Goal: Task Accomplishment & Management: Use online tool/utility

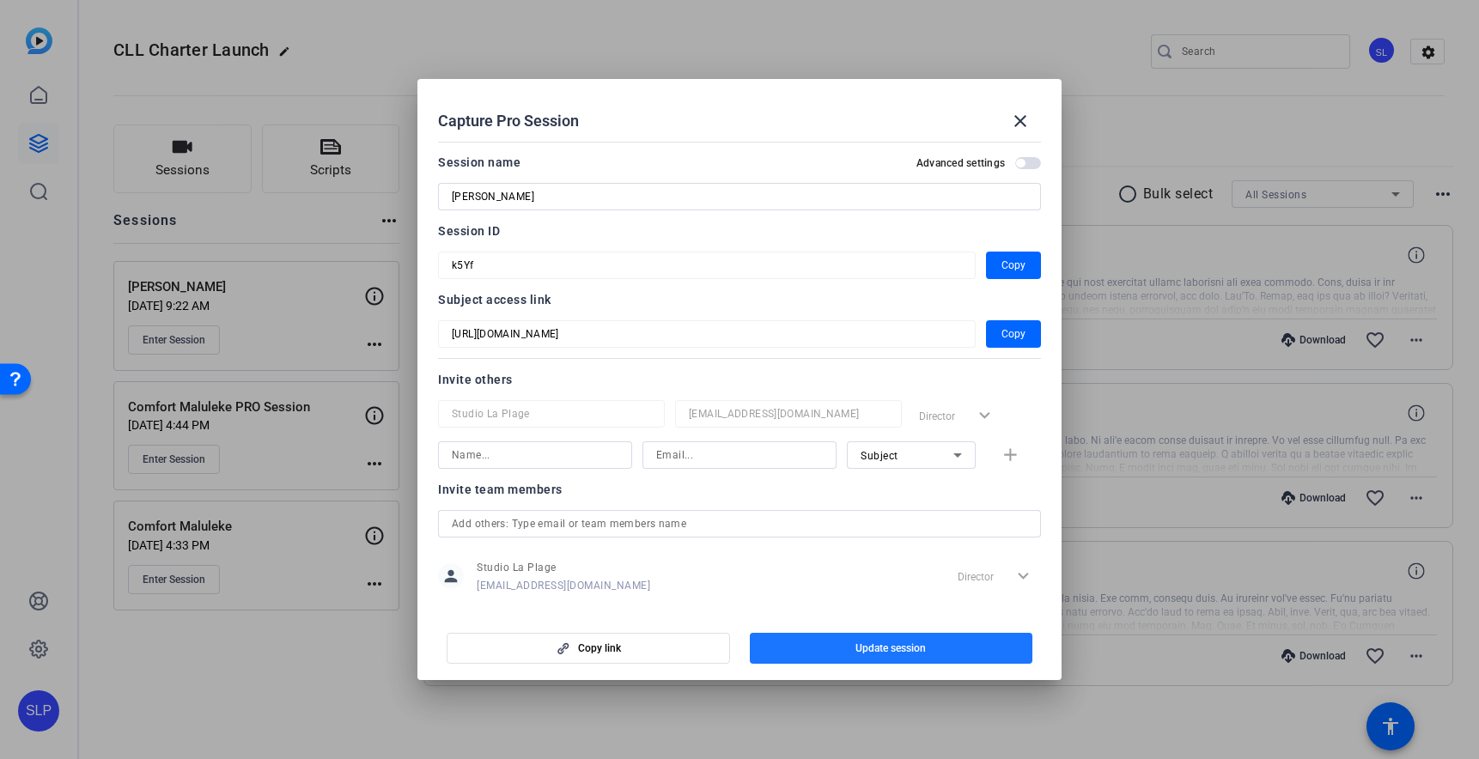
drag, startPoint x: 818, startPoint y: 655, endPoint x: 802, endPoint y: 643, distance: 20.3
click at [818, 655] on span "button" at bounding box center [891, 648] width 283 height 41
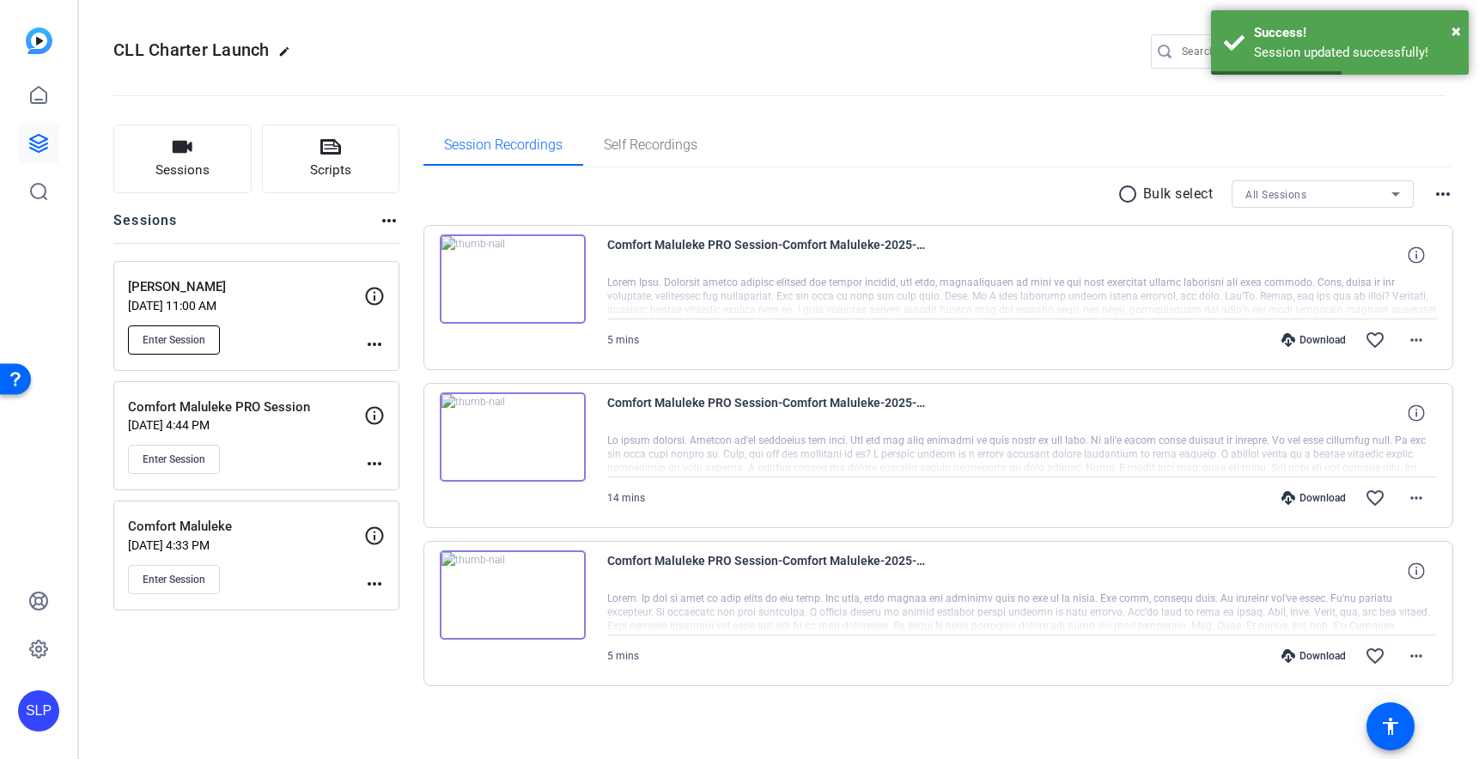
click at [172, 342] on span "Enter Session" at bounding box center [174, 340] width 63 height 14
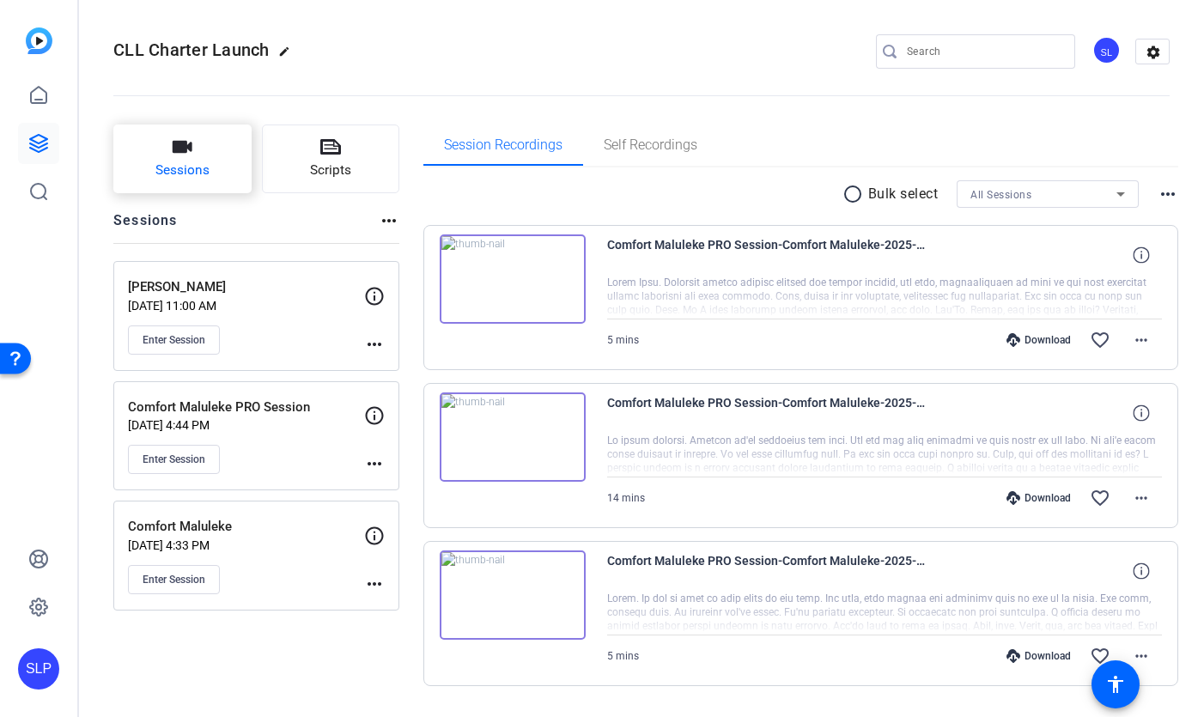
click at [187, 180] on button "Sessions" at bounding box center [182, 159] width 138 height 69
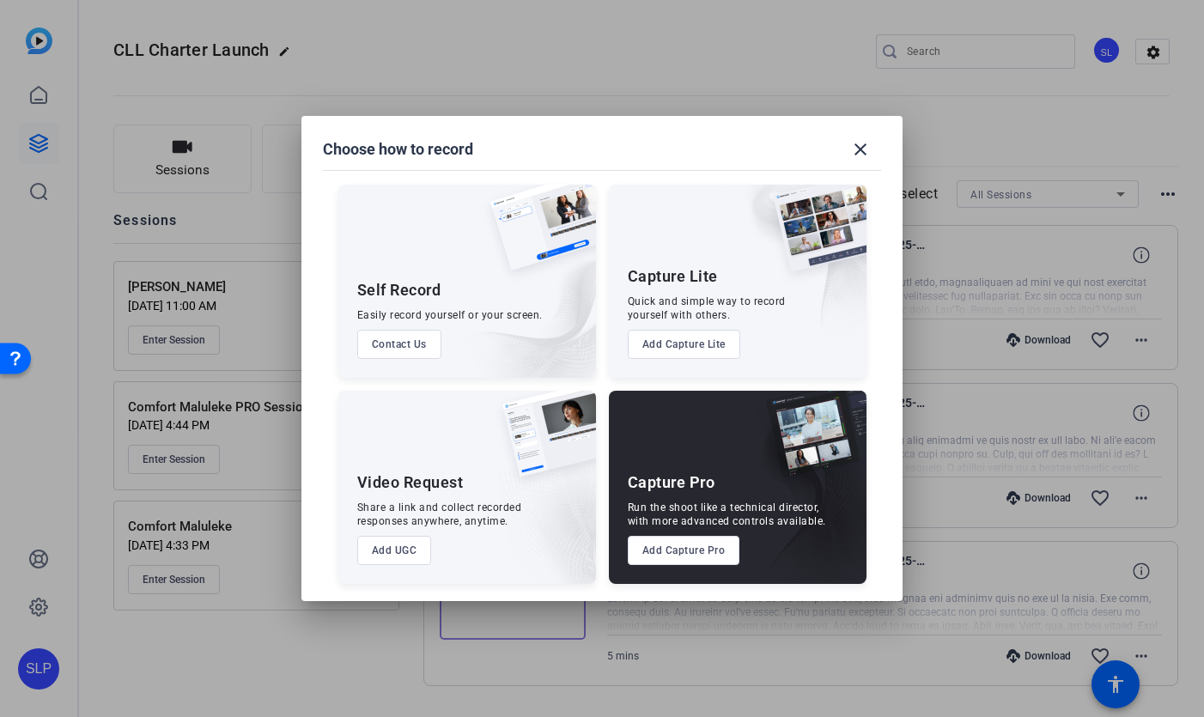
click at [678, 344] on button "Add Capture Lite" at bounding box center [684, 344] width 112 height 29
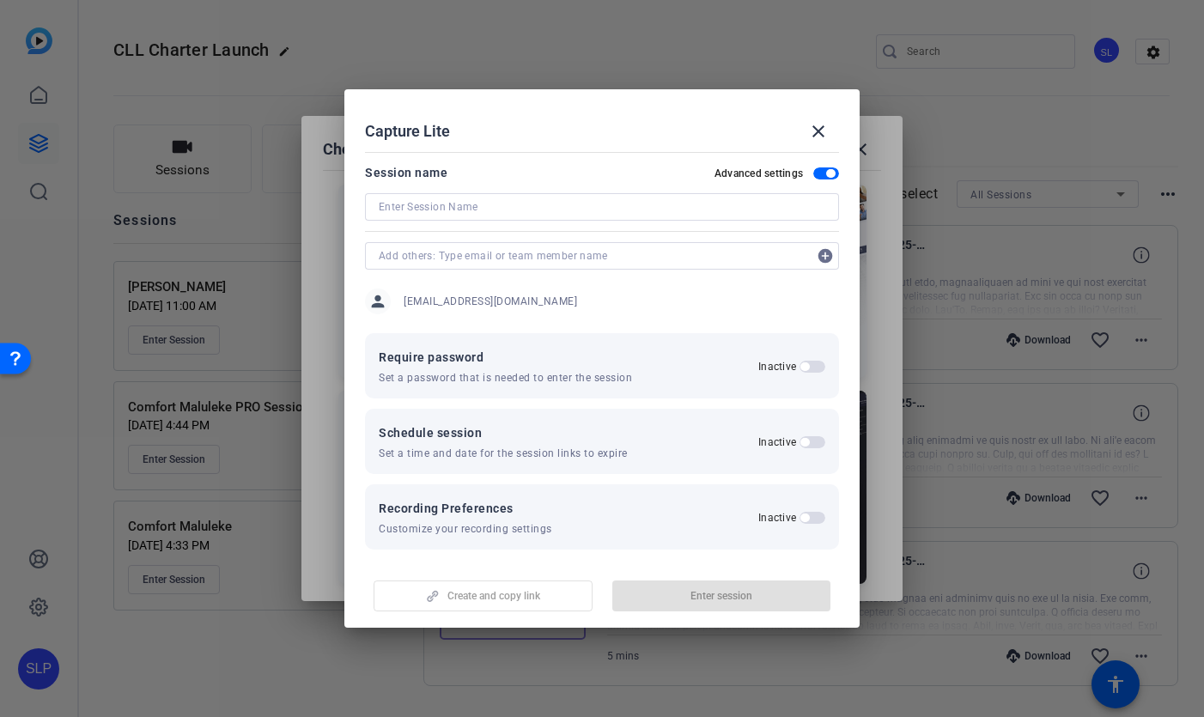
click at [426, 211] on input at bounding box center [602, 207] width 447 height 21
click at [412, 206] on input at bounding box center [602, 207] width 447 height 21
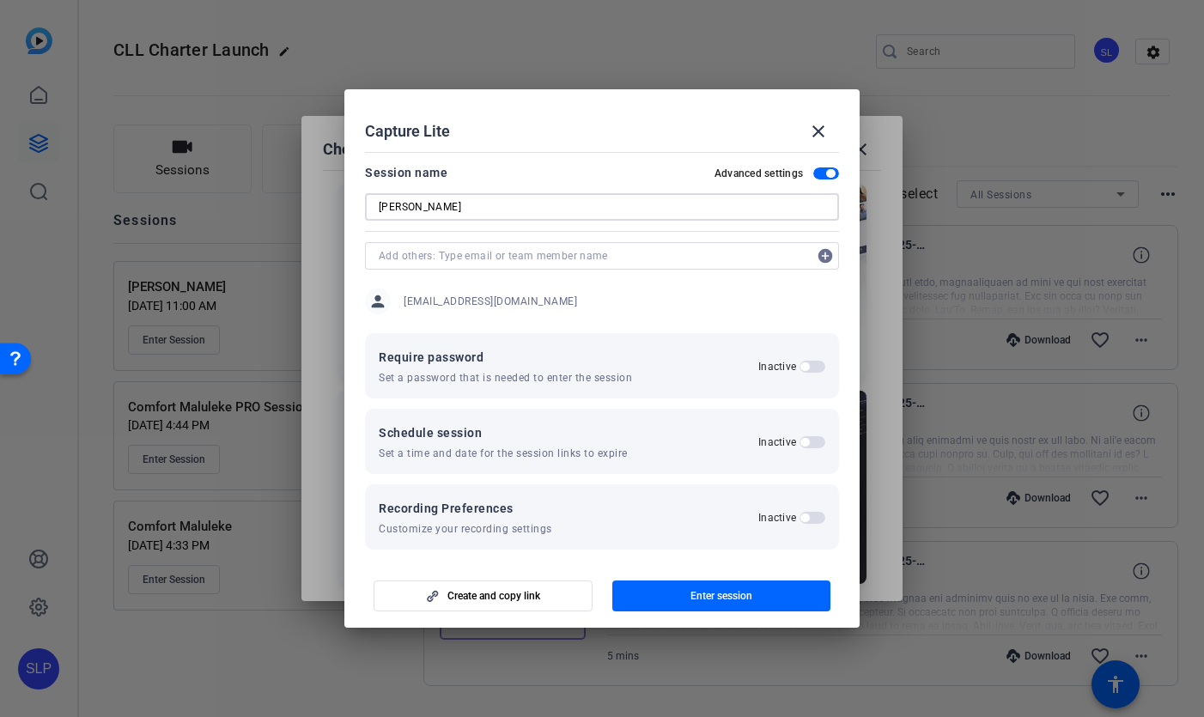
type input "[PERSON_NAME]"
click at [424, 259] on input "text" at bounding box center [593, 256] width 429 height 21
click at [433, 259] on input "text" at bounding box center [593, 256] width 429 height 21
drag, startPoint x: 702, startPoint y: 33, endPoint x: 650, endPoint y: 11, distance: 56.2
click at [702, 33] on div at bounding box center [602, 358] width 1204 height 717
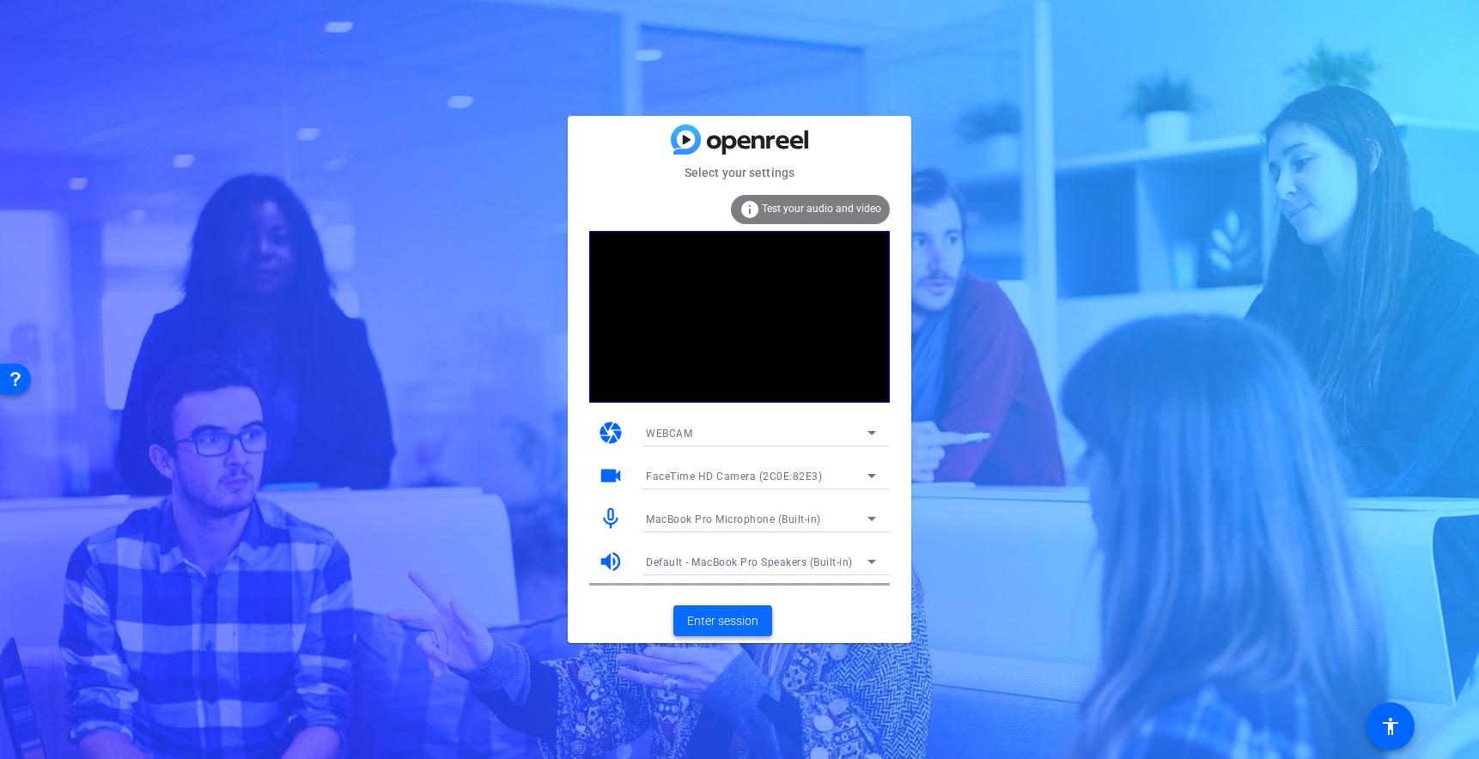
click at [724, 623] on span "Enter session" at bounding box center [722, 621] width 71 height 18
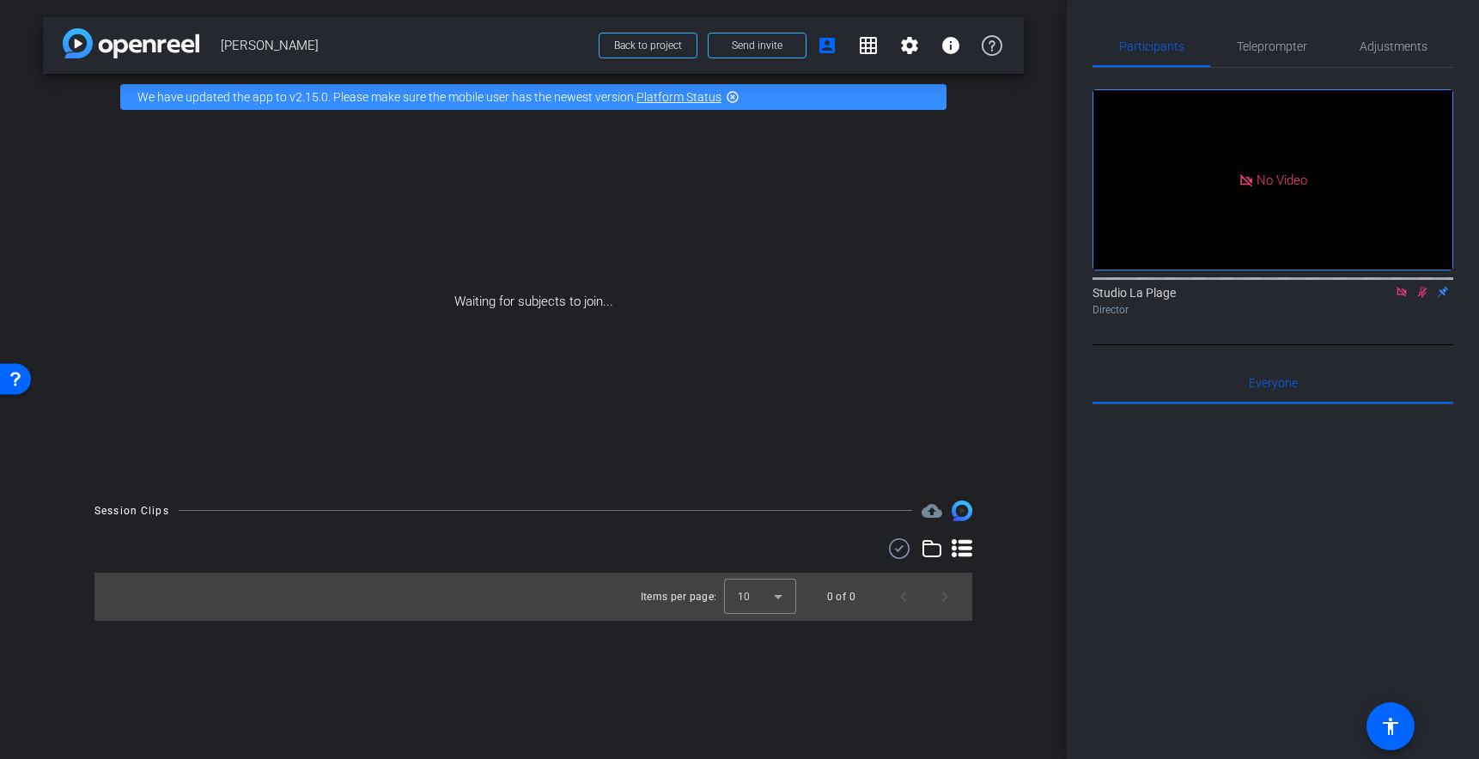
click at [1402, 298] on icon at bounding box center [1402, 292] width 14 height 12
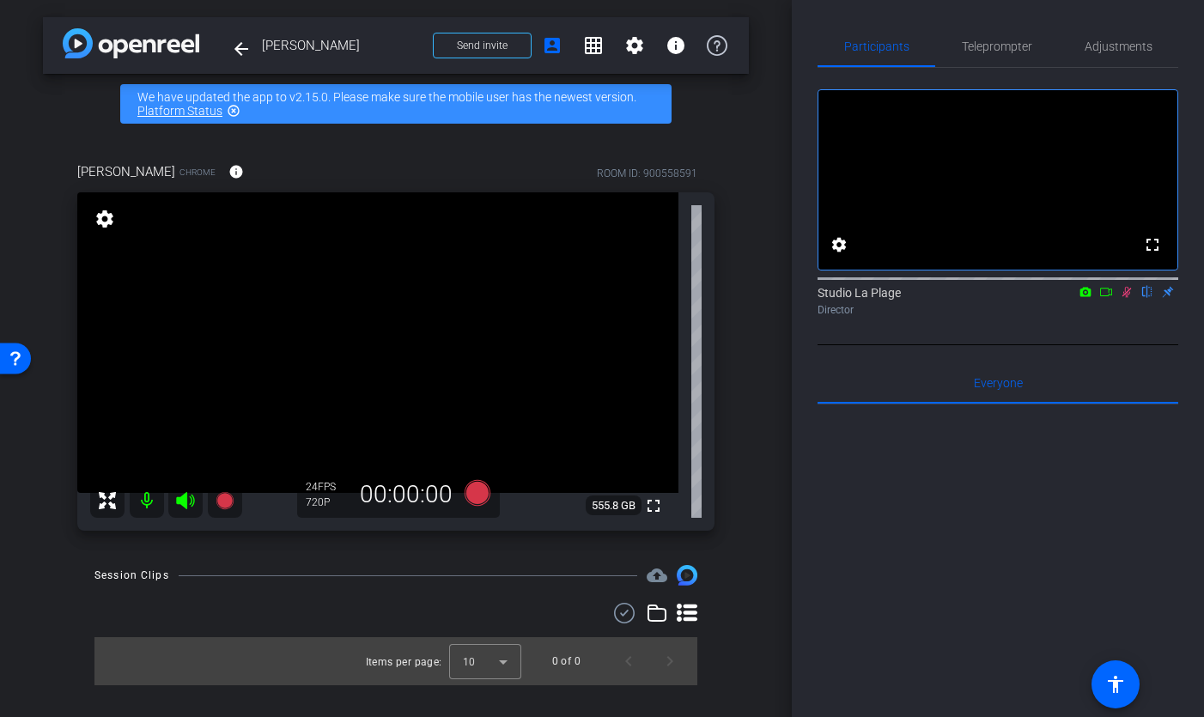
drag, startPoint x: 183, startPoint y: 501, endPoint x: 185, endPoint y: 516, distance: 15.7
click at [183, 501] on icon at bounding box center [185, 500] width 18 height 17
click at [157, 497] on mat-icon at bounding box center [147, 500] width 34 height 34
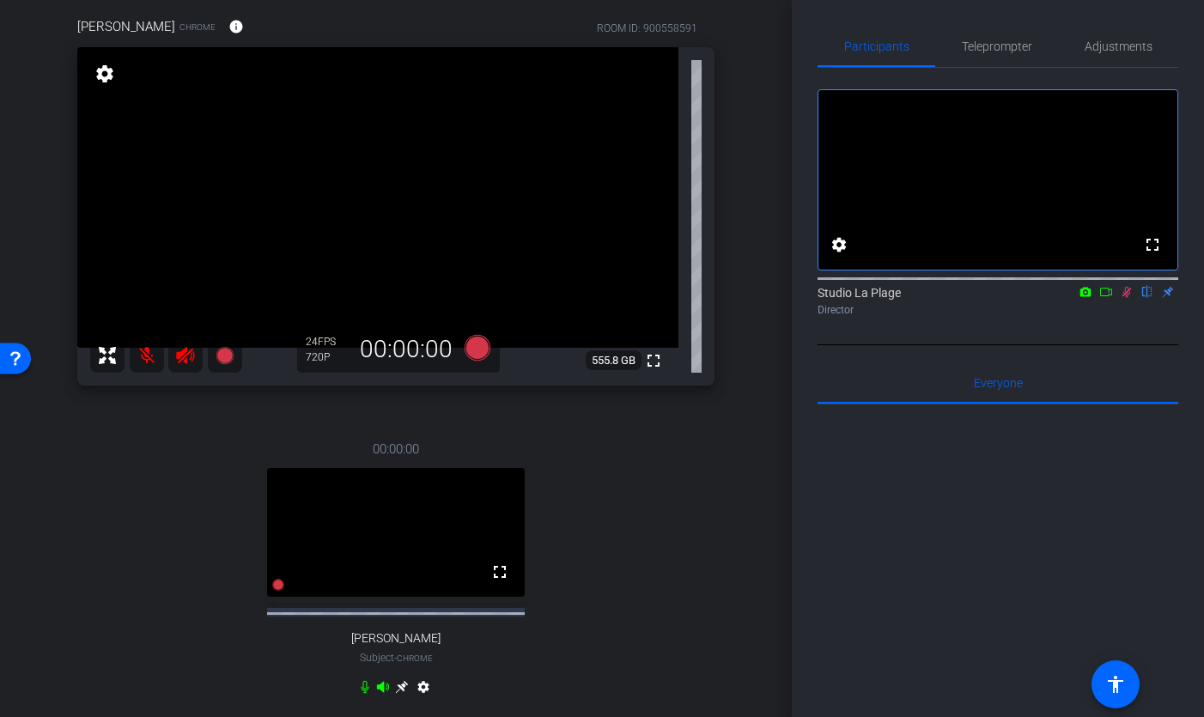
scroll to position [146, 0]
click at [993, 48] on span "Teleprompter" at bounding box center [997, 46] width 70 height 12
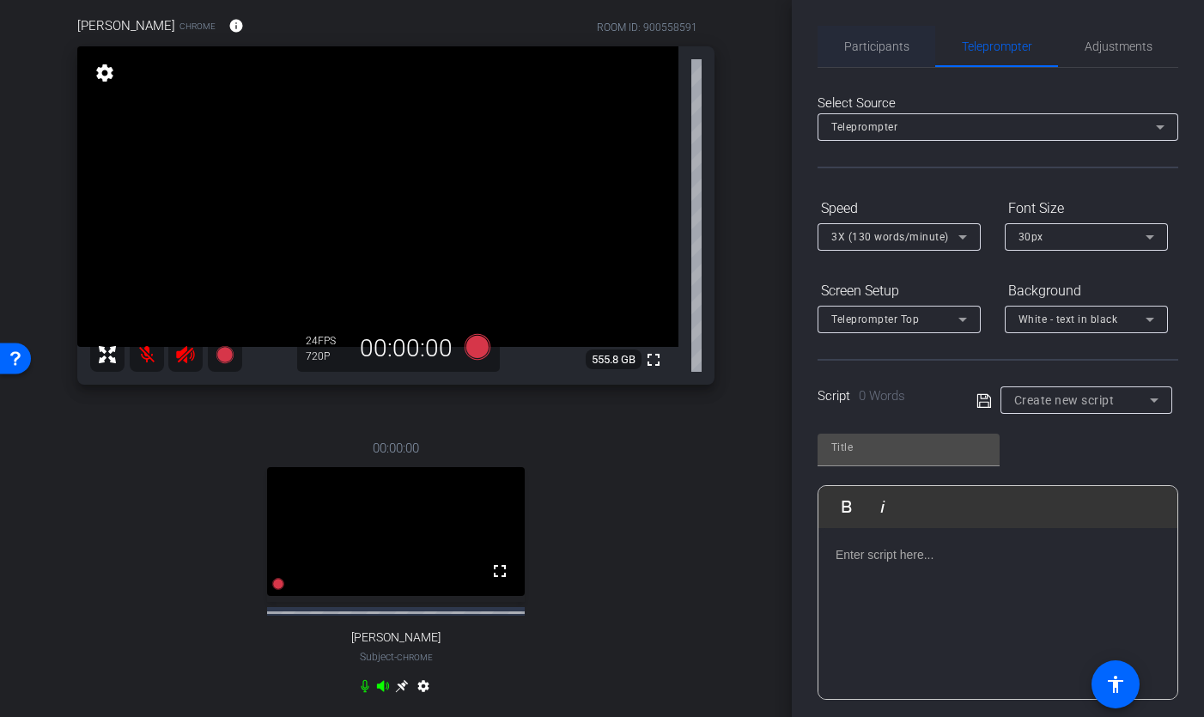
click at [891, 49] on span "Participants" at bounding box center [876, 46] width 65 height 12
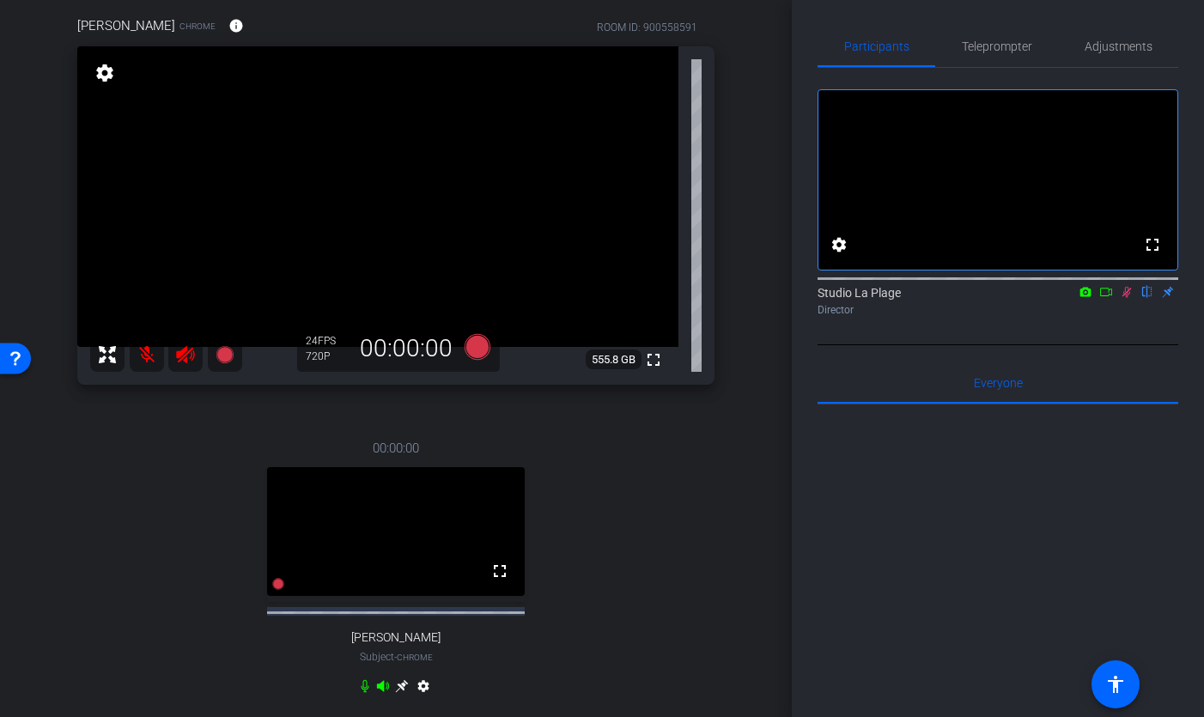
click at [422, 688] on mat-icon "settings" at bounding box center [423, 689] width 21 height 21
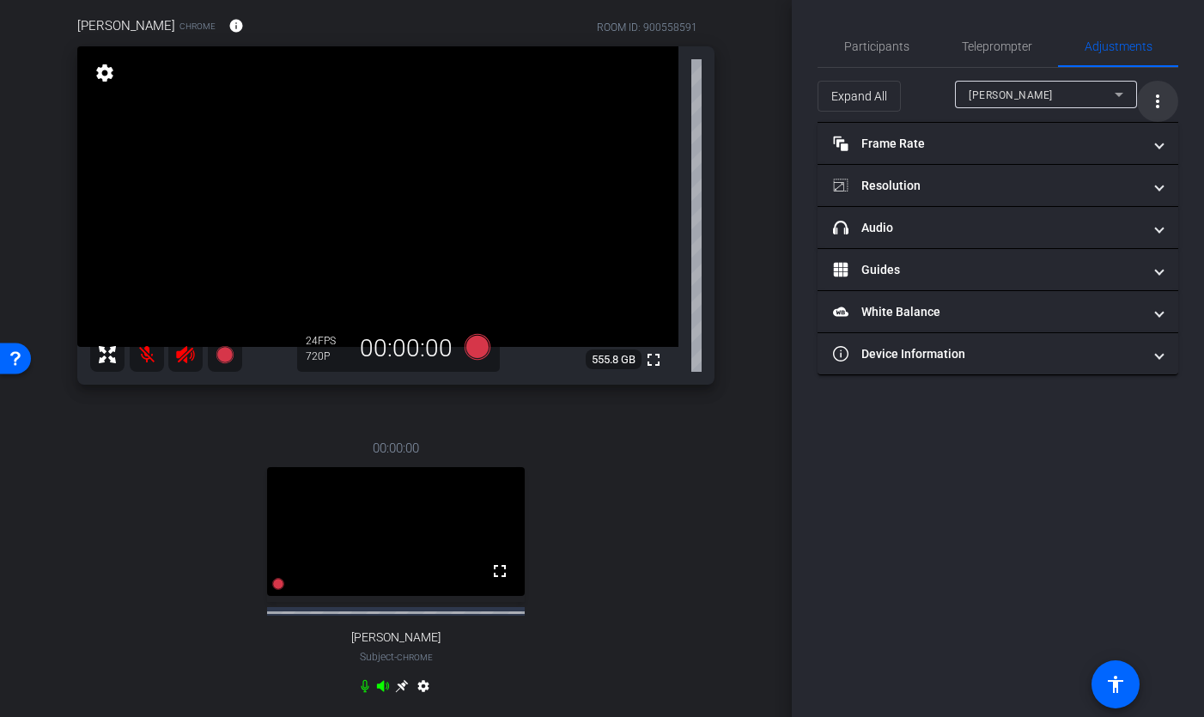
click at [1152, 106] on mat-icon "more_vert" at bounding box center [1157, 101] width 21 height 21
click at [755, 471] on div at bounding box center [602, 358] width 1204 height 717
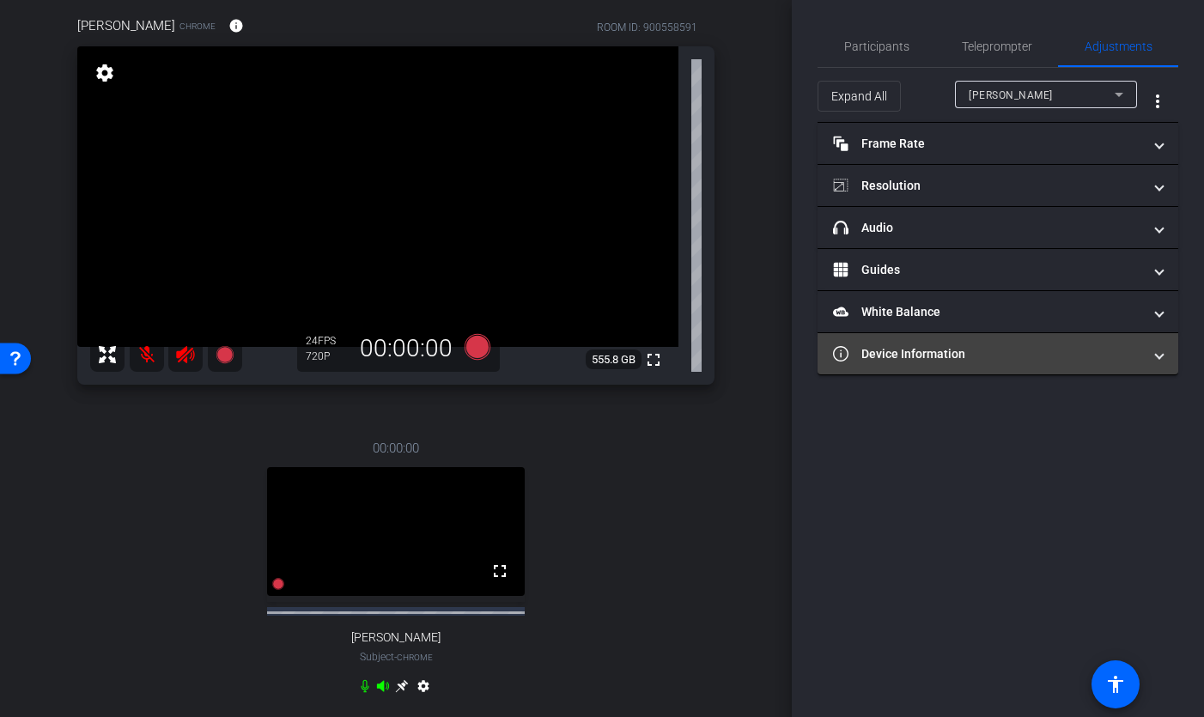
click at [917, 352] on mat-panel-title "Device Information" at bounding box center [987, 354] width 309 height 18
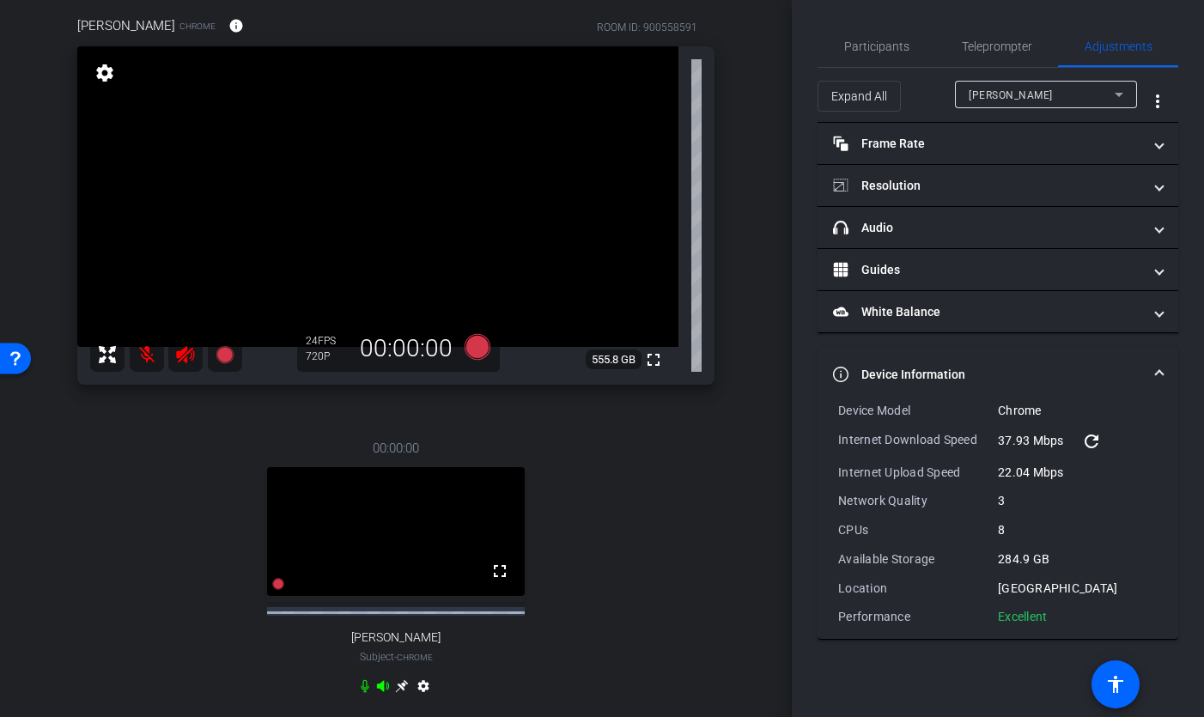
click at [684, 513] on div "00:00:00 fullscreen [PERSON_NAME] Subject - Chrome settings" at bounding box center [395, 569] width 637 height 318
click at [757, 92] on div "arrow_back [PERSON_NAME] Back to project Send invite account_box grid_on settin…" at bounding box center [396, 212] width 792 height 717
click at [325, 657] on div "00:00:00 fullscreen [PERSON_NAME] Subject - Chrome settings" at bounding box center [395, 569] width 637 height 318
drag, startPoint x: 702, startPoint y: 501, endPoint x: 731, endPoint y: 450, distance: 59.2
click at [702, 498] on div "00:00:00 fullscreen [PERSON_NAME] Subject - Chrome settings" at bounding box center [395, 569] width 637 height 318
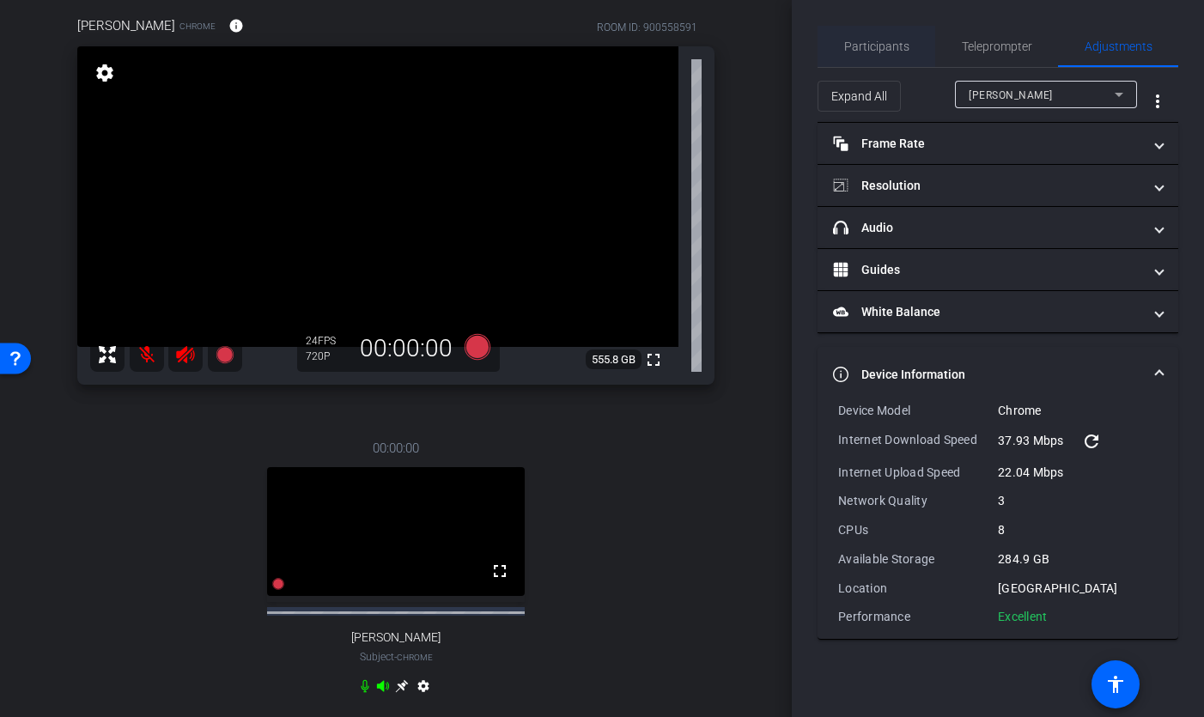
click at [856, 43] on span "Participants" at bounding box center [876, 46] width 65 height 12
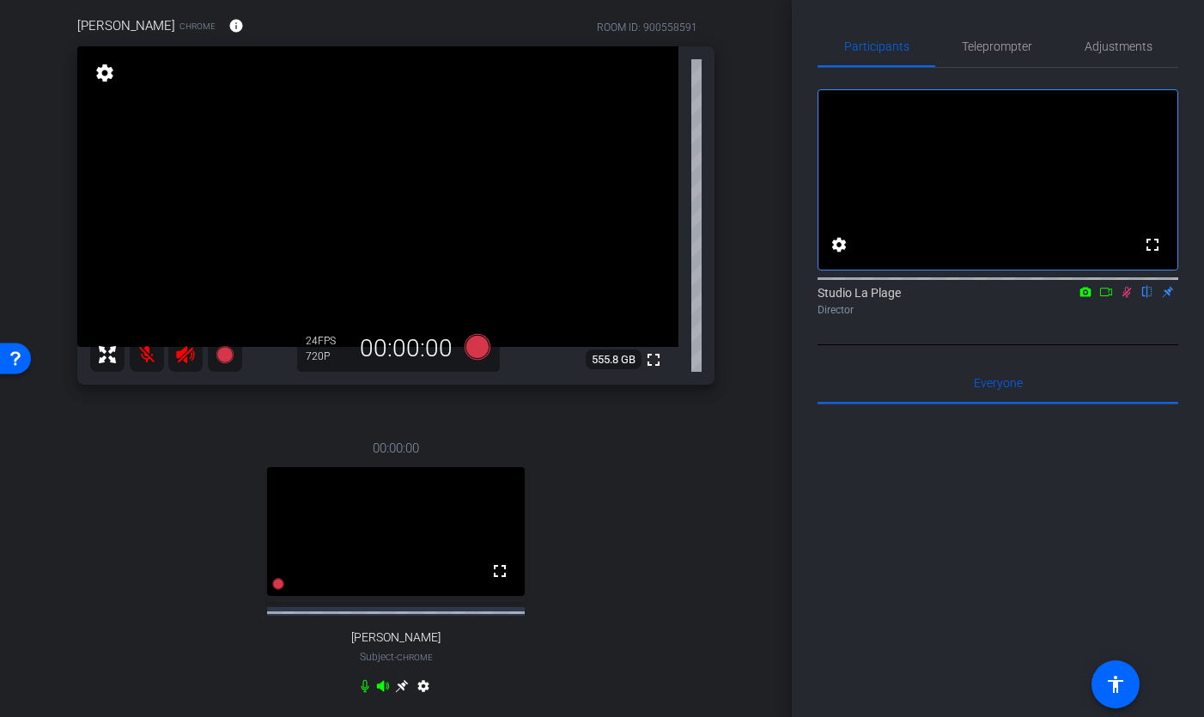
click at [717, 380] on div "[PERSON_NAME] Chrome info ROOM ID: 900558591 fullscreen settings 555.8 GB 24 FP…" at bounding box center [396, 366] width 706 height 757
drag, startPoint x: 1122, startPoint y: 315, endPoint x: 1128, endPoint y: 328, distance: 14.2
click at [1124, 298] on icon at bounding box center [1127, 292] width 14 height 12
click at [684, 474] on div "00:00:00 fullscreen [PERSON_NAME] Subject - Chrome settings" at bounding box center [395, 569] width 637 height 318
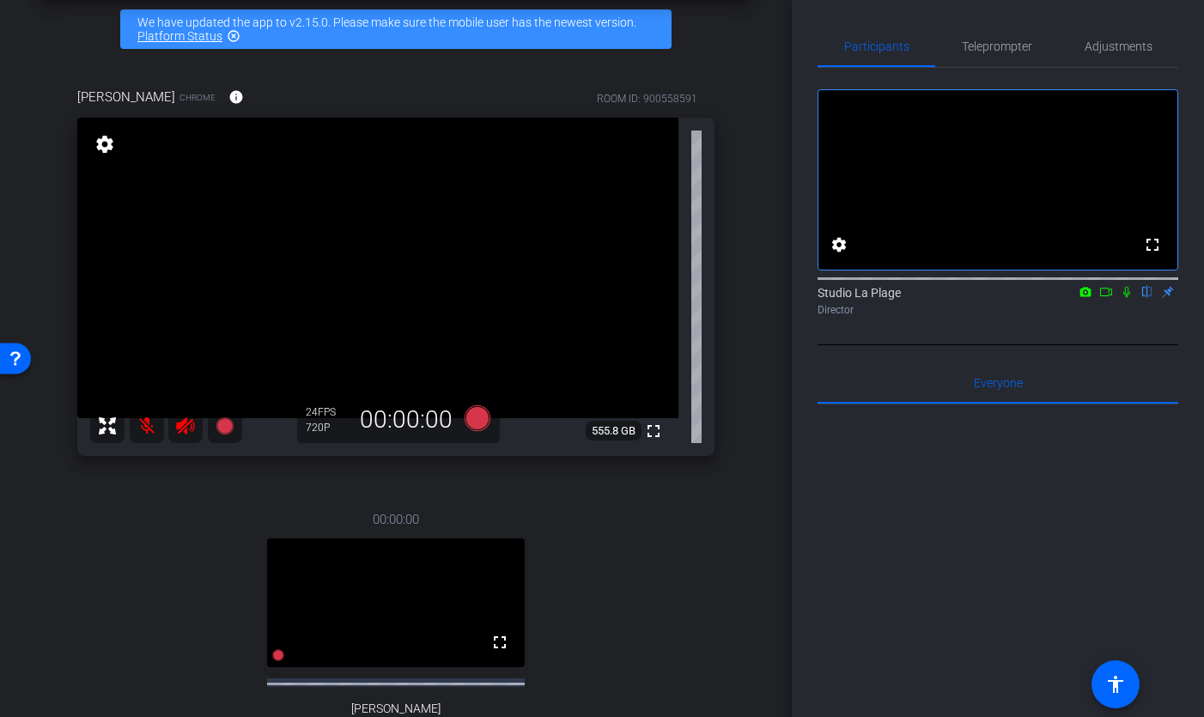
scroll to position [74, 0]
drag, startPoint x: 187, startPoint y: 423, endPoint x: 183, endPoint y: 434, distance: 11.2
click at [187, 426] on icon at bounding box center [185, 426] width 21 height 21
drag, startPoint x: 149, startPoint y: 423, endPoint x: 152, endPoint y: 435, distance: 12.5
click at [149, 425] on mat-icon at bounding box center [147, 427] width 34 height 34
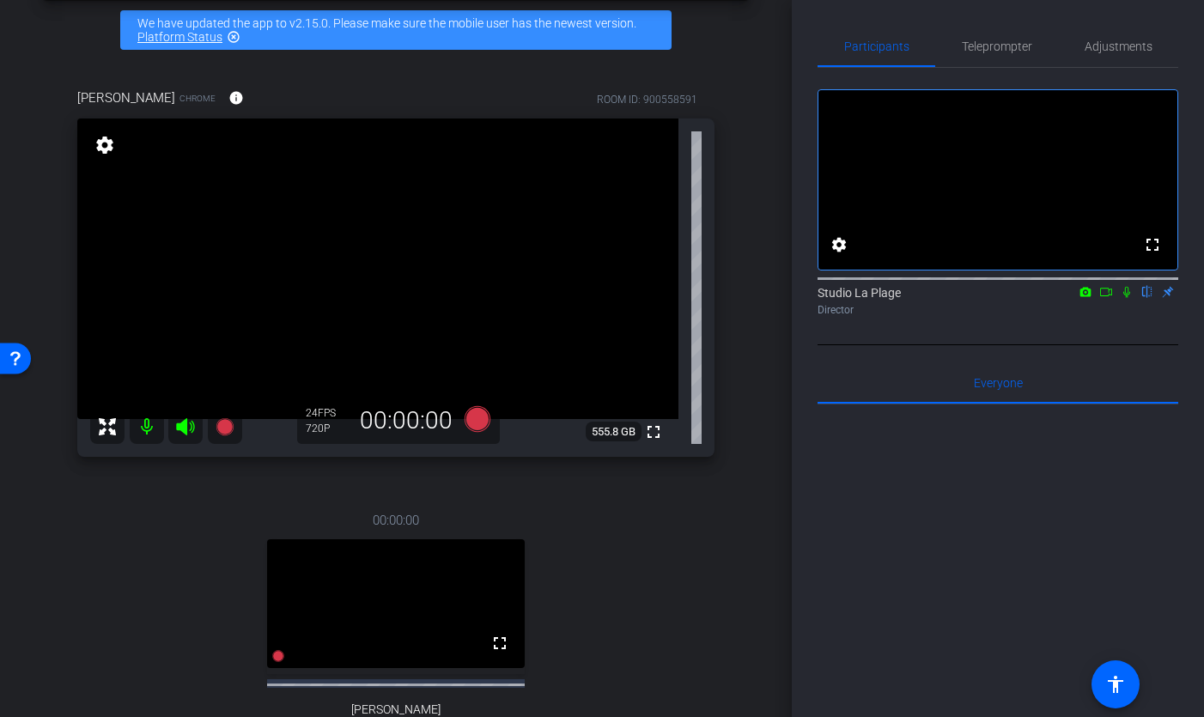
scroll to position [116, 0]
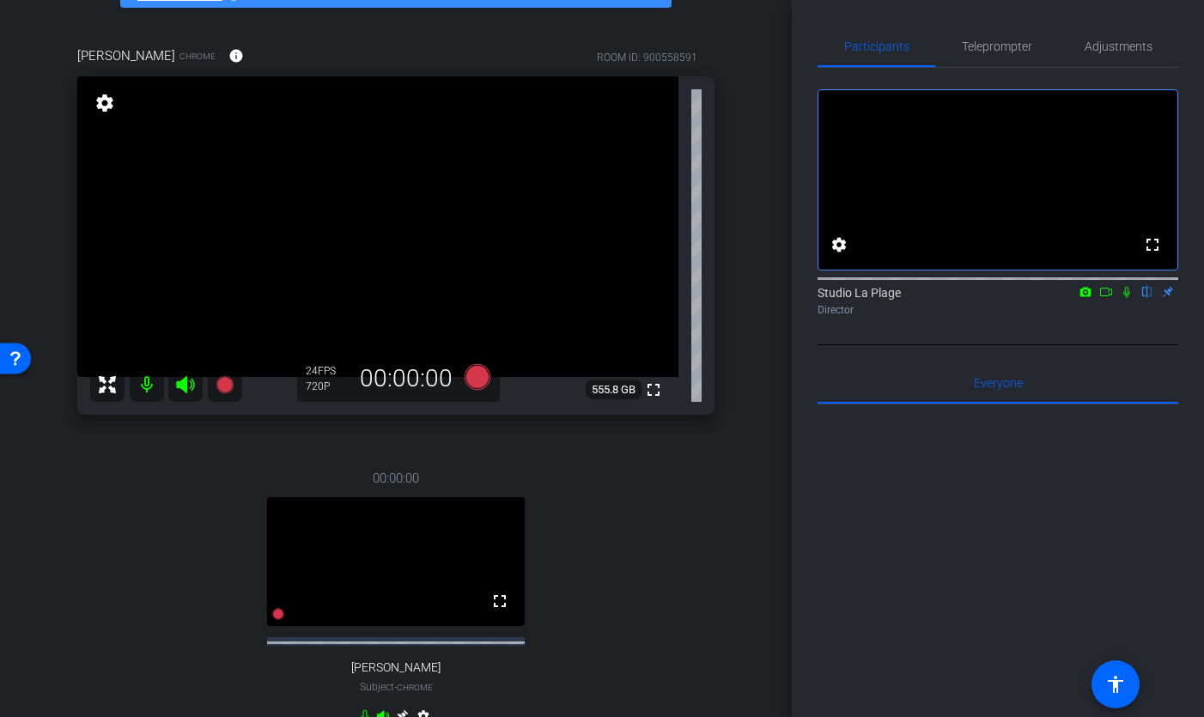
drag, startPoint x: 145, startPoint y: 386, endPoint x: 157, endPoint y: 424, distance: 40.5
click at [145, 389] on mat-icon at bounding box center [147, 385] width 34 height 34
drag, startPoint x: 184, startPoint y: 386, endPoint x: 182, endPoint y: 404, distance: 17.3
click at [179, 389] on icon at bounding box center [185, 384] width 21 height 21
drag, startPoint x: 1128, startPoint y: 313, endPoint x: 1128, endPoint y: 333, distance: 19.8
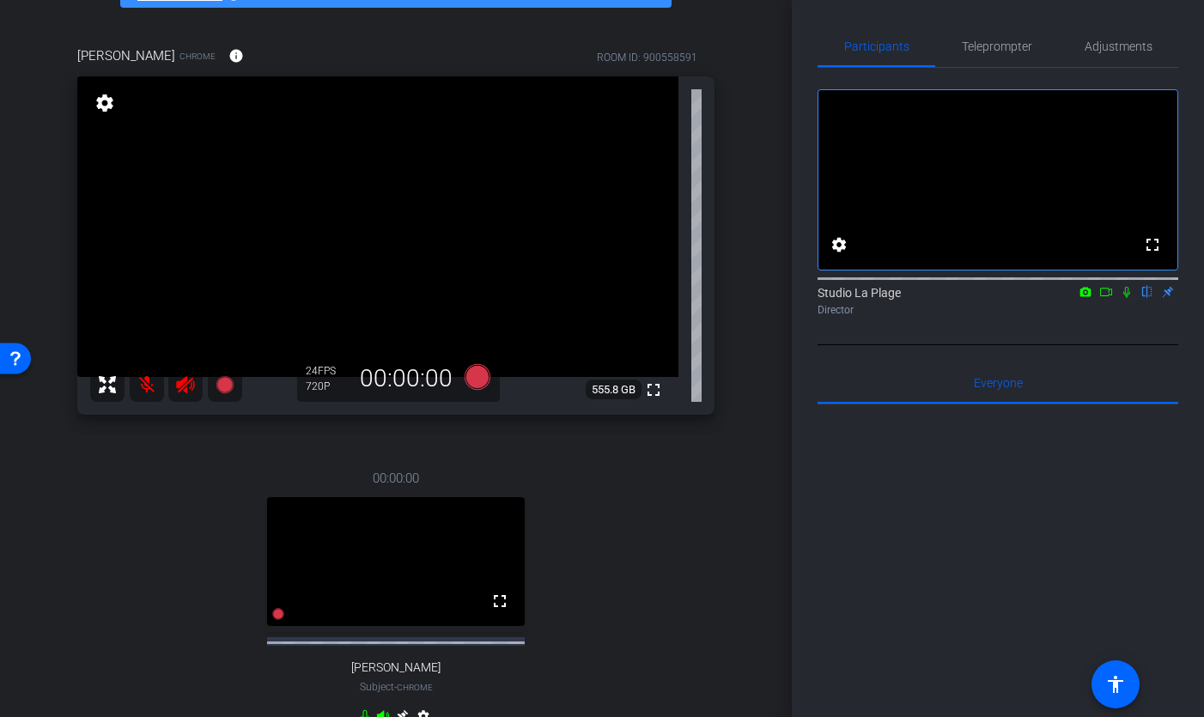
click at [1127, 298] on icon at bounding box center [1127, 292] width 14 height 12
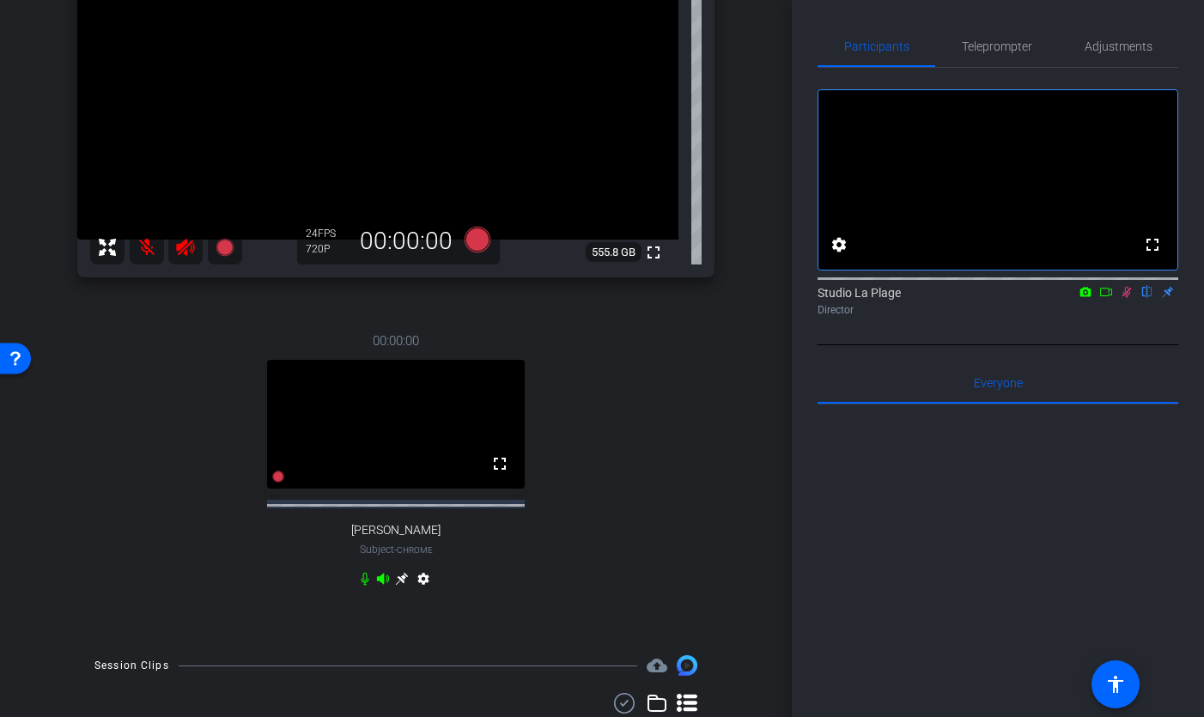
scroll to position [236, 0]
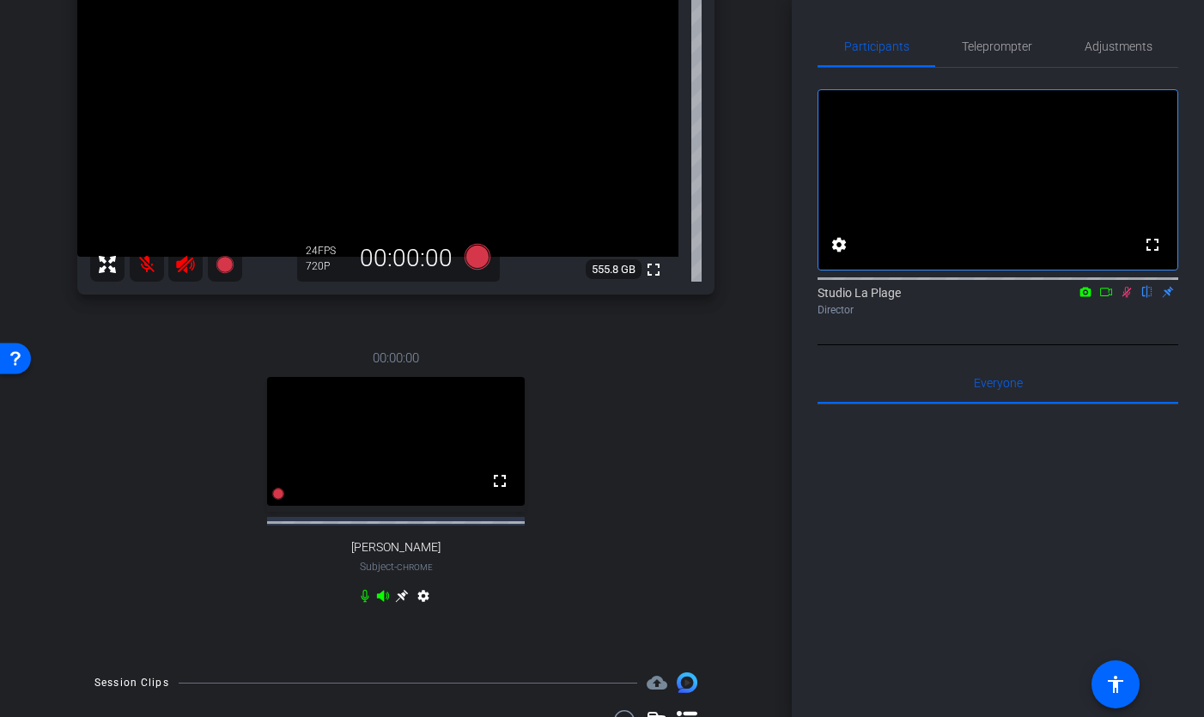
click at [383, 596] on icon at bounding box center [383, 595] width 12 height 11
click at [381, 597] on icon at bounding box center [383, 595] width 12 height 11
click at [568, 565] on div "00:00:00 fullscreen [PERSON_NAME] Subject - Chrome settings" at bounding box center [395, 478] width 637 height 318
click at [384, 592] on icon at bounding box center [383, 593] width 12 height 11
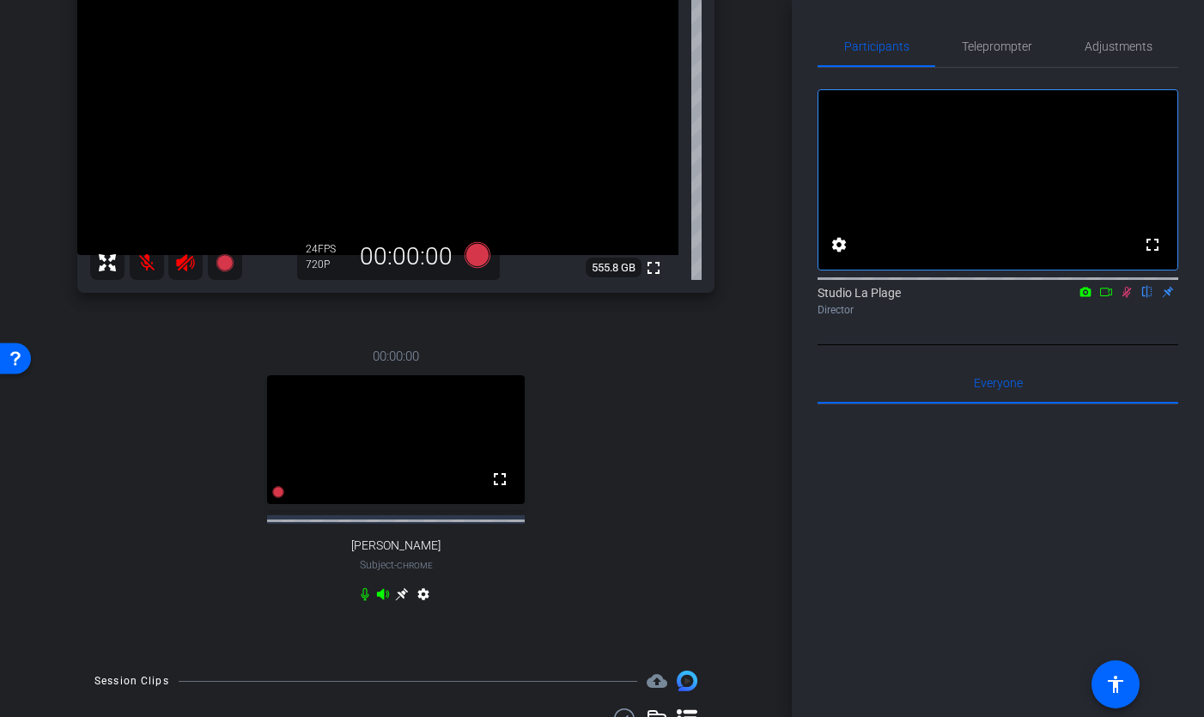
drag, startPoint x: 537, startPoint y: 578, endPoint x: 647, endPoint y: 572, distance: 110.9
click at [538, 579] on div "00:00:00 fullscreen [PERSON_NAME] Subject - Chrome settings" at bounding box center [395, 478] width 637 height 318
click at [381, 594] on icon at bounding box center [383, 594] width 14 height 14
click at [1127, 298] on icon at bounding box center [1127, 292] width 14 height 12
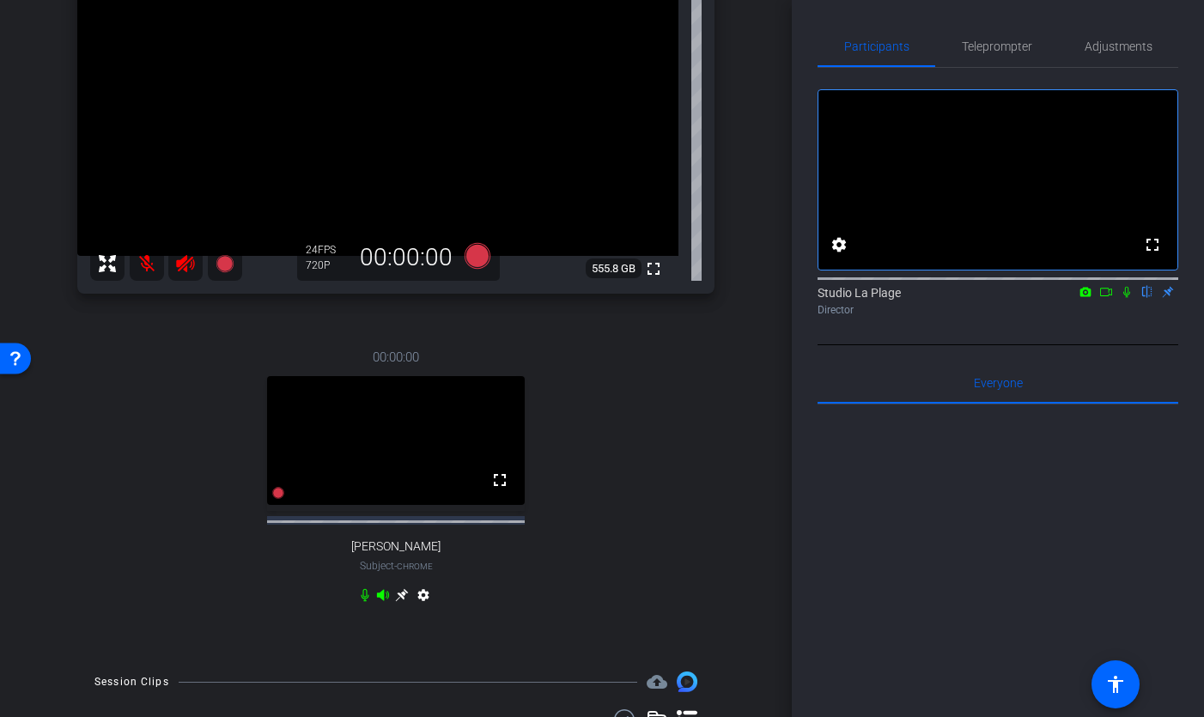
drag, startPoint x: 185, startPoint y: 264, endPoint x: 176, endPoint y: 268, distance: 9.6
click at [184, 264] on icon at bounding box center [185, 263] width 21 height 21
drag, startPoint x: 143, startPoint y: 267, endPoint x: 150, endPoint y: 274, distance: 10.3
click at [143, 267] on mat-icon at bounding box center [147, 263] width 34 height 34
click at [611, 379] on div "00:00:00 fullscreen [PERSON_NAME] Subject - Chrome settings" at bounding box center [395, 478] width 637 height 318
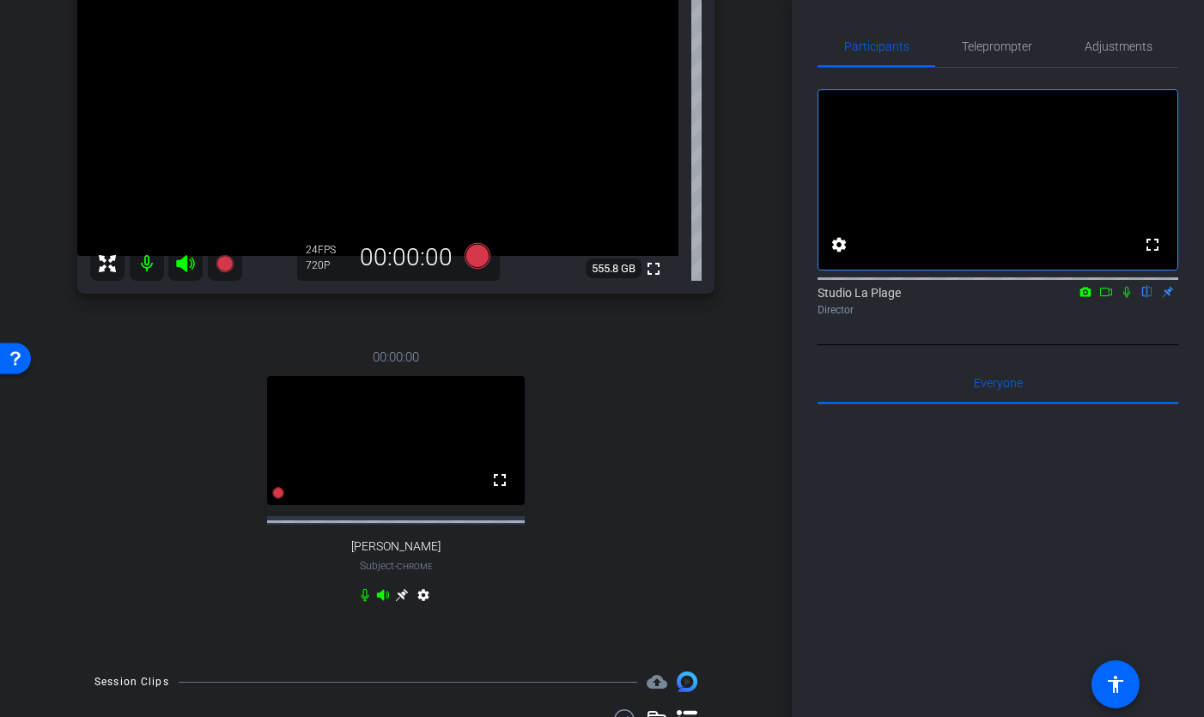
click at [668, 413] on div "00:00:00 fullscreen [PERSON_NAME] Subject - Chrome settings" at bounding box center [395, 478] width 637 height 318
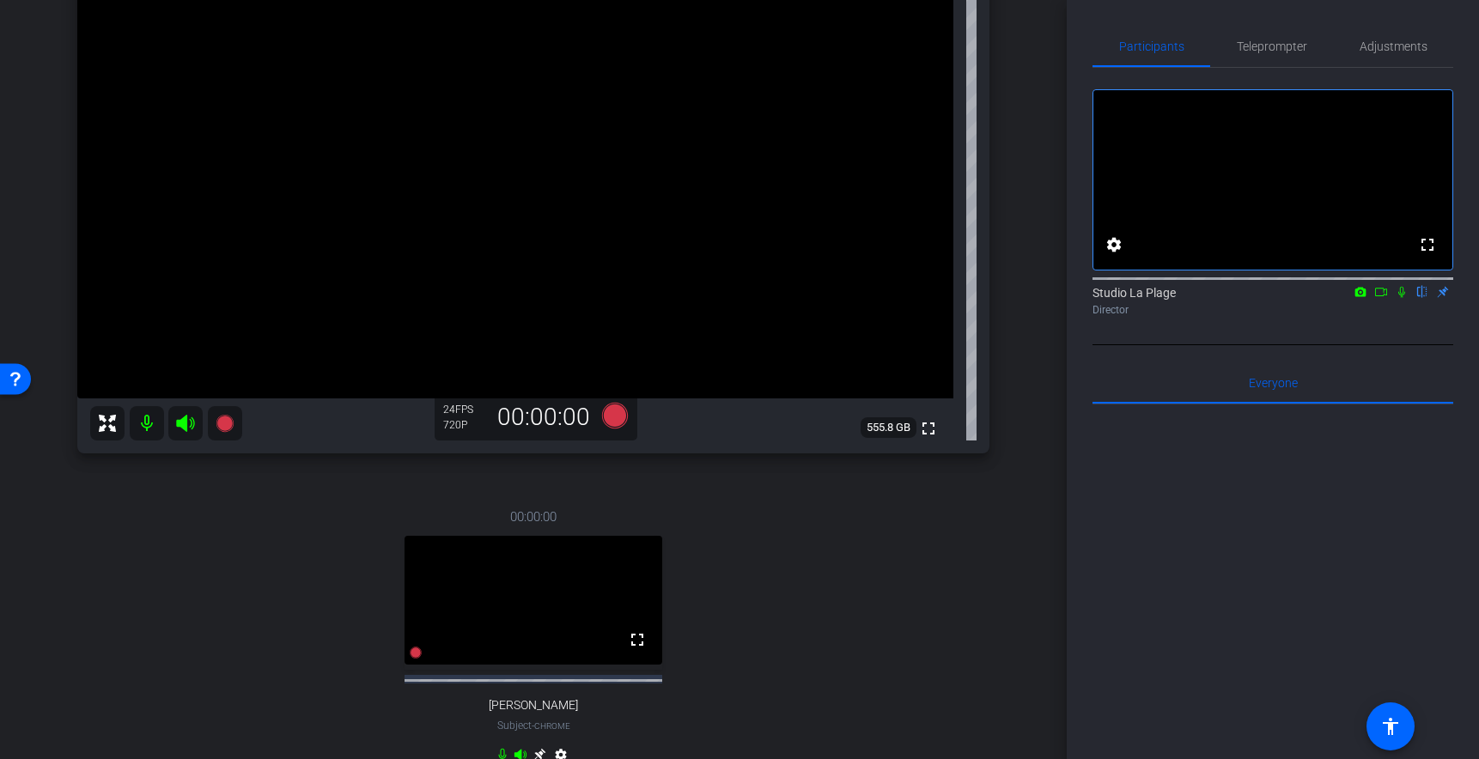
scroll to position [232, 0]
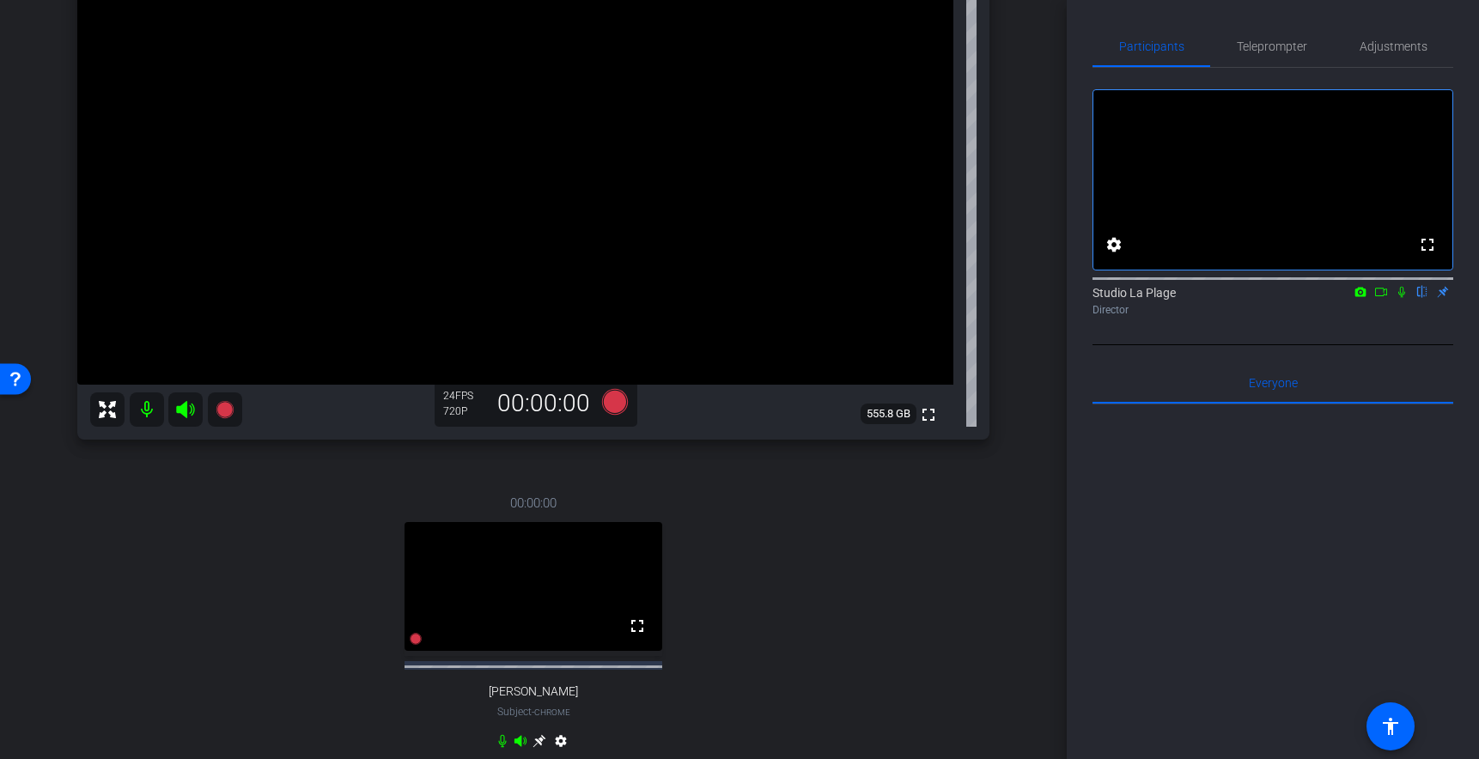
click at [241, 517] on div "00:00:00 fullscreen [PERSON_NAME] Subject - Chrome settings" at bounding box center [533, 624] width 912 height 318
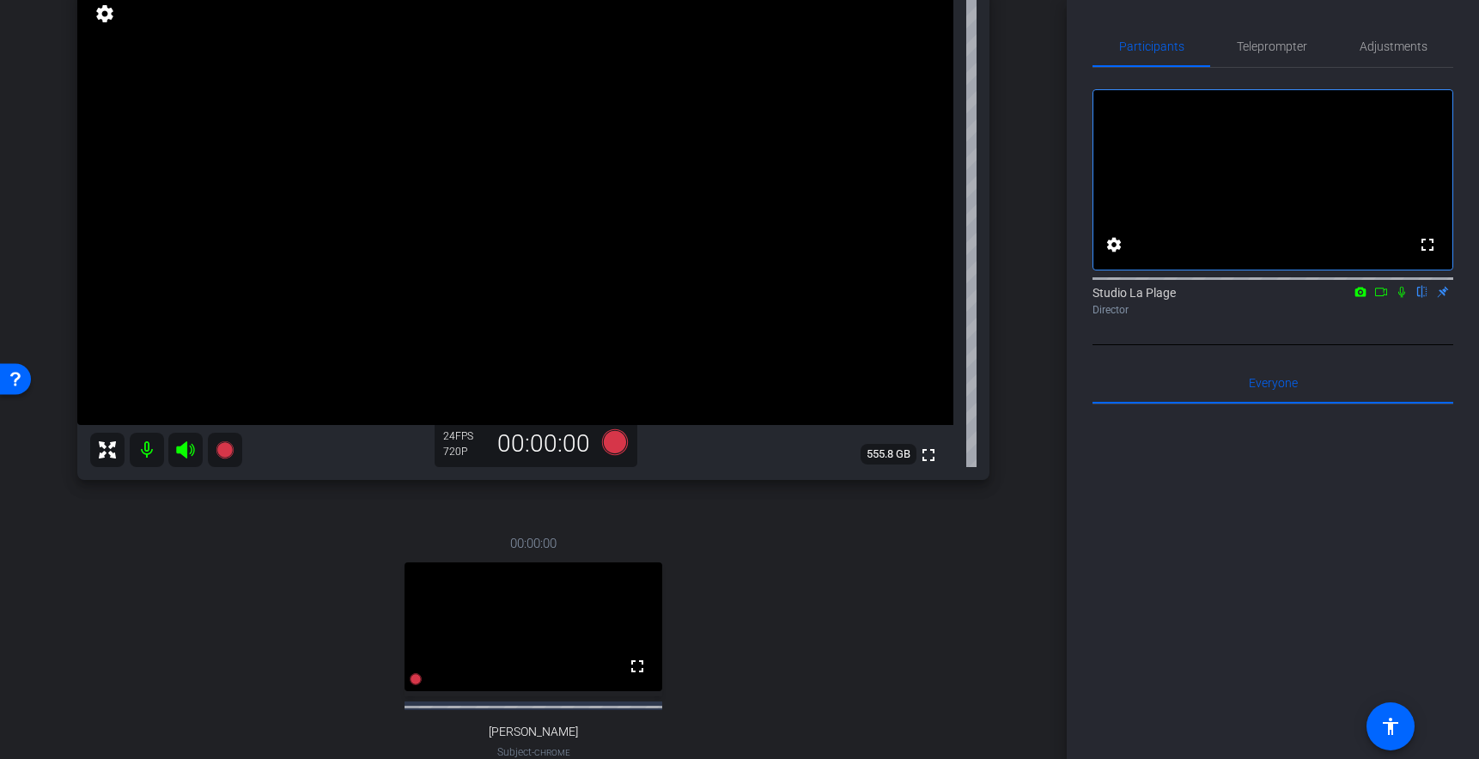
scroll to position [176, 0]
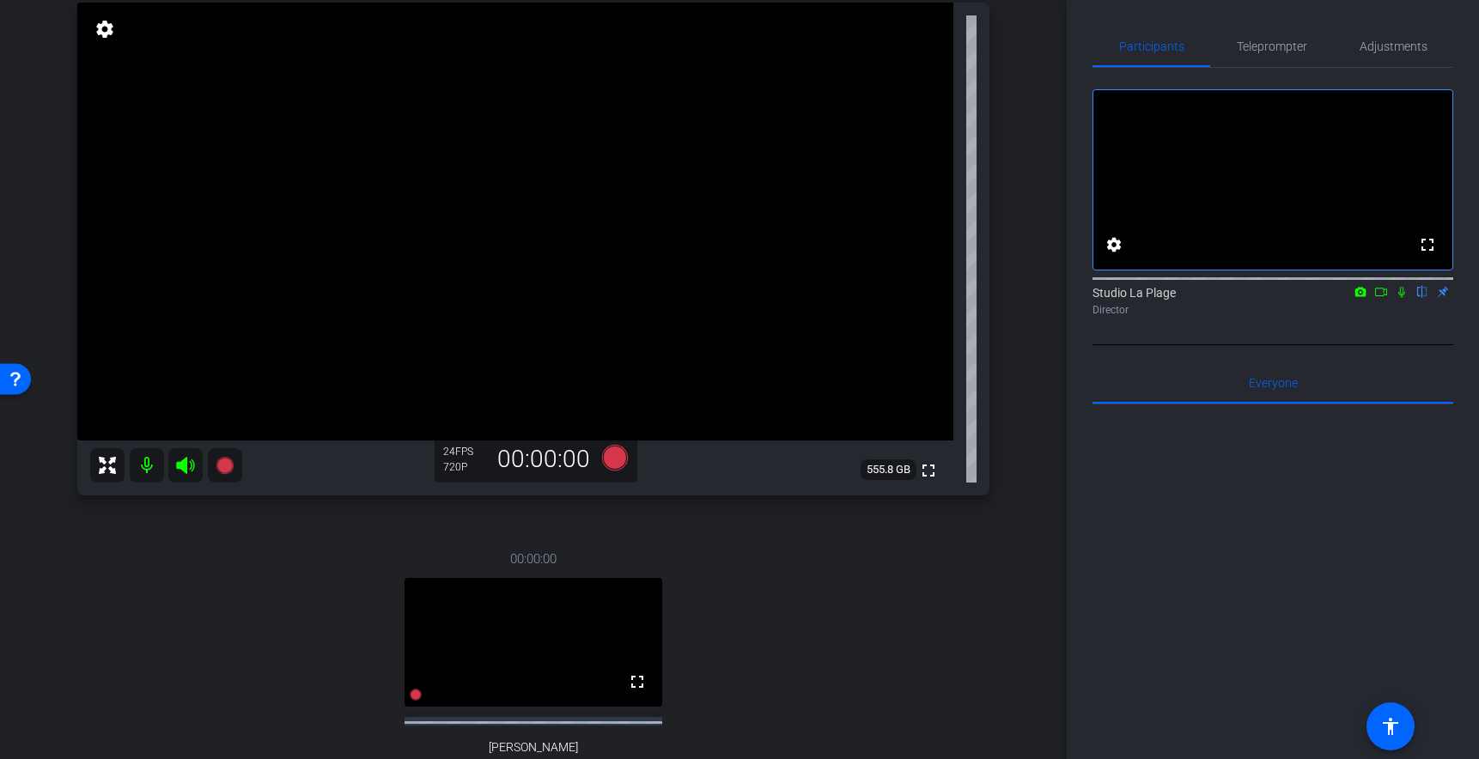
click at [455, 452] on span "FPS" at bounding box center [464, 452] width 18 height 12
click at [450, 464] on div "720P" at bounding box center [464, 467] width 43 height 14
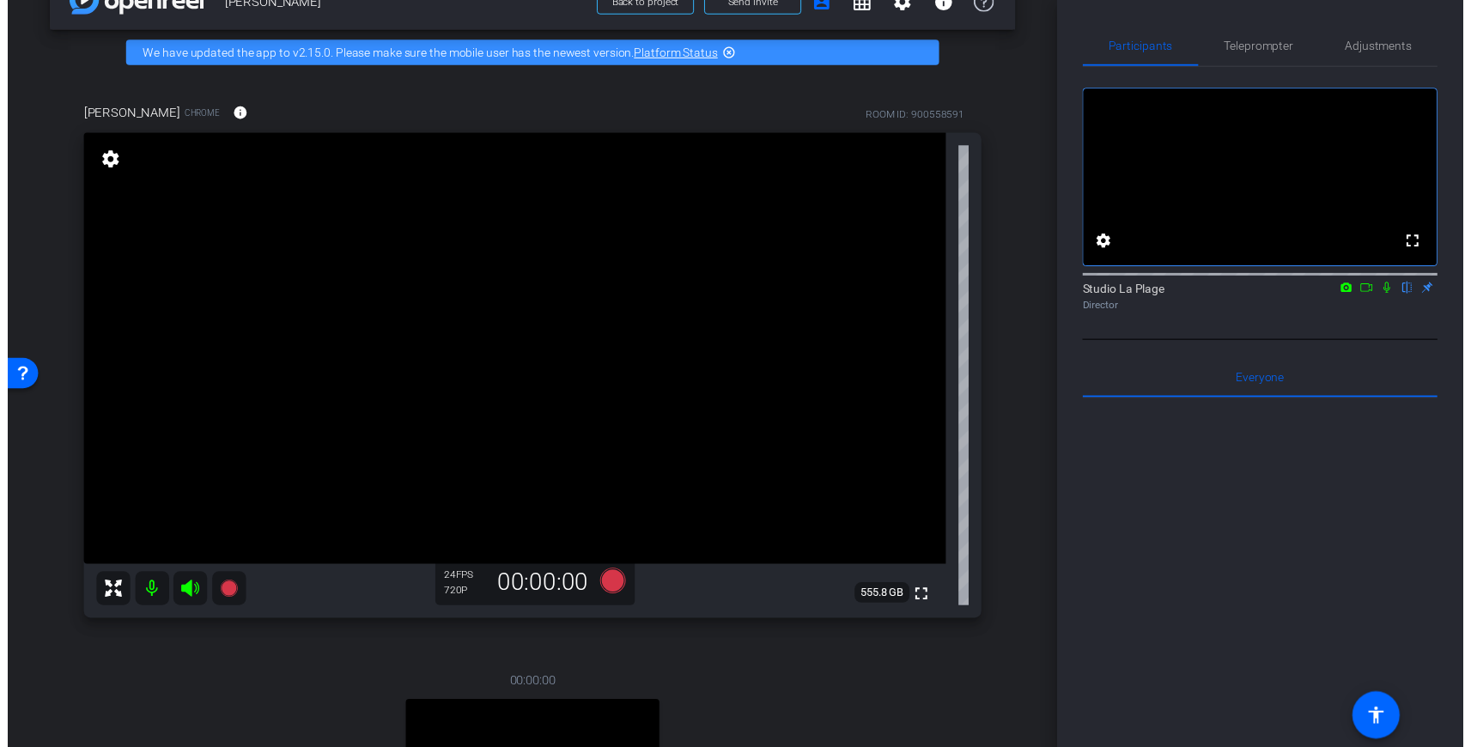
scroll to position [50, 0]
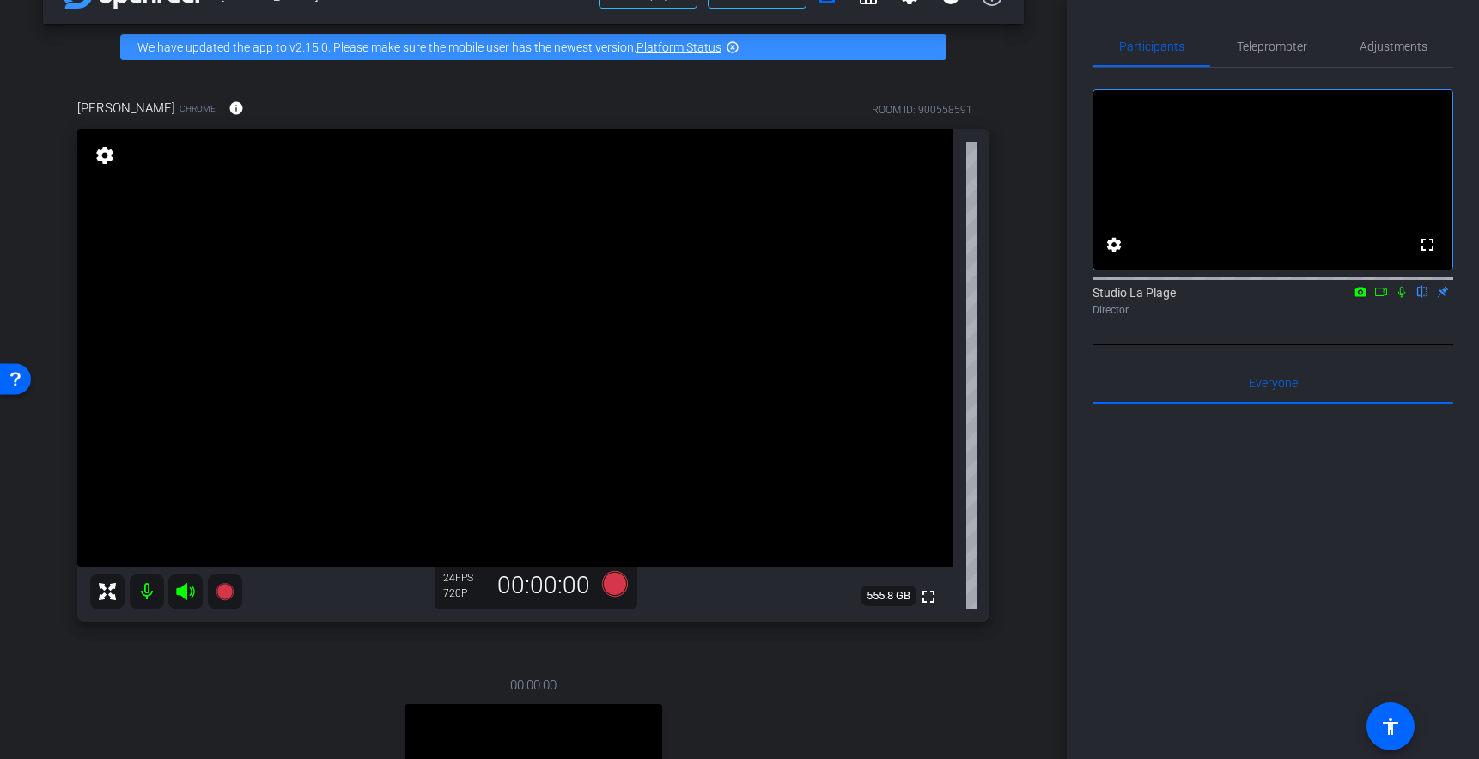
click at [101, 155] on mat-icon "settings" at bounding box center [105, 155] width 24 height 21
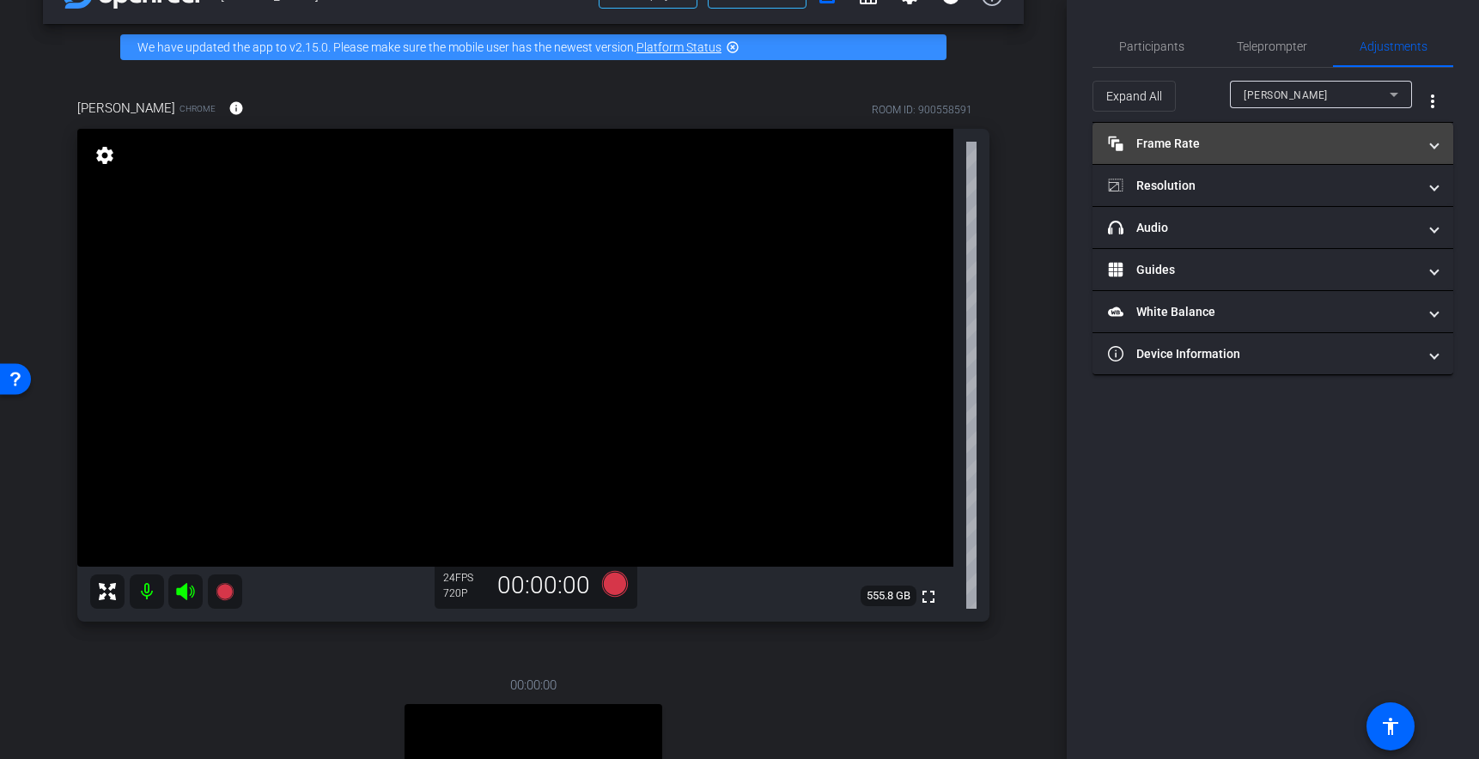
click at [1188, 140] on mat-panel-title "Frame Rate Frame Rate" at bounding box center [1262, 144] width 309 height 18
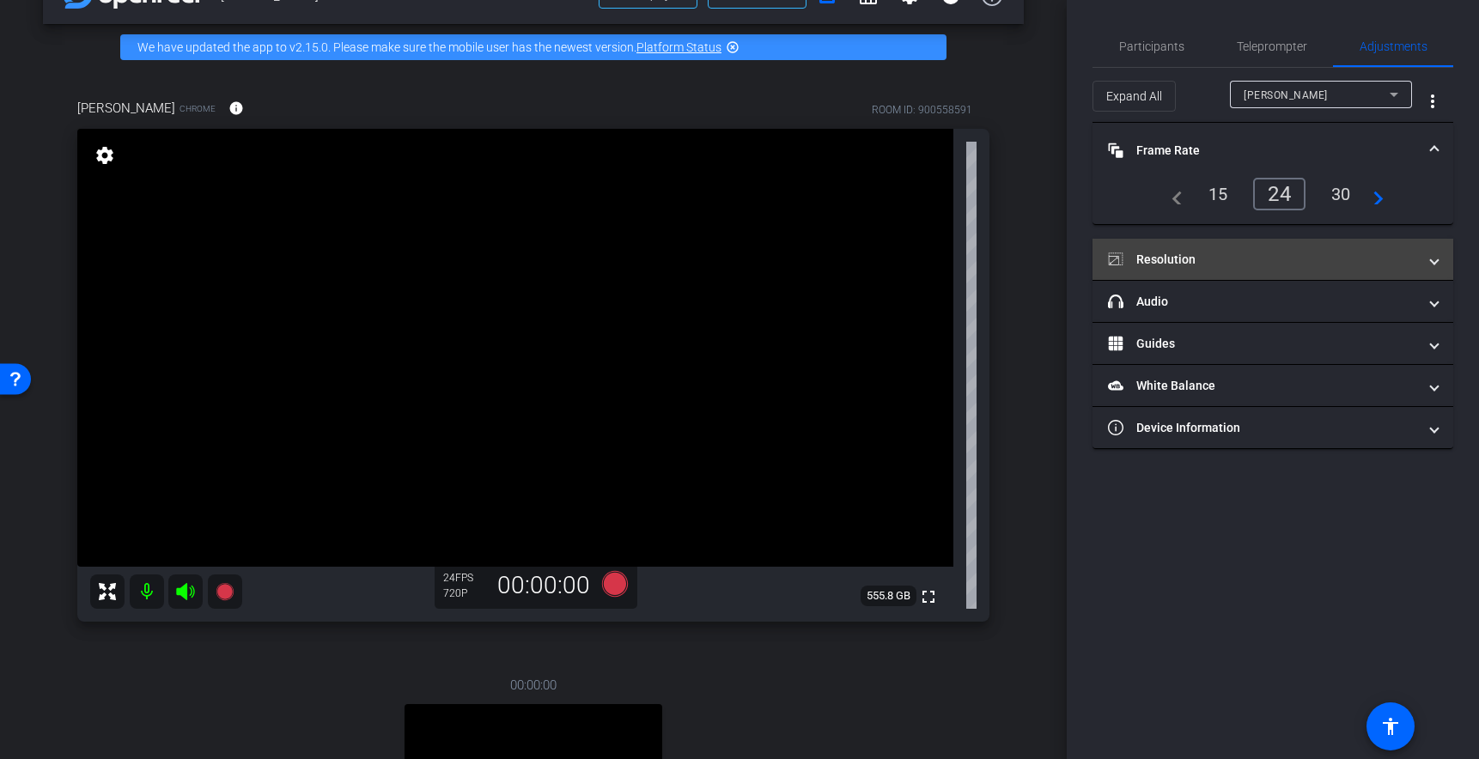
click at [1147, 264] on mat-panel-title "Resolution" at bounding box center [1262, 260] width 309 height 18
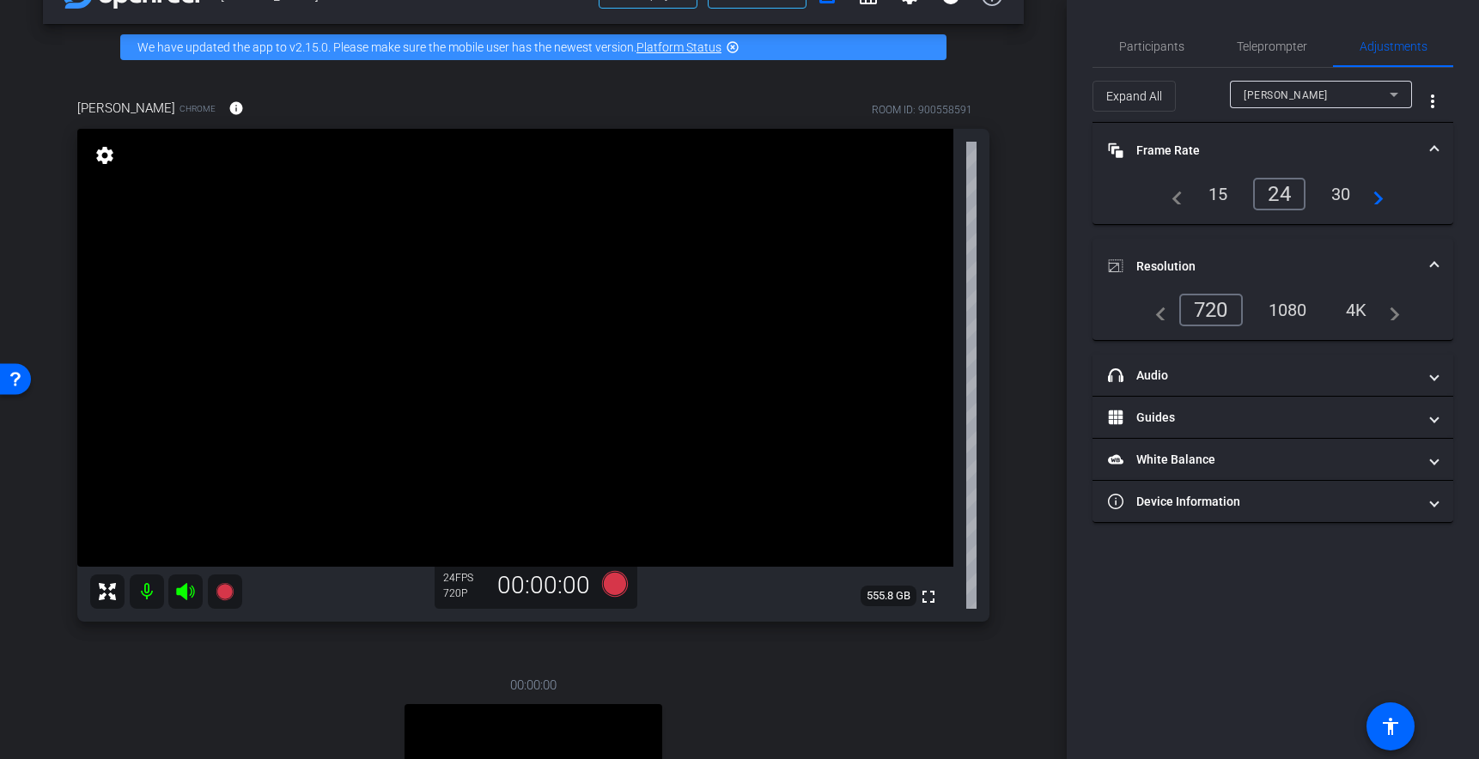
click at [1358, 310] on div "4K" at bounding box center [1356, 309] width 47 height 29
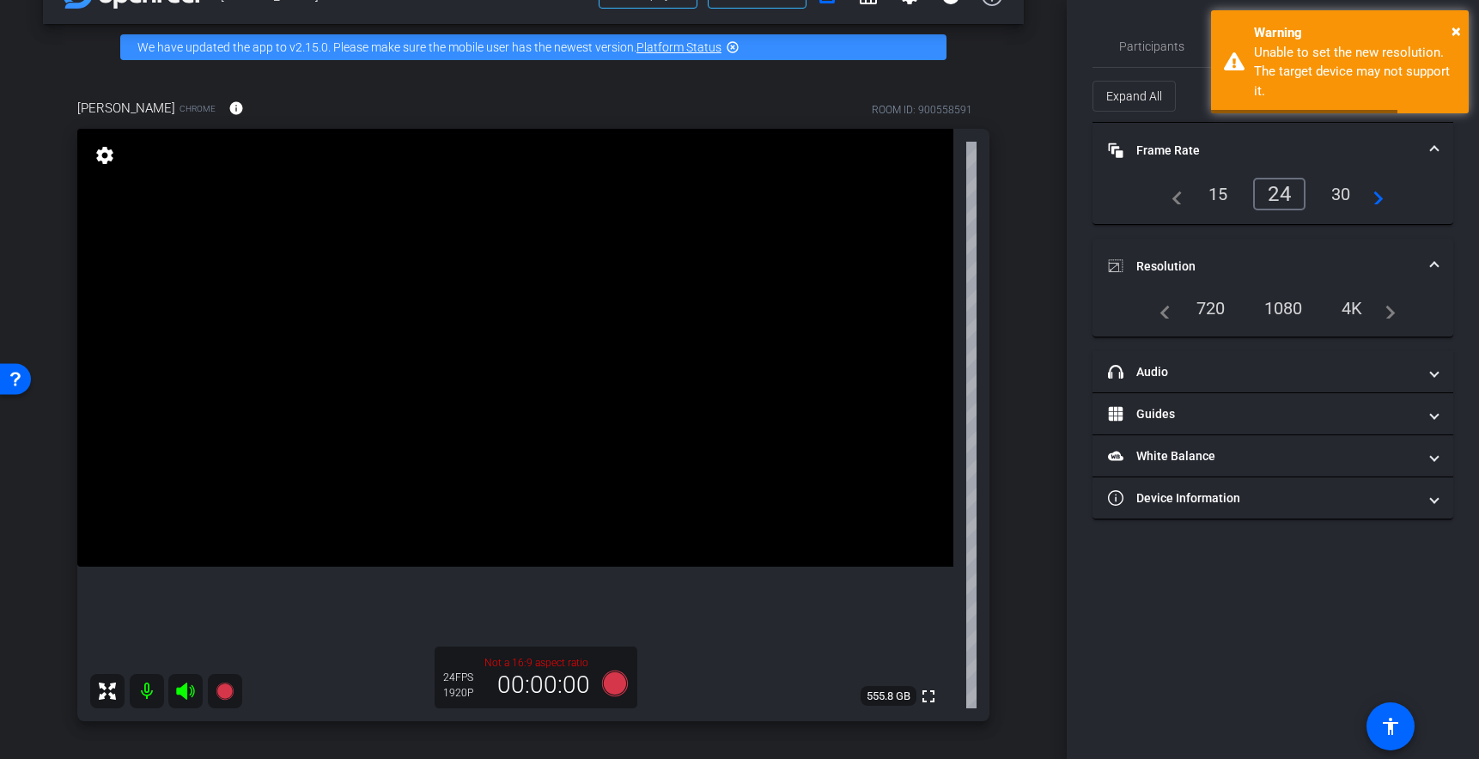
click at [1291, 302] on div "1080" at bounding box center [1283, 308] width 64 height 29
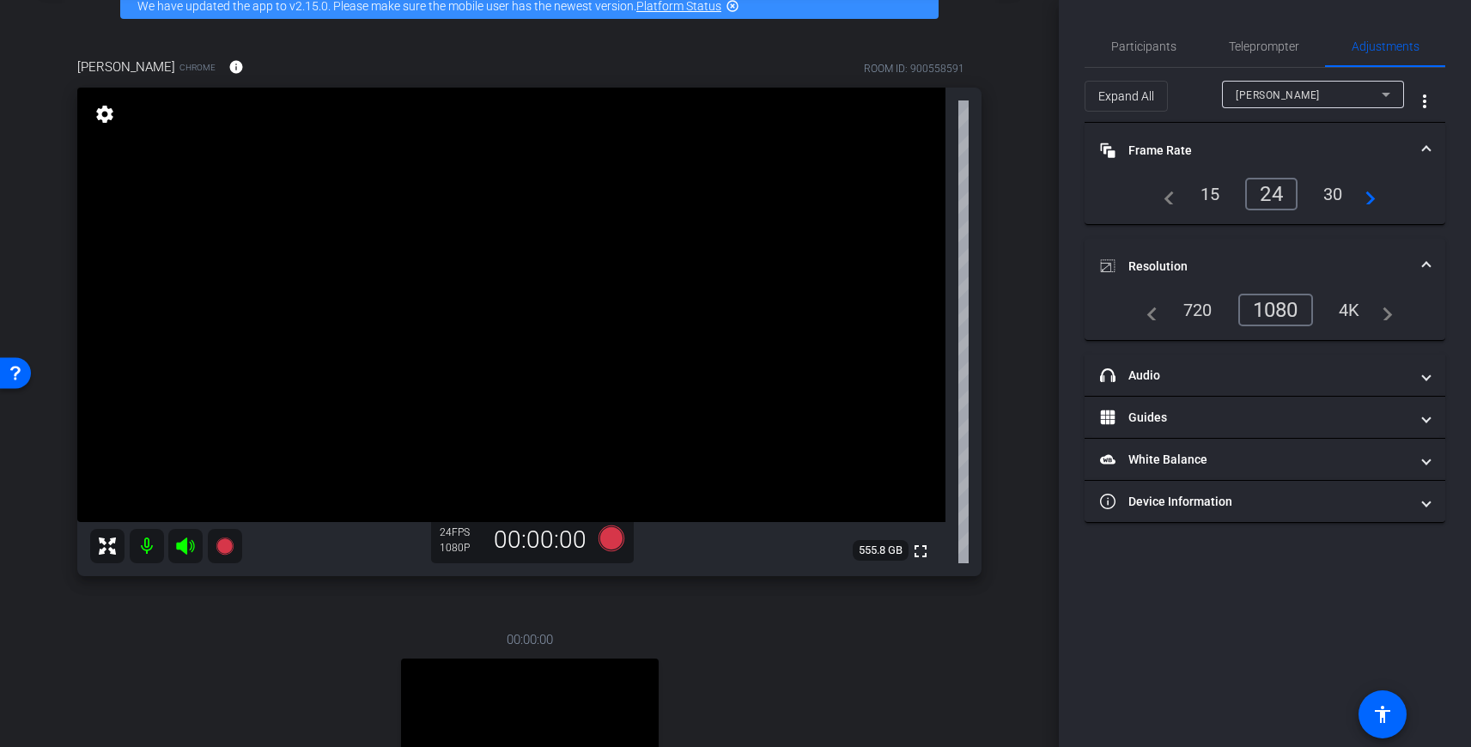
scroll to position [90, 0]
drag, startPoint x: 1144, startPoint y: 360, endPoint x: 1146, endPoint y: 380, distance: 20.8
click at [1144, 360] on mat-expansion-panel-header "headphone icon Audio" at bounding box center [1265, 375] width 361 height 41
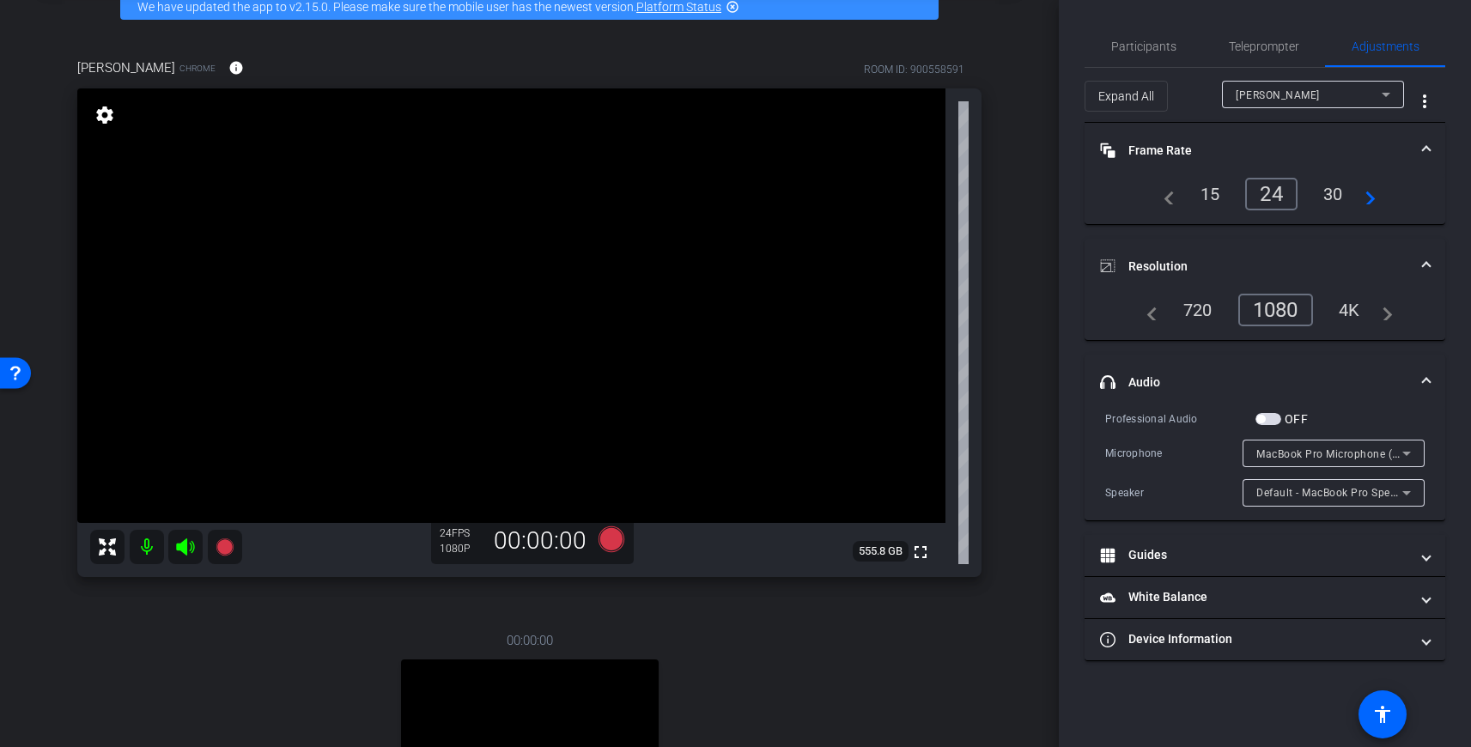
click at [1266, 424] on span "button" at bounding box center [1268, 419] width 26 height 12
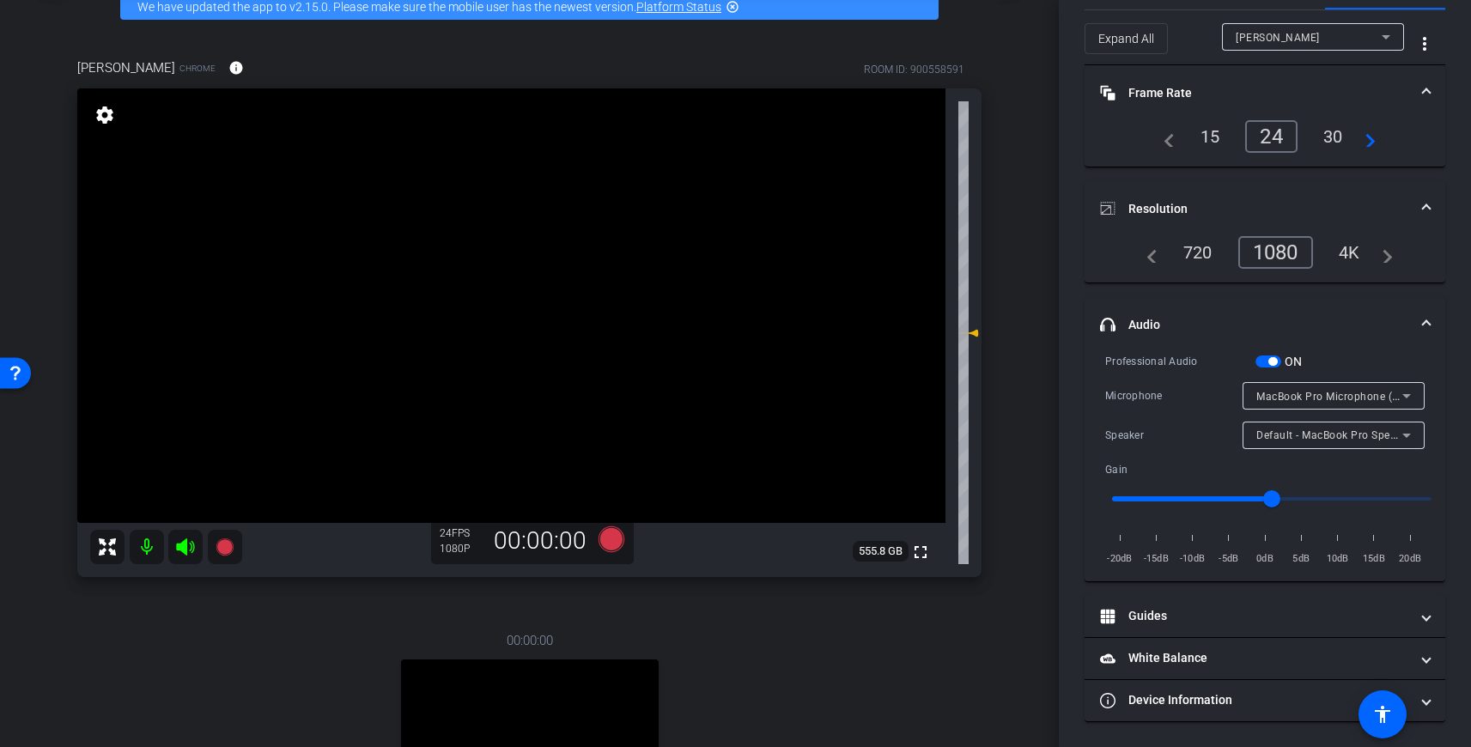
scroll to position [0, 0]
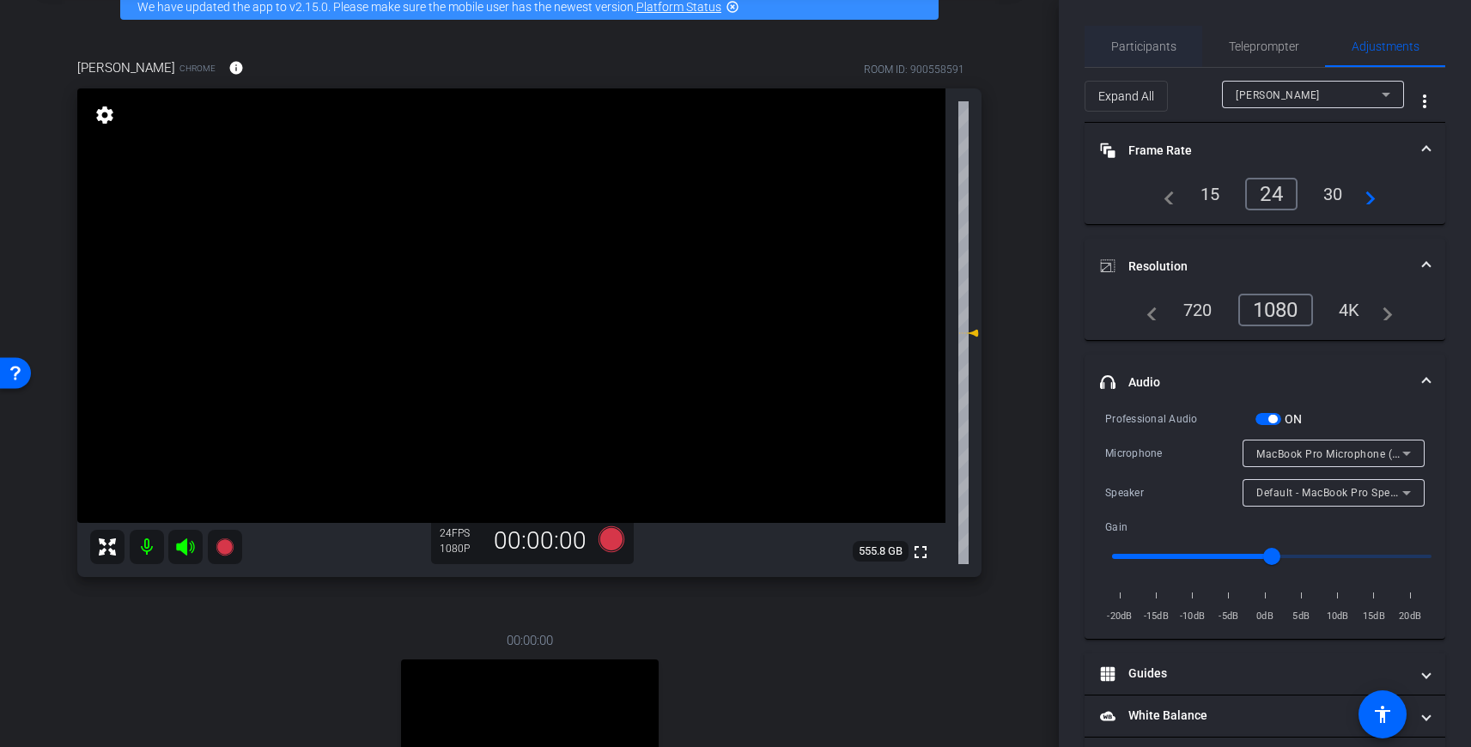
click at [1140, 34] on span "Participants" at bounding box center [1143, 46] width 65 height 41
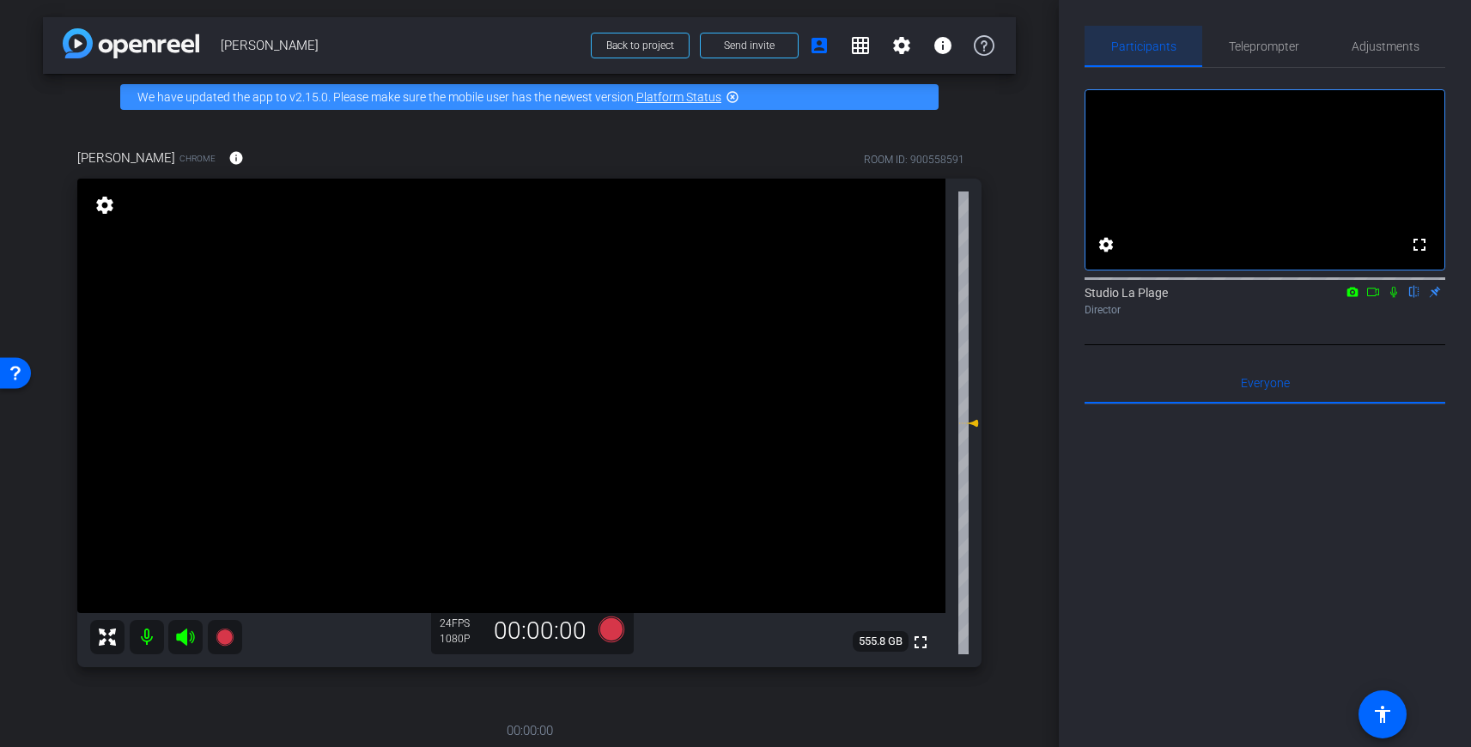
click at [1151, 46] on span "Participants" at bounding box center [1143, 46] width 65 height 12
click at [1255, 45] on span "Teleprompter" at bounding box center [1264, 46] width 70 height 12
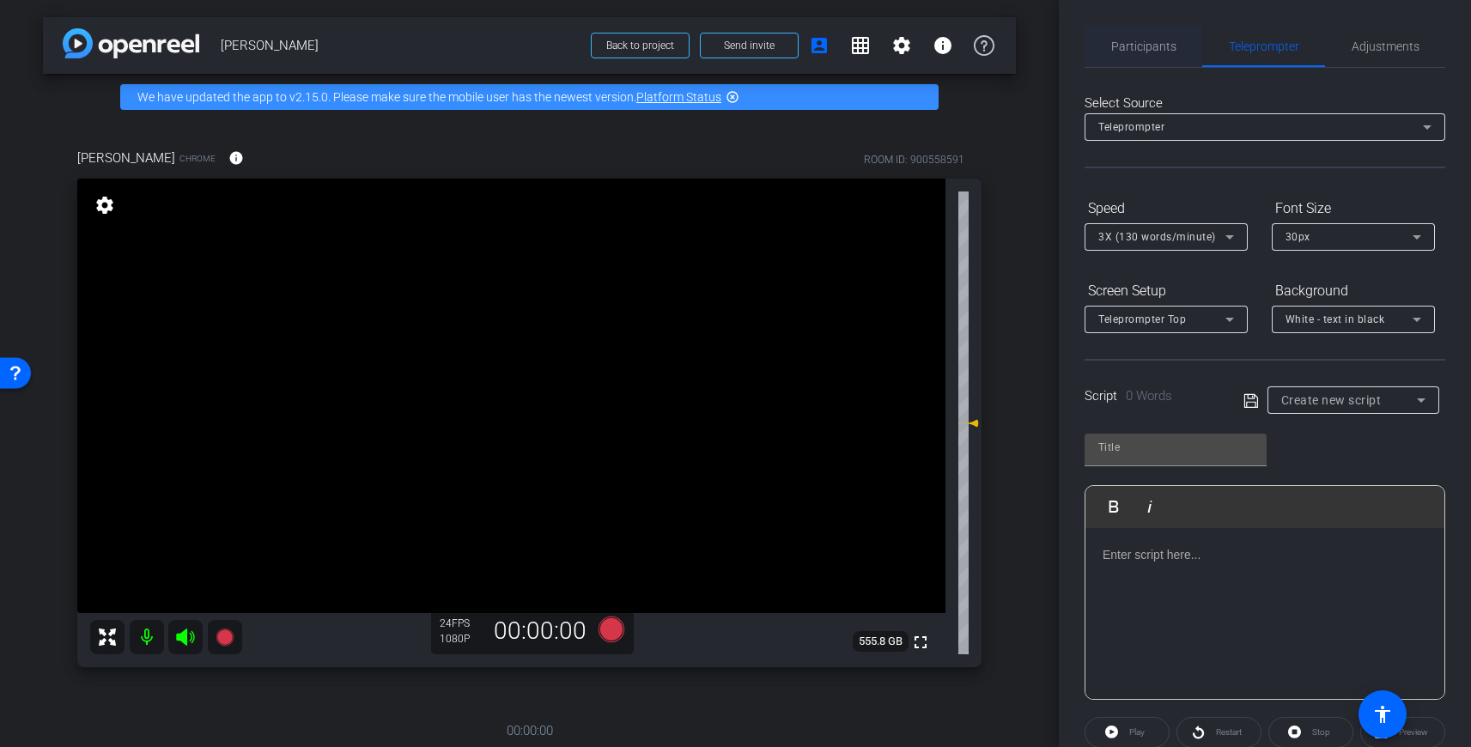
click at [1140, 40] on span "Participants" at bounding box center [1143, 46] width 65 height 12
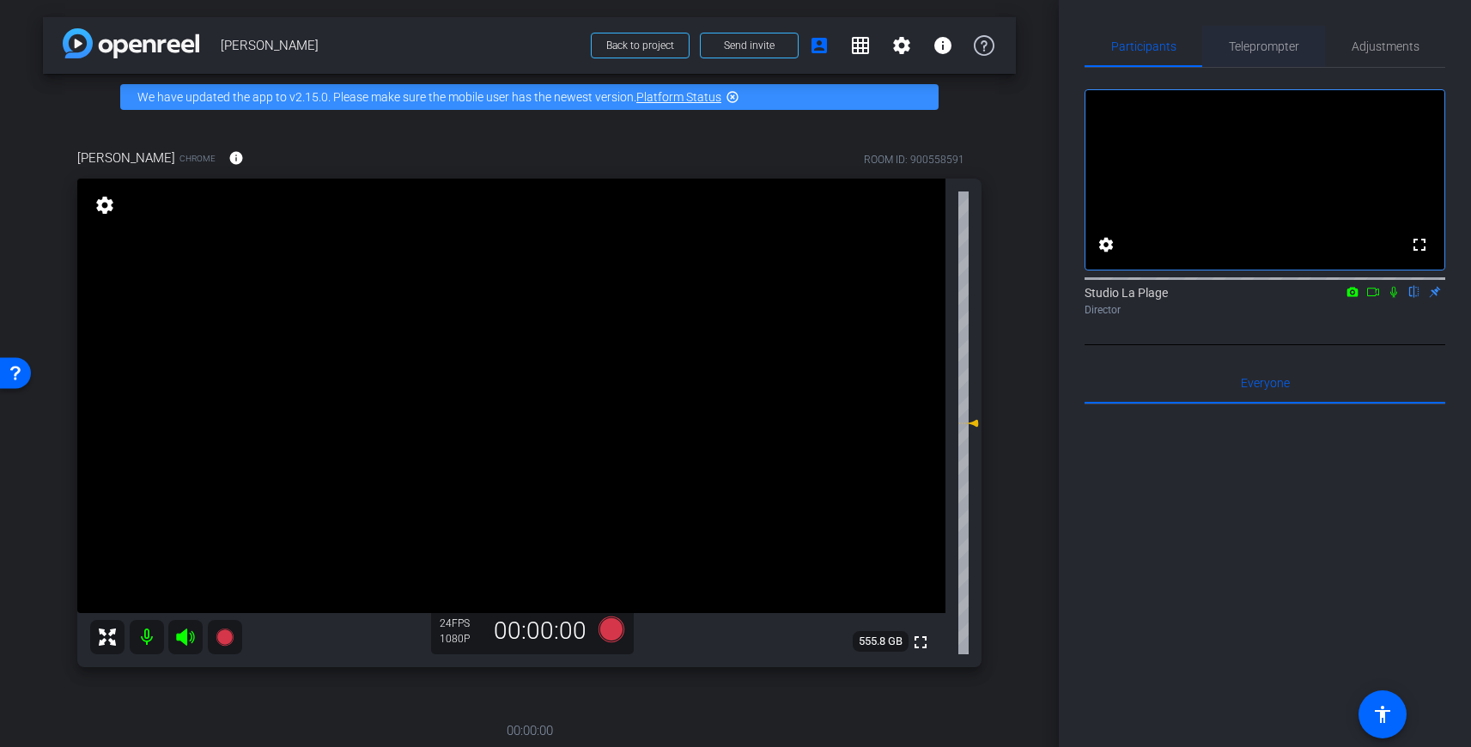
click at [1266, 52] on span "Teleprompter" at bounding box center [1264, 46] width 70 height 12
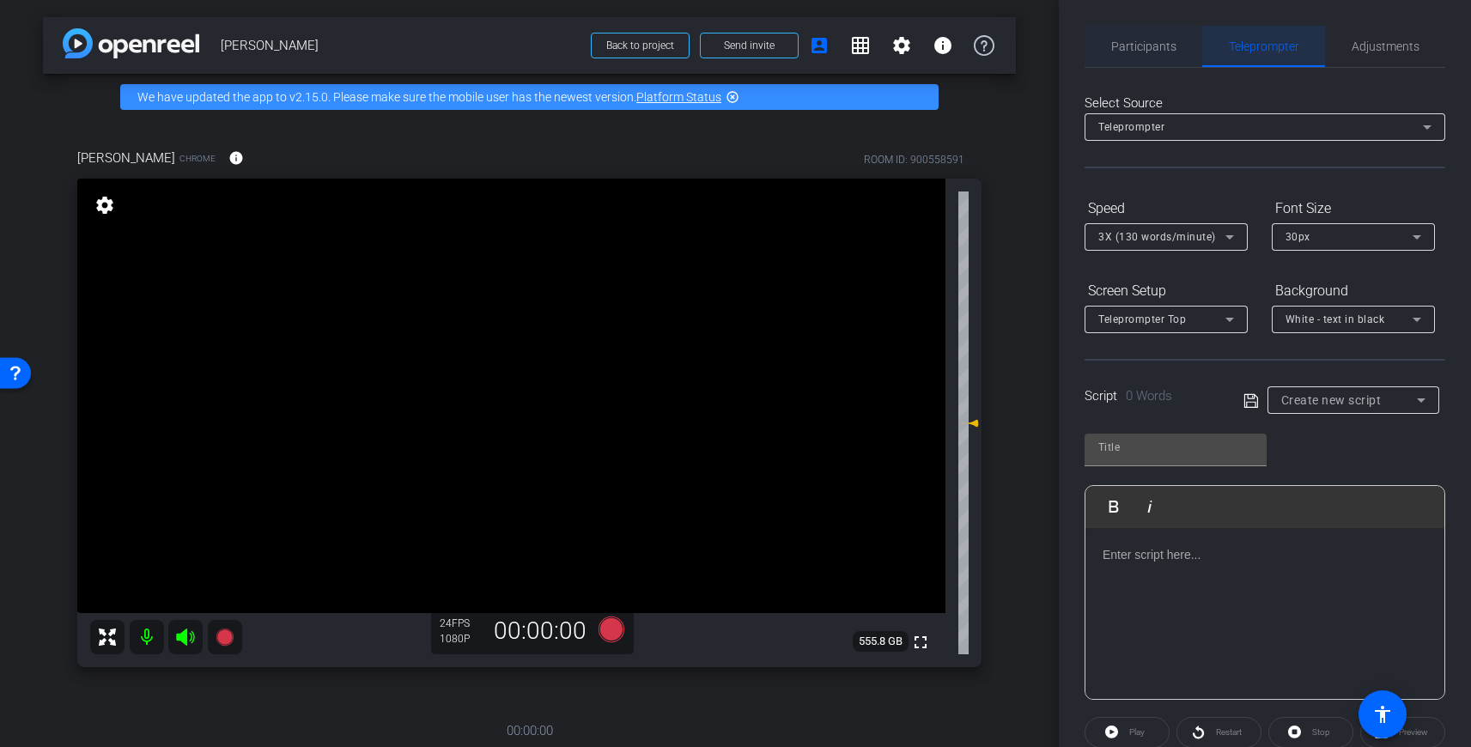
click at [1143, 49] on span "Participants" at bounding box center [1143, 46] width 65 height 12
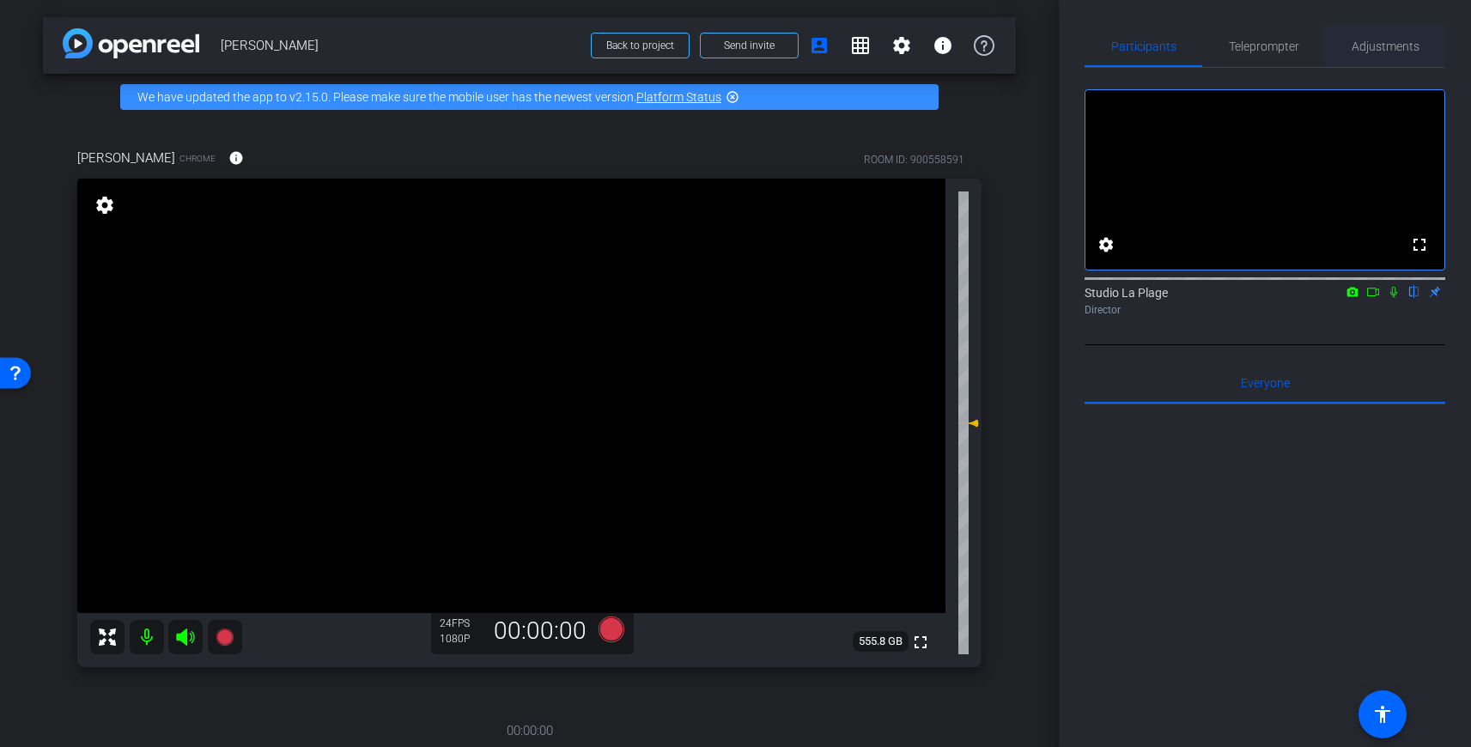
drag, startPoint x: 1377, startPoint y: 45, endPoint x: 1366, endPoint y: 52, distance: 12.9
click at [1377, 44] on span "Adjustments" at bounding box center [1386, 46] width 68 height 12
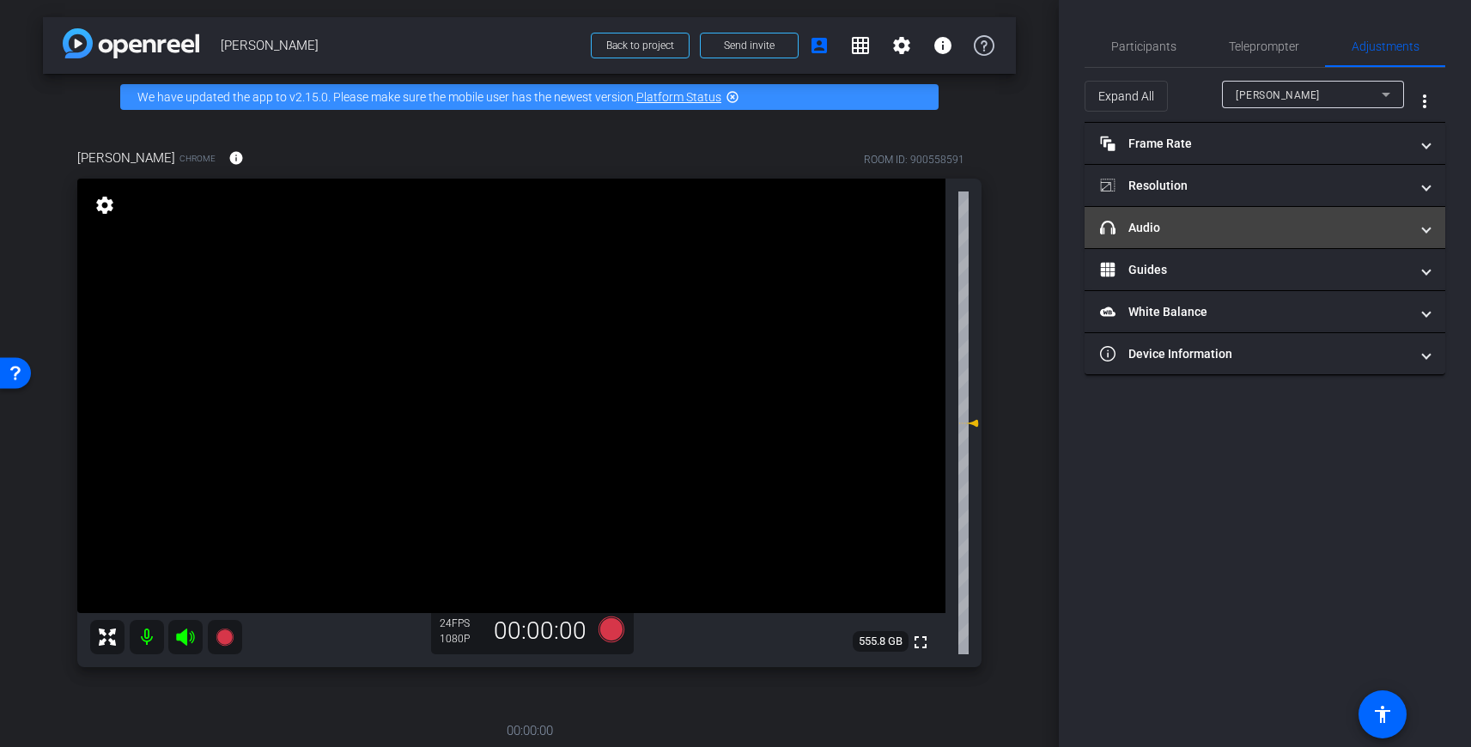
drag, startPoint x: 1141, startPoint y: 225, endPoint x: 1152, endPoint y: 228, distance: 11.7
click at [1141, 225] on mat-panel-title "headphone icon Audio" at bounding box center [1254, 228] width 309 height 18
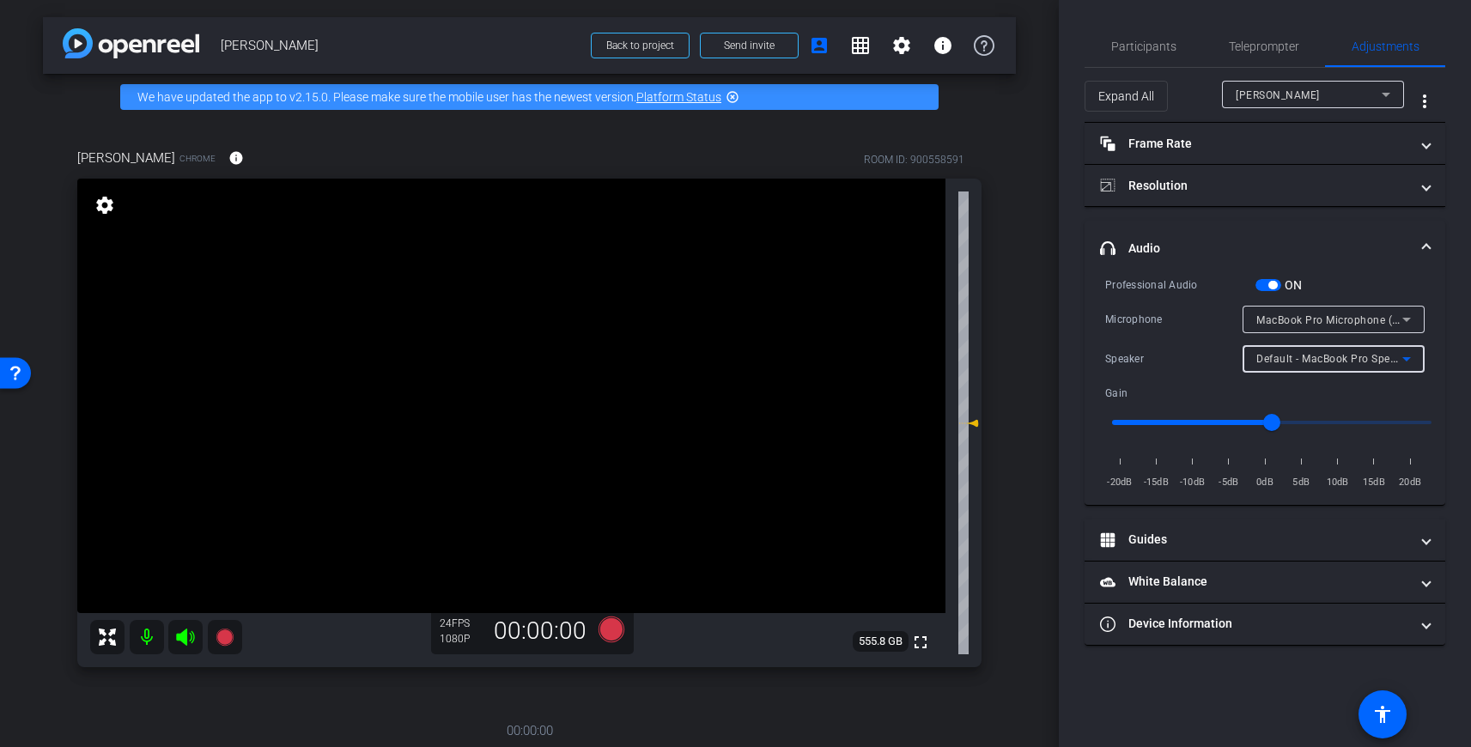
click at [1301, 359] on span "Default - MacBook Pro Speakers (Built-in)" at bounding box center [1359, 358] width 207 height 14
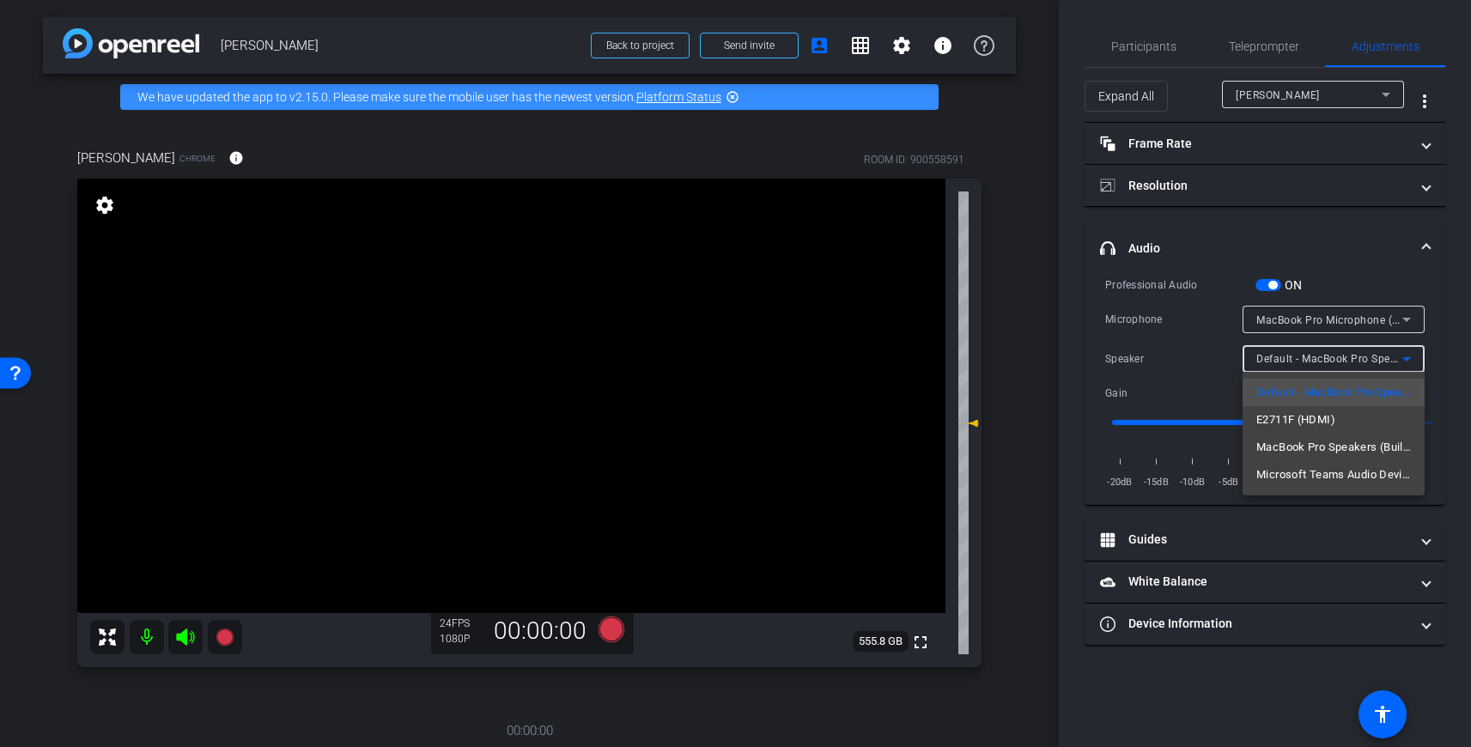
click at [1202, 351] on div at bounding box center [735, 373] width 1471 height 747
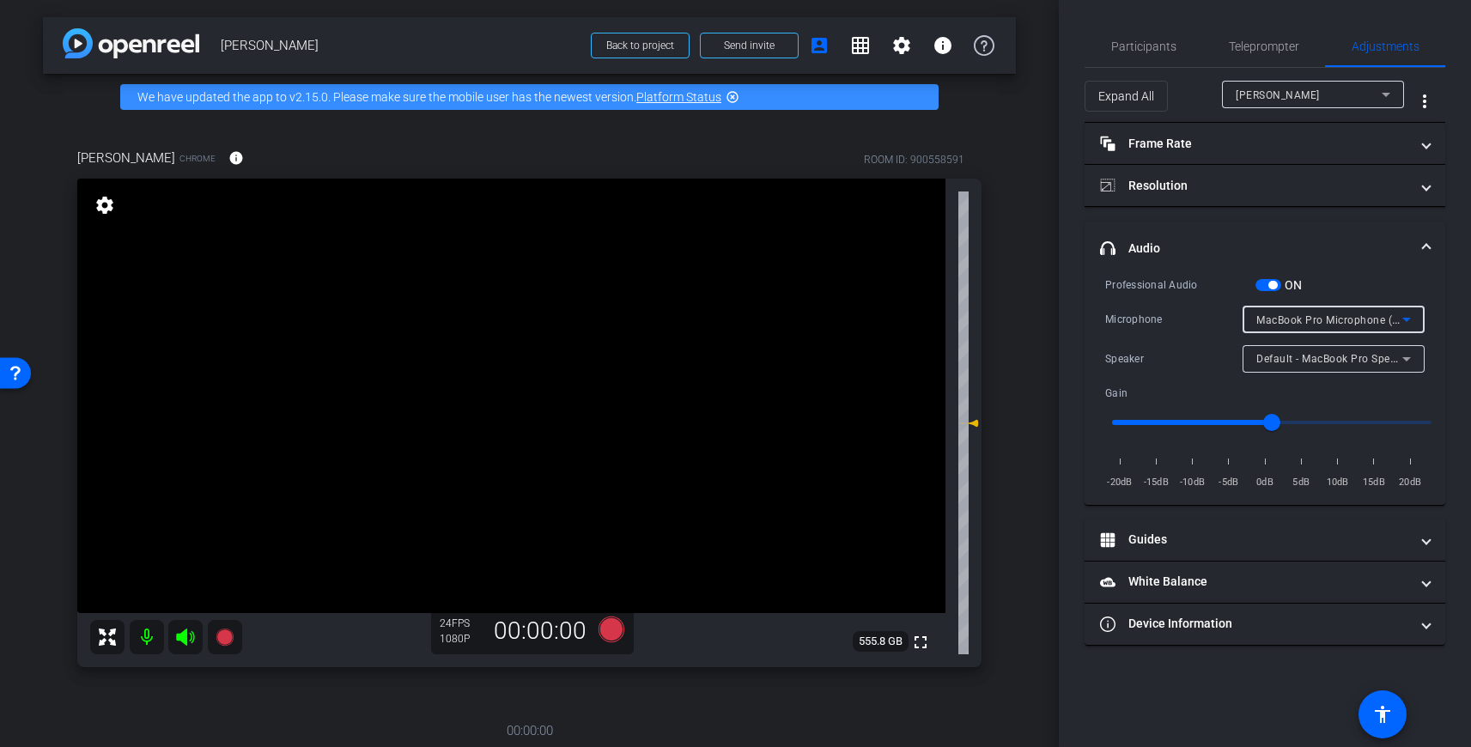
click at [1283, 321] on span "MacBook Pro Microphone (Built-in)" at bounding box center [1343, 320] width 175 height 14
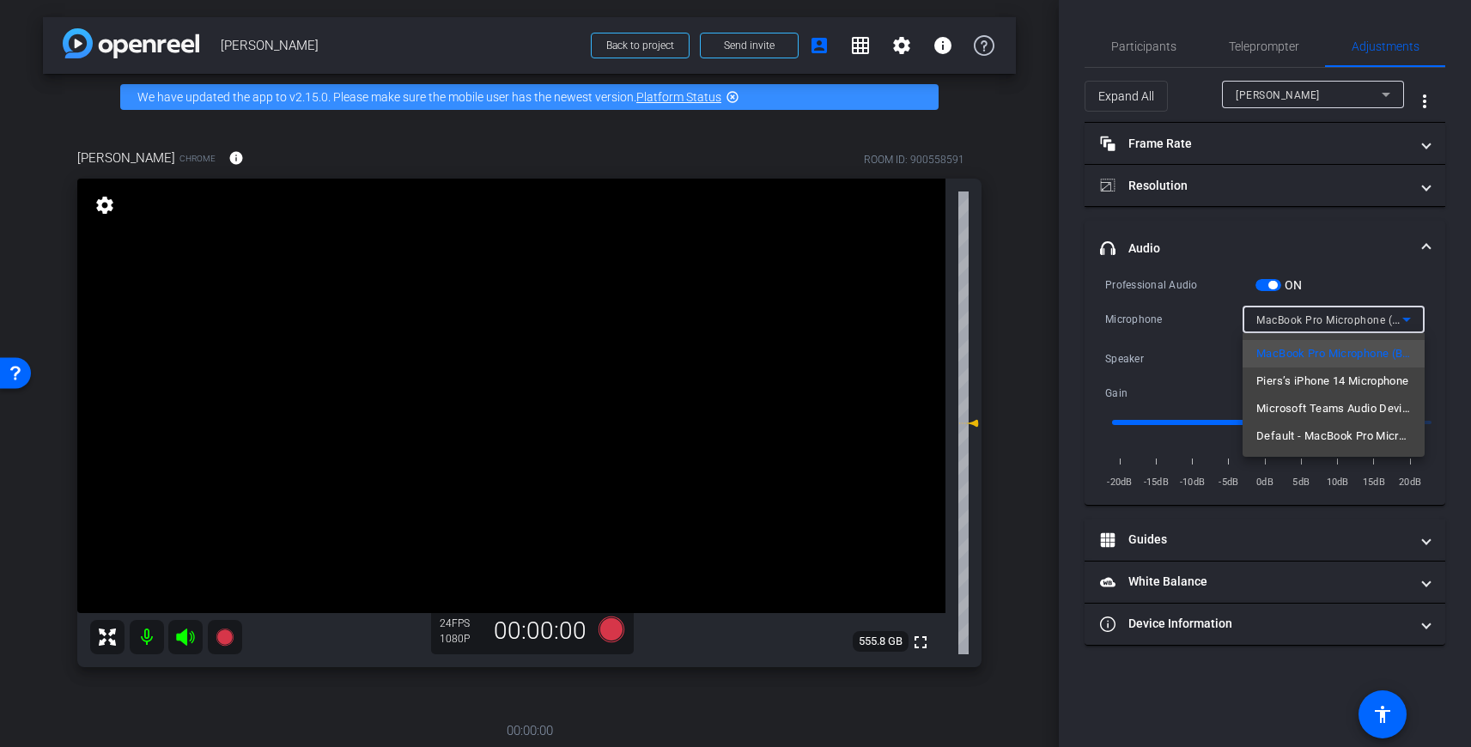
click at [1204, 330] on div at bounding box center [735, 373] width 1471 height 747
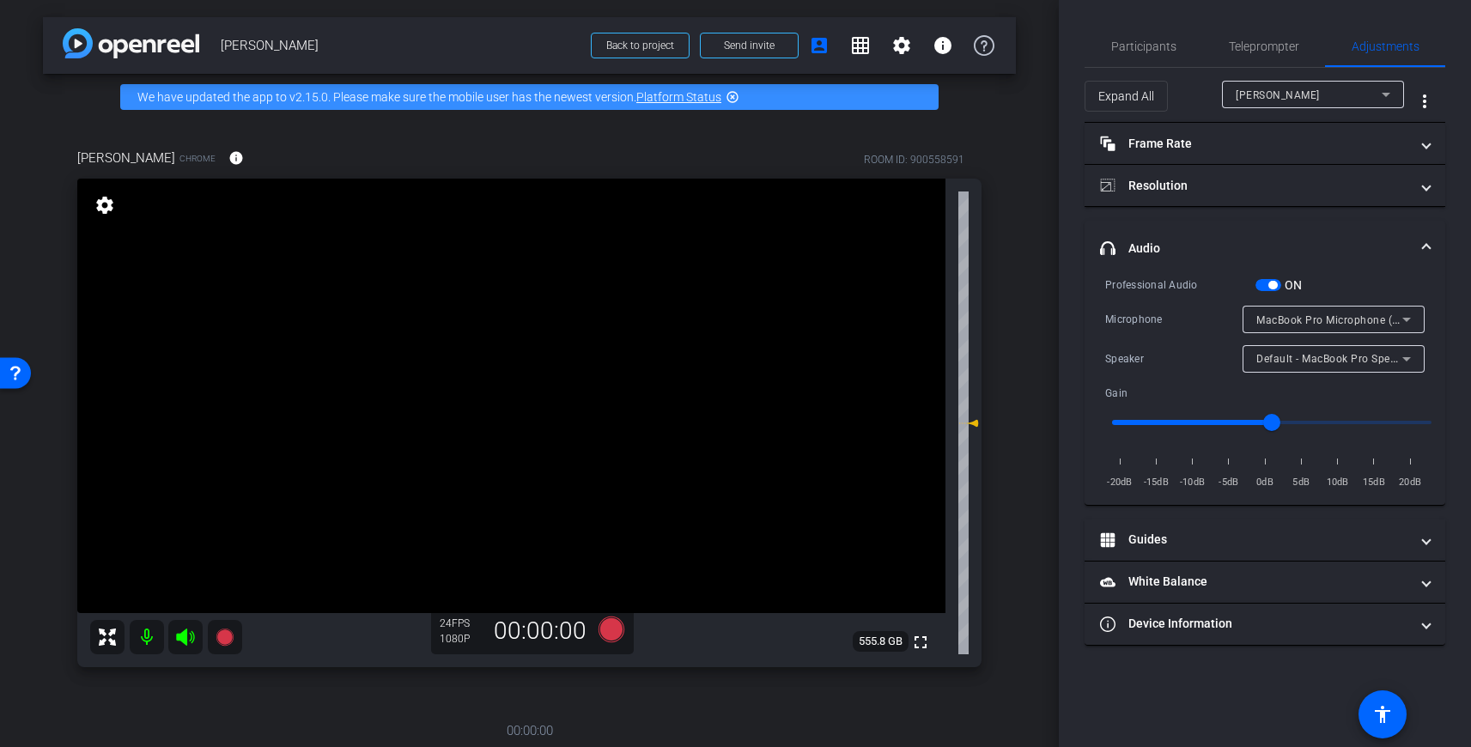
drag, startPoint x: 1274, startPoint y: 289, endPoint x: 1268, endPoint y: 310, distance: 22.3
click at [1273, 289] on span "button" at bounding box center [1272, 285] width 9 height 9
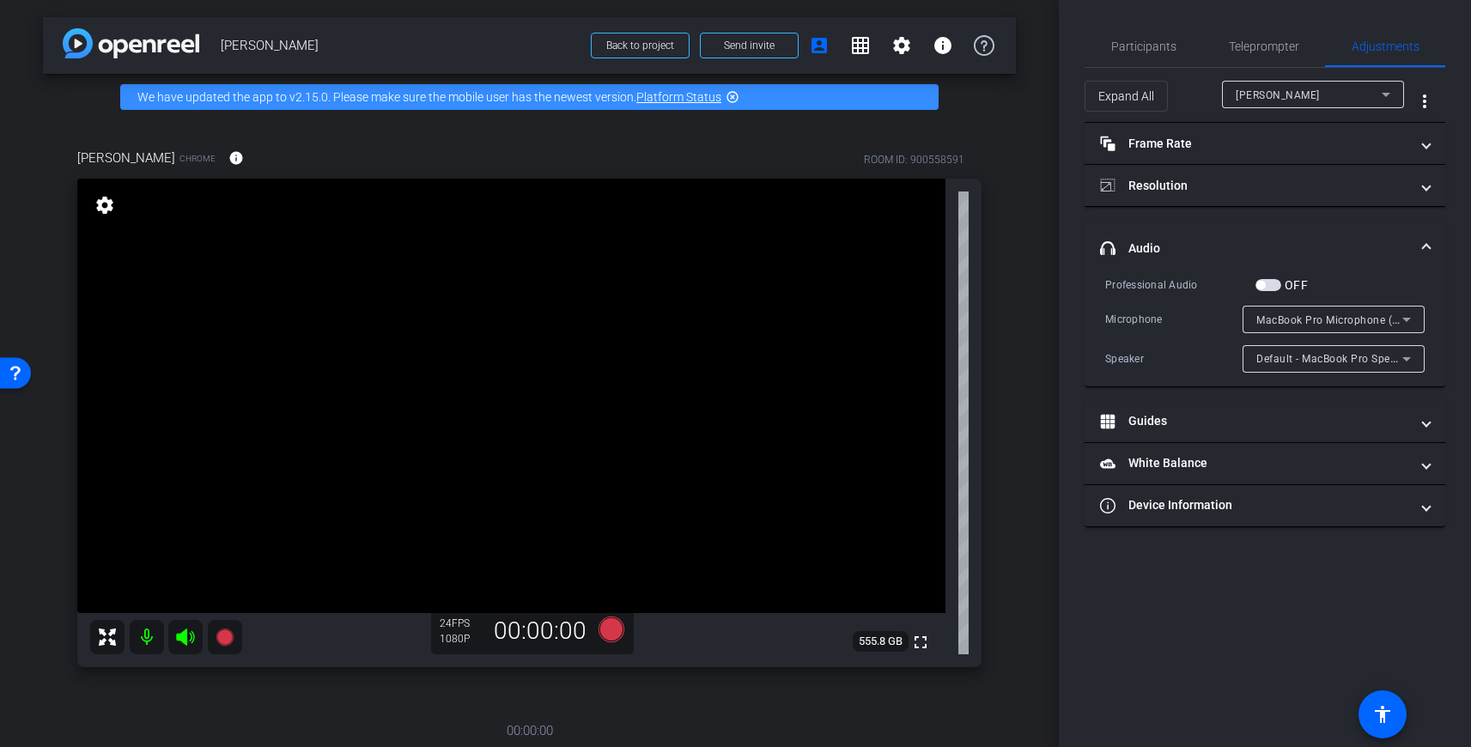
click at [1016, 249] on div "arrow_back [PERSON_NAME] Back to project Send invite account_box grid_on settin…" at bounding box center [529, 373] width 1059 height 747
click at [1146, 46] on span "Participants" at bounding box center [1143, 46] width 65 height 12
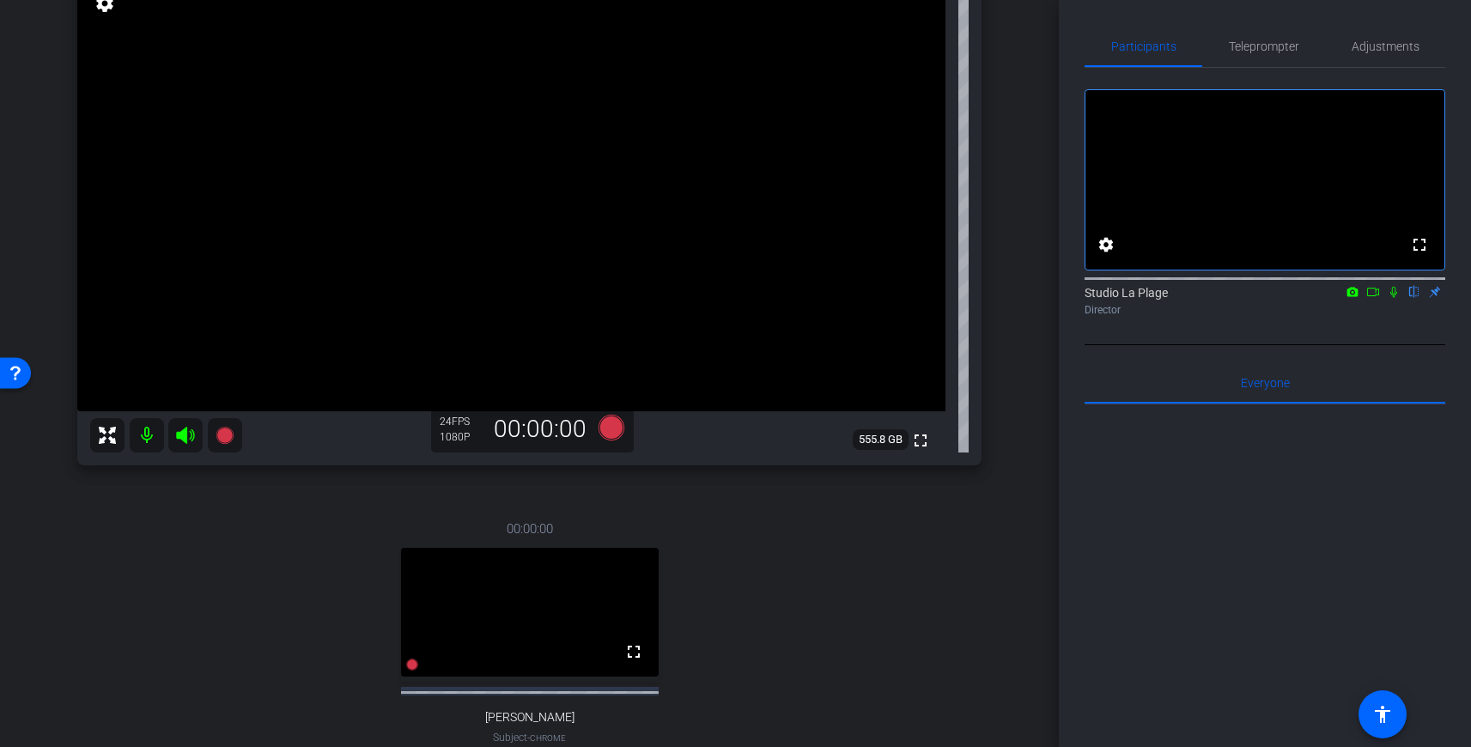
scroll to position [187, 0]
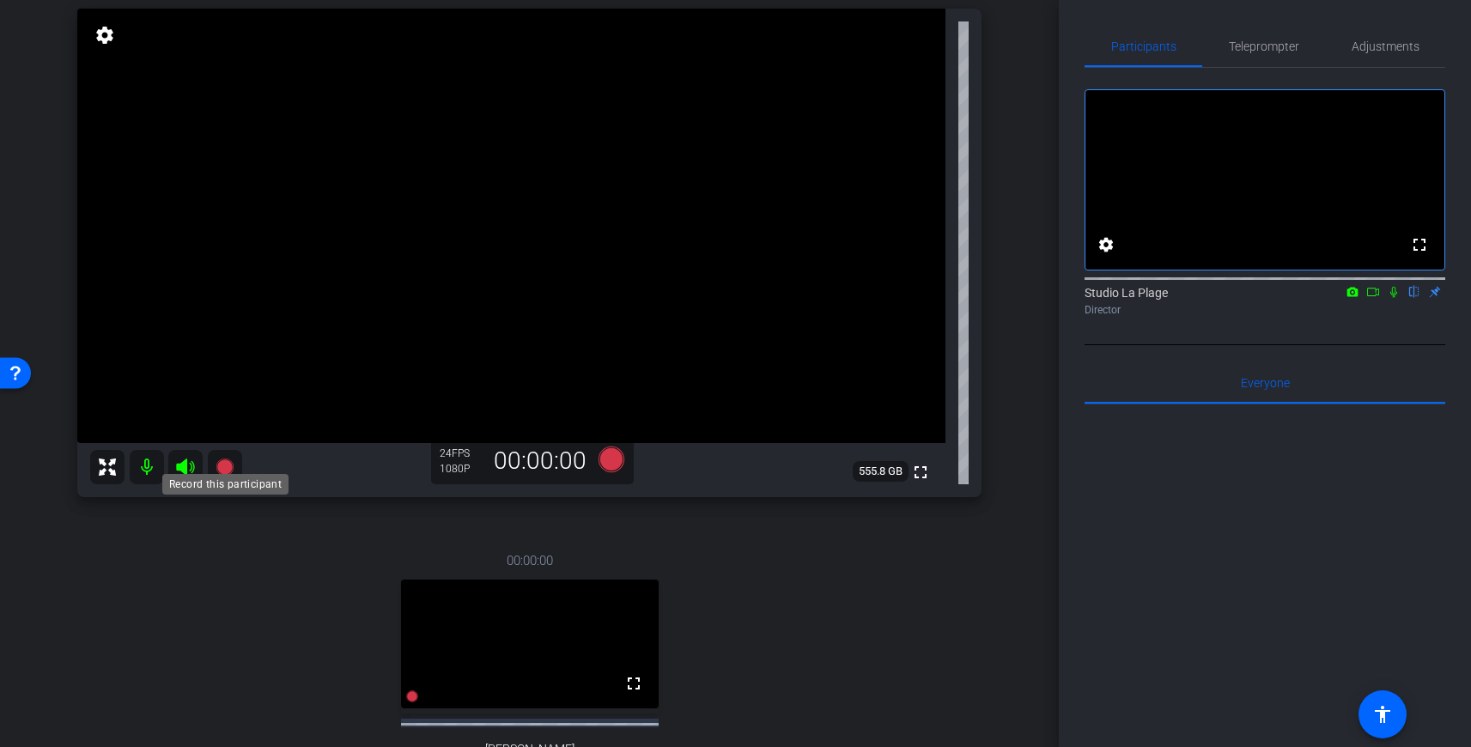
click at [227, 451] on mat-icon at bounding box center [225, 467] width 34 height 34
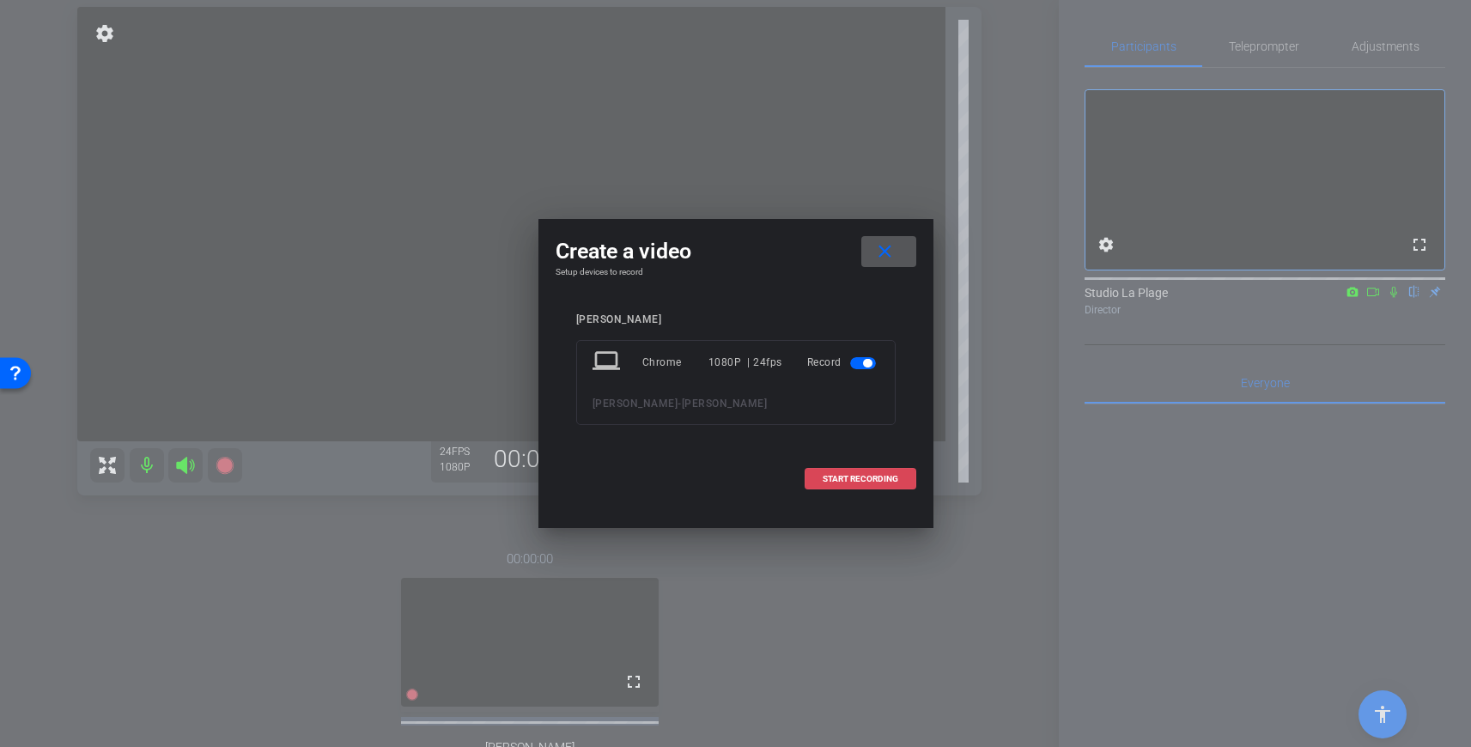
click at [828, 473] on button "START RECORDING" at bounding box center [861, 478] width 112 height 21
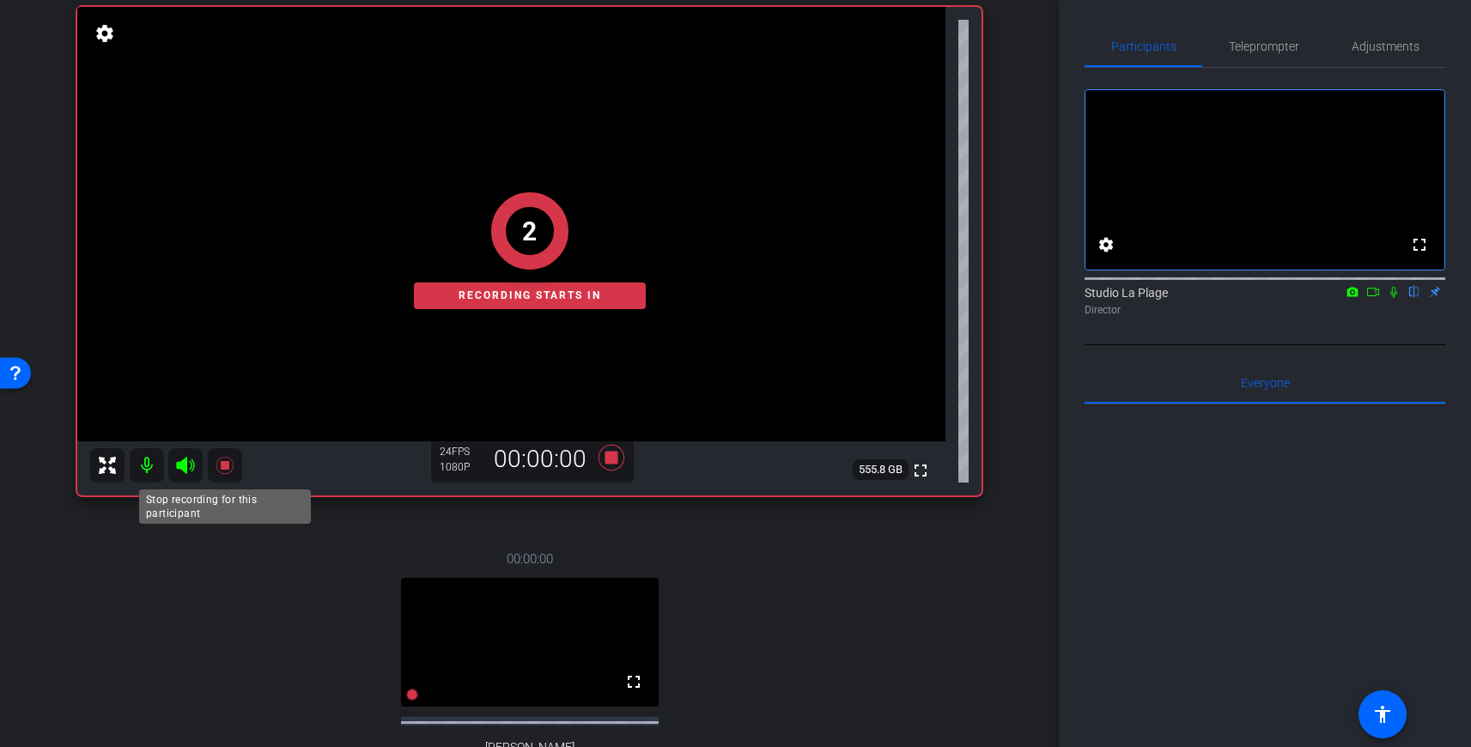
click at [229, 466] on icon at bounding box center [225, 465] width 21 height 21
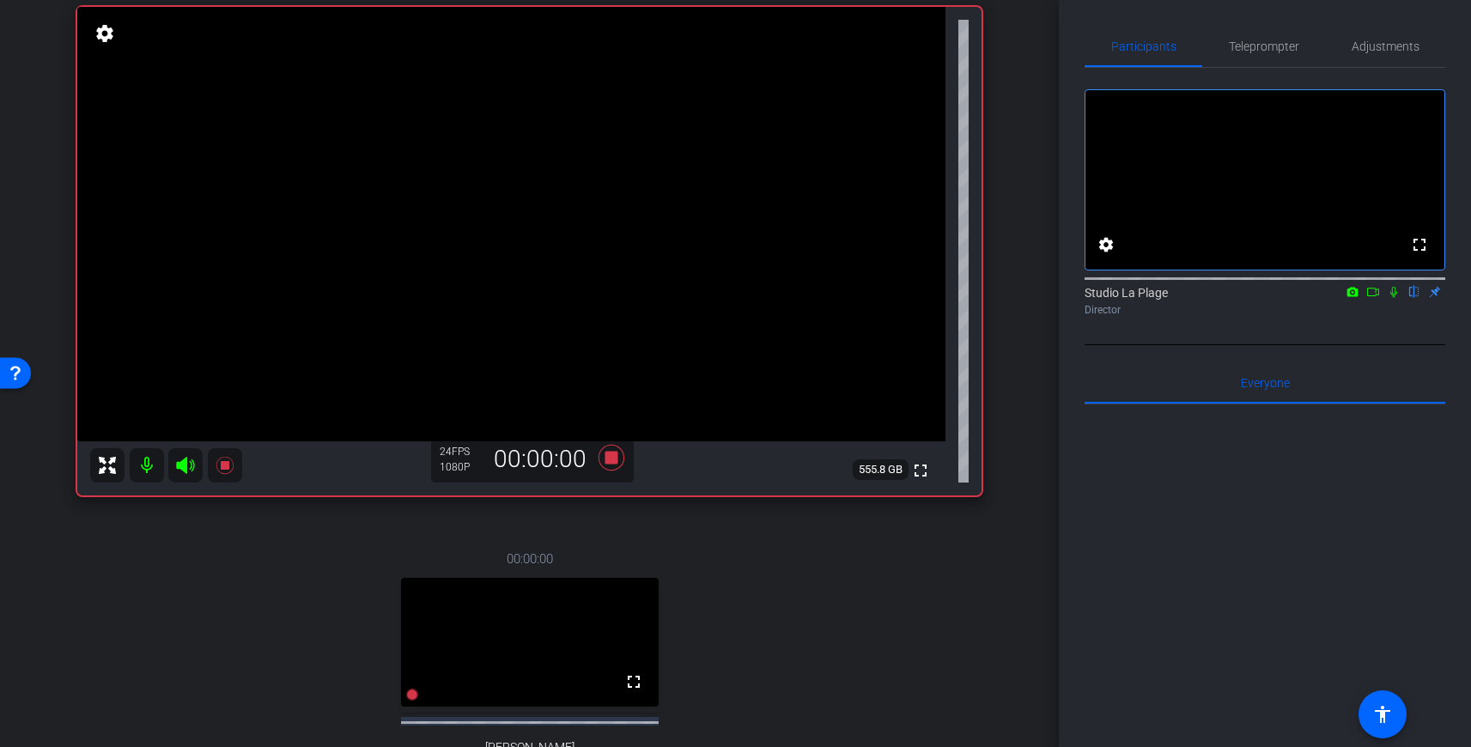
click at [100, 28] on mat-icon "settings" at bounding box center [105, 33] width 24 height 21
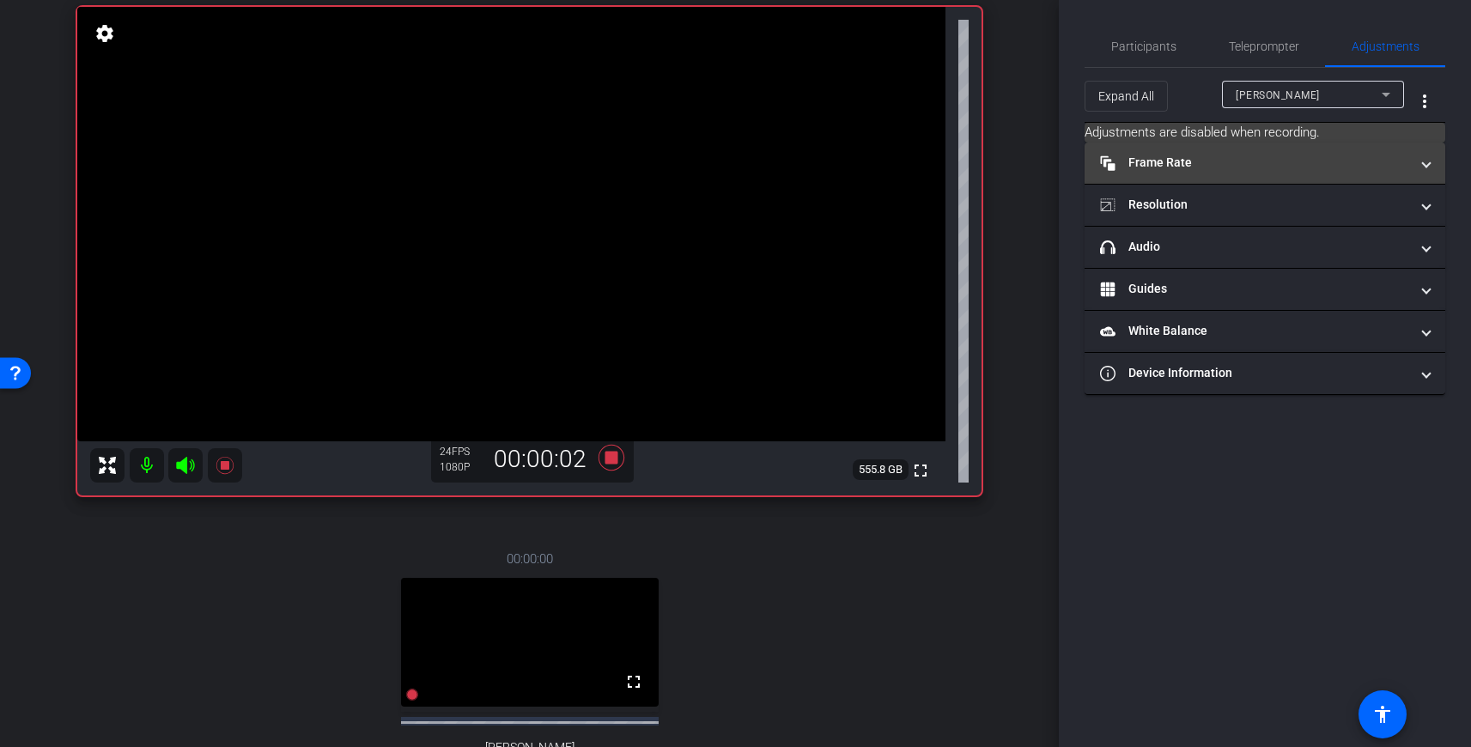
click at [1310, 170] on mat-panel-title "Frame Rate Frame Rate" at bounding box center [1254, 163] width 309 height 18
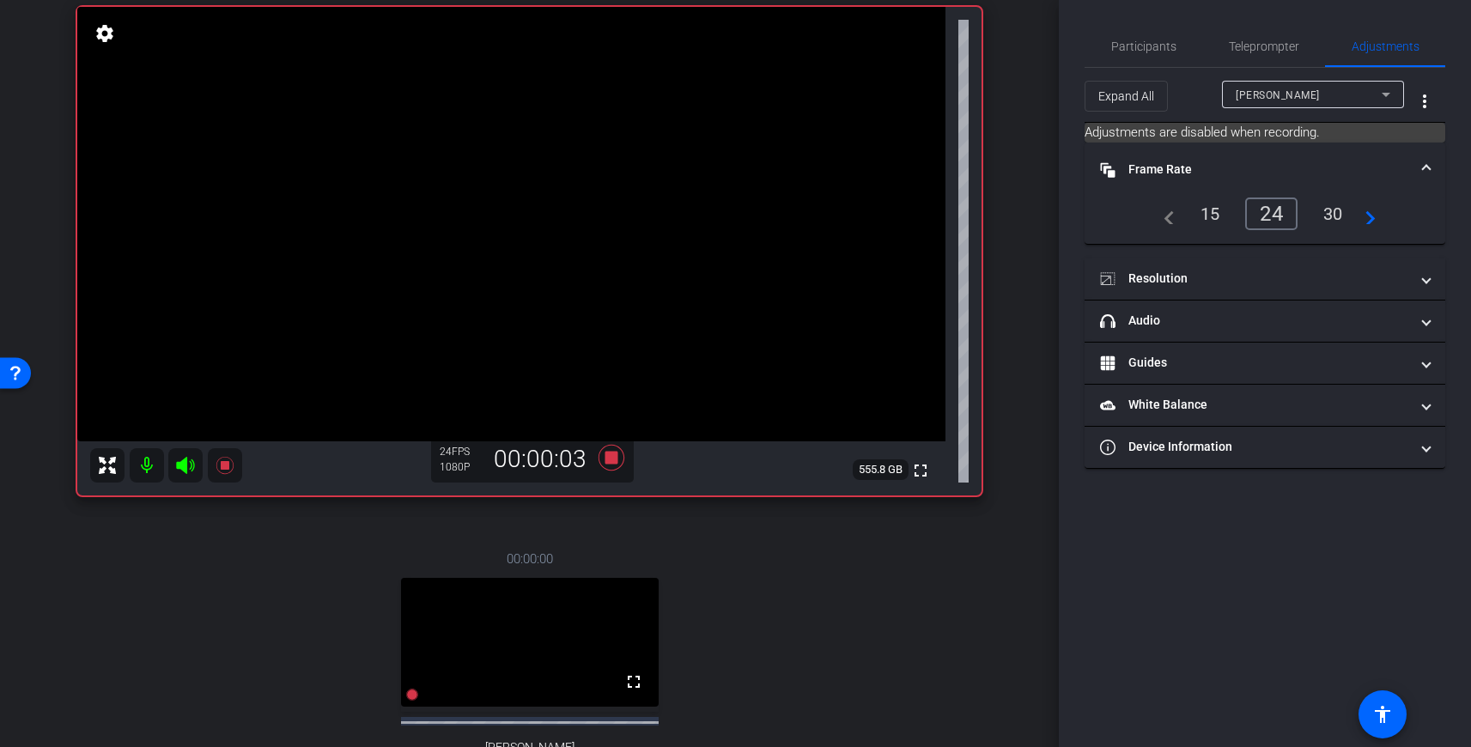
click at [1390, 218] on div "navigate_before 15 24 30 navigate_next" at bounding box center [1264, 214] width 319 height 33
click at [1374, 218] on mat-icon "navigate_next" at bounding box center [1365, 214] width 21 height 21
click at [1257, 216] on div "navigate_before 24 30 60 navigate_next" at bounding box center [1265, 214] width 222 height 33
drag, startPoint x: 1278, startPoint y: 211, endPoint x: 1274, endPoint y: 222, distance: 10.9
click at [1277, 214] on div "navigate_before 24 30 60 navigate_next" at bounding box center [1265, 214] width 222 height 33
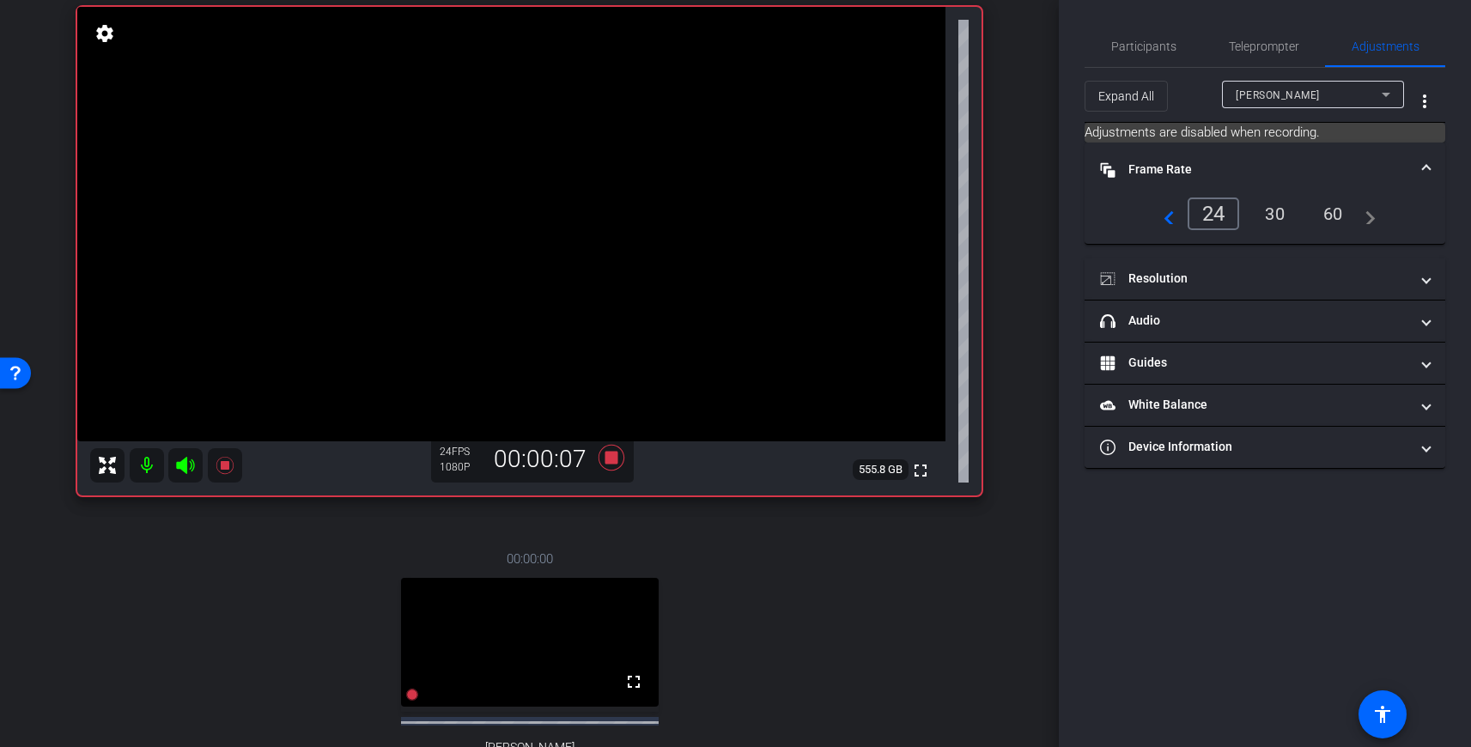
click at [1271, 216] on div "navigate_before 24 30 60 navigate_next" at bounding box center [1265, 214] width 222 height 33
click at [1272, 213] on div "navigate_before 24 30 60 navigate_next" at bounding box center [1265, 214] width 222 height 33
click at [1277, 212] on div "navigate_before 24 30 60 navigate_next" at bounding box center [1265, 214] width 222 height 33
click at [1160, 216] on mat-icon "navigate_before" at bounding box center [1164, 214] width 21 height 21
click at [1279, 211] on div "navigate_before 15 24 30 navigate_next" at bounding box center [1265, 214] width 222 height 33
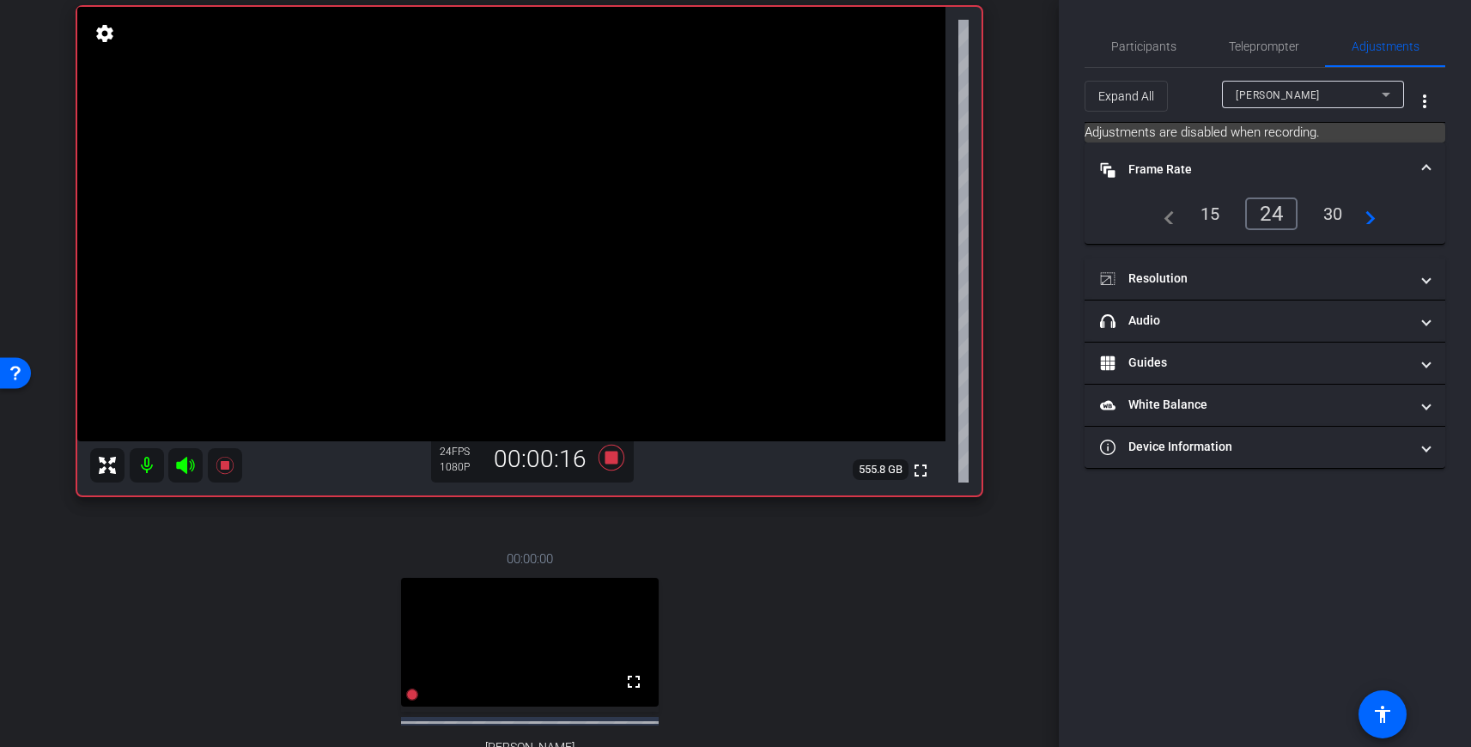
click at [235, 458] on mat-icon at bounding box center [225, 465] width 34 height 34
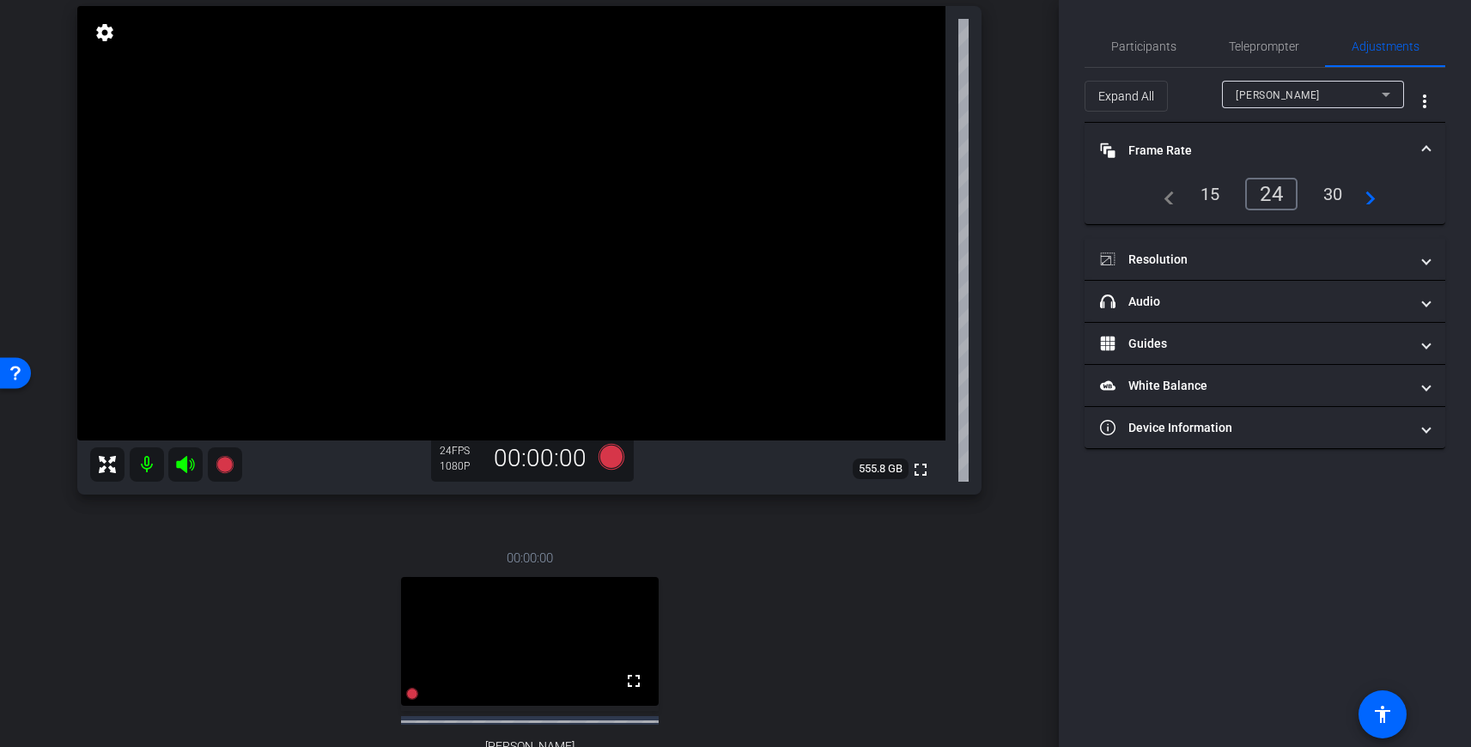
click at [1367, 197] on mat-icon "navigate_next" at bounding box center [1365, 194] width 21 height 21
click at [1262, 194] on div "30" at bounding box center [1275, 193] width 46 height 29
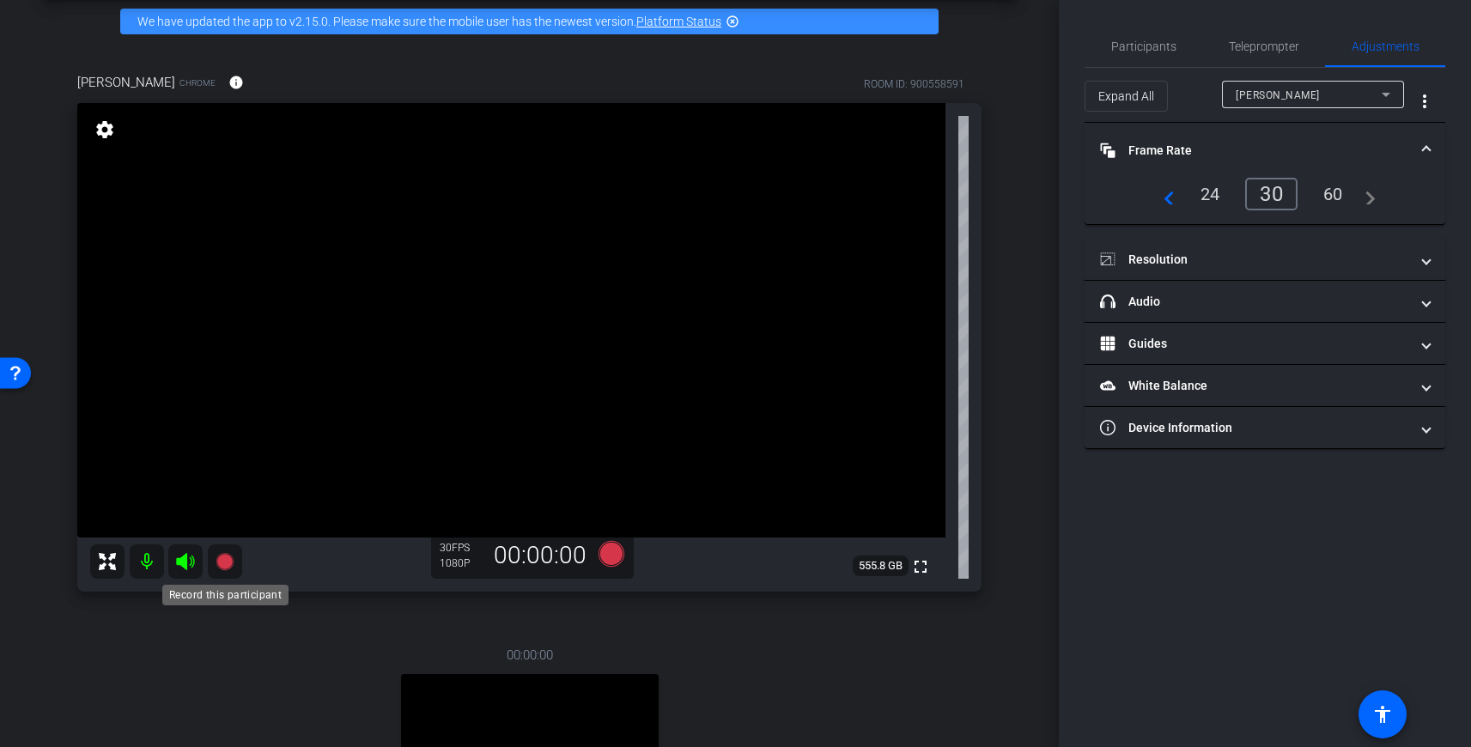
scroll to position [72, 0]
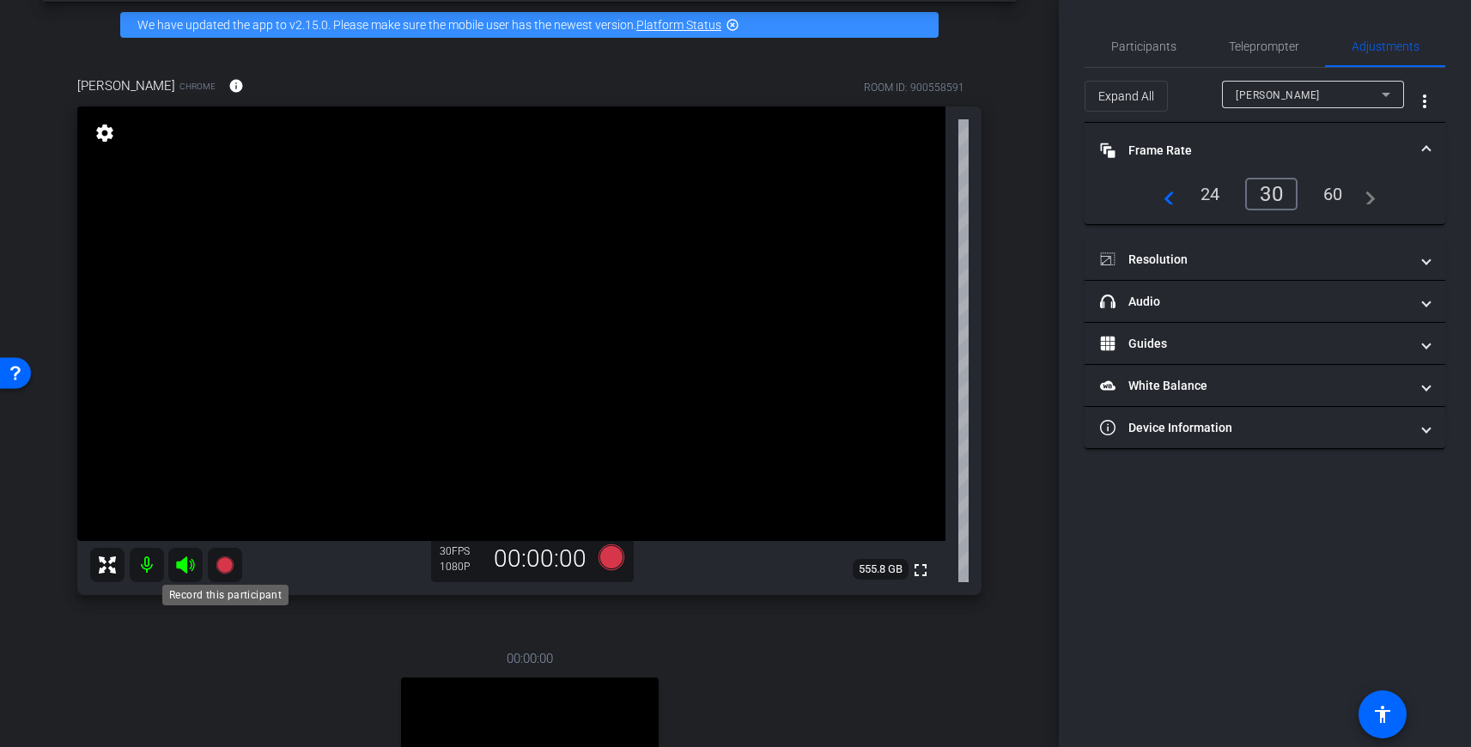
click at [223, 563] on icon at bounding box center [224, 564] width 17 height 17
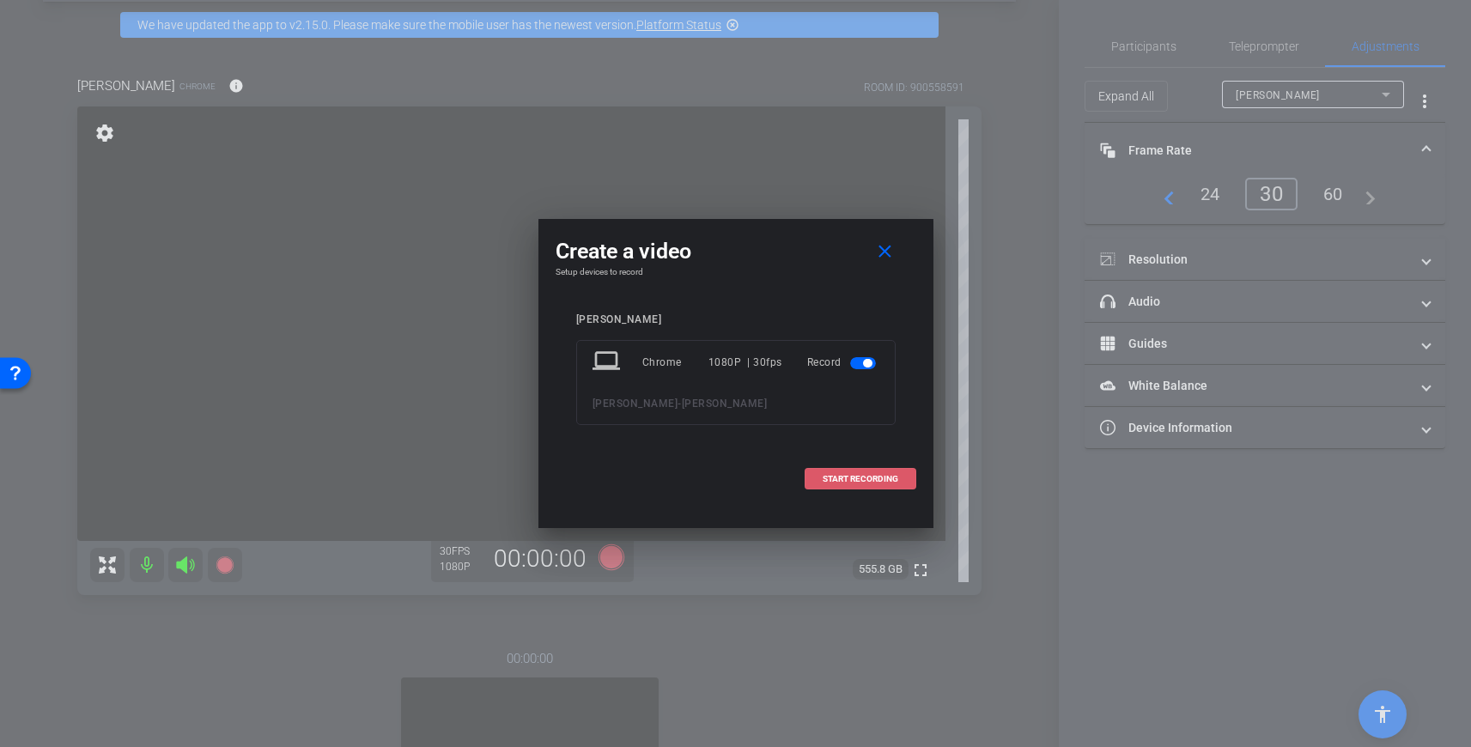
click at [854, 477] on span "START RECORDING" at bounding box center [861, 479] width 76 height 9
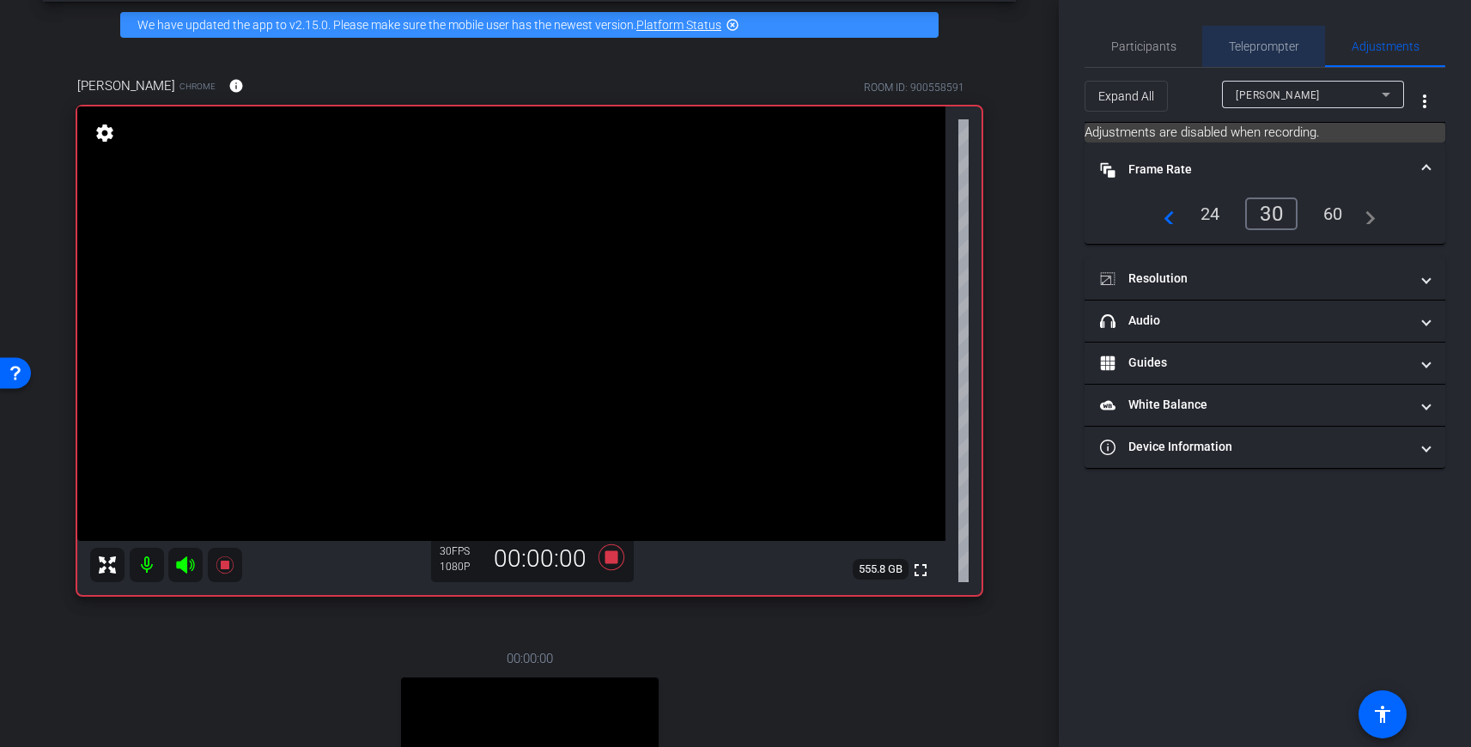
click at [1248, 48] on span "Teleprompter" at bounding box center [1264, 46] width 70 height 12
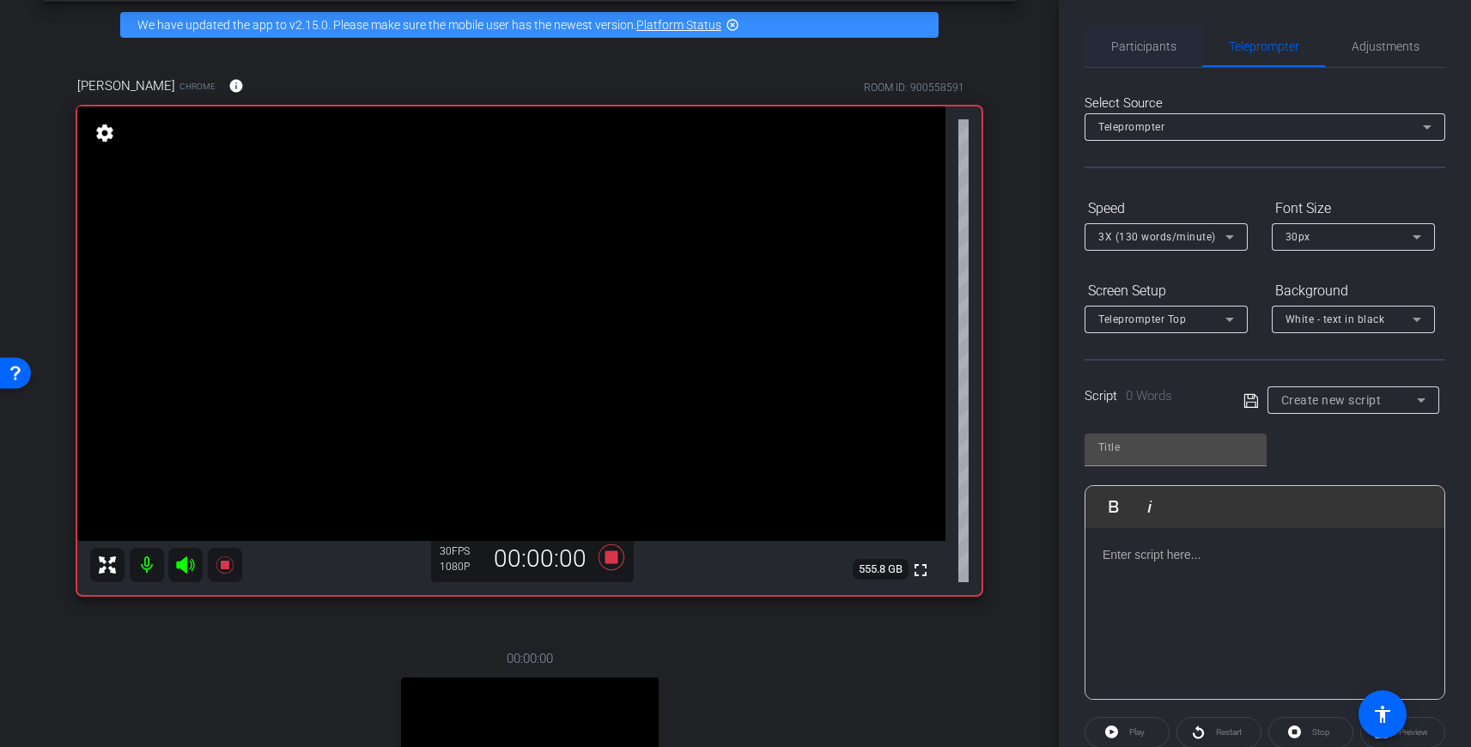
click at [1138, 52] on span "Participants" at bounding box center [1143, 46] width 65 height 12
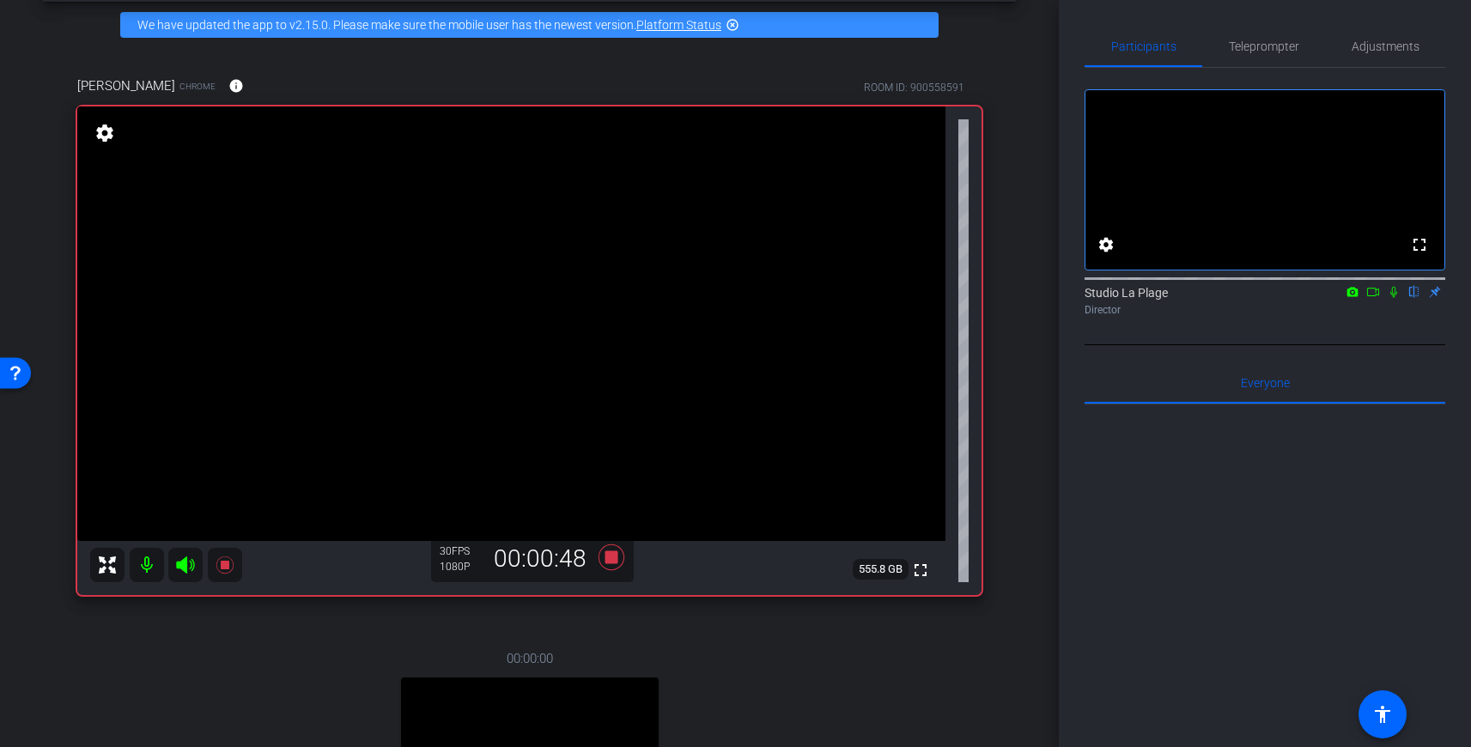
click at [1395, 298] on icon at bounding box center [1394, 292] width 14 height 12
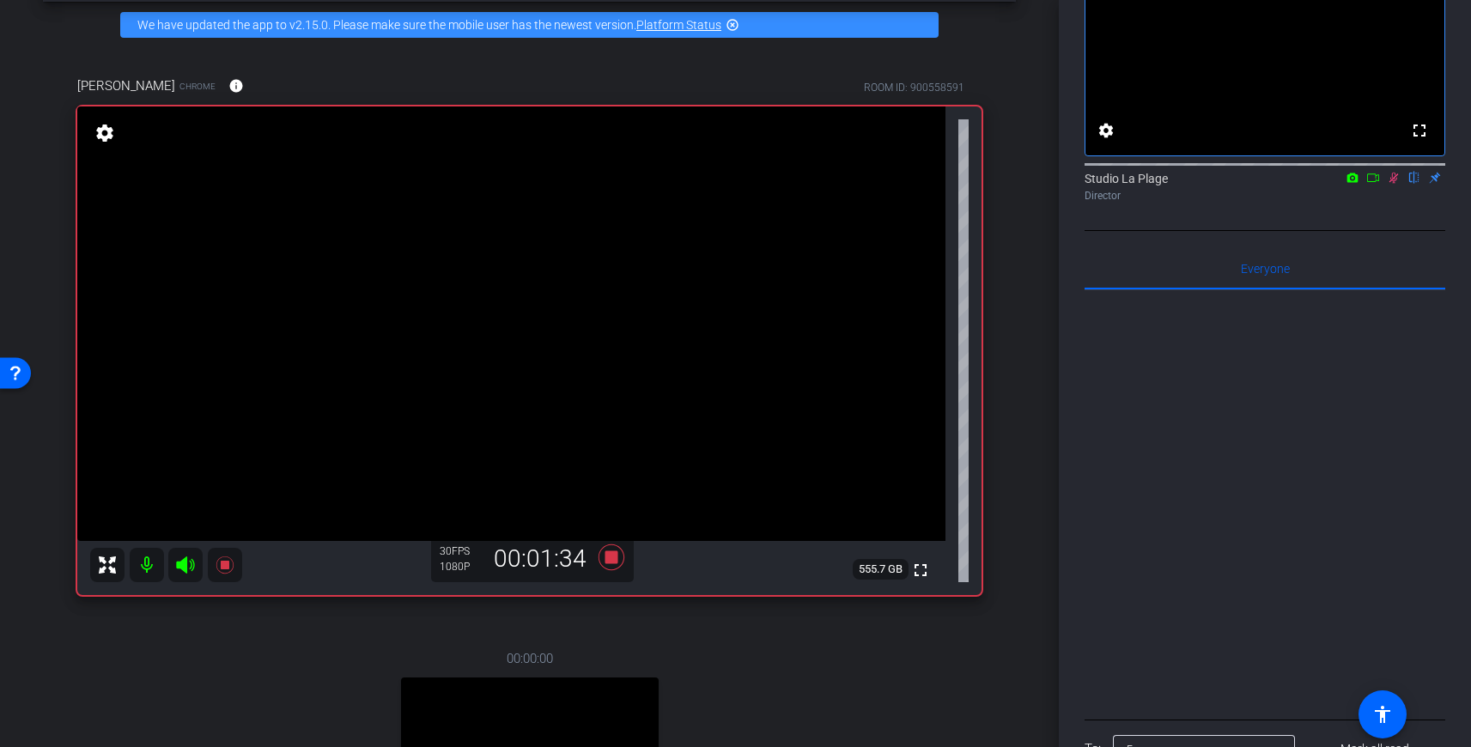
scroll to position [0, 0]
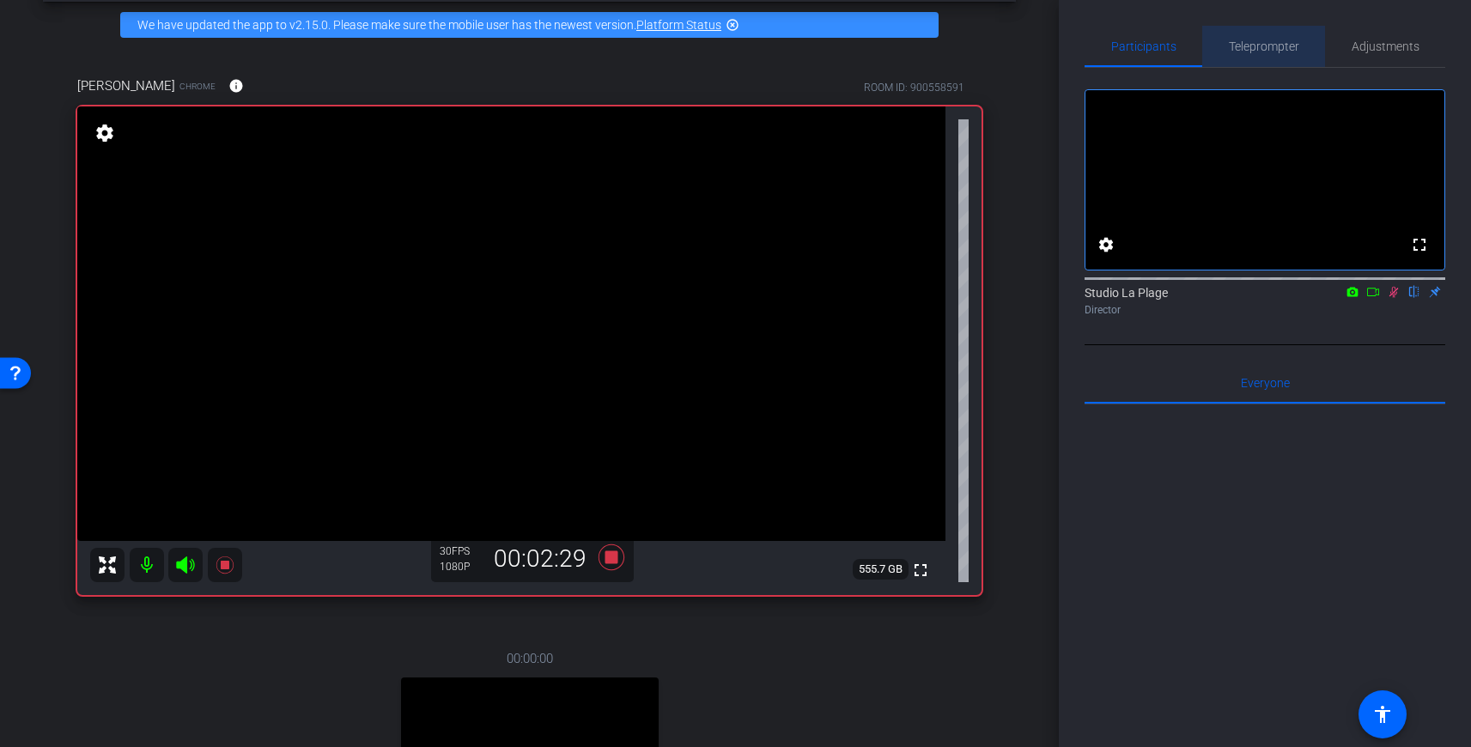
click at [1248, 49] on span "Teleprompter" at bounding box center [1264, 46] width 70 height 12
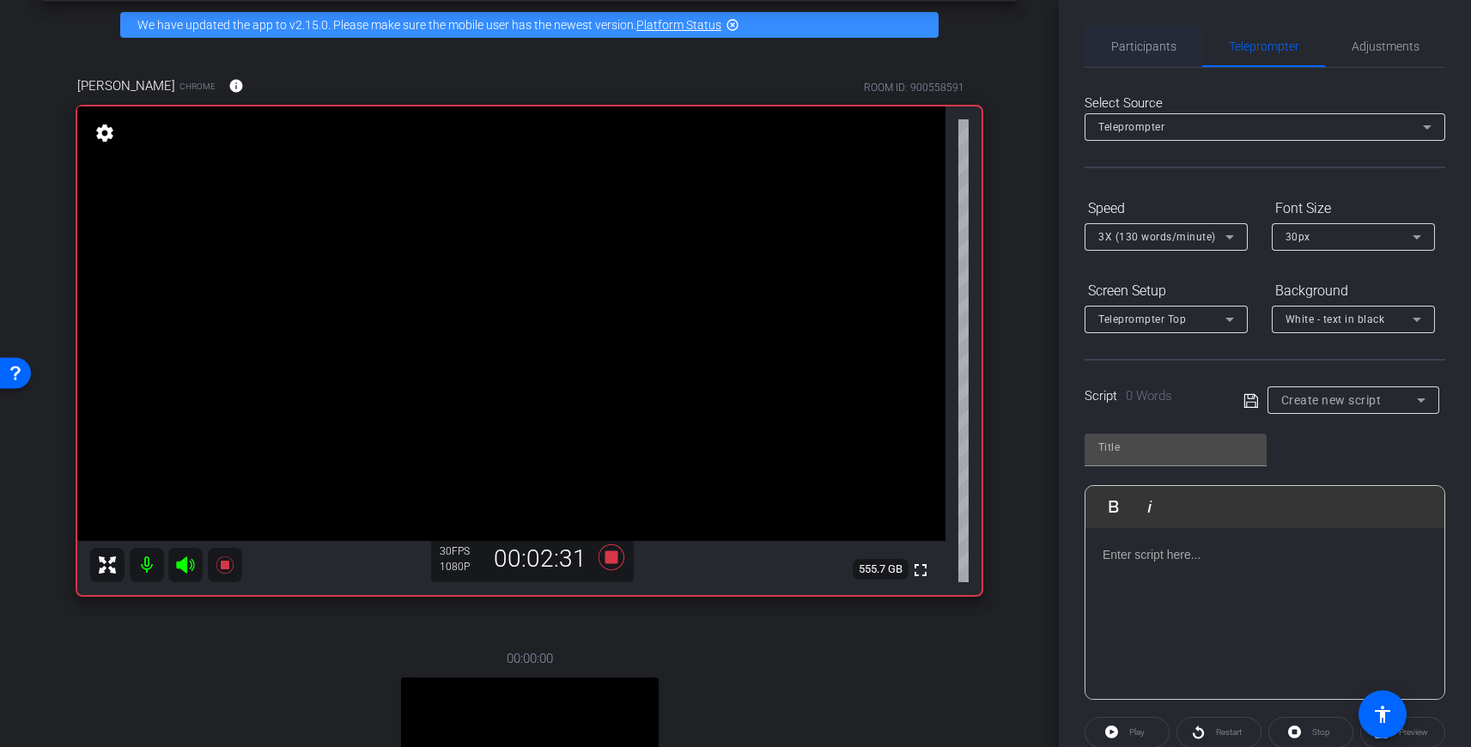
click at [1162, 55] on span "Participants" at bounding box center [1143, 46] width 65 height 41
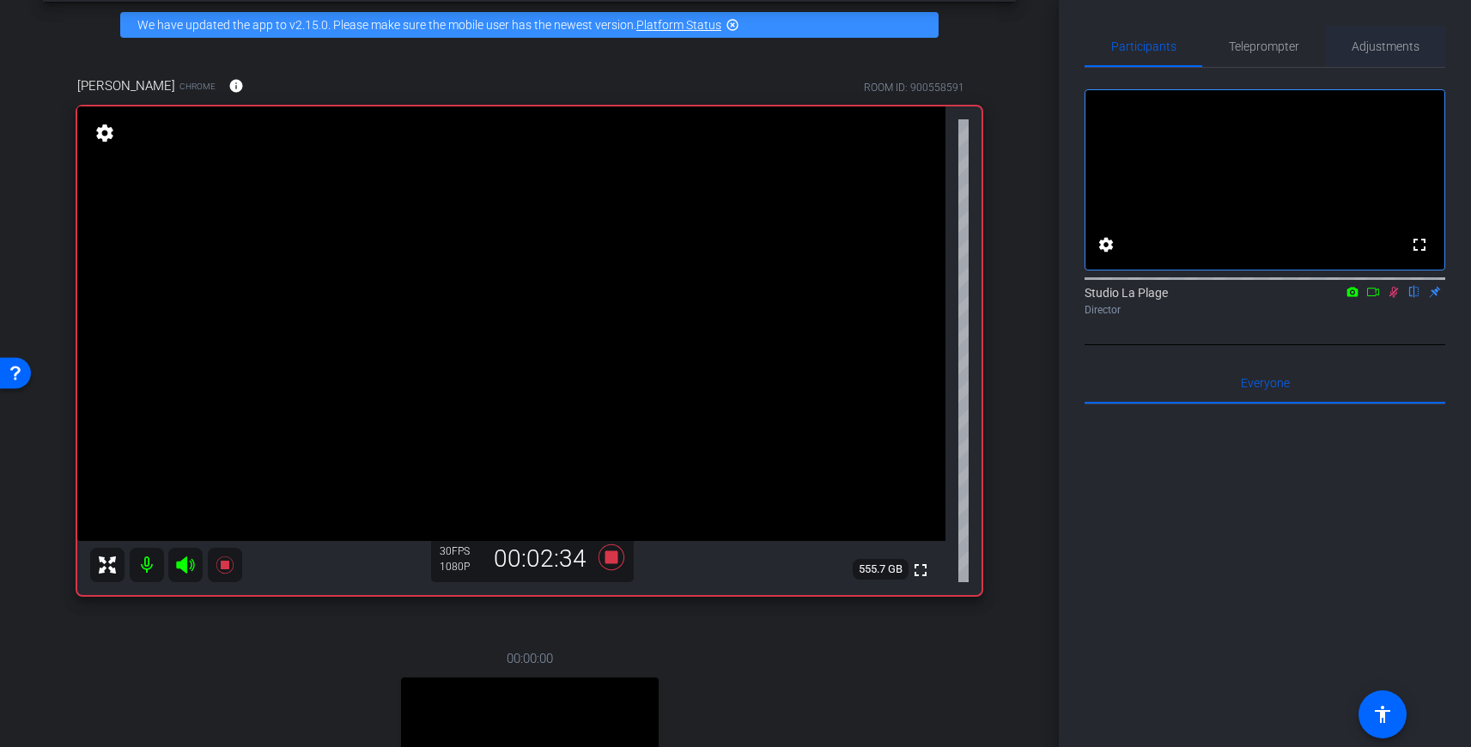
click at [1374, 52] on span "Adjustments" at bounding box center [1386, 46] width 68 height 12
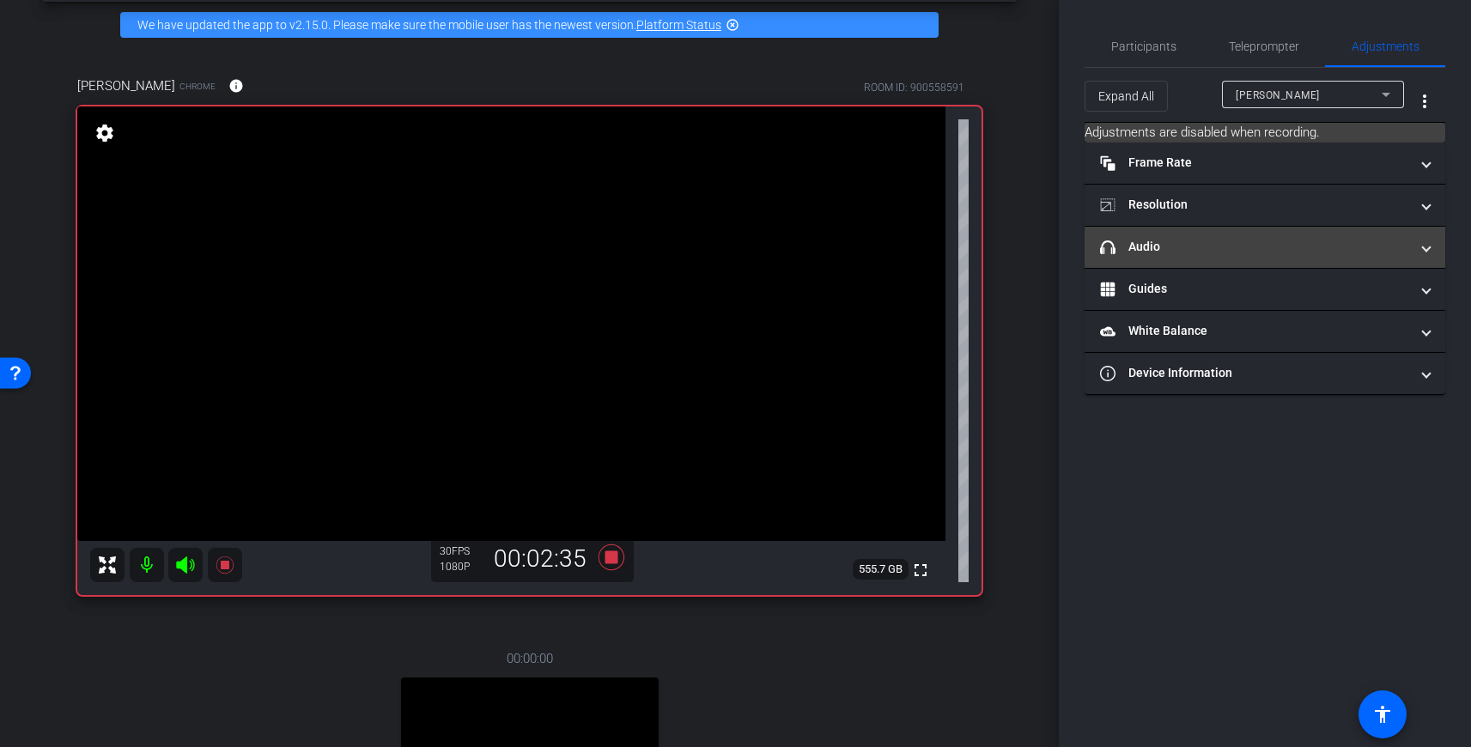
click at [1135, 246] on mat-panel-title "headphone icon Audio" at bounding box center [1254, 247] width 309 height 18
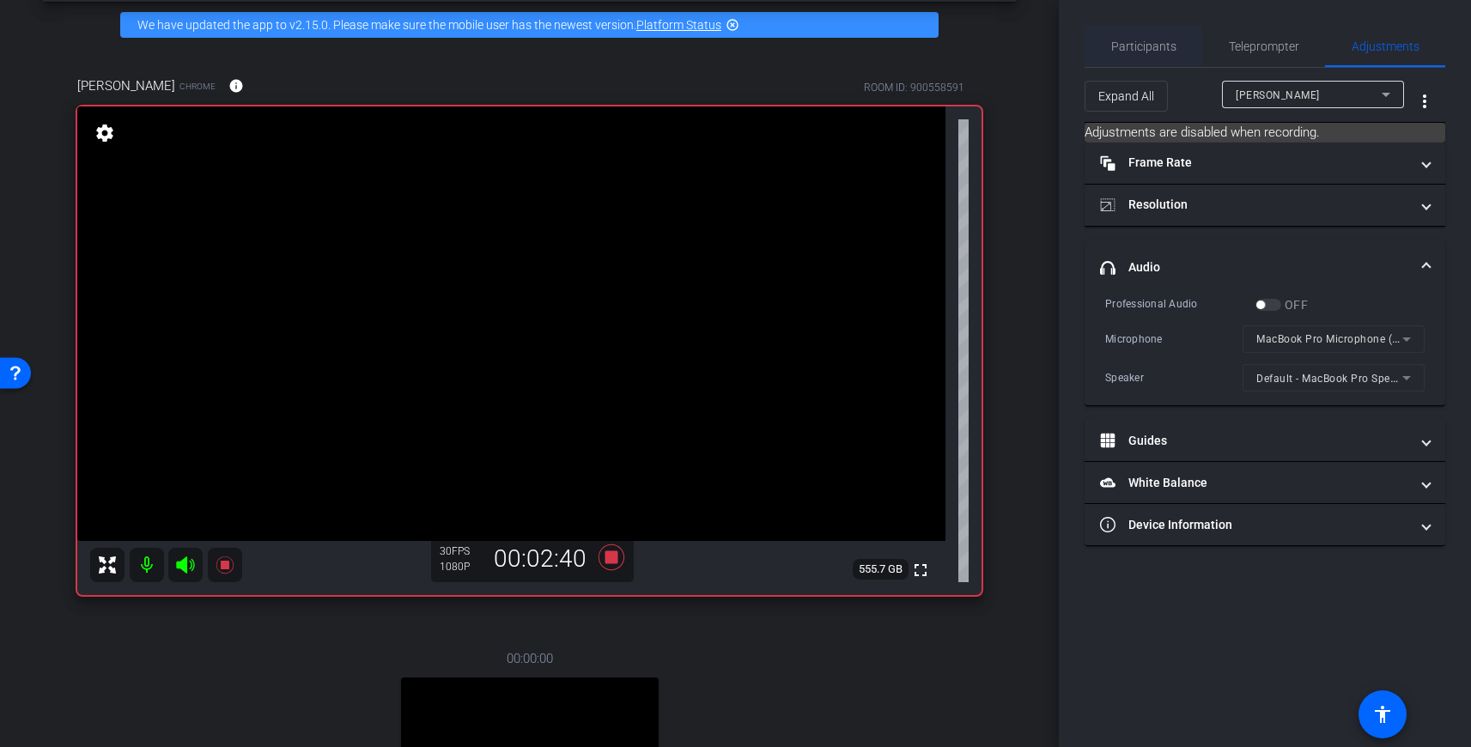
click at [1133, 52] on span "Participants" at bounding box center [1143, 46] width 65 height 12
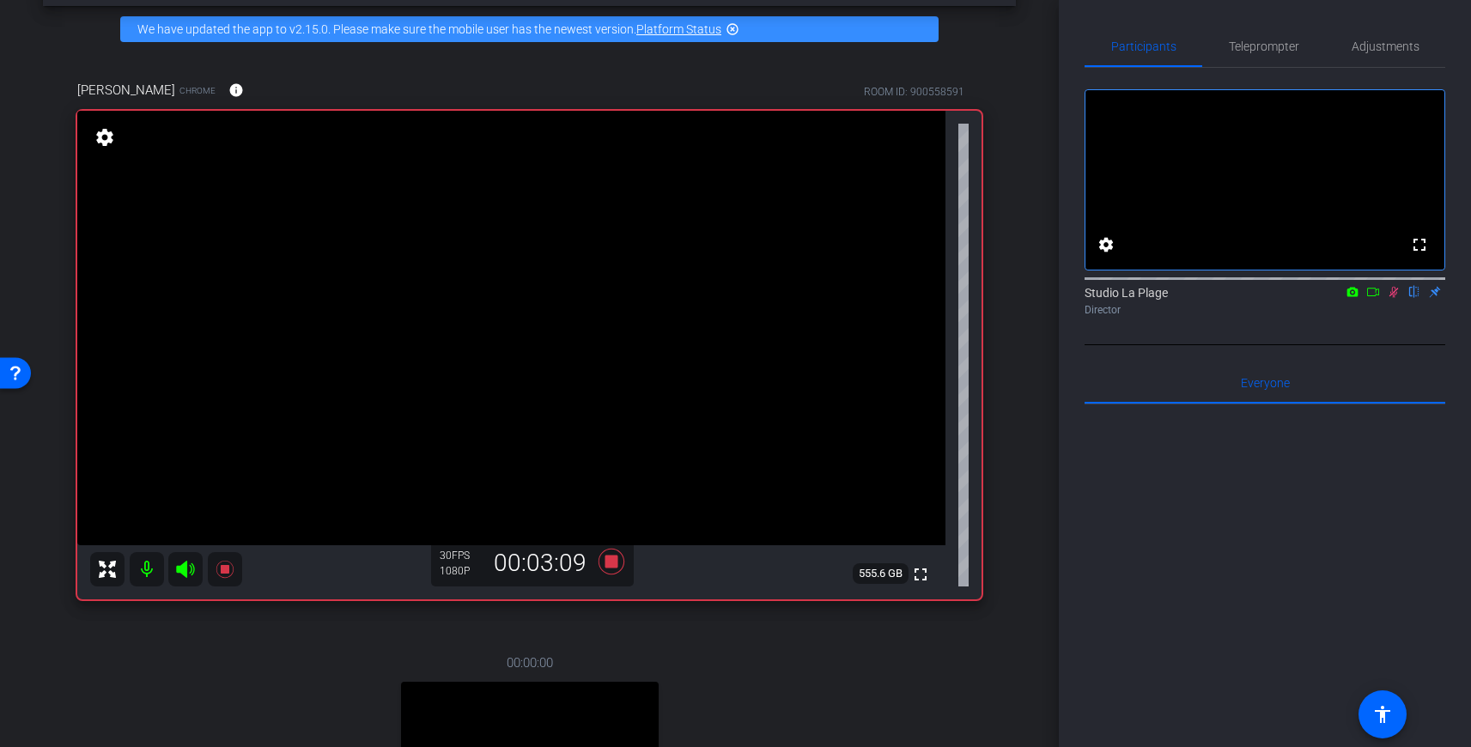
scroll to position [81, 0]
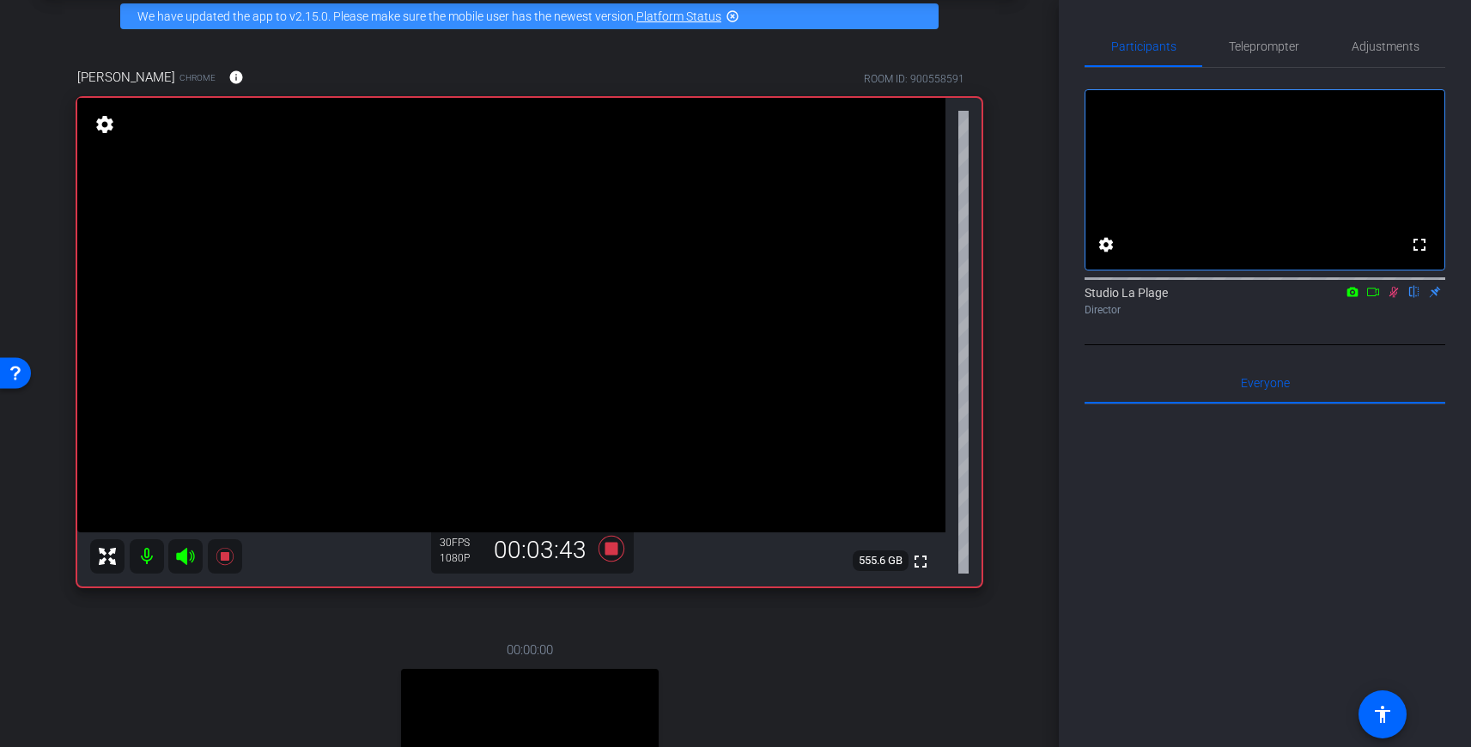
click at [1387, 300] on mat-icon at bounding box center [1393, 291] width 21 height 15
click at [610, 549] on icon at bounding box center [611, 549] width 26 height 26
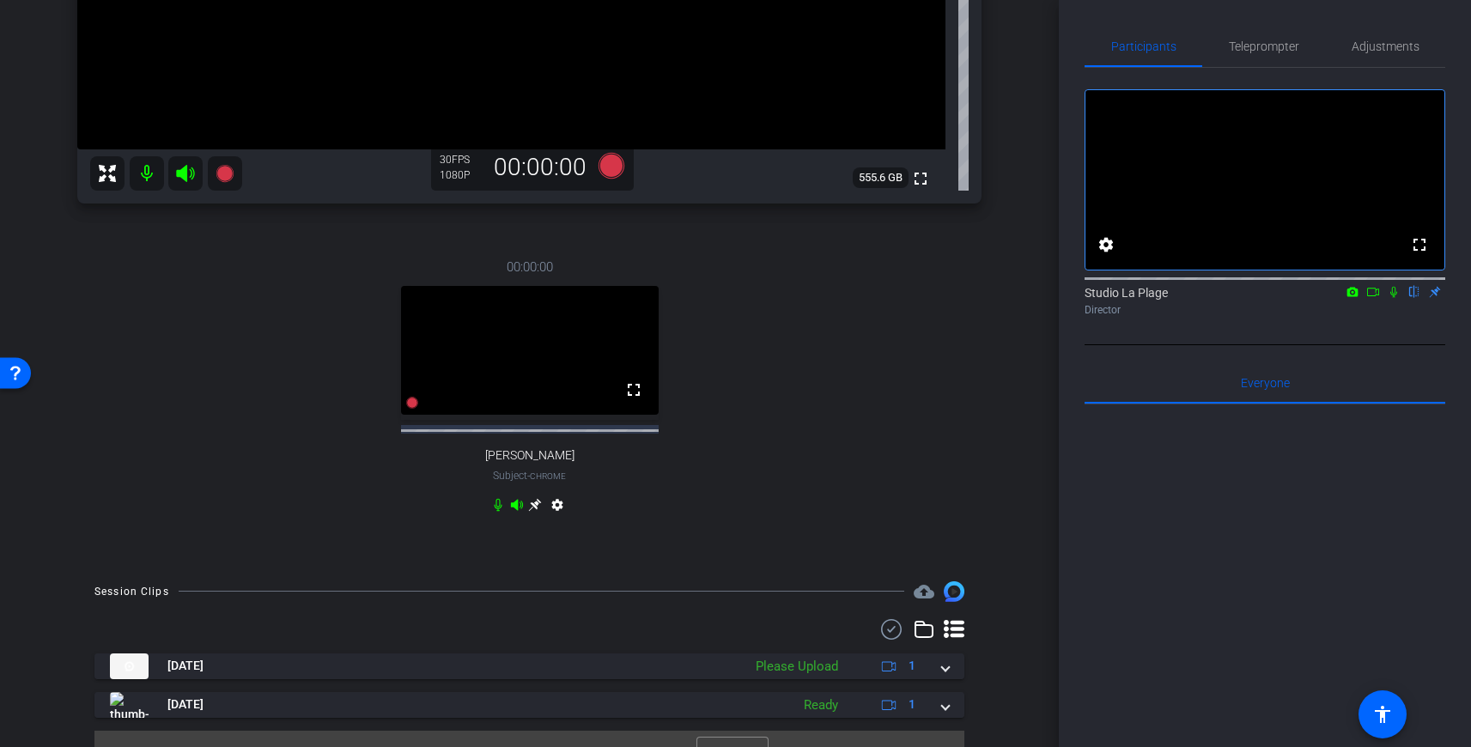
scroll to position [495, 0]
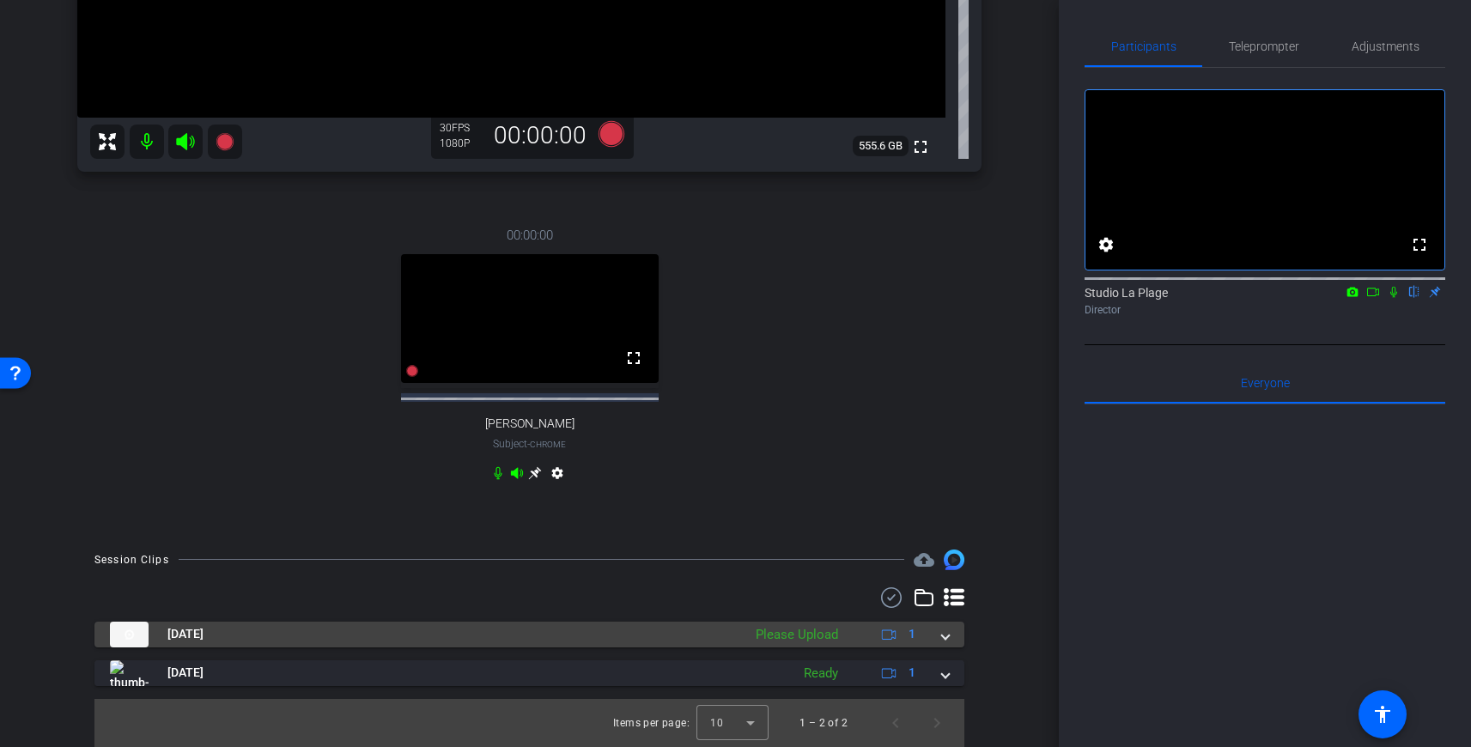
click at [949, 636] on mat-expansion-panel-header "[DATE] Please Upload 1" at bounding box center [529, 635] width 870 height 26
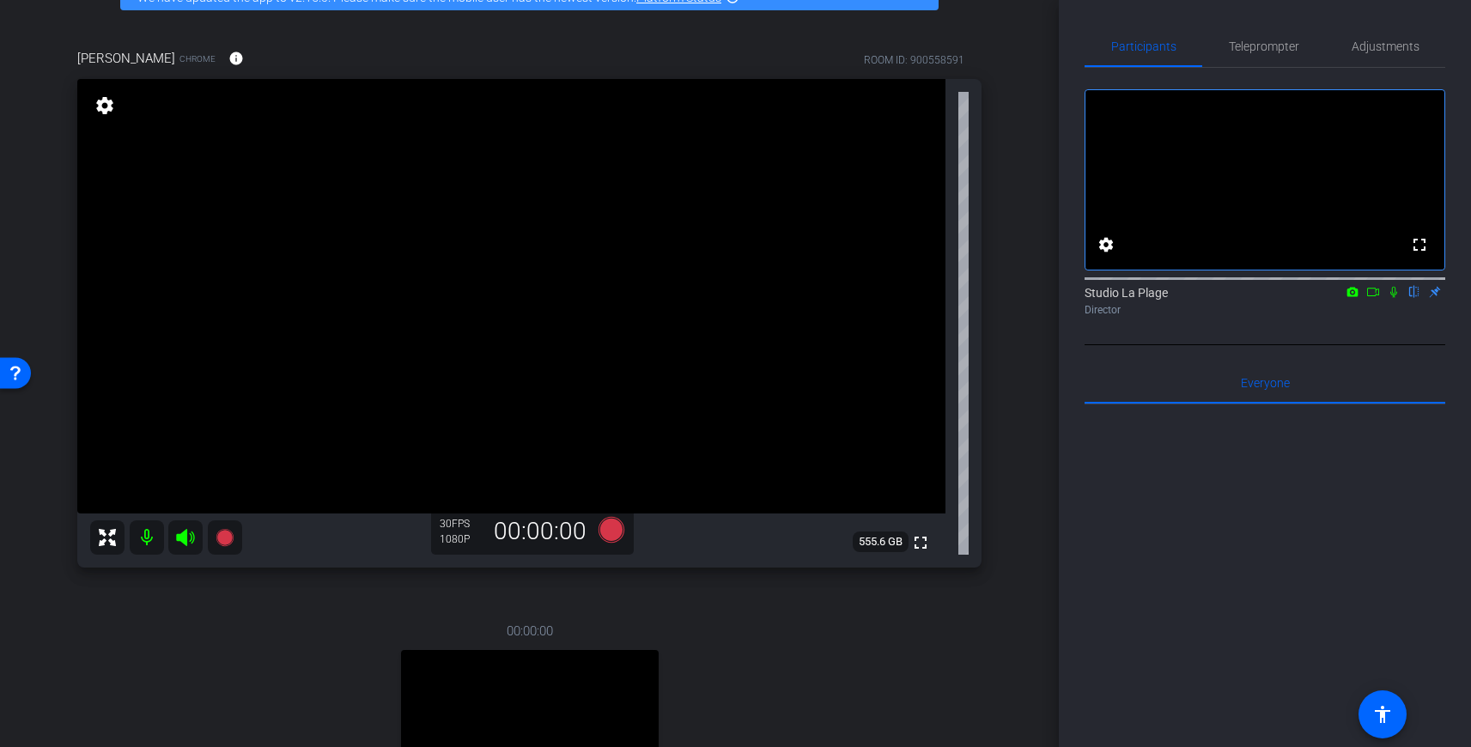
scroll to position [99, 0]
click at [828, 639] on div "00:00:00 fullscreen [PERSON_NAME] Subject - Chrome settings" at bounding box center [529, 753] width 904 height 318
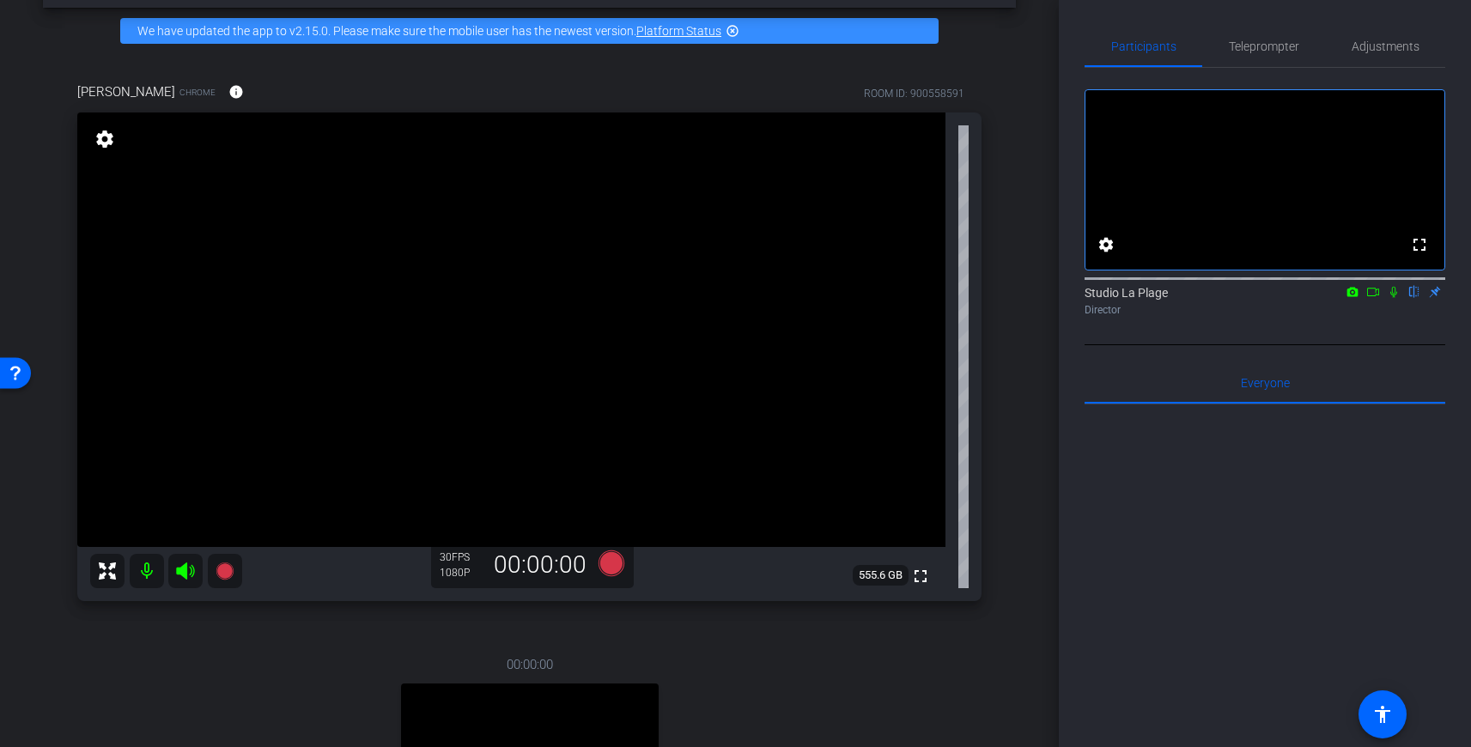
scroll to position [67, 0]
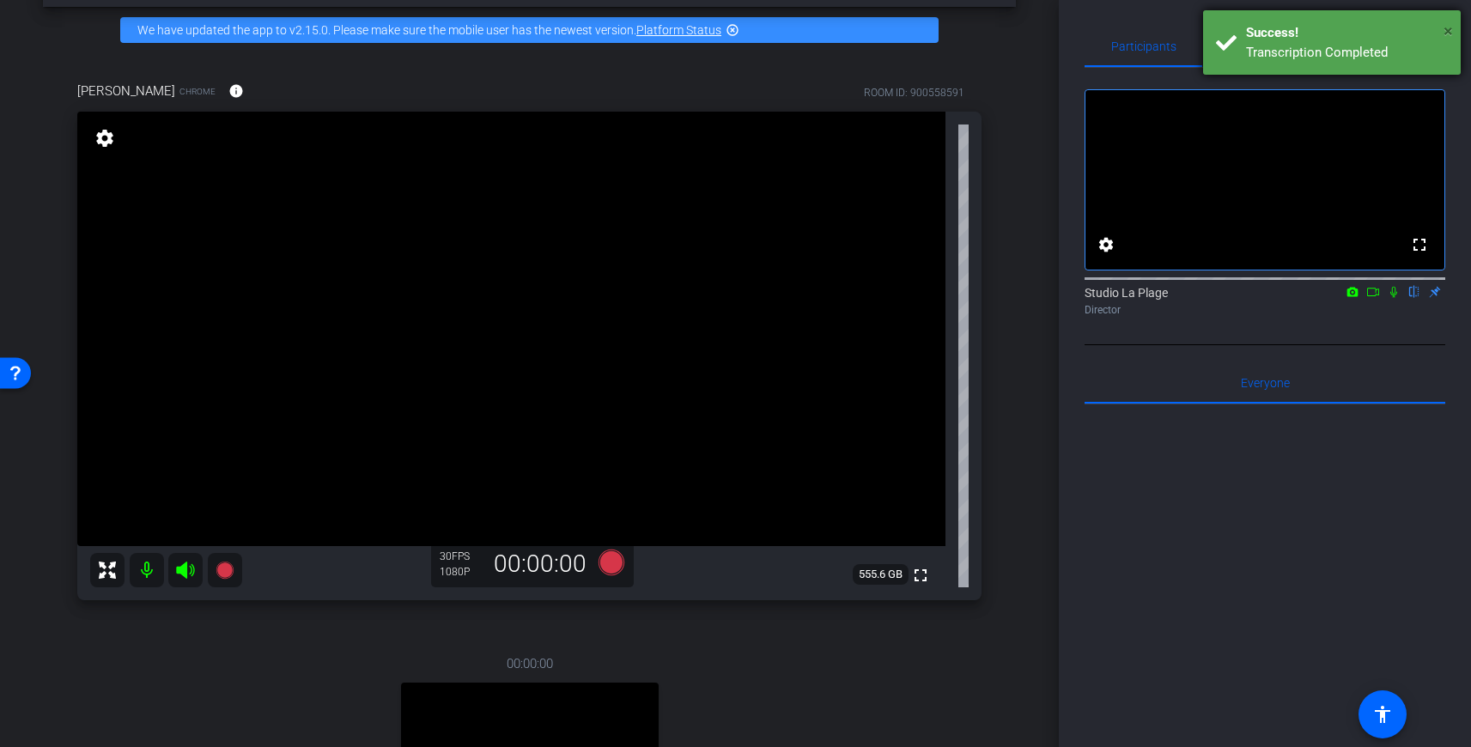
click at [1444, 28] on span "×" at bounding box center [1448, 31] width 9 height 21
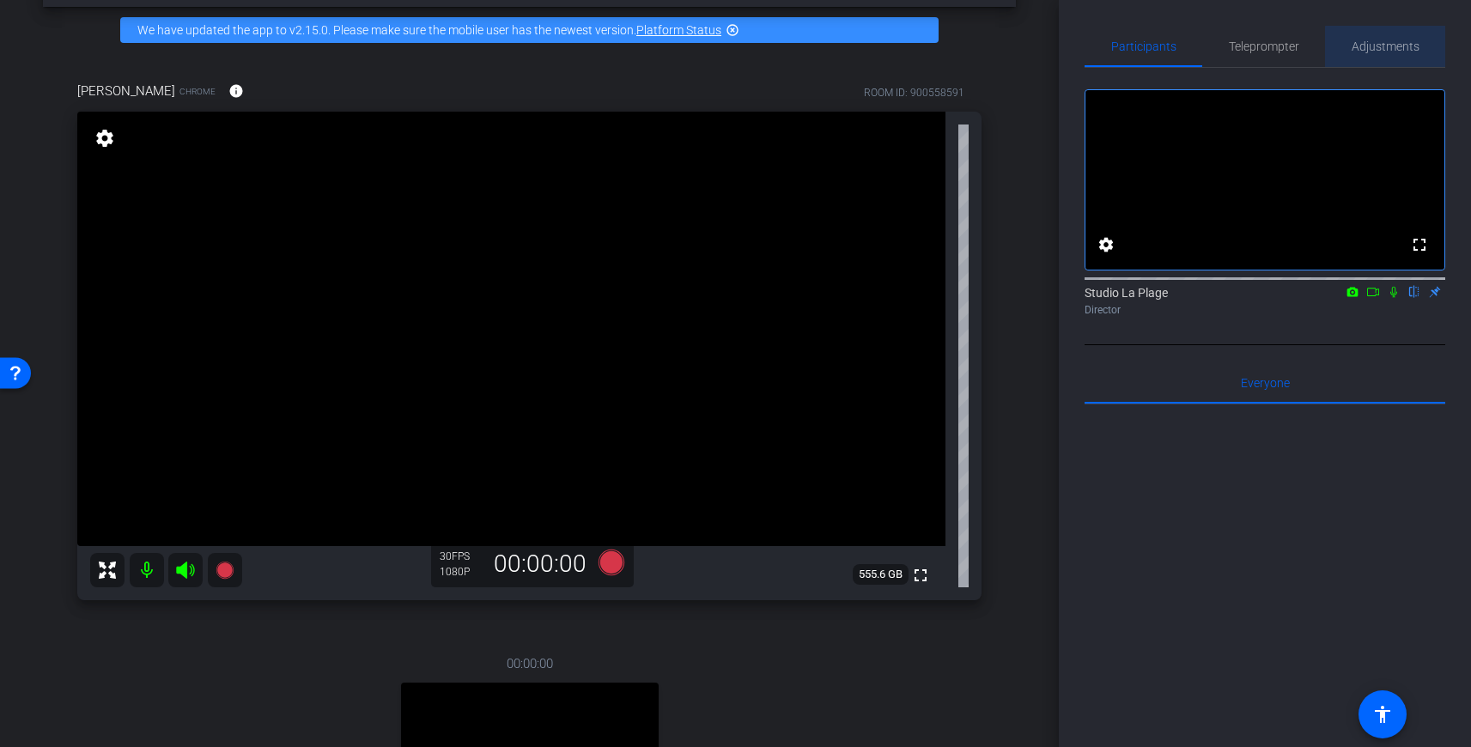
click at [1394, 55] on span "Adjustments" at bounding box center [1386, 46] width 68 height 41
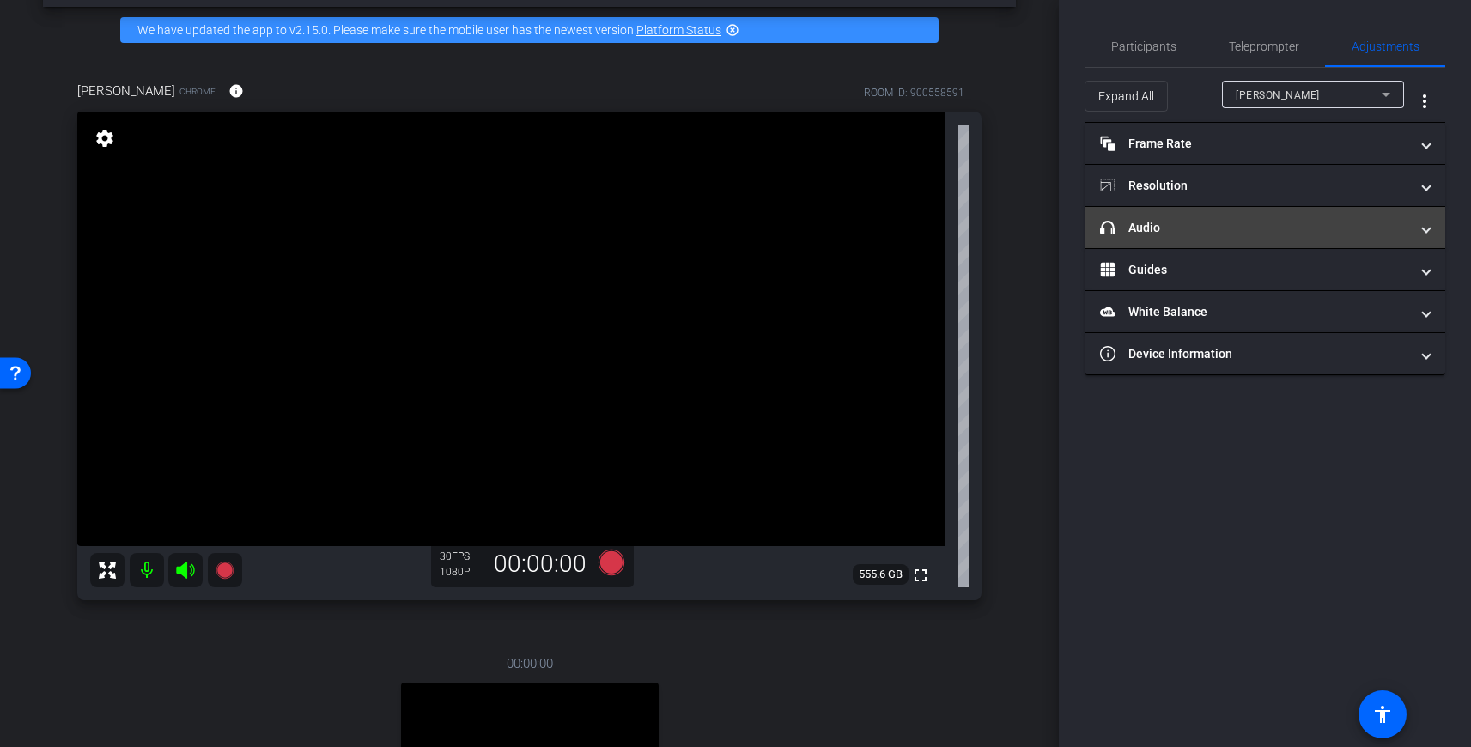
drag, startPoint x: 1154, startPoint y: 220, endPoint x: 1180, endPoint y: 227, distance: 26.7
click at [1154, 220] on mat-panel-title "headphone icon Audio" at bounding box center [1254, 228] width 309 height 18
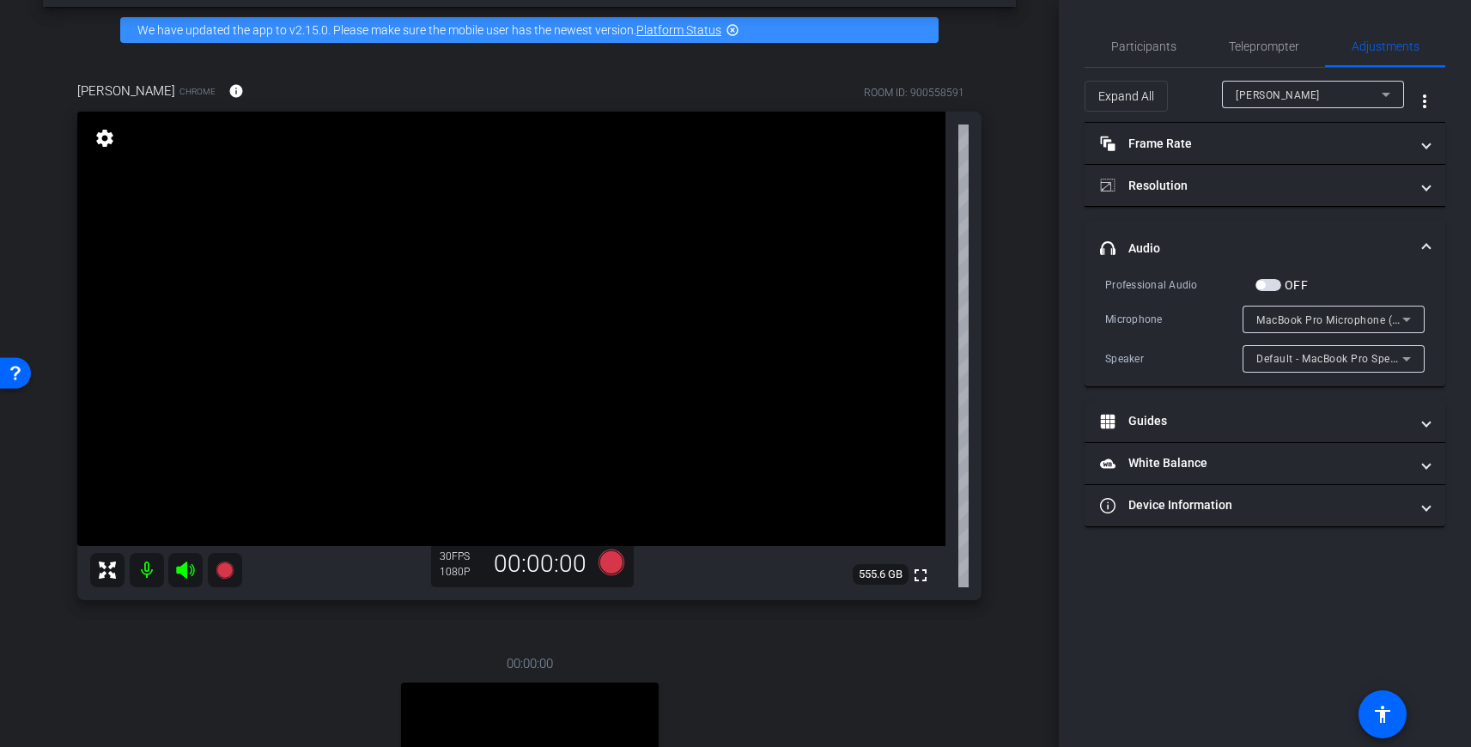
click at [1267, 287] on button "OFF" at bounding box center [1268, 285] width 26 height 12
drag, startPoint x: 1127, startPoint y: 49, endPoint x: 1136, endPoint y: 64, distance: 17.7
click at [1127, 49] on span "Participants" at bounding box center [1143, 46] width 65 height 12
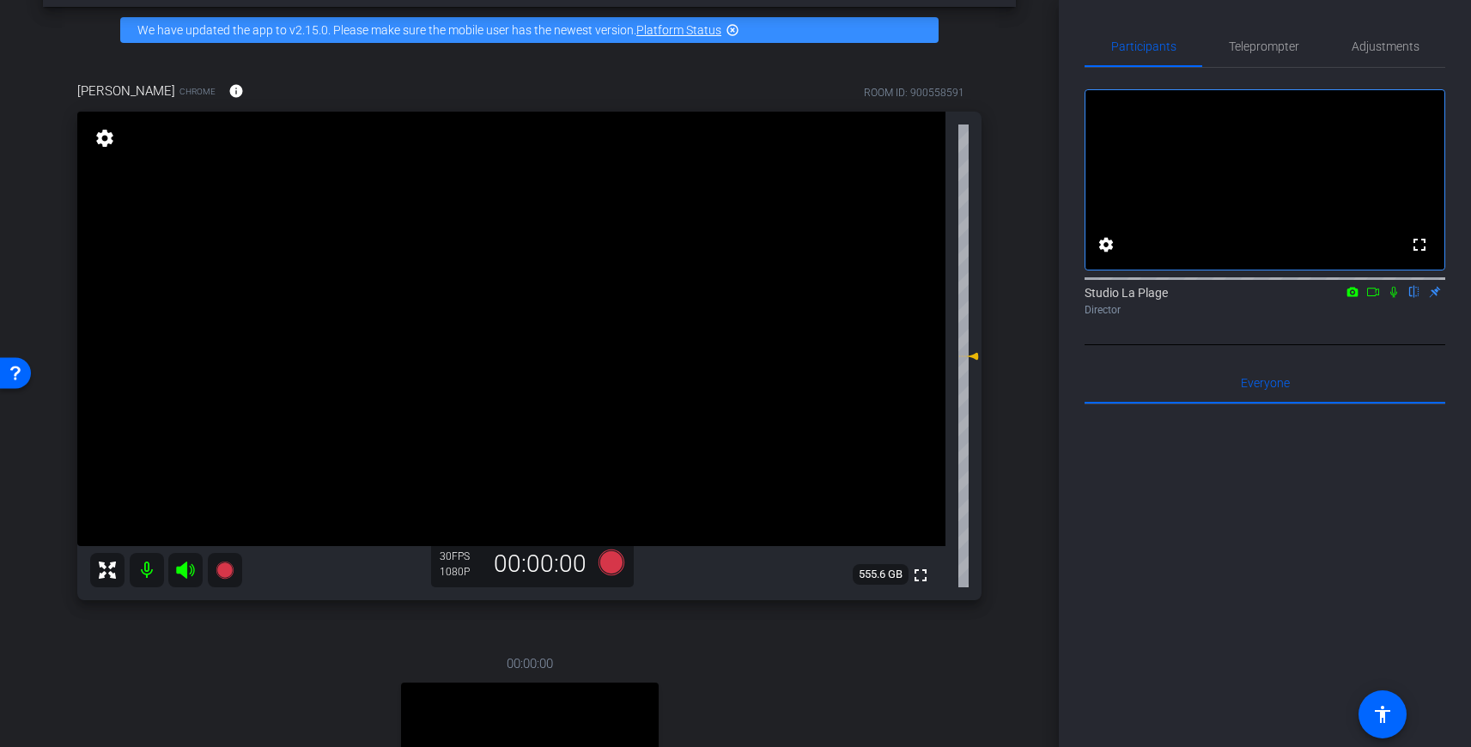
scroll to position [1, 0]
click at [1364, 44] on span "Adjustments" at bounding box center [1386, 46] width 68 height 12
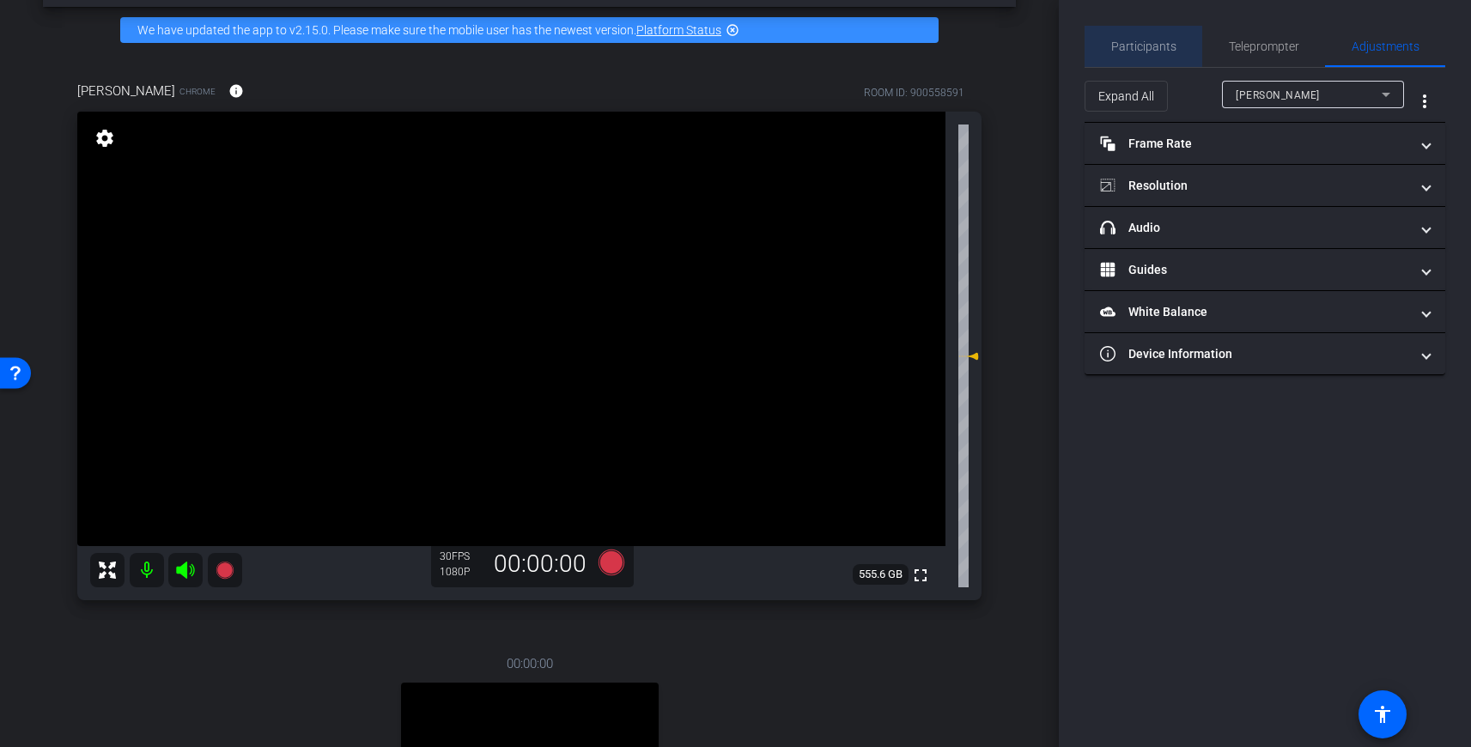
click at [1154, 48] on span "Participants" at bounding box center [1143, 46] width 65 height 12
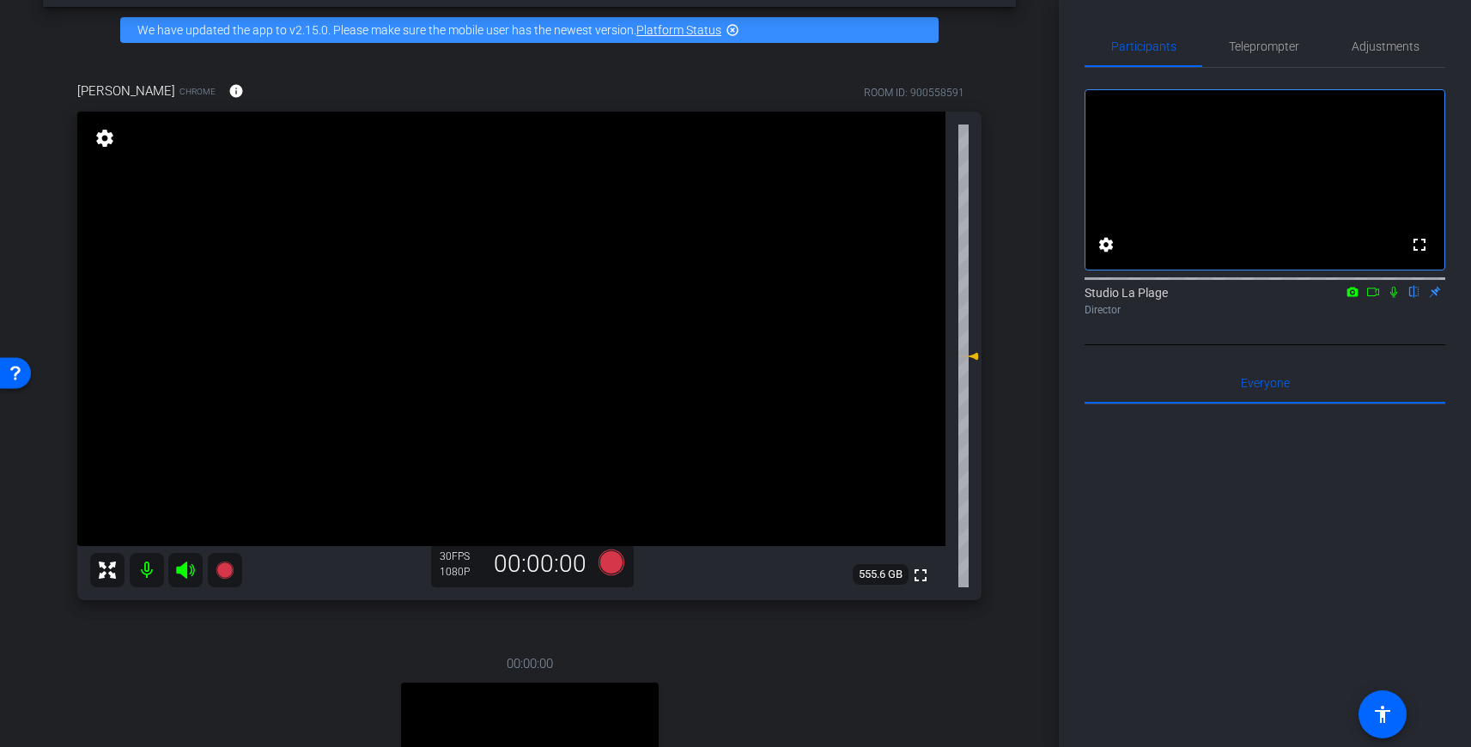
click at [1395, 298] on icon at bounding box center [1393, 292] width 7 height 11
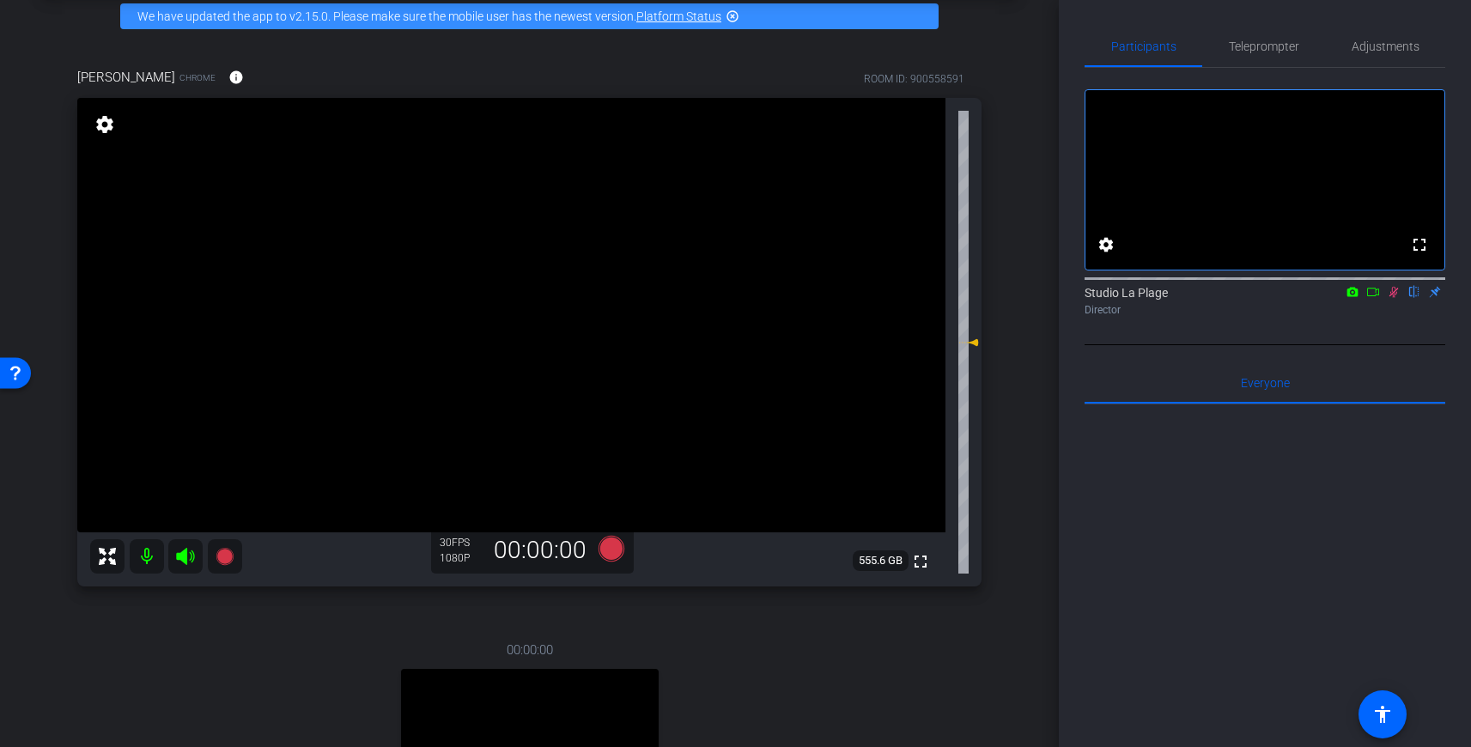
scroll to position [77, 0]
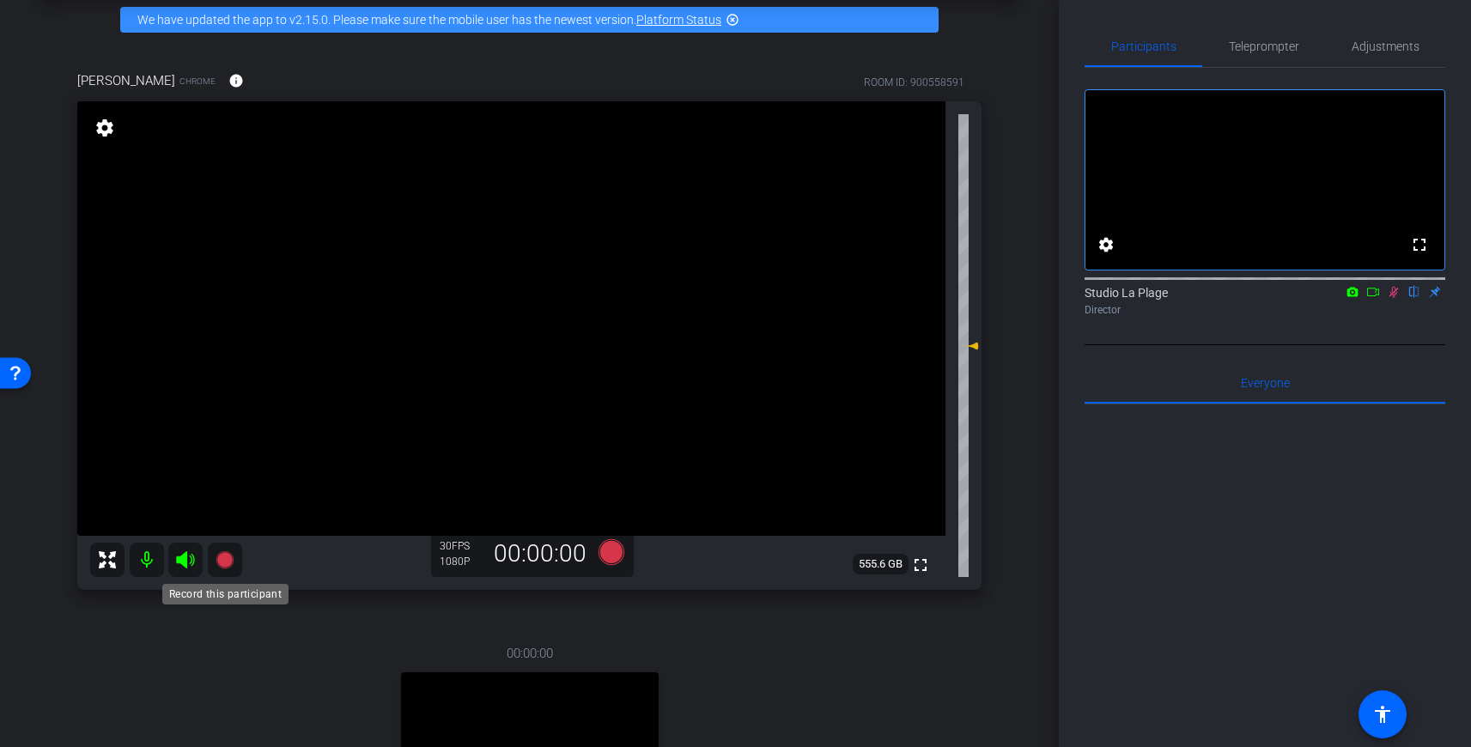
click at [237, 550] on mat-icon at bounding box center [225, 560] width 34 height 34
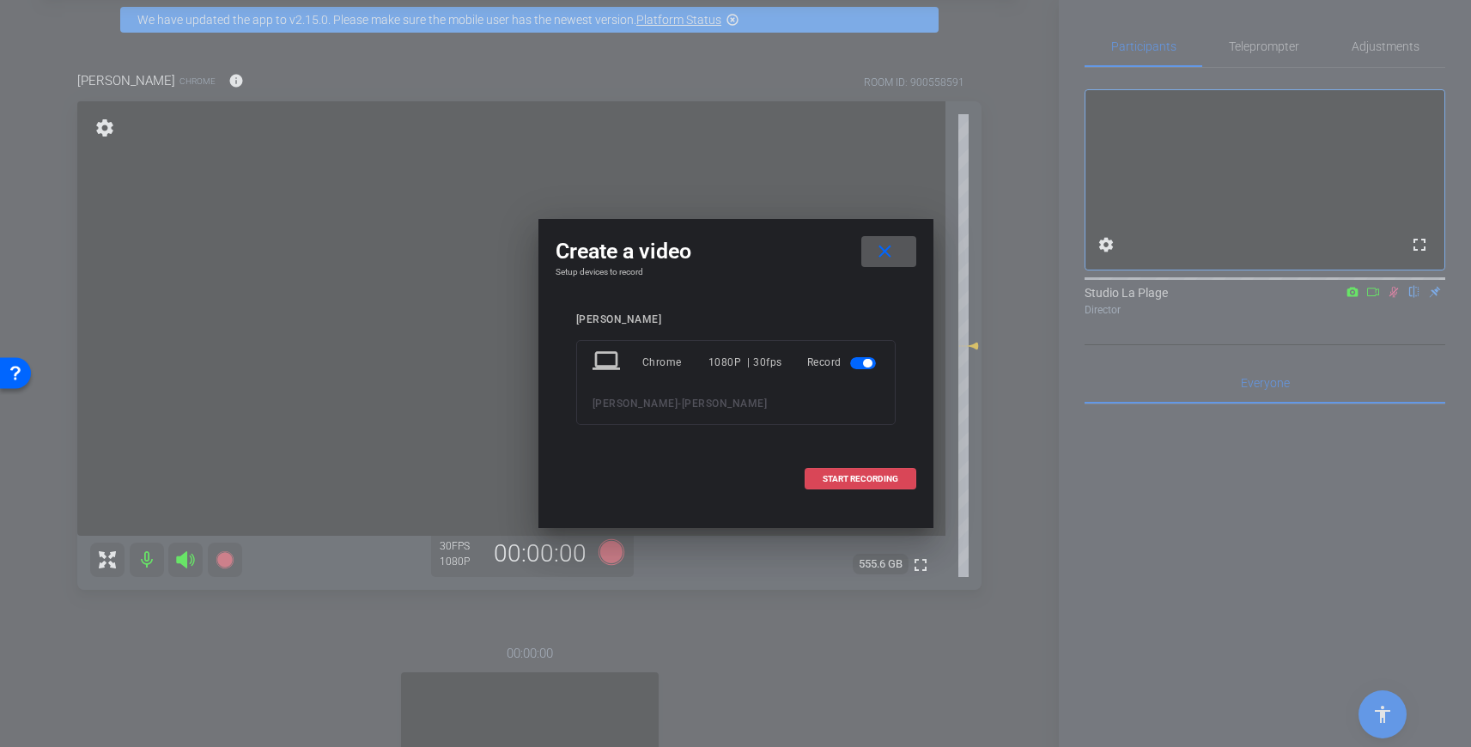
drag, startPoint x: 857, startPoint y: 472, endPoint x: 823, endPoint y: 478, distance: 34.9
click at [857, 473] on button "START RECORDING" at bounding box center [861, 478] width 112 height 21
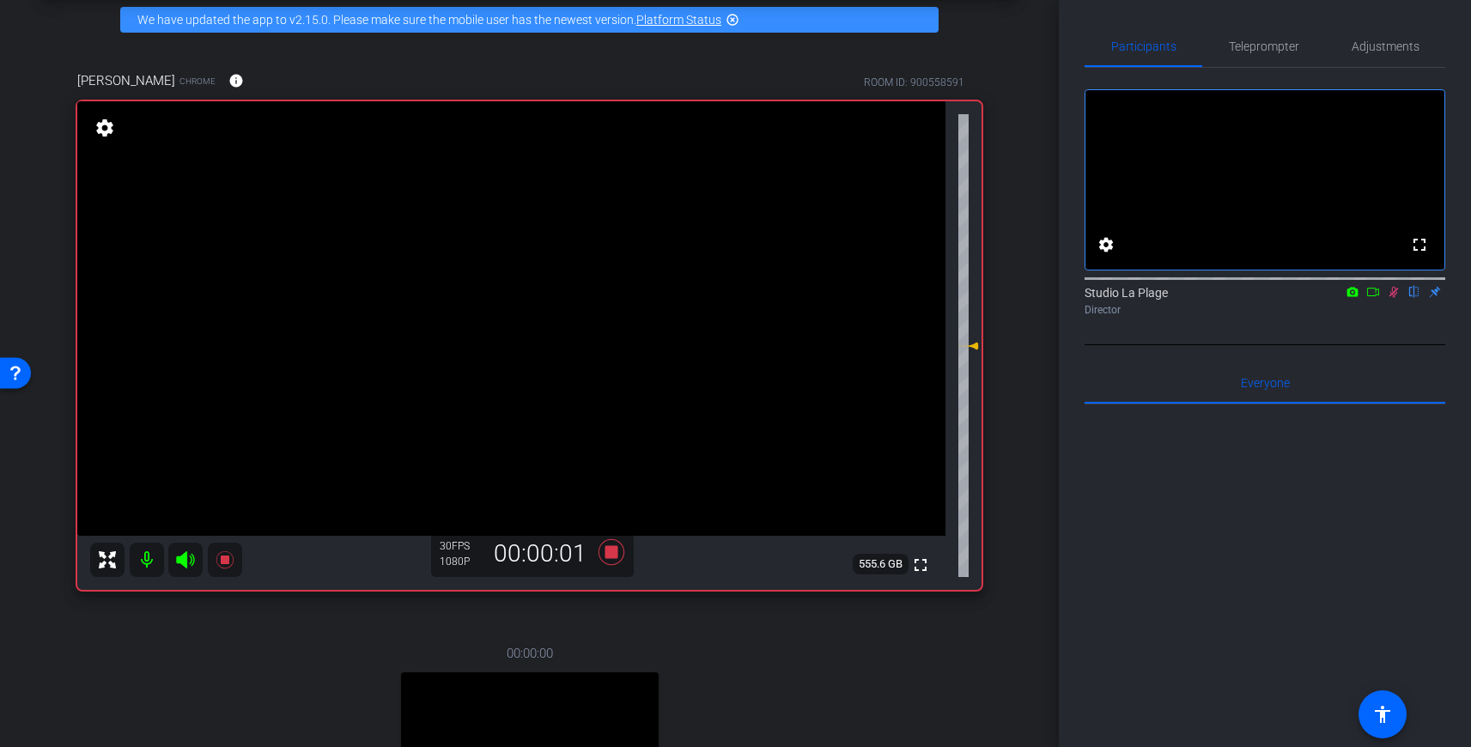
drag, startPoint x: 1395, startPoint y: 316, endPoint x: 1398, endPoint y: 331, distance: 15.7
click at [1395, 298] on icon at bounding box center [1394, 292] width 14 height 12
drag, startPoint x: 1395, startPoint y: 313, endPoint x: 1396, endPoint y: 340, distance: 26.6
click at [1396, 298] on icon at bounding box center [1394, 292] width 14 height 12
drag, startPoint x: 975, startPoint y: 346, endPoint x: 978, endPoint y: 318, distance: 28.5
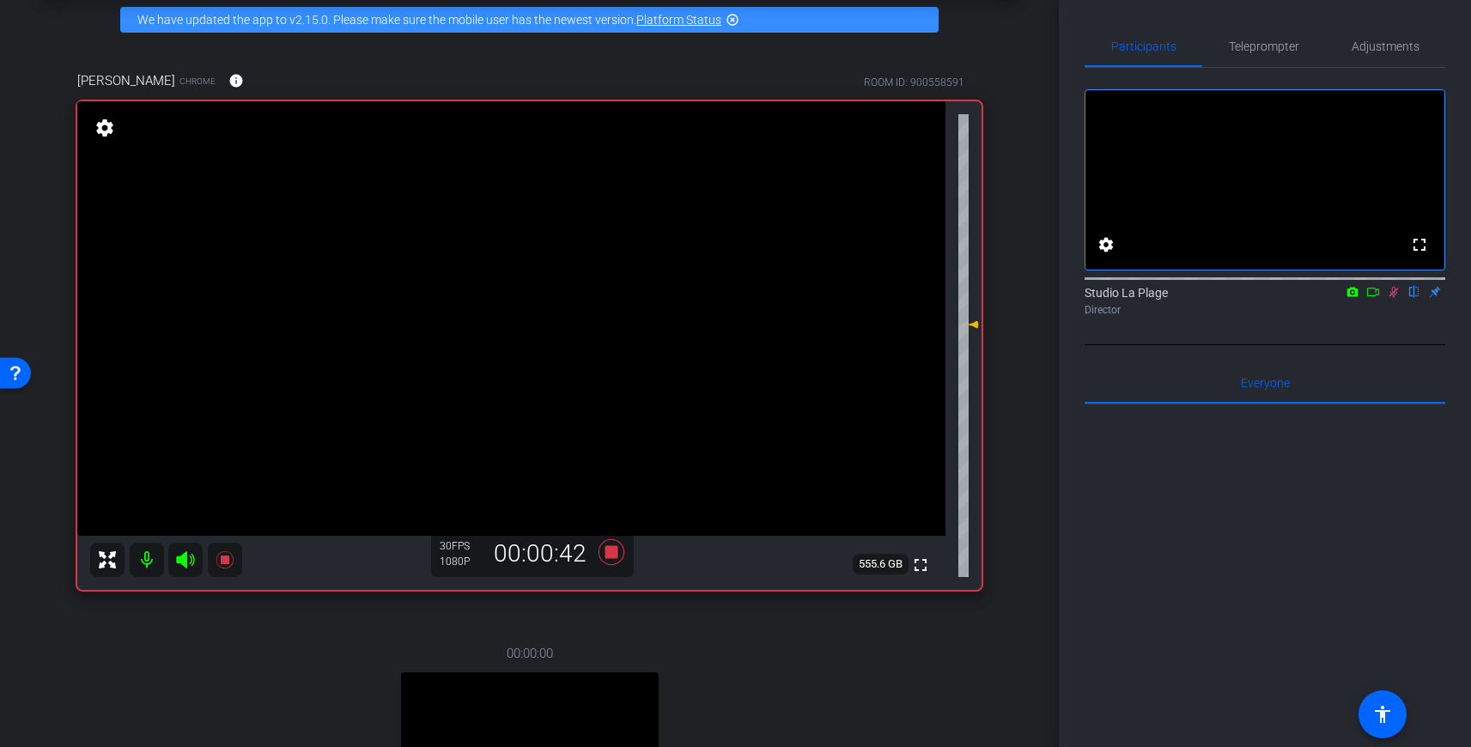
click at [978, 318] on icon at bounding box center [968, 324] width 21 height 21
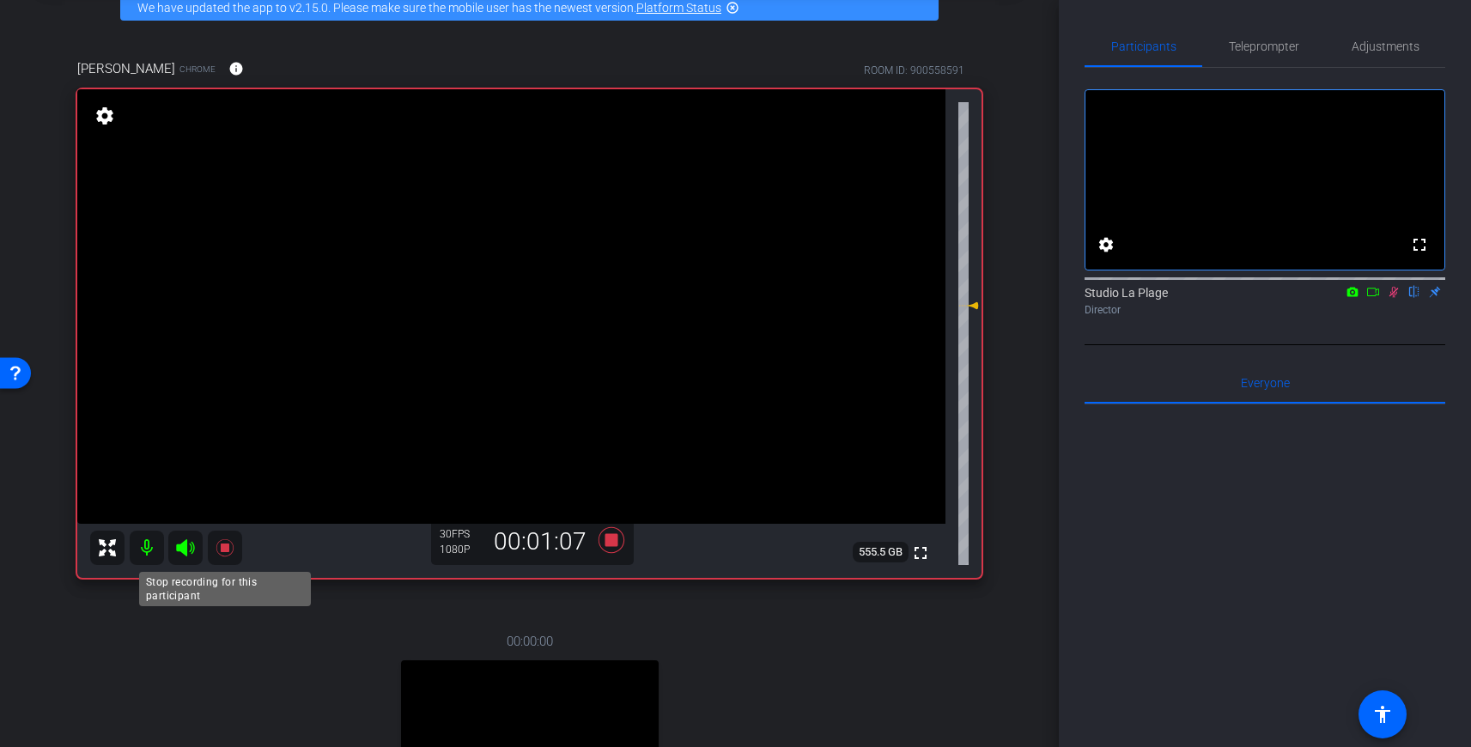
click at [223, 550] on icon at bounding box center [224, 547] width 17 height 17
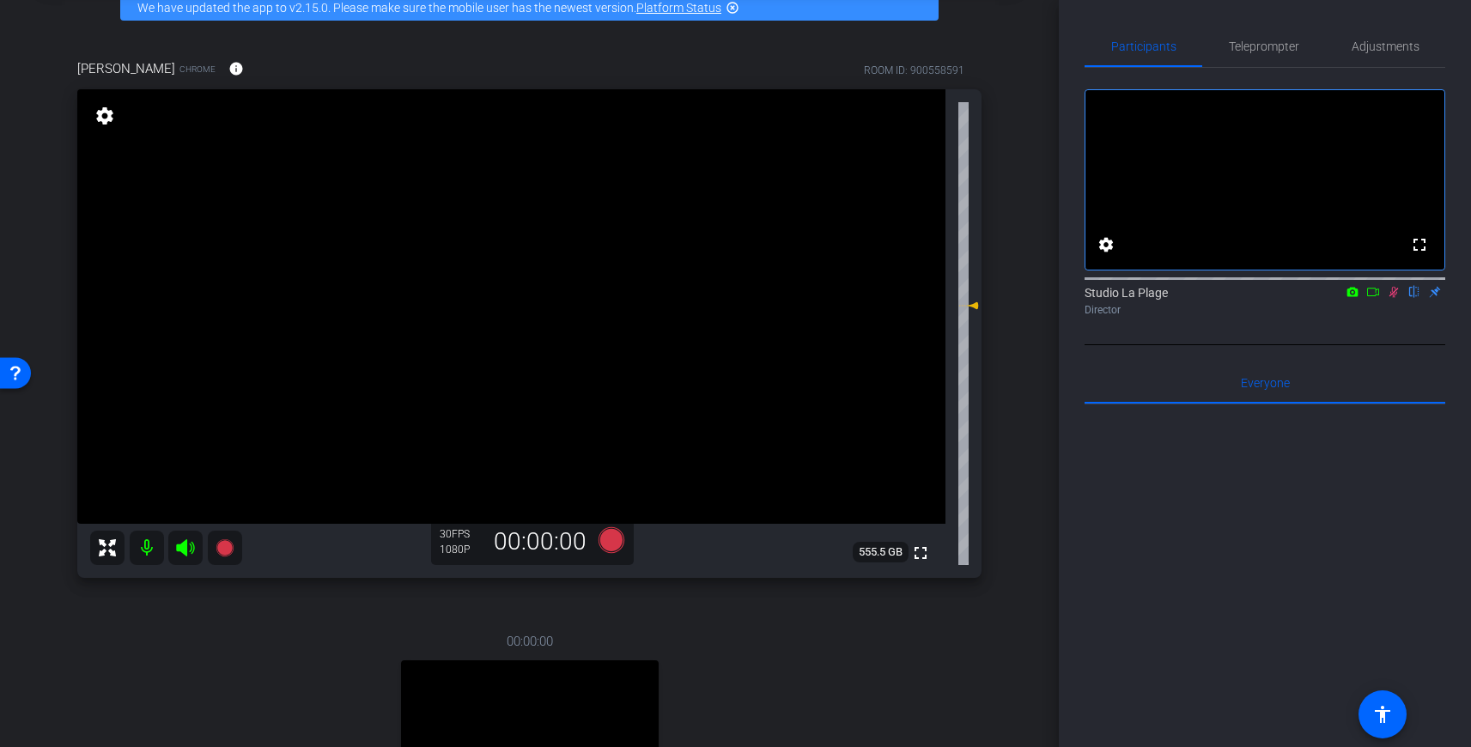
click at [1395, 298] on icon at bounding box center [1394, 292] width 14 height 12
click at [143, 549] on mat-icon at bounding box center [147, 548] width 34 height 34
click at [143, 555] on mat-icon at bounding box center [147, 548] width 34 height 34
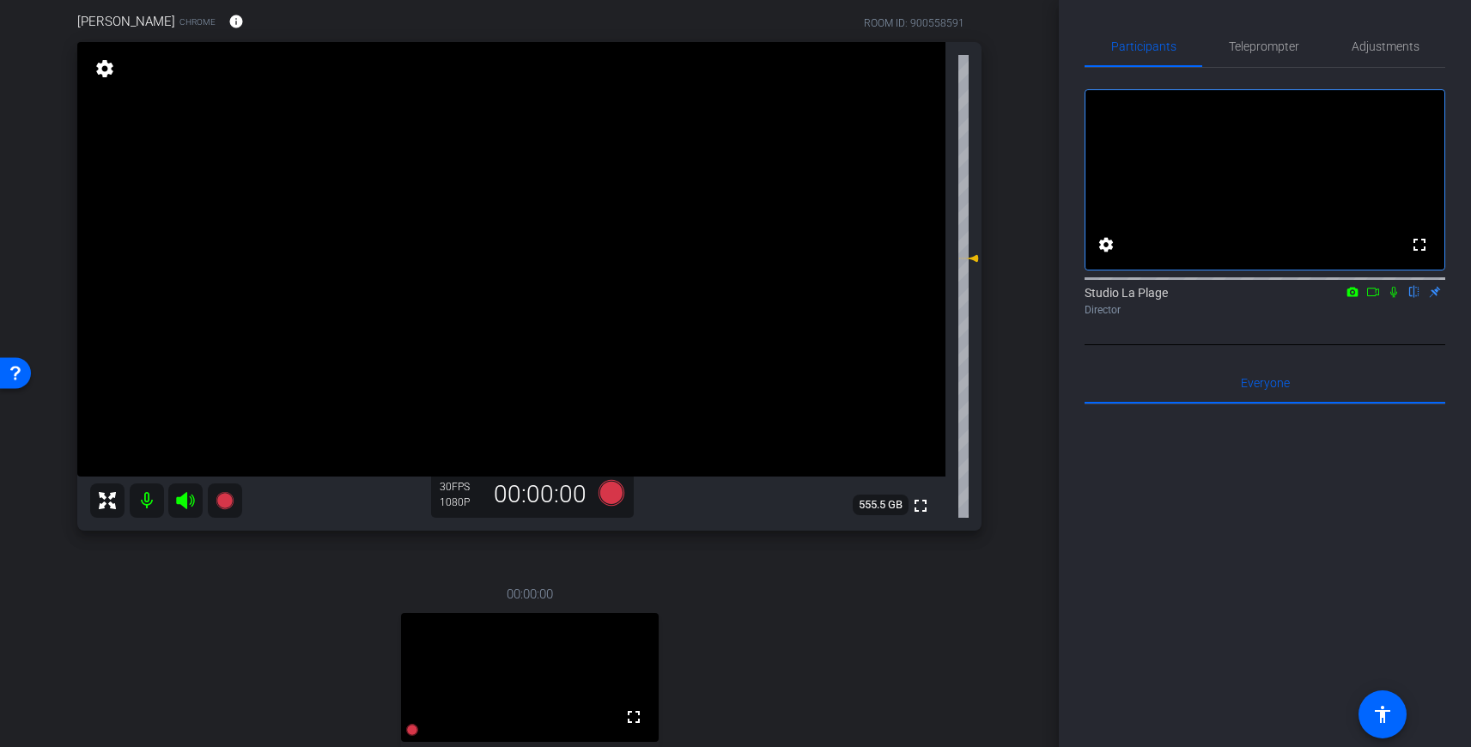
scroll to position [142, 0]
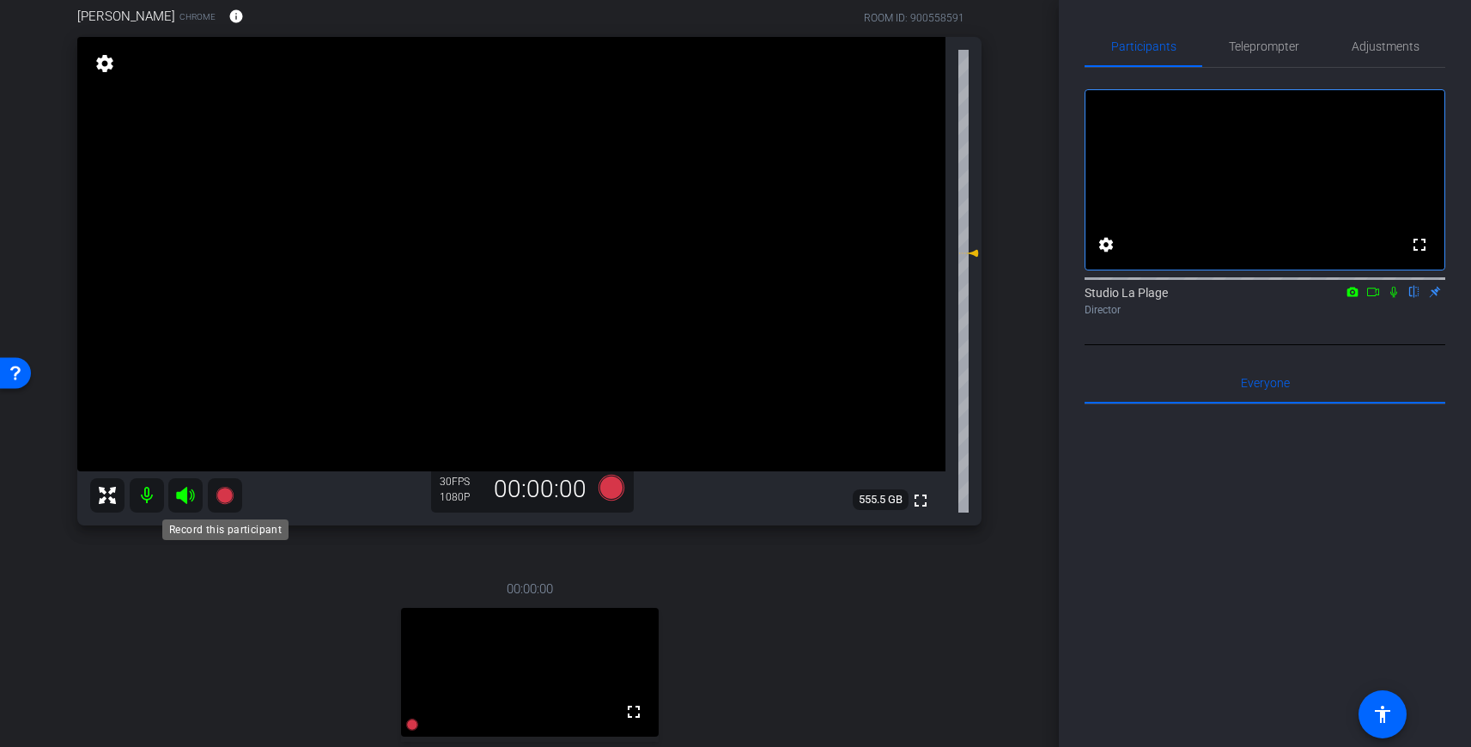
click at [232, 495] on icon at bounding box center [225, 495] width 21 height 21
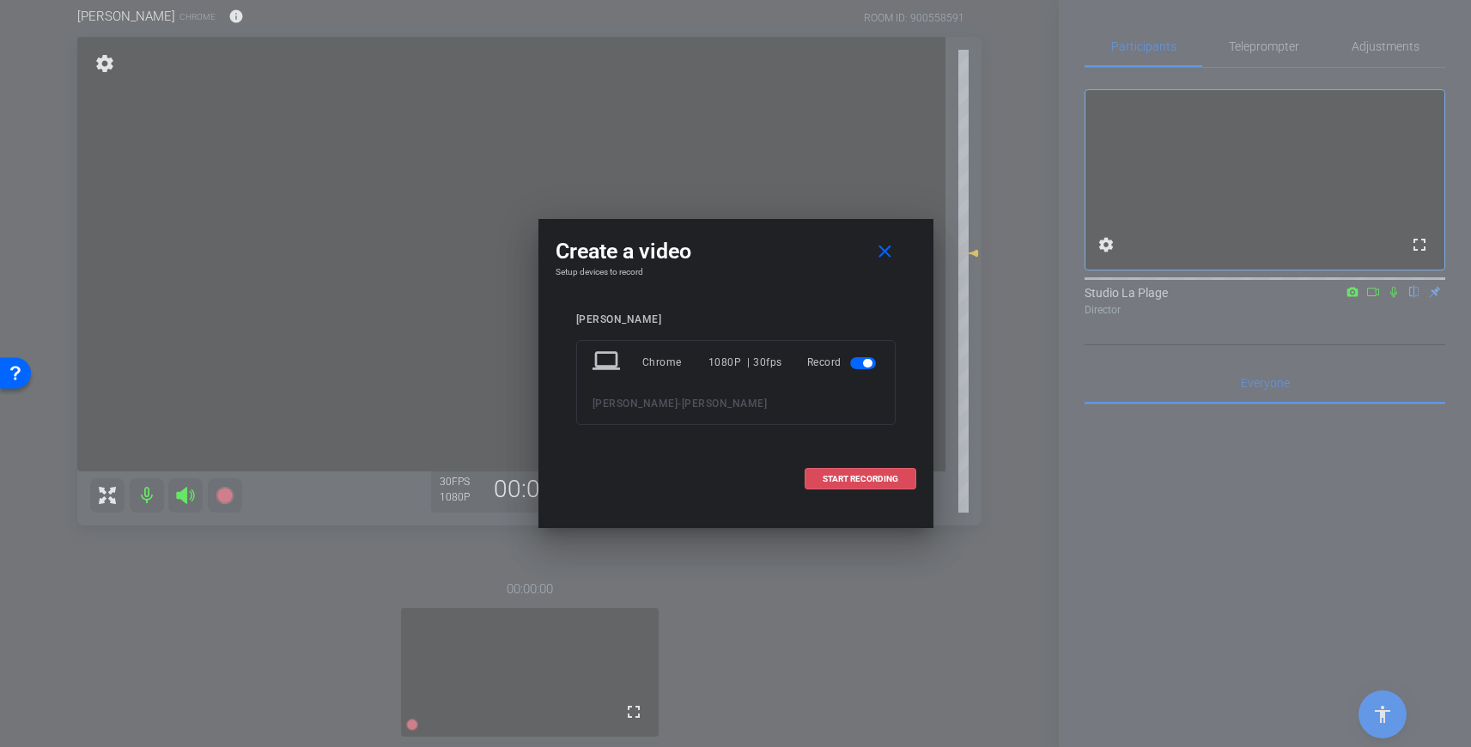
drag, startPoint x: 860, startPoint y: 472, endPoint x: 872, endPoint y: 493, distance: 23.9
click at [861, 472] on span at bounding box center [860, 479] width 110 height 41
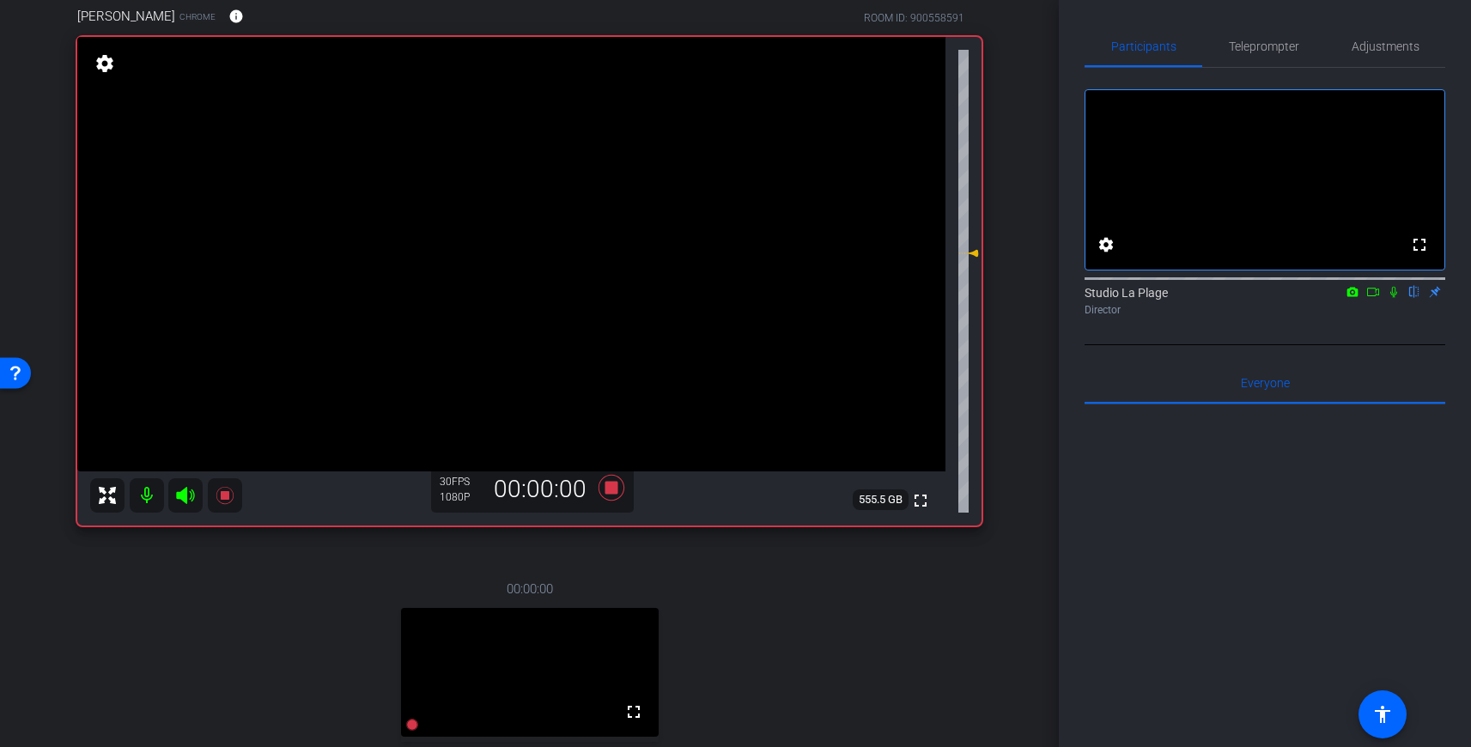
drag, startPoint x: 1398, startPoint y: 313, endPoint x: 1389, endPoint y: 338, distance: 27.4
click at [1398, 298] on icon at bounding box center [1394, 292] width 14 height 12
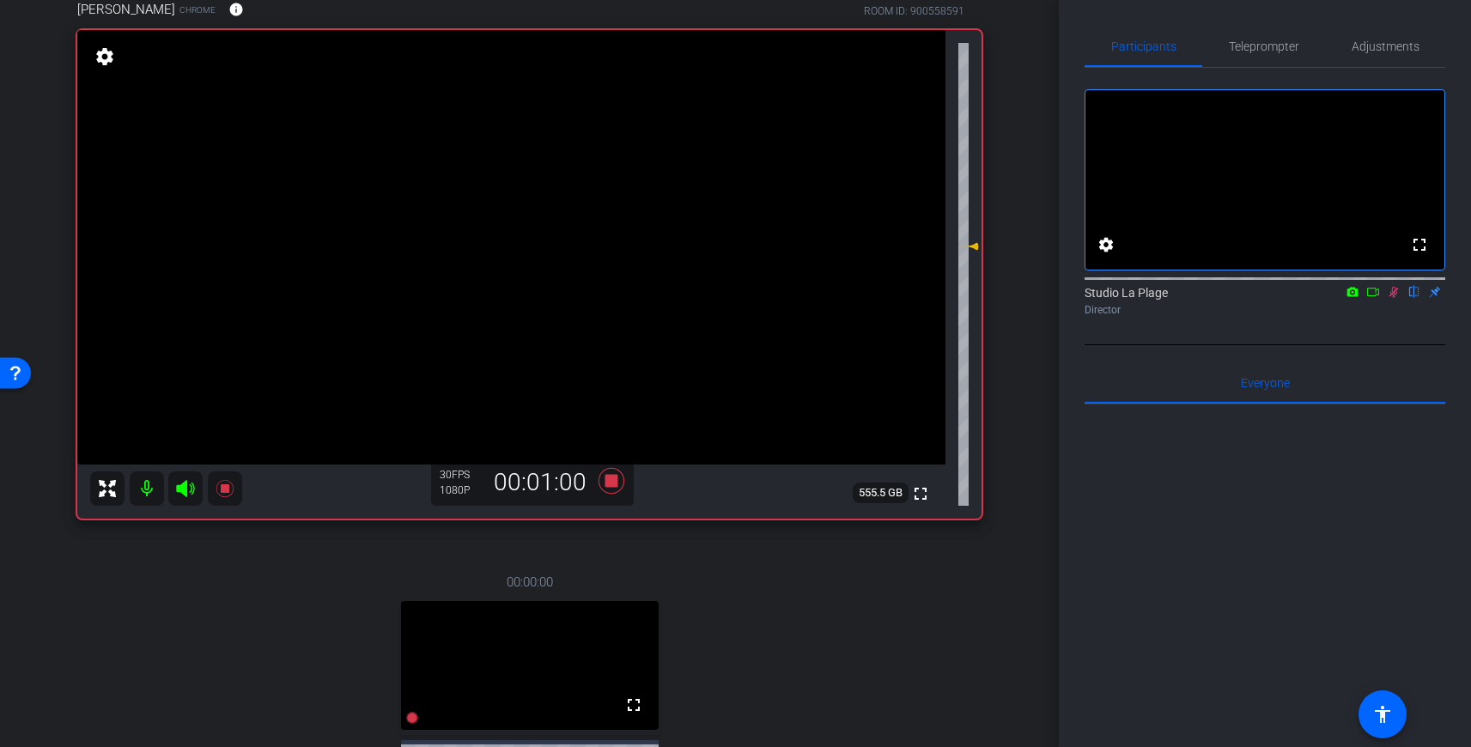
scroll to position [145, 0]
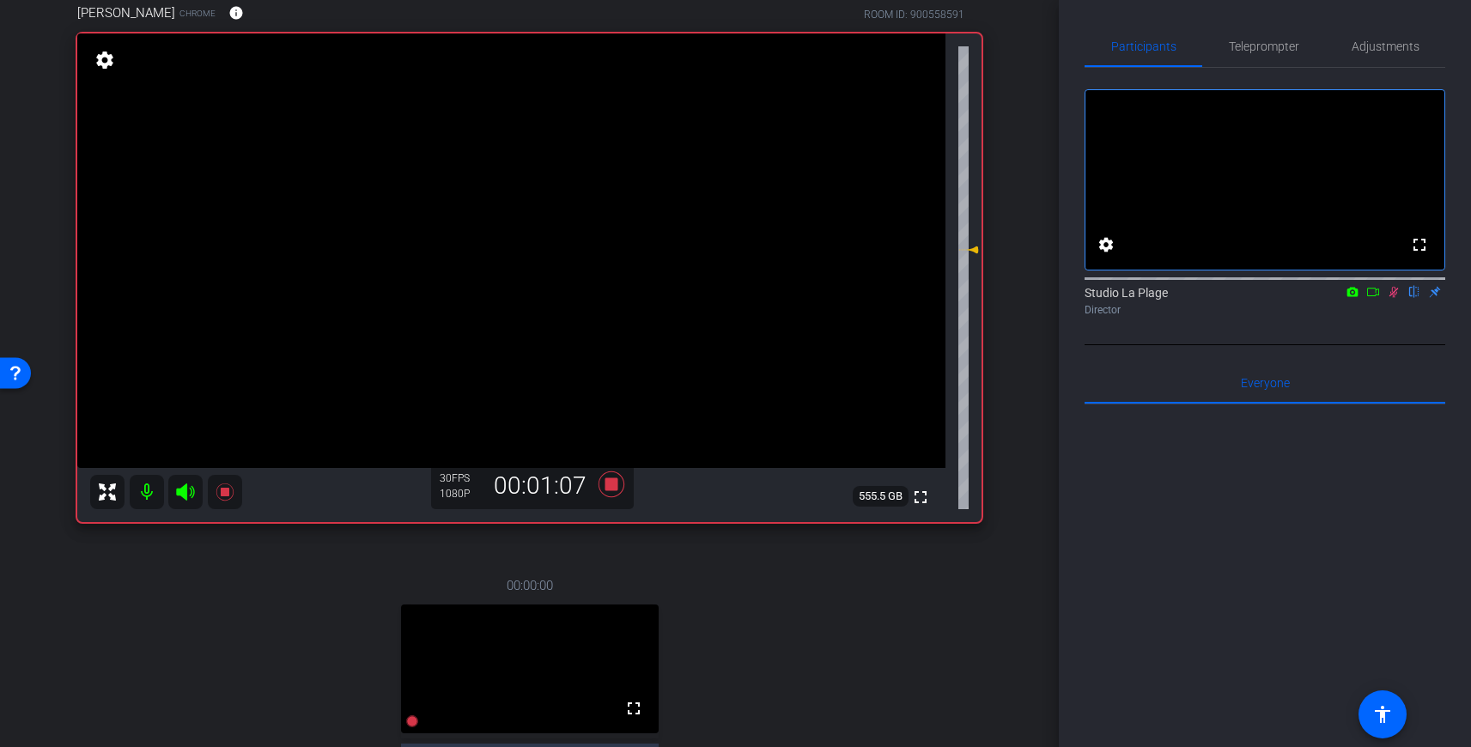
click at [1396, 298] on icon at bounding box center [1394, 292] width 14 height 12
click at [1395, 298] on icon at bounding box center [1393, 292] width 7 height 11
click at [1396, 298] on icon at bounding box center [1394, 292] width 14 height 12
click at [1399, 298] on icon at bounding box center [1394, 292] width 14 height 12
click at [1393, 298] on icon at bounding box center [1394, 292] width 14 height 12
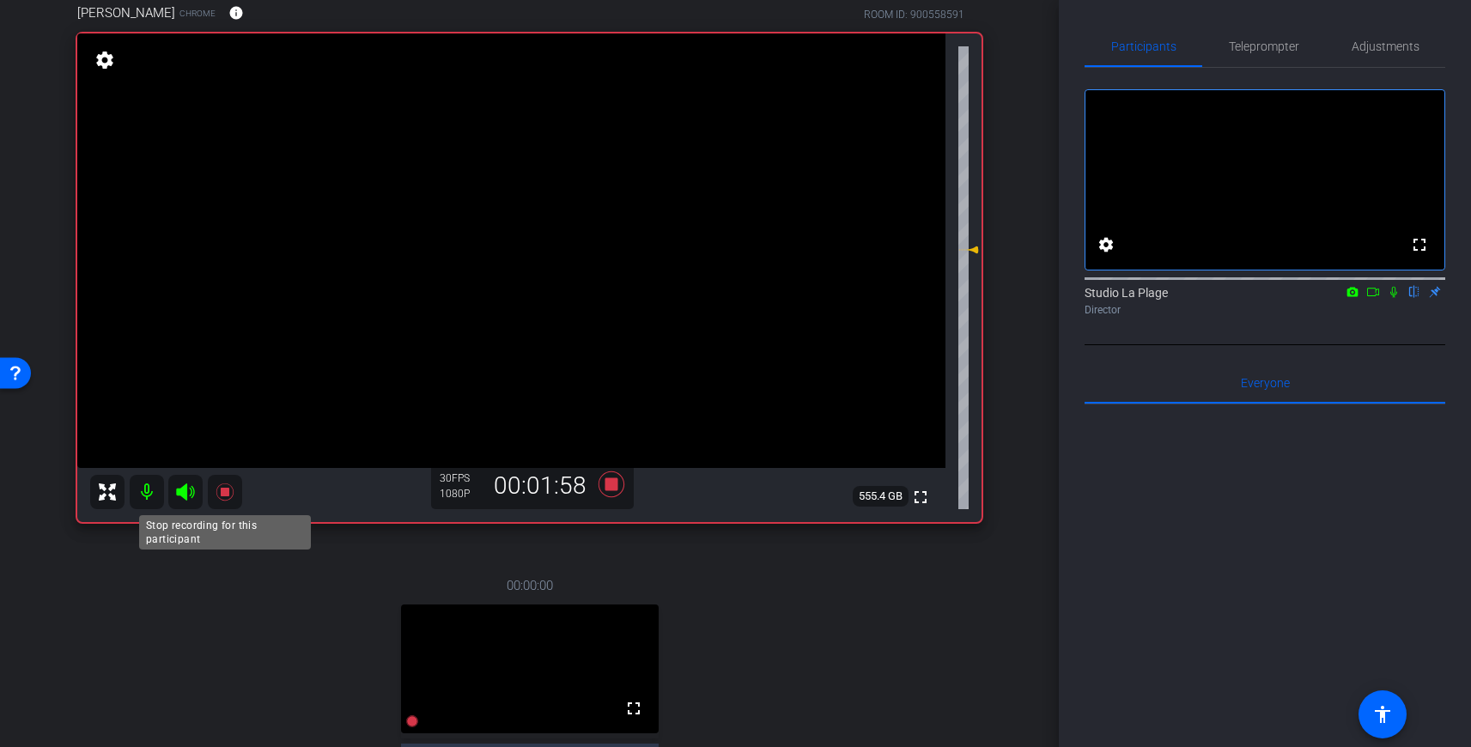
click at [223, 492] on icon at bounding box center [224, 491] width 17 height 17
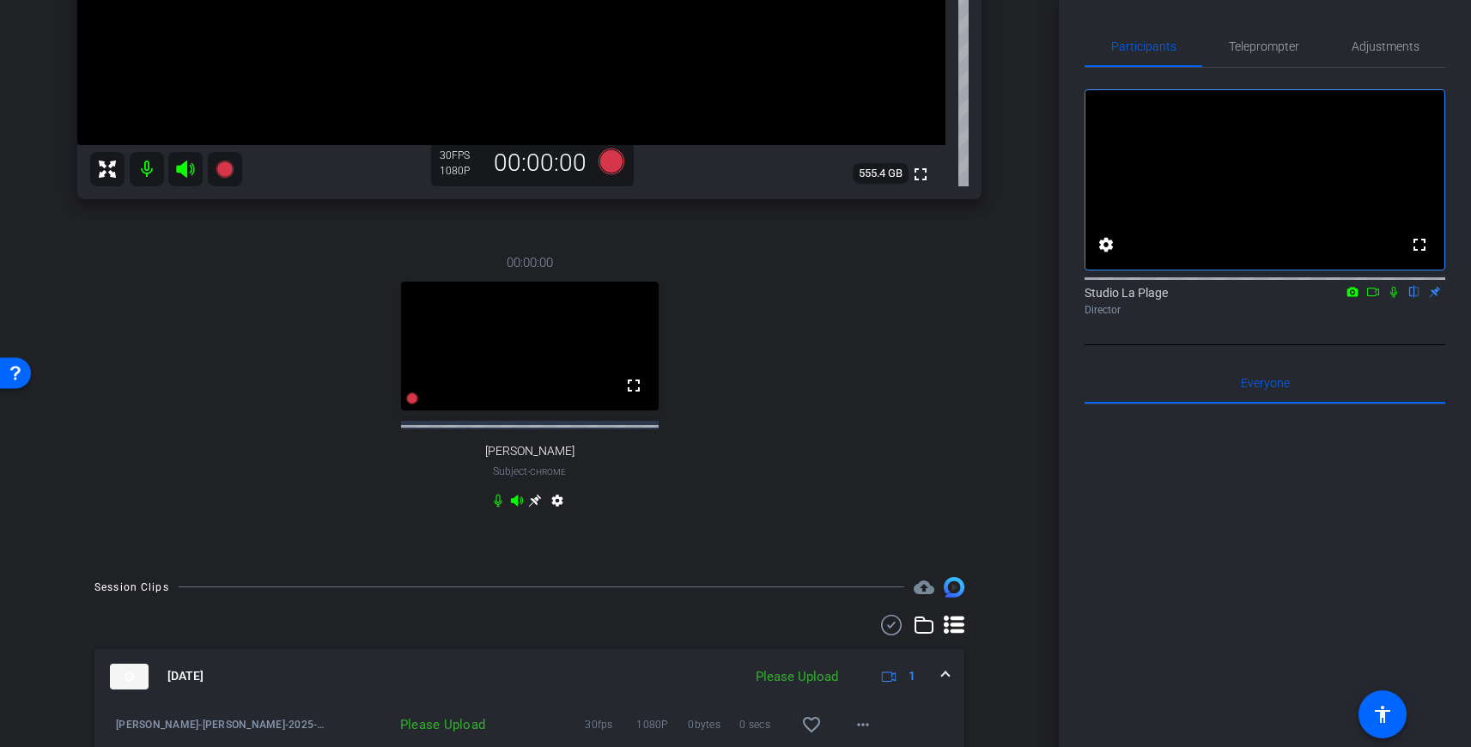
scroll to position [499, 0]
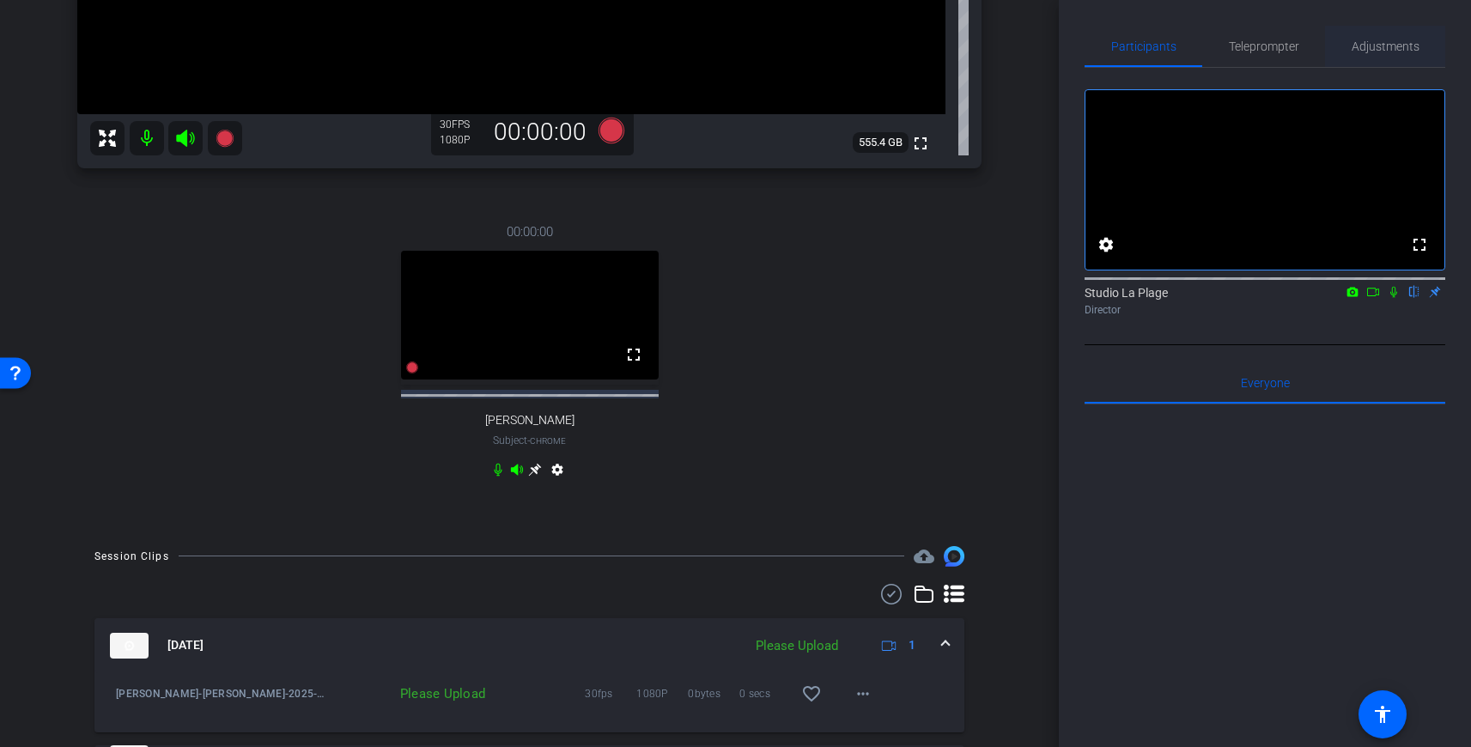
click at [1401, 57] on span "Adjustments" at bounding box center [1386, 46] width 68 height 41
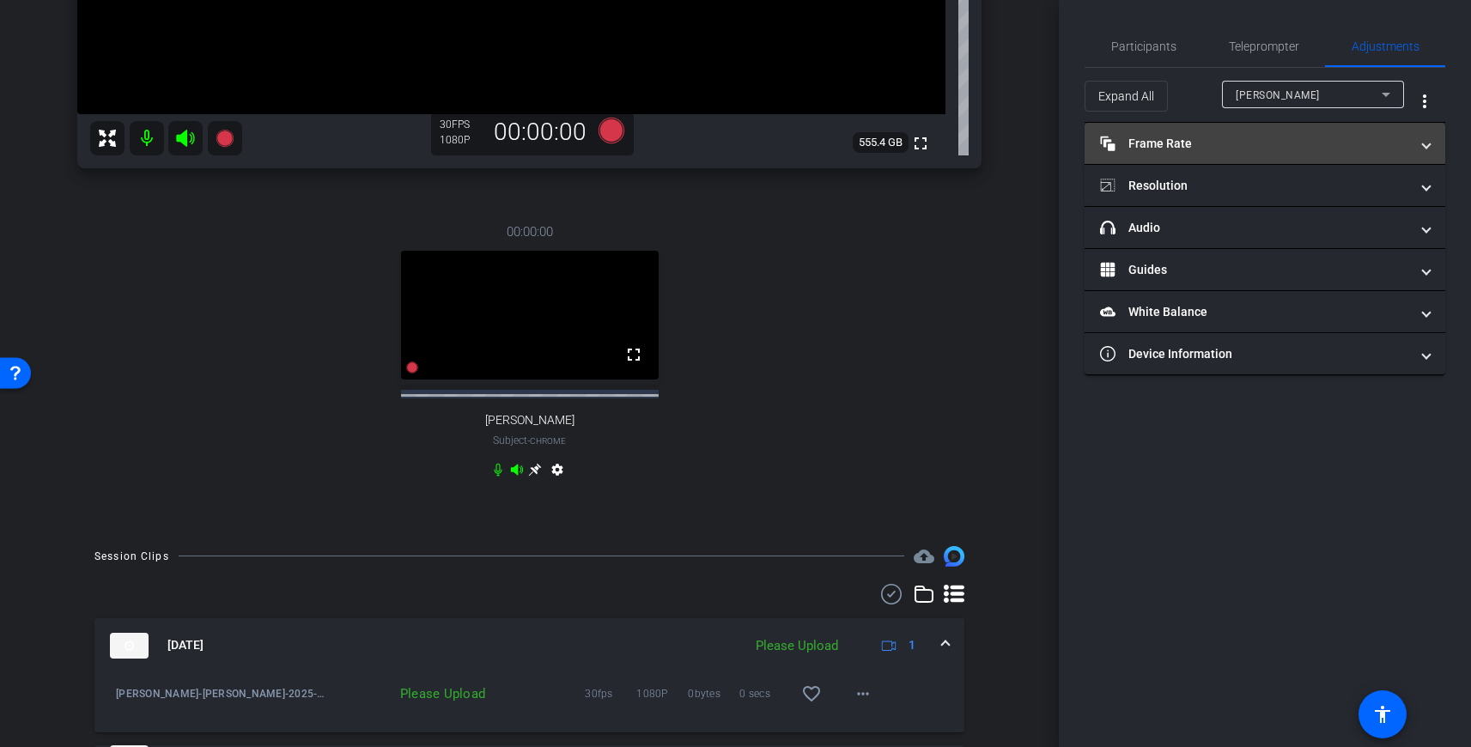
click at [1179, 149] on mat-panel-title "Frame Rate Frame Rate" at bounding box center [1254, 144] width 309 height 18
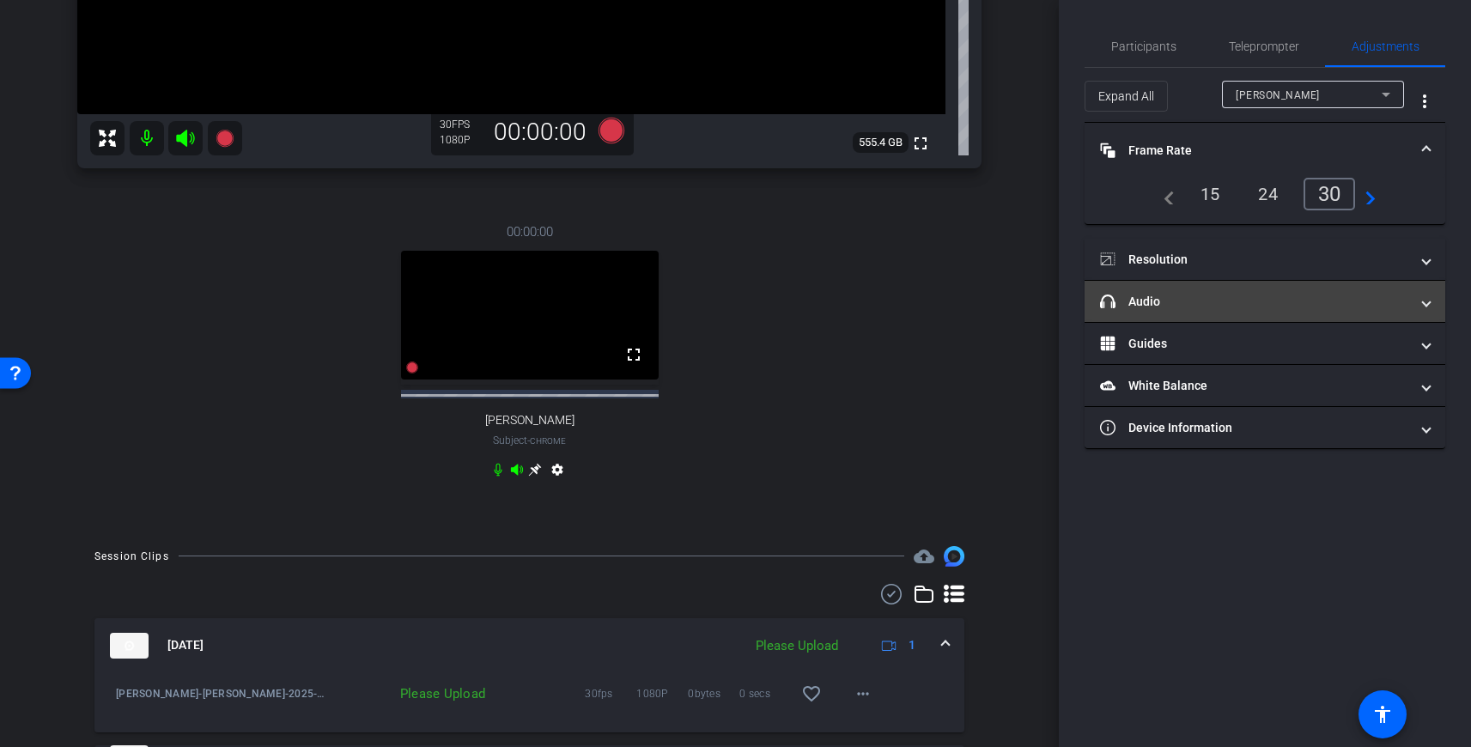
drag, startPoint x: 1169, startPoint y: 306, endPoint x: 1192, endPoint y: 312, distance: 24.0
click at [1171, 307] on mat-panel-title "headphone icon Audio" at bounding box center [1254, 302] width 309 height 18
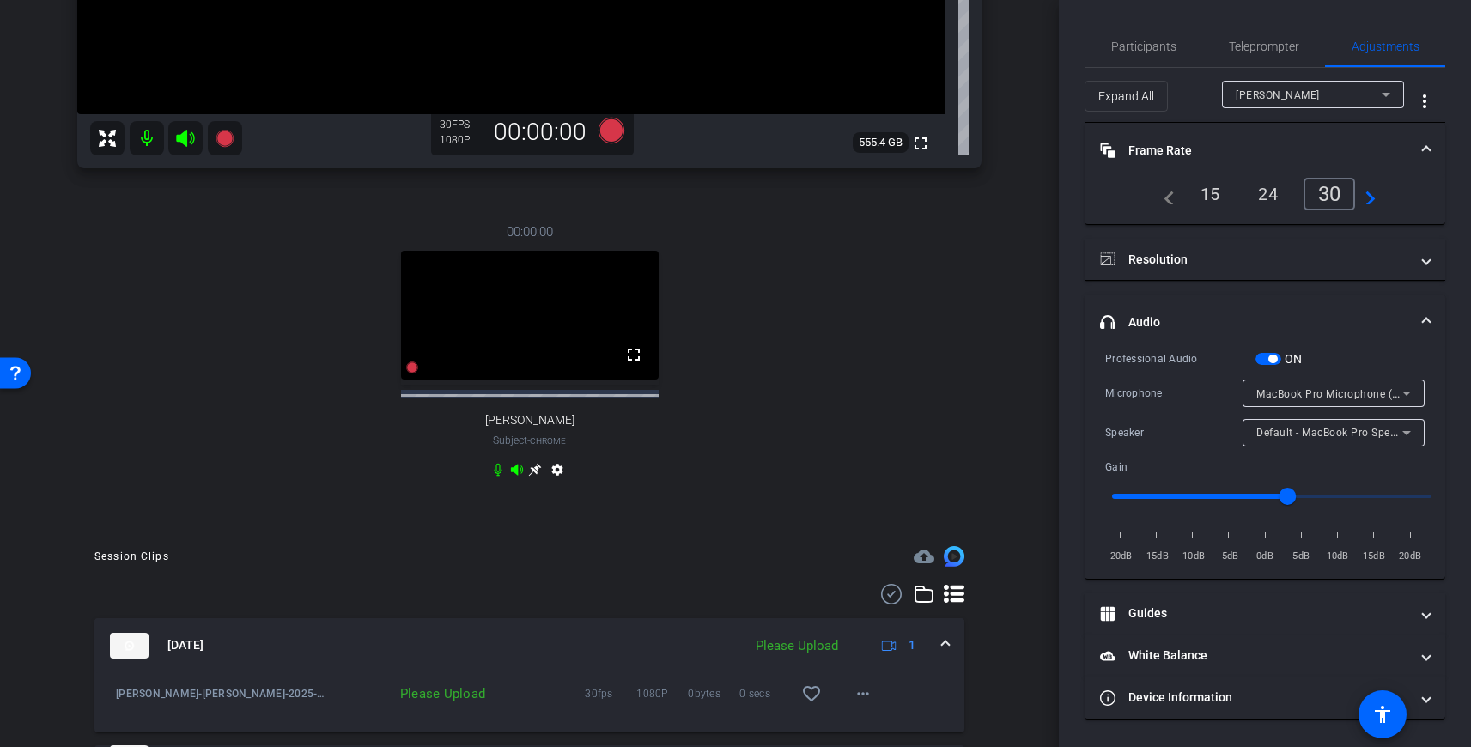
drag, startPoint x: 1267, startPoint y: 352, endPoint x: 1267, endPoint y: 372, distance: 19.8
click at [1267, 353] on span "button" at bounding box center [1268, 359] width 26 height 12
click at [842, 303] on div "00:00:00 fullscreen [PERSON_NAME] Subject - Chrome settings" at bounding box center [529, 353] width 904 height 318
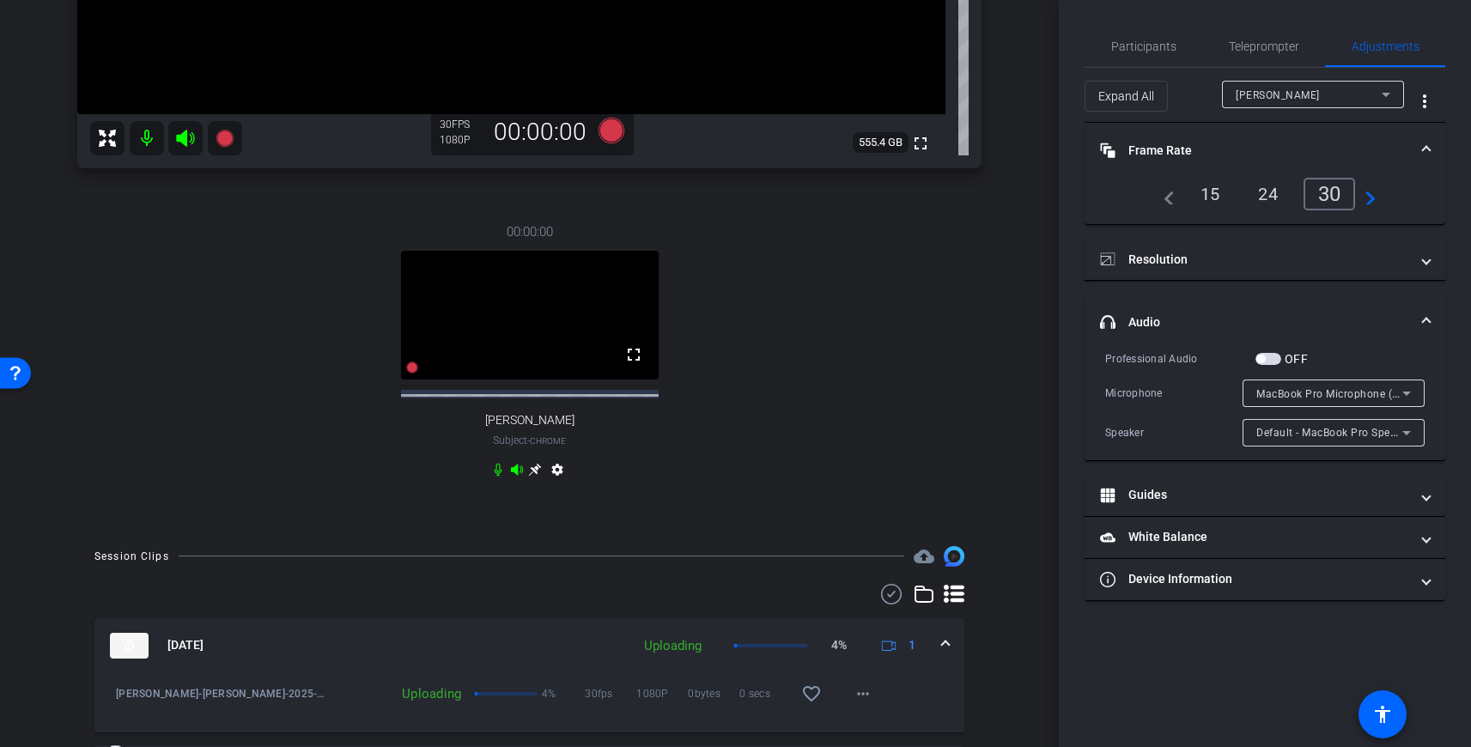
scroll to position [661, 0]
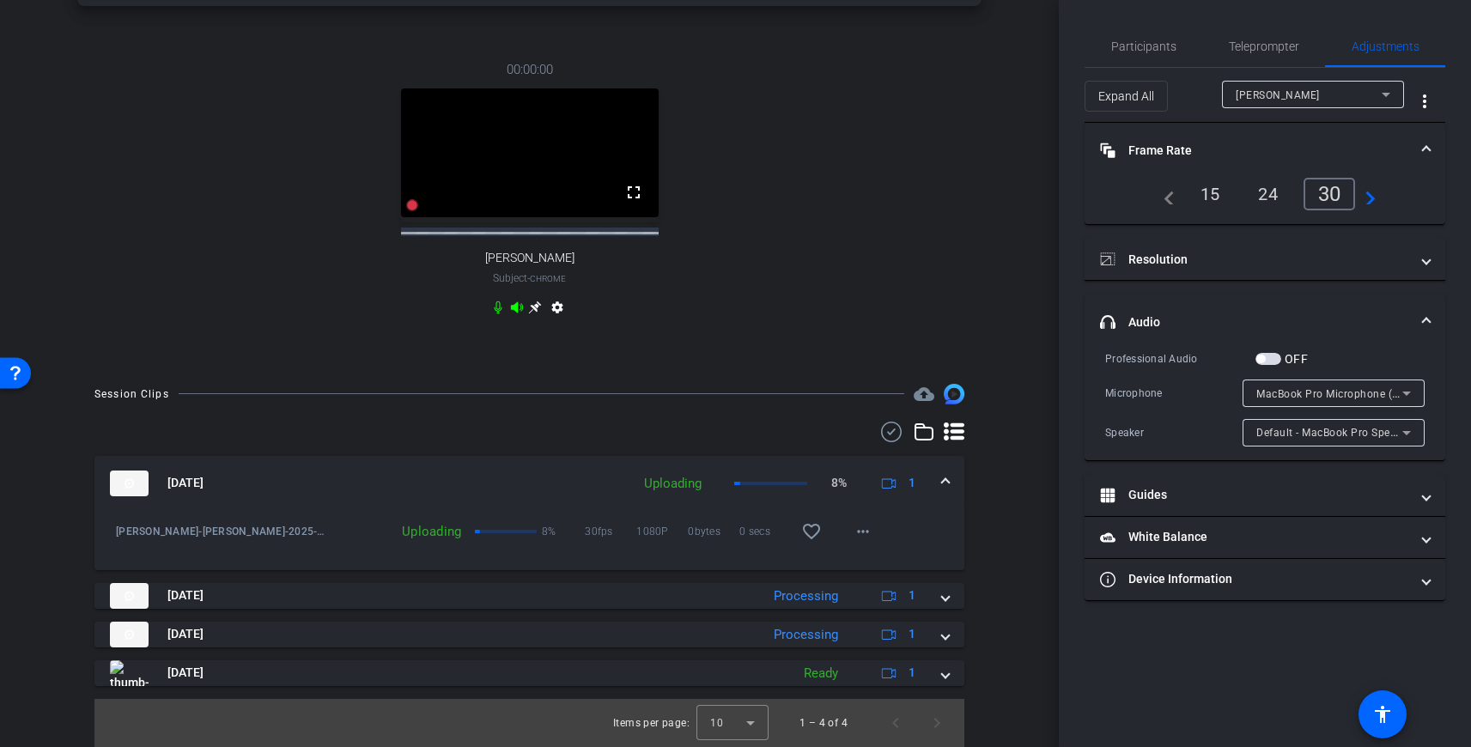
click at [856, 257] on div "00:00:00 fullscreen [PERSON_NAME] Subject - Chrome settings" at bounding box center [529, 191] width 904 height 318
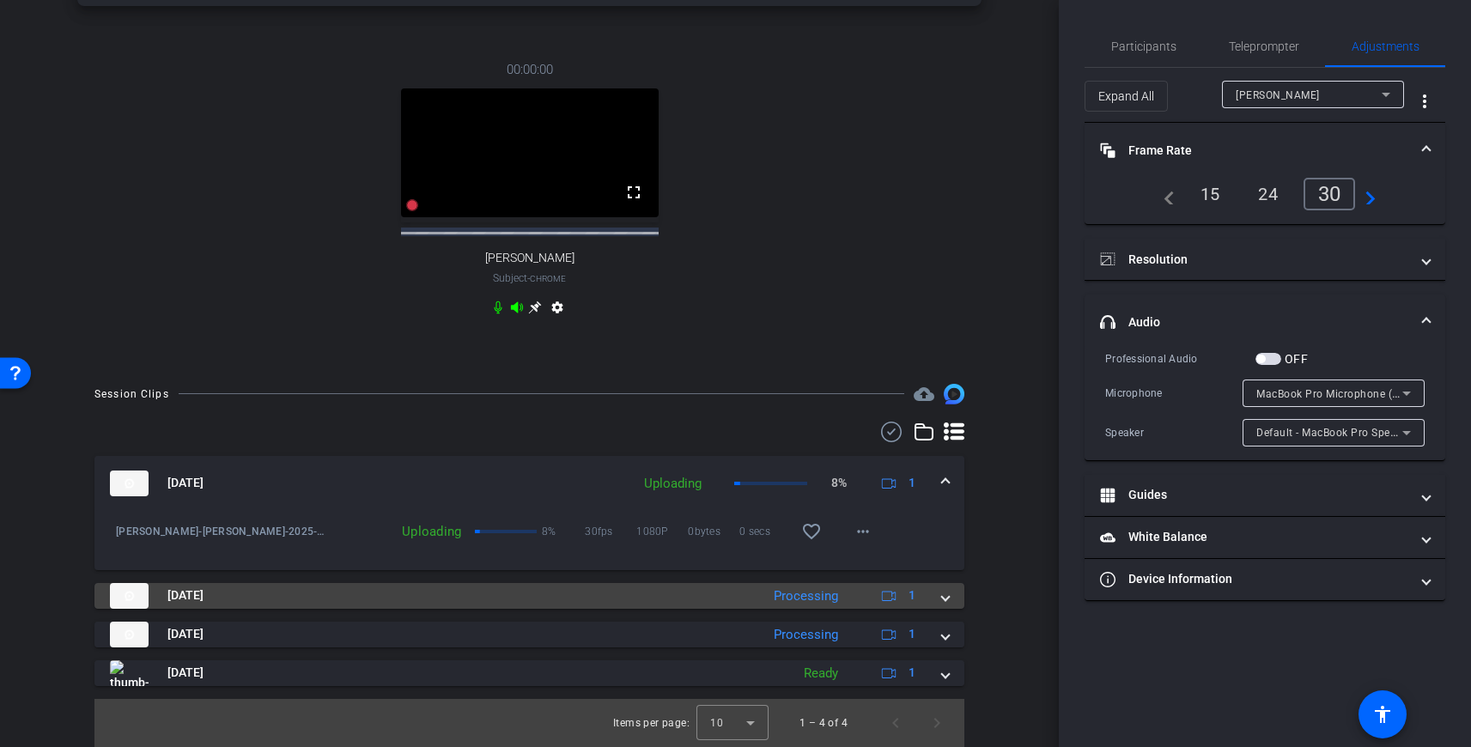
click at [948, 596] on span at bounding box center [945, 596] width 7 height 18
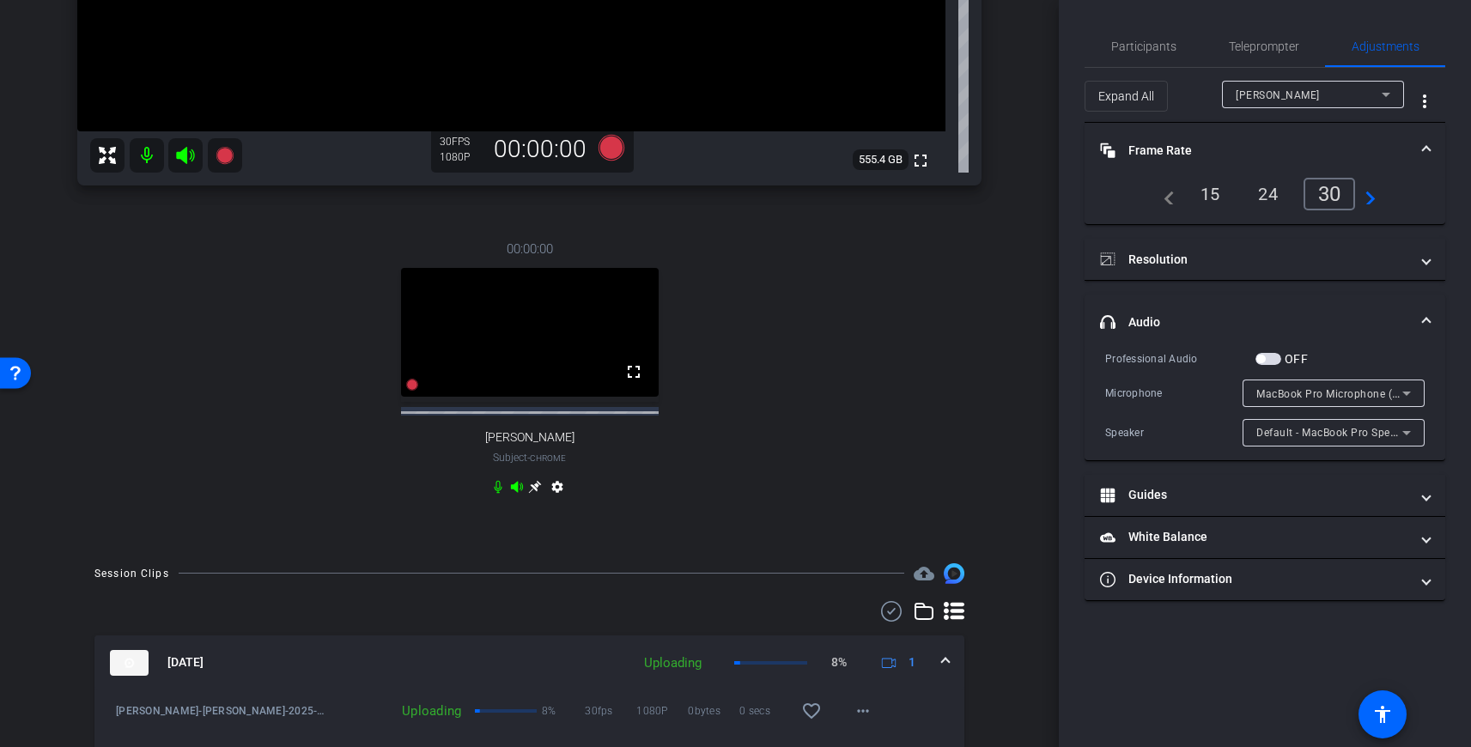
scroll to position [0, 0]
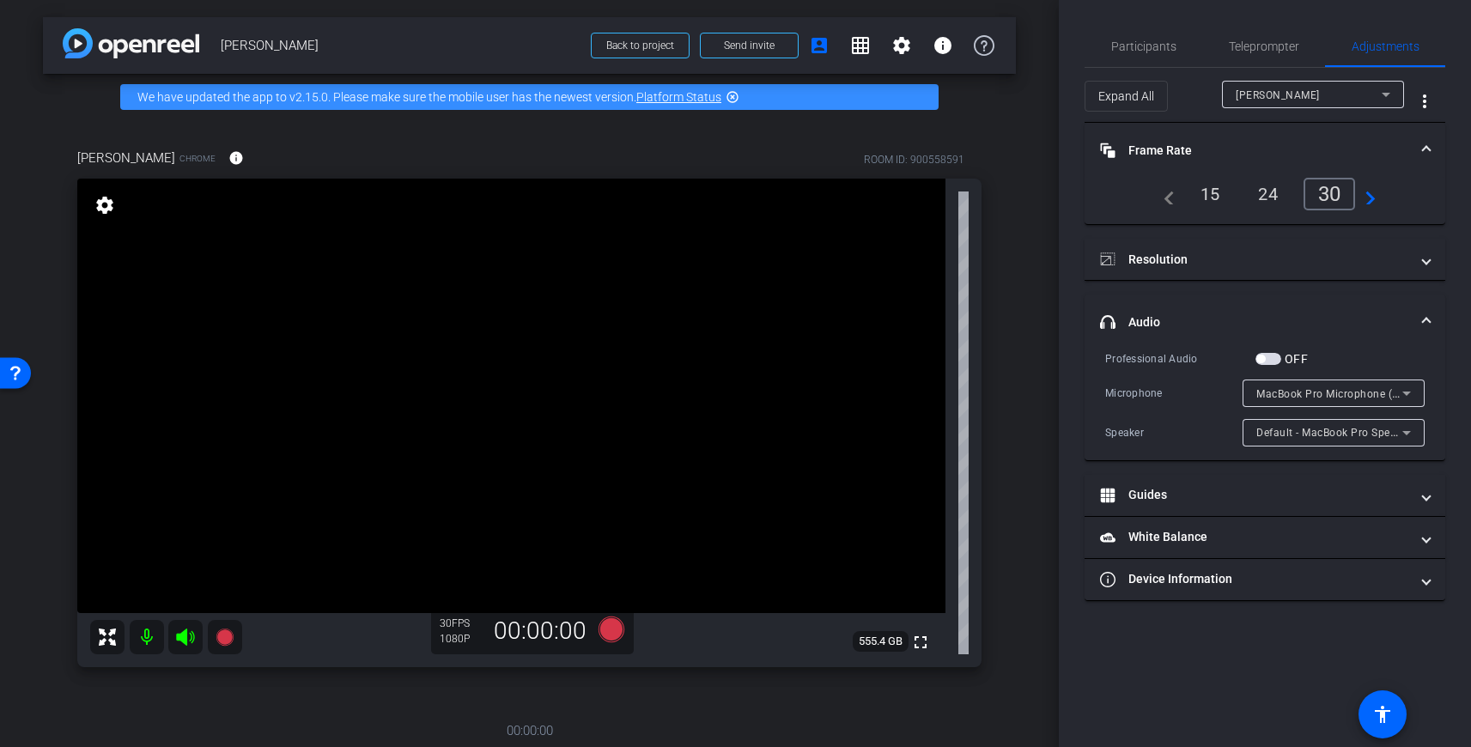
click at [987, 138] on div "[PERSON_NAME] Chrome info ROOM ID: 900558591 fullscreen settings 555.4 GB 30 FP…" at bounding box center [529, 574] width 973 height 908
click at [976, 137] on div "[PERSON_NAME] Chrome info ROOM ID: 900558591" at bounding box center [529, 157] width 904 height 41
click at [1134, 51] on span "Participants" at bounding box center [1143, 46] width 65 height 12
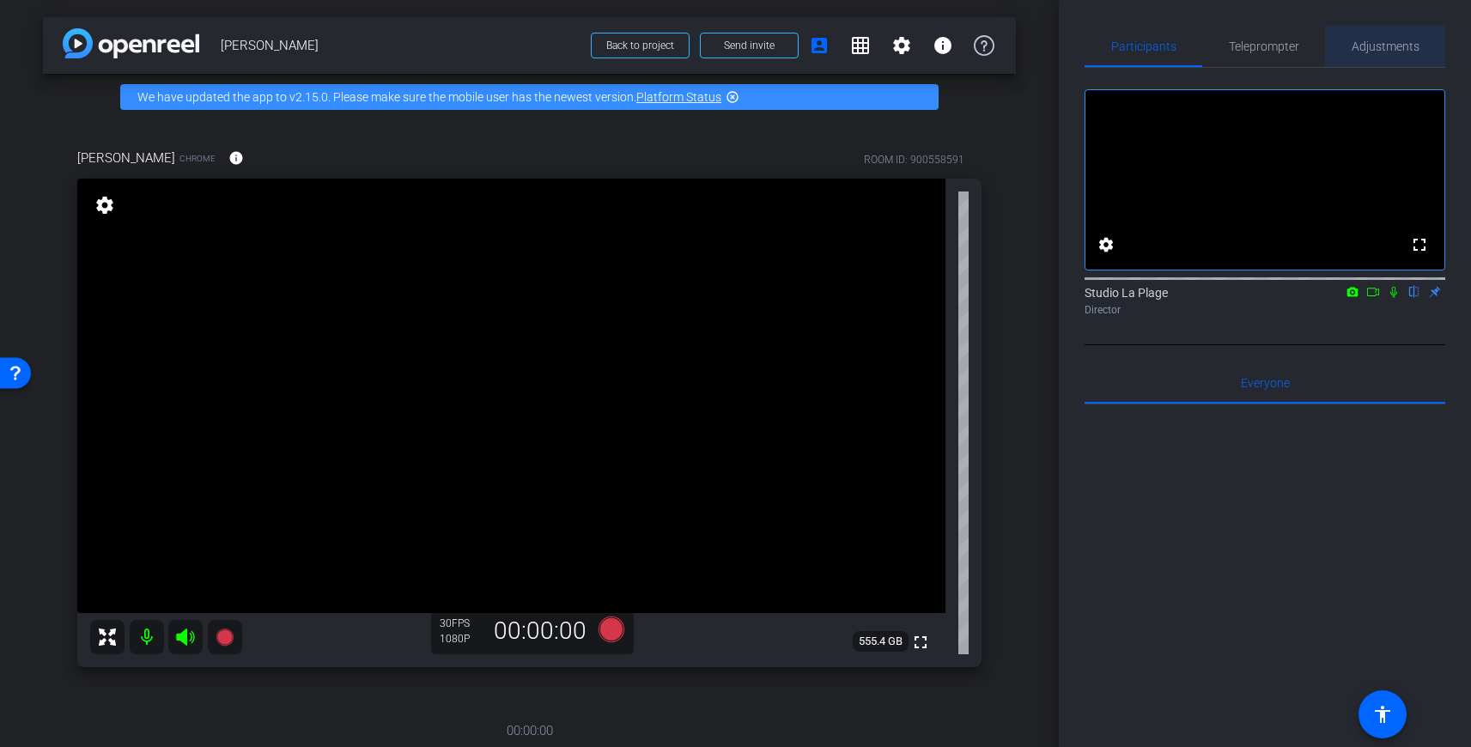
drag, startPoint x: 1364, startPoint y: 40, endPoint x: 1358, endPoint y: 67, distance: 28.1
click at [1364, 40] on span "Adjustments" at bounding box center [1386, 46] width 68 height 12
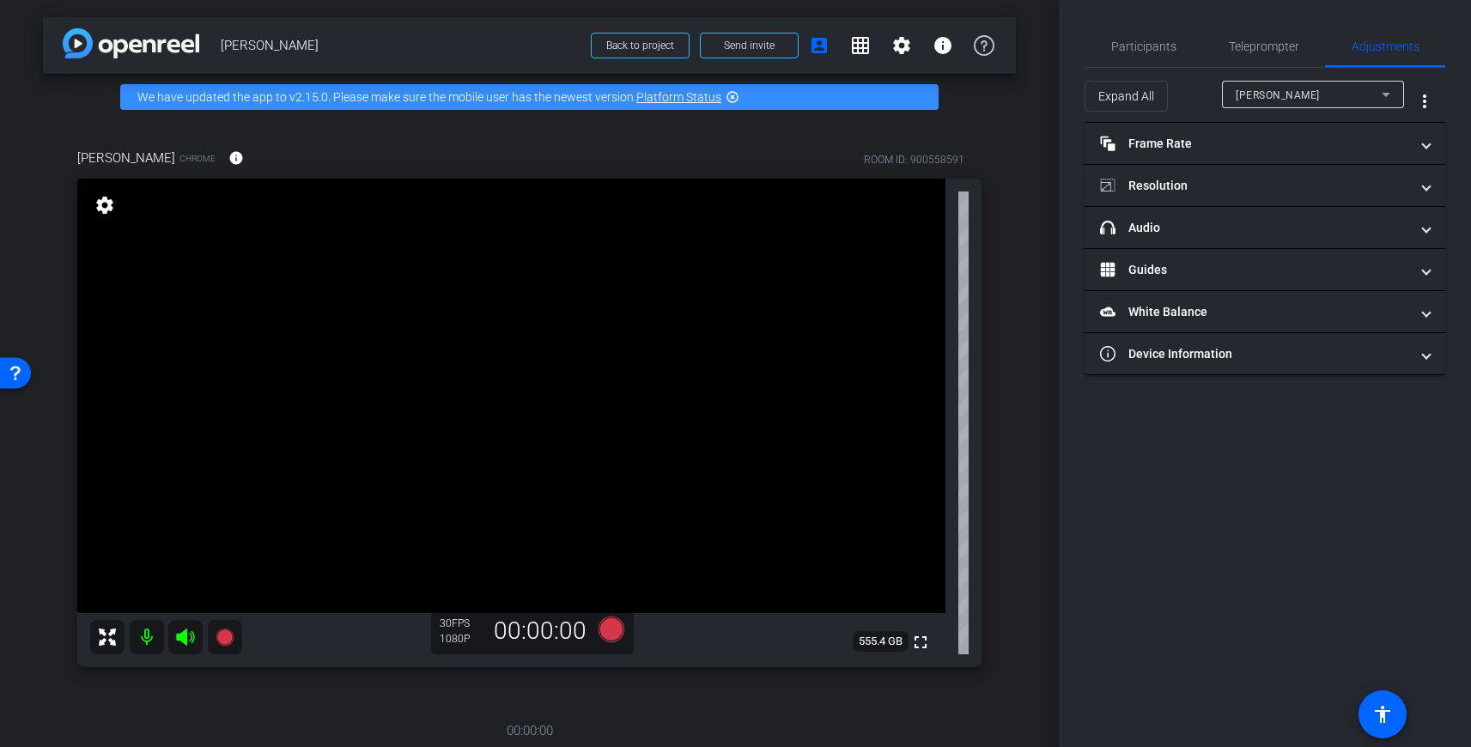
drag, startPoint x: 1146, startPoint y: 155, endPoint x: 1157, endPoint y: 185, distance: 31.0
click at [1146, 155] on mat-expansion-panel-header "Frame Rate Frame Rate" at bounding box center [1265, 143] width 361 height 41
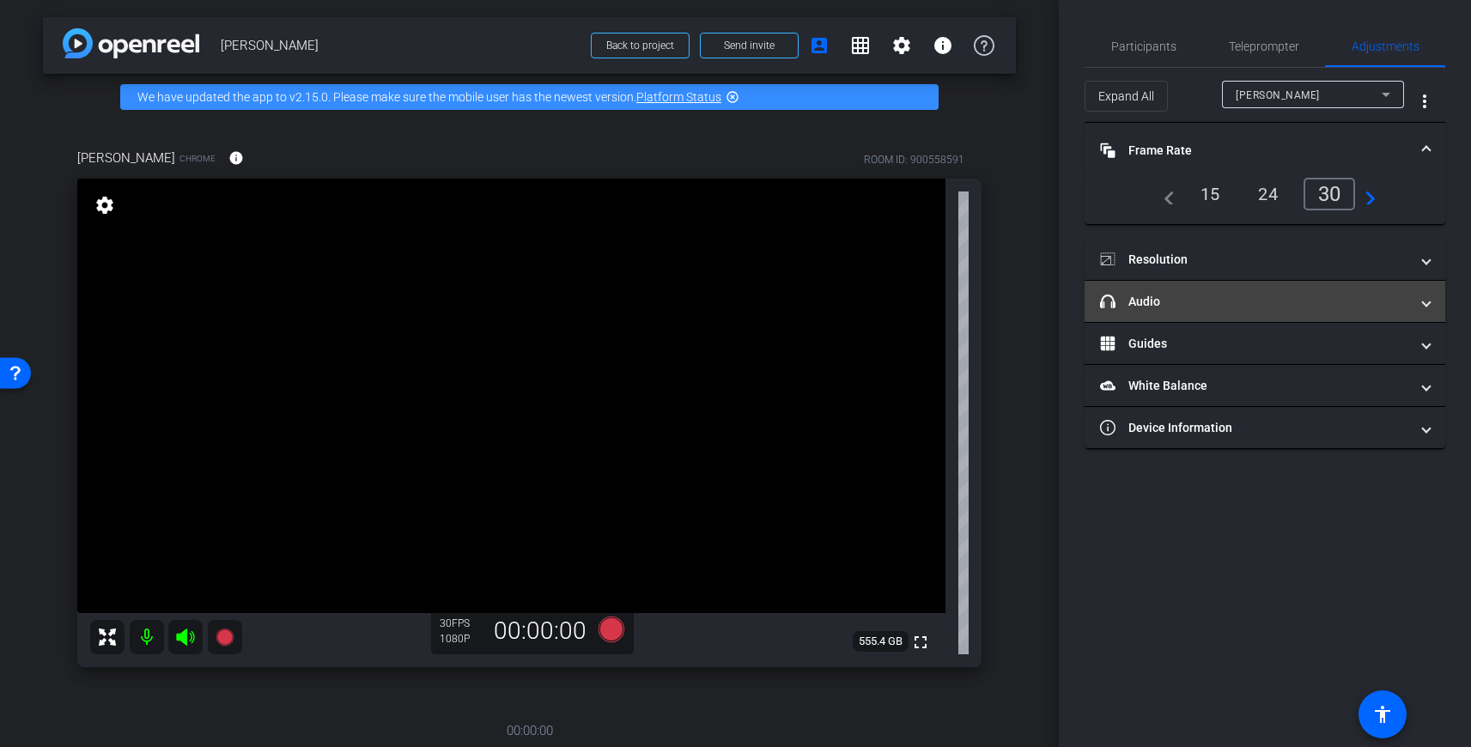
click at [1142, 285] on mat-expansion-panel-header "headphone icon Audio" at bounding box center [1265, 301] width 361 height 41
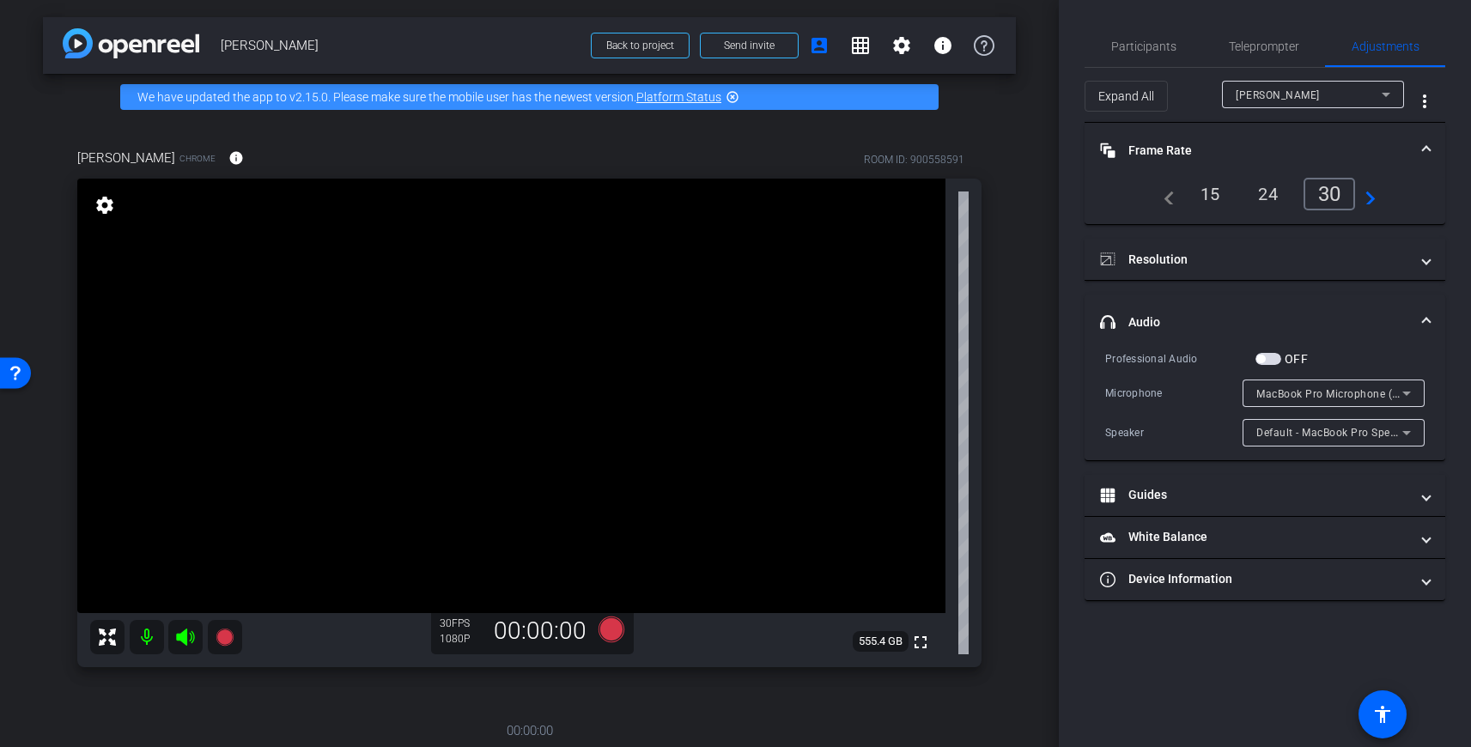
drag, startPoint x: 1265, startPoint y: 355, endPoint x: 1286, endPoint y: 384, distance: 36.2
click at [1265, 356] on button "OFF" at bounding box center [1268, 359] width 26 height 12
click at [228, 647] on icon at bounding box center [225, 637] width 21 height 21
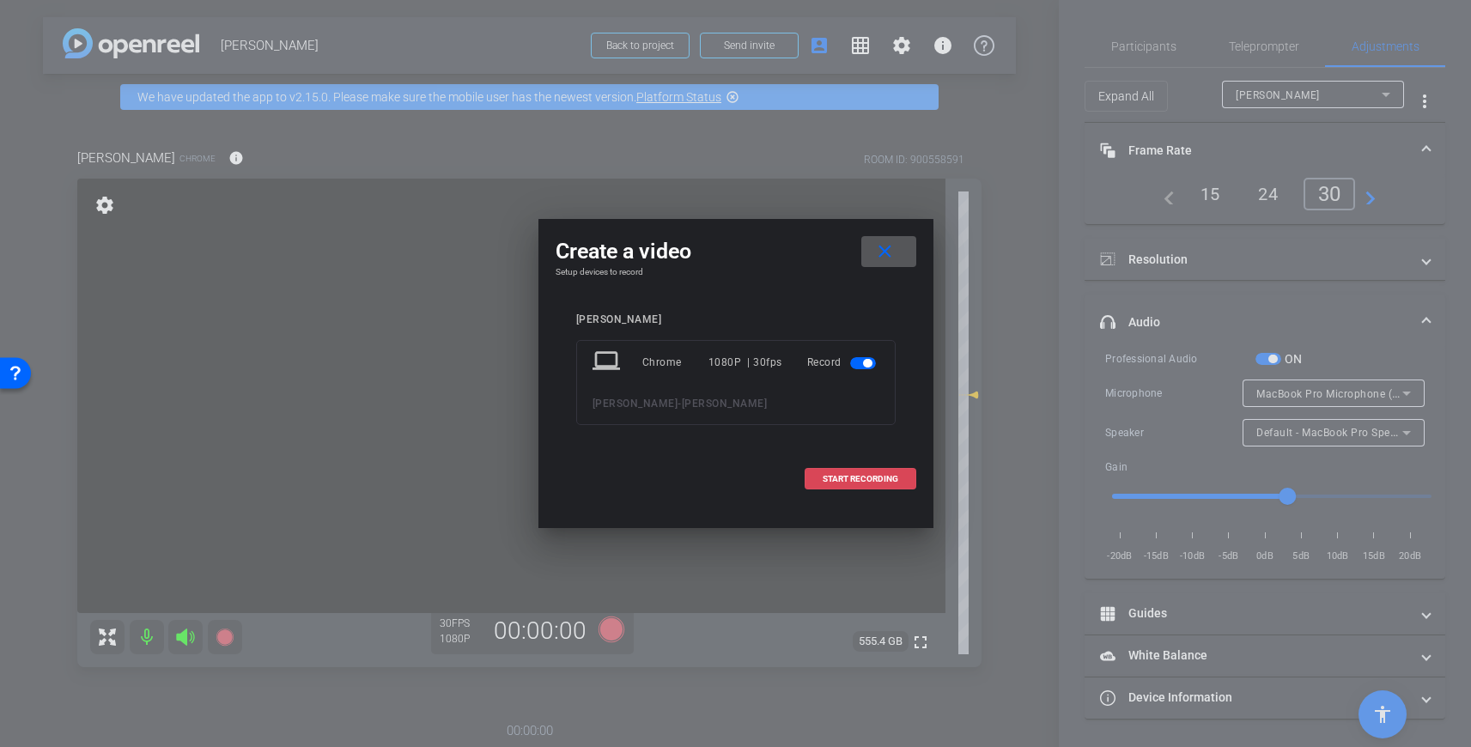
click at [870, 475] on span "START RECORDING" at bounding box center [861, 479] width 76 height 9
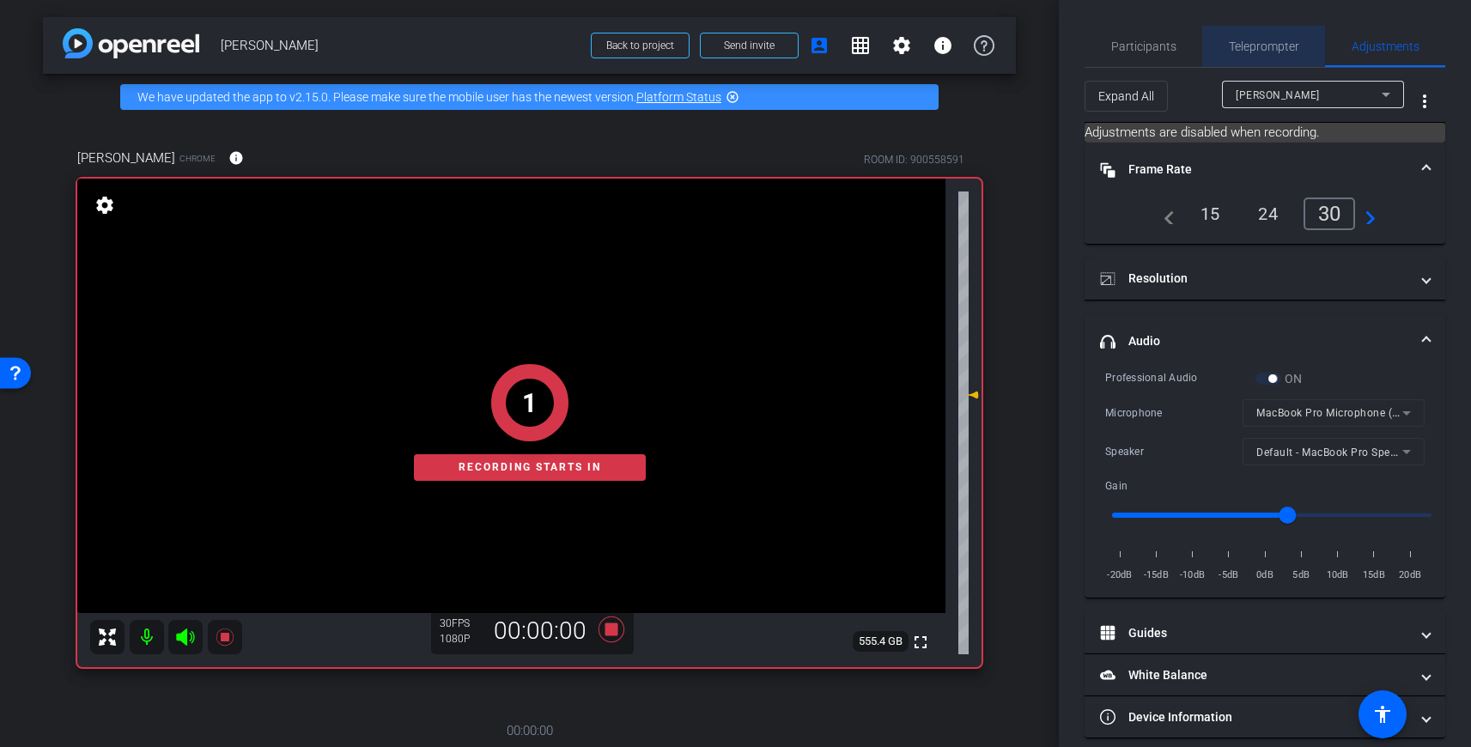
click at [1271, 40] on span "Teleprompter" at bounding box center [1264, 46] width 70 height 12
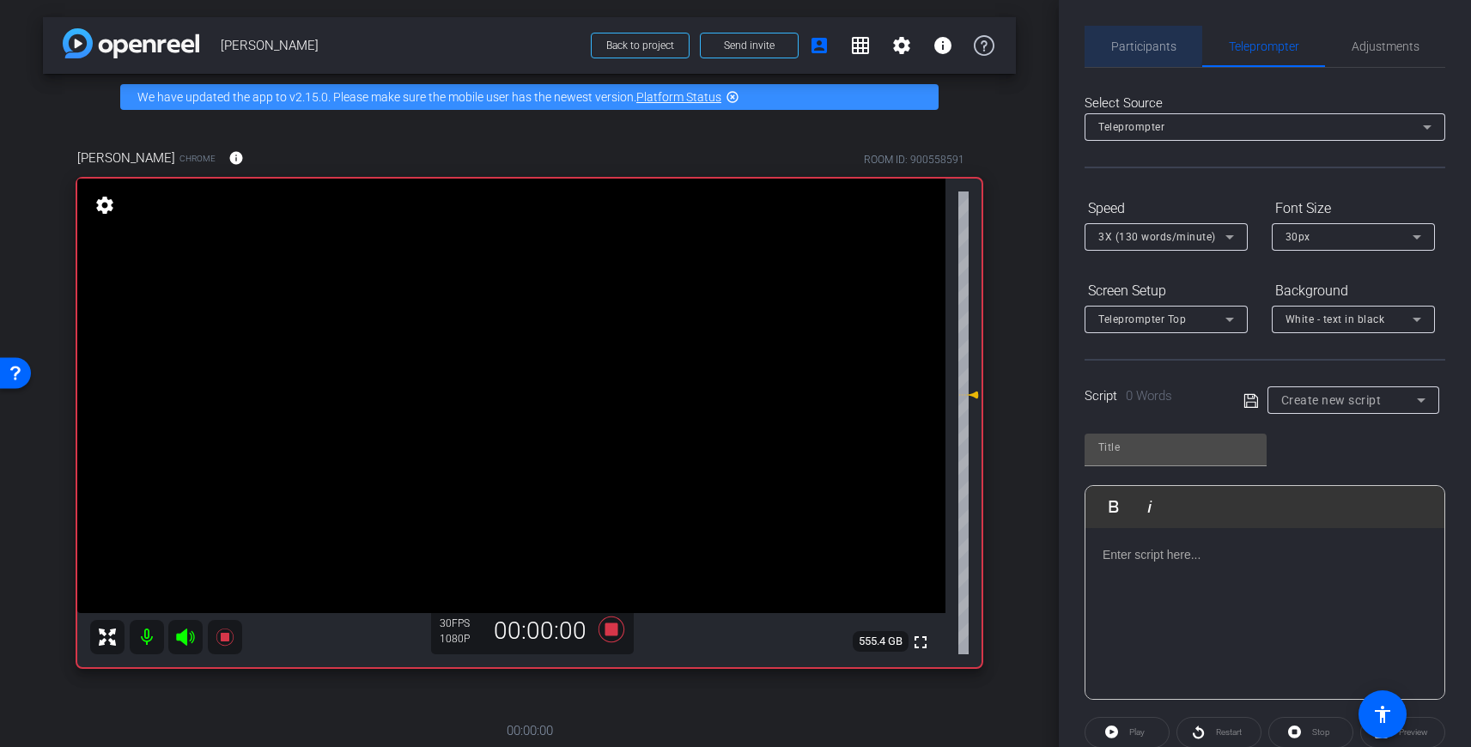
click at [1111, 44] on span "Participants" at bounding box center [1143, 46] width 65 height 12
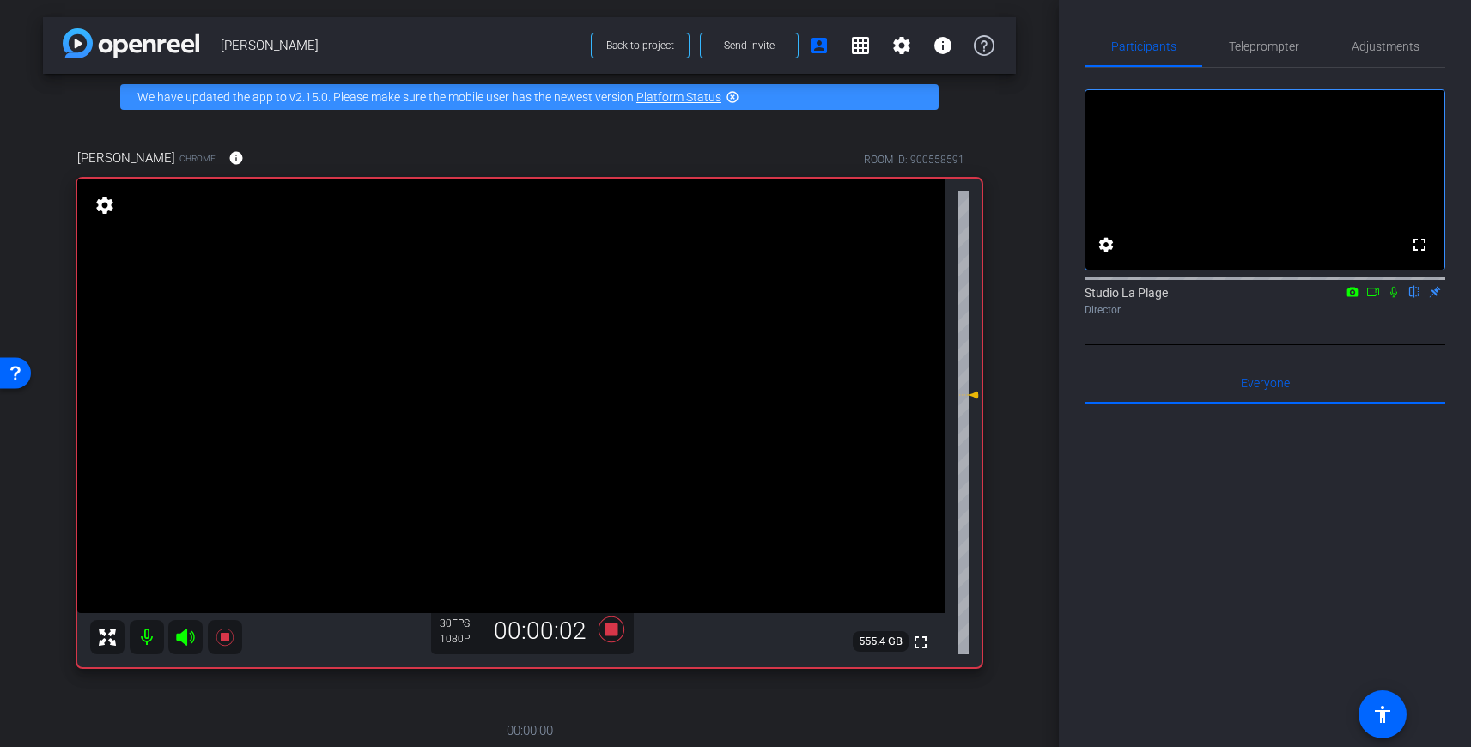
click at [1394, 298] on icon at bounding box center [1393, 292] width 7 height 11
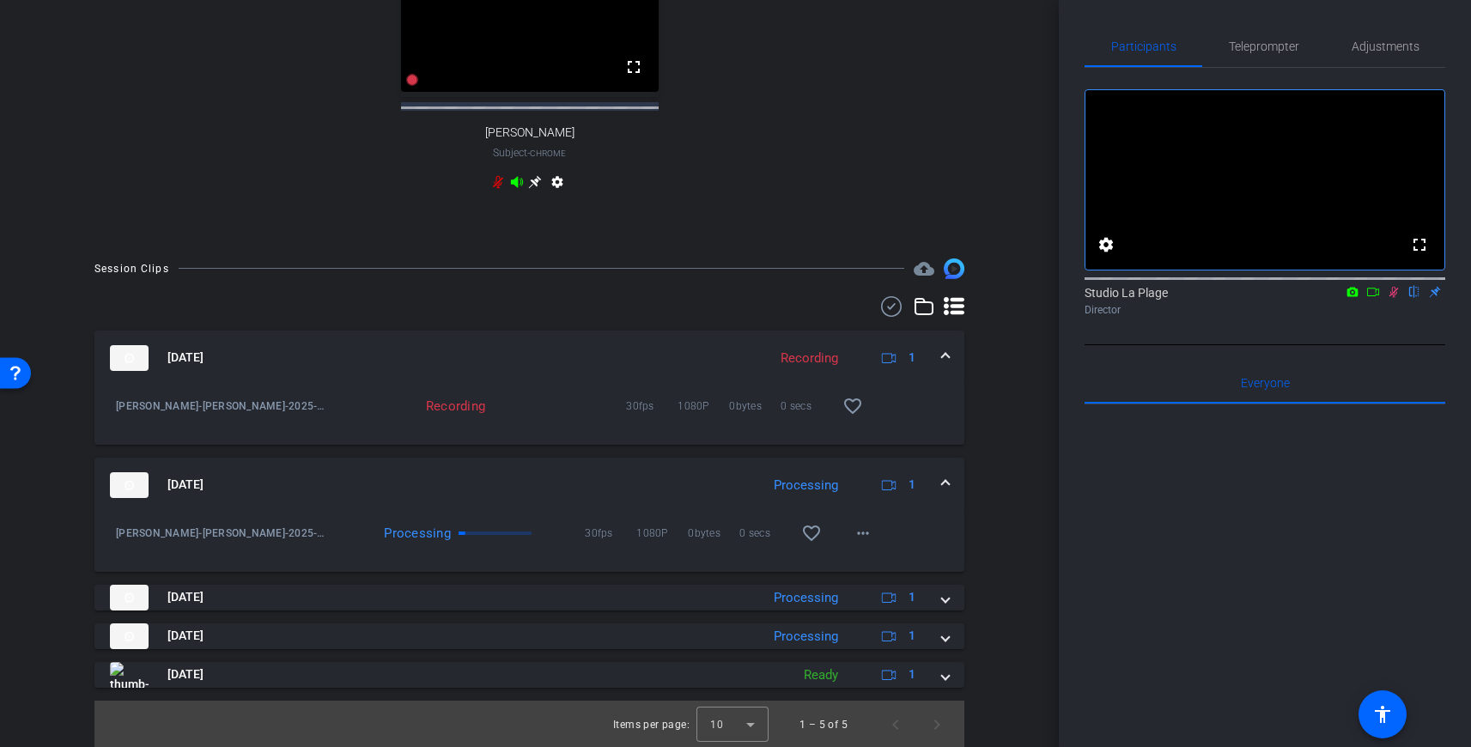
scroll to position [788, 0]
click at [860, 537] on mat-icon "more_horiz" at bounding box center [863, 531] width 21 height 21
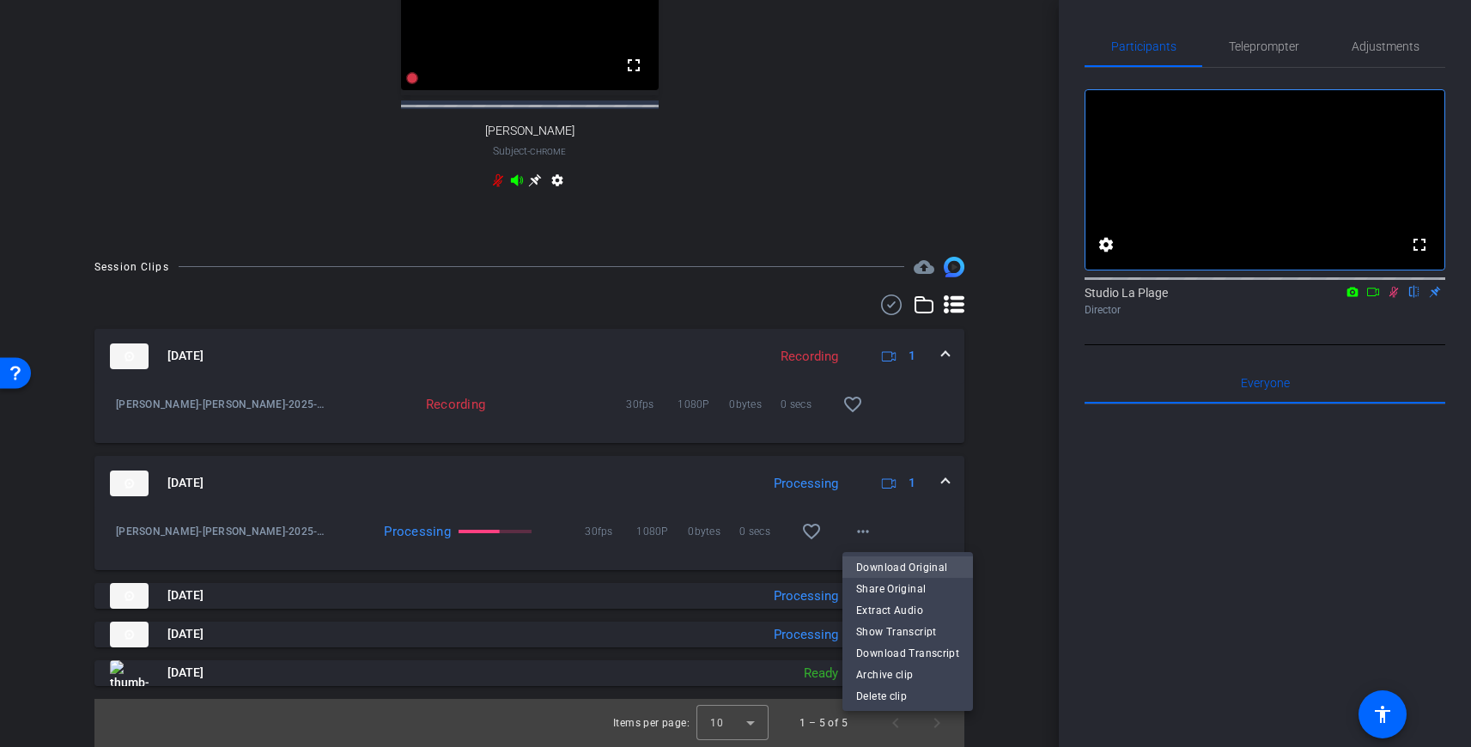
click at [878, 565] on span "Download Original" at bounding box center [907, 566] width 103 height 21
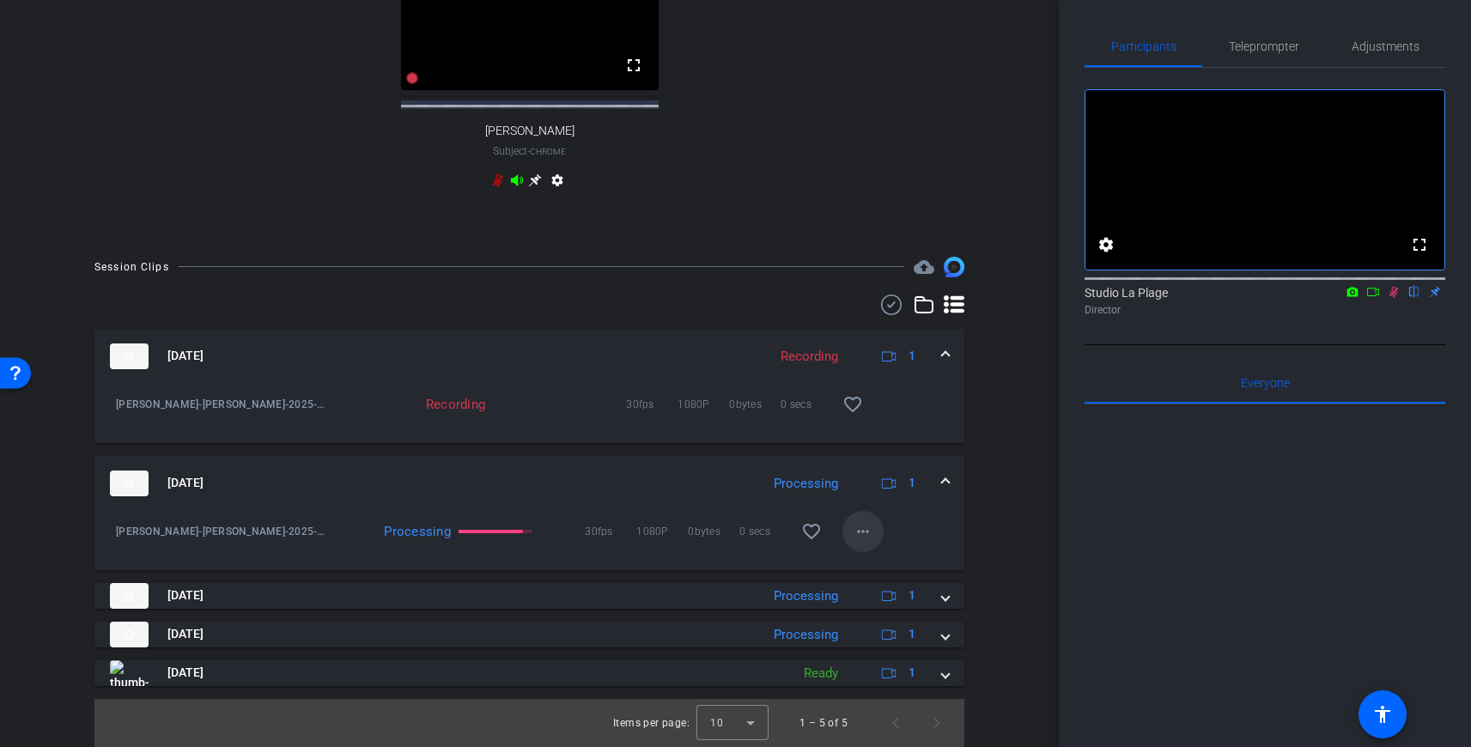
click at [861, 530] on mat-icon "more_horiz" at bounding box center [863, 531] width 21 height 21
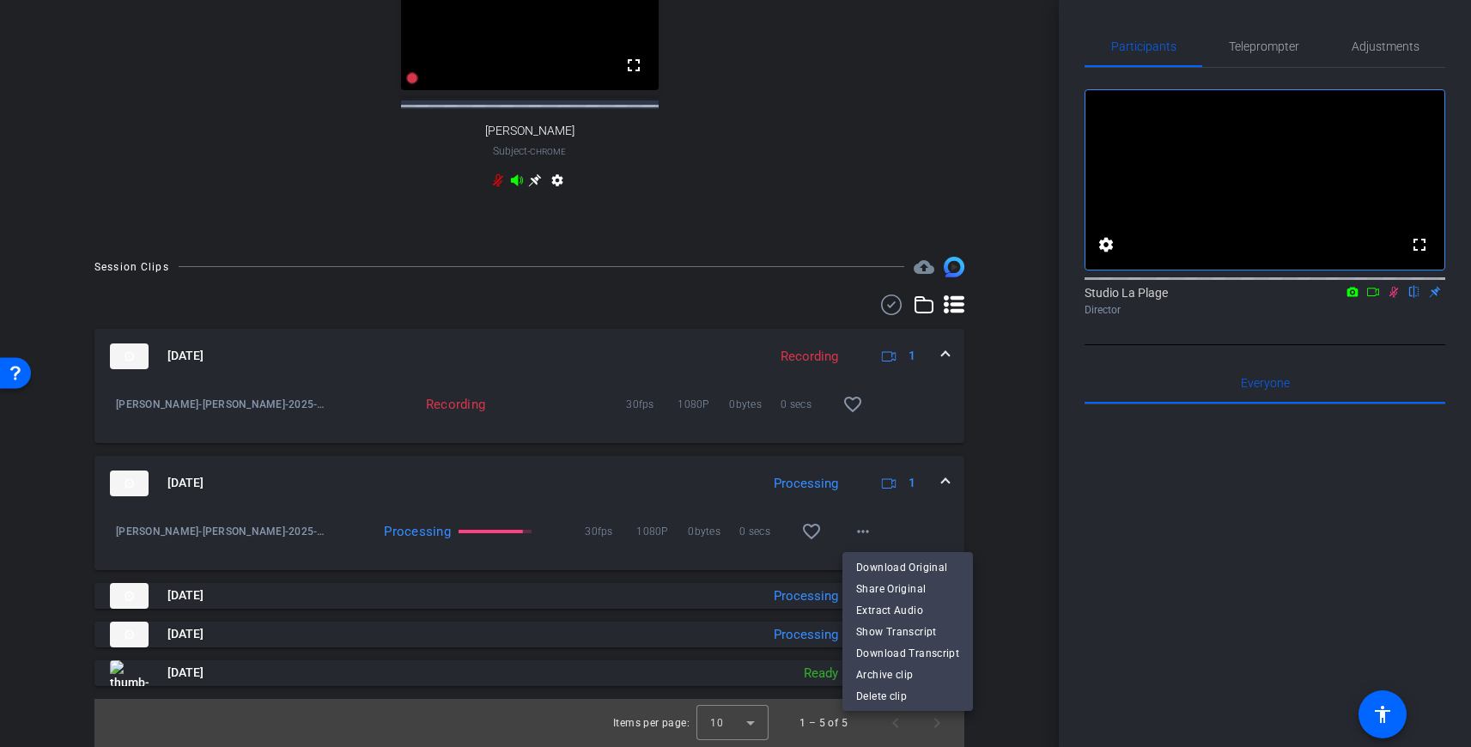
drag, startPoint x: 866, startPoint y: 161, endPoint x: 897, endPoint y: 147, distance: 34.6
click at [866, 161] on div at bounding box center [735, 373] width 1471 height 747
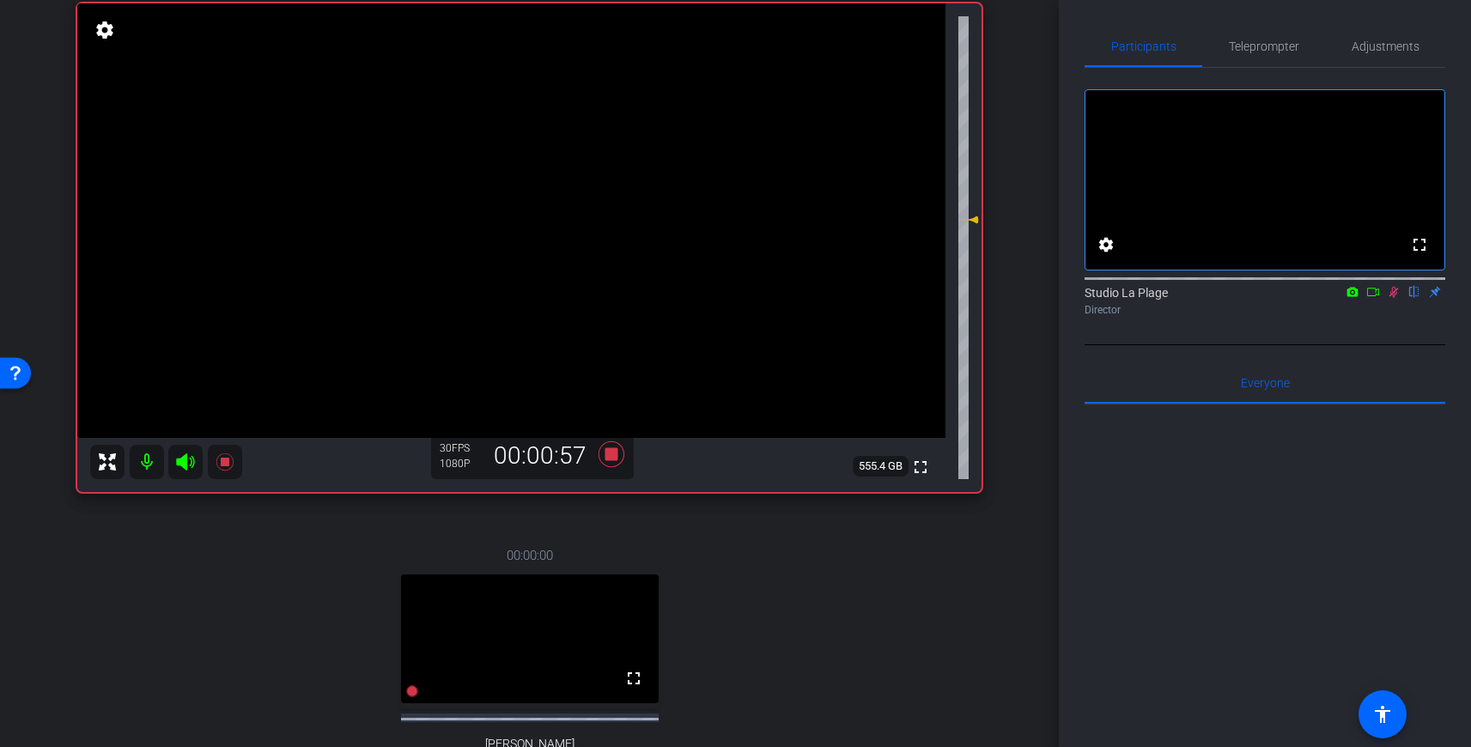
scroll to position [0, 0]
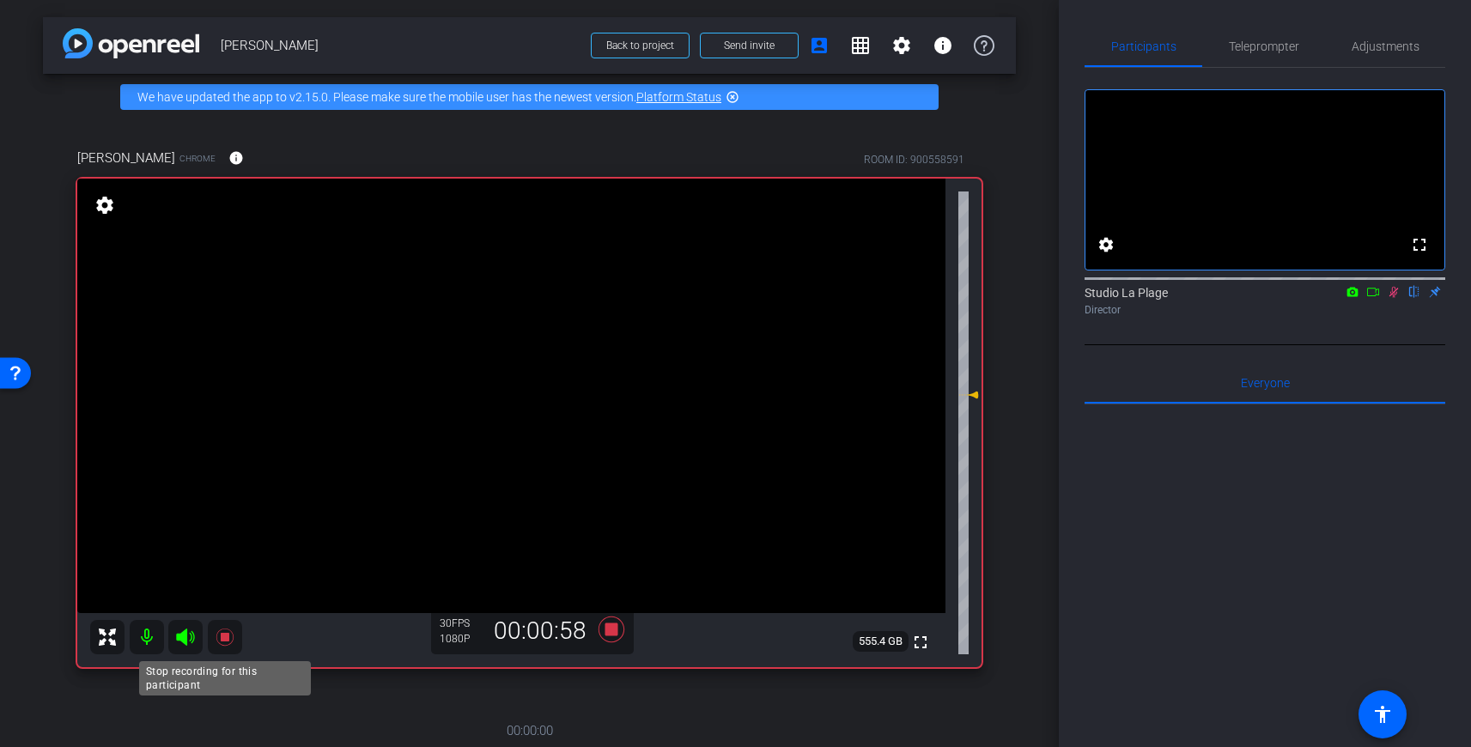
click at [215, 635] on icon at bounding box center [225, 637] width 21 height 21
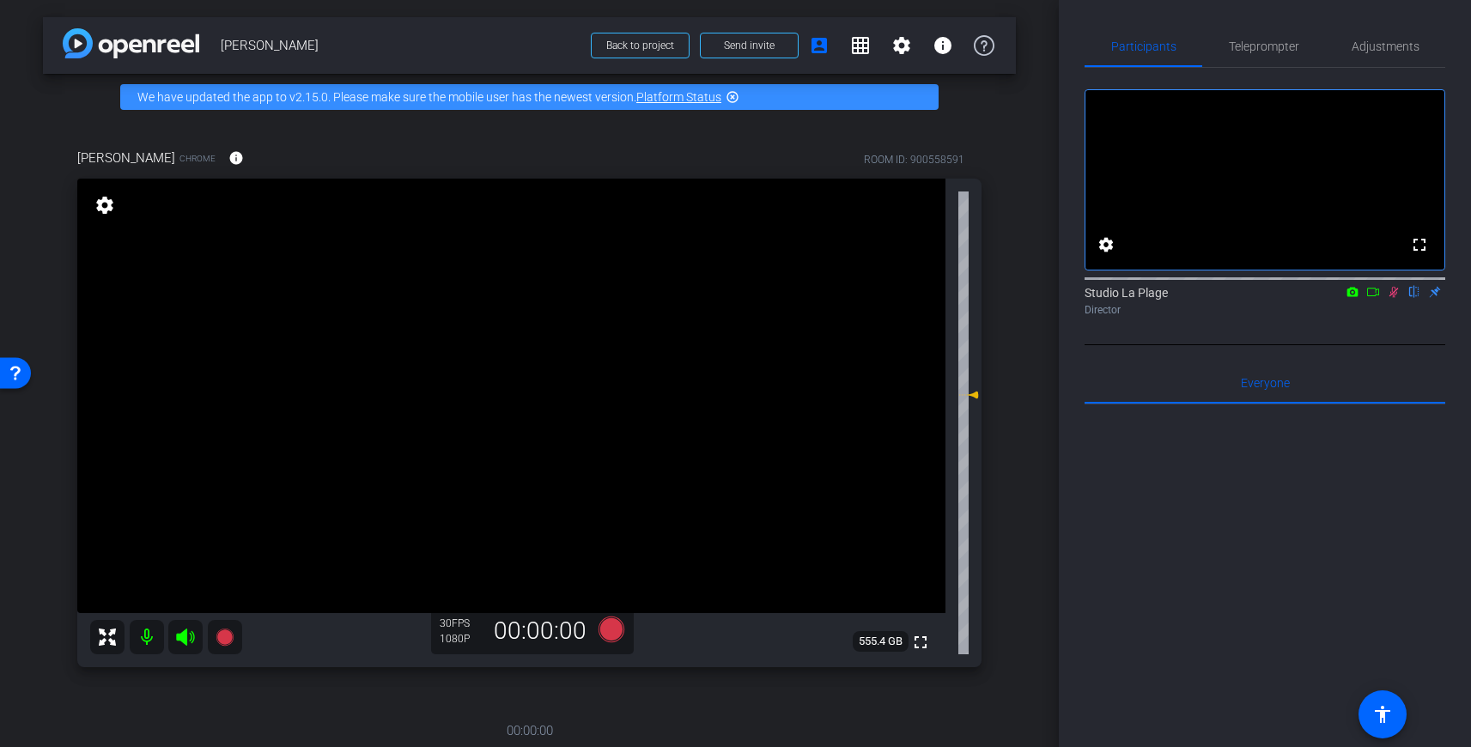
drag, startPoint x: 1395, startPoint y: 313, endPoint x: 1376, endPoint y: 294, distance: 27.3
click at [1395, 298] on icon at bounding box center [1394, 292] width 14 height 12
click at [1366, 49] on span "Adjustments" at bounding box center [1386, 46] width 68 height 12
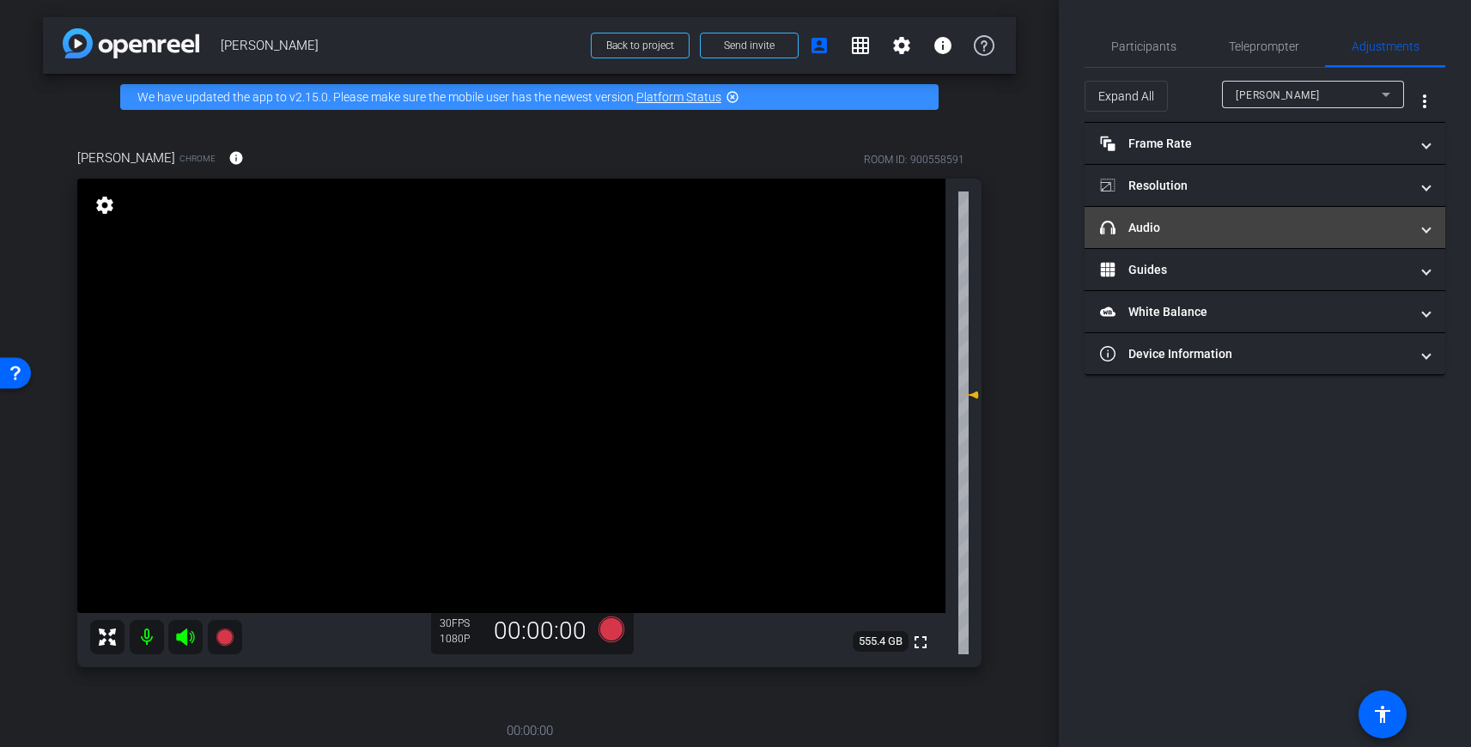
drag, startPoint x: 1153, startPoint y: 222, endPoint x: 1195, endPoint y: 228, distance: 42.4
click at [1156, 223] on mat-panel-title "headphone icon Audio" at bounding box center [1254, 228] width 309 height 18
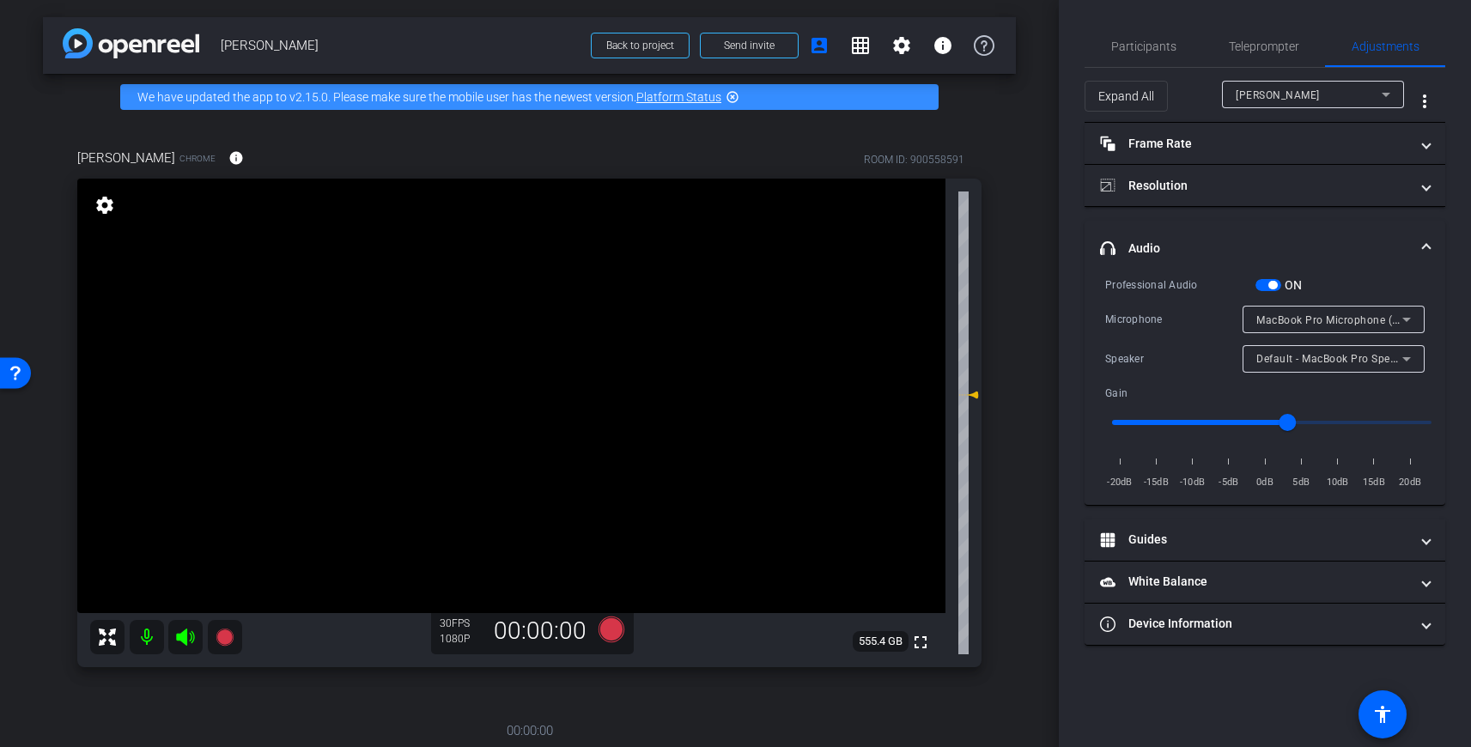
click at [1268, 289] on span "button" at bounding box center [1268, 285] width 26 height 12
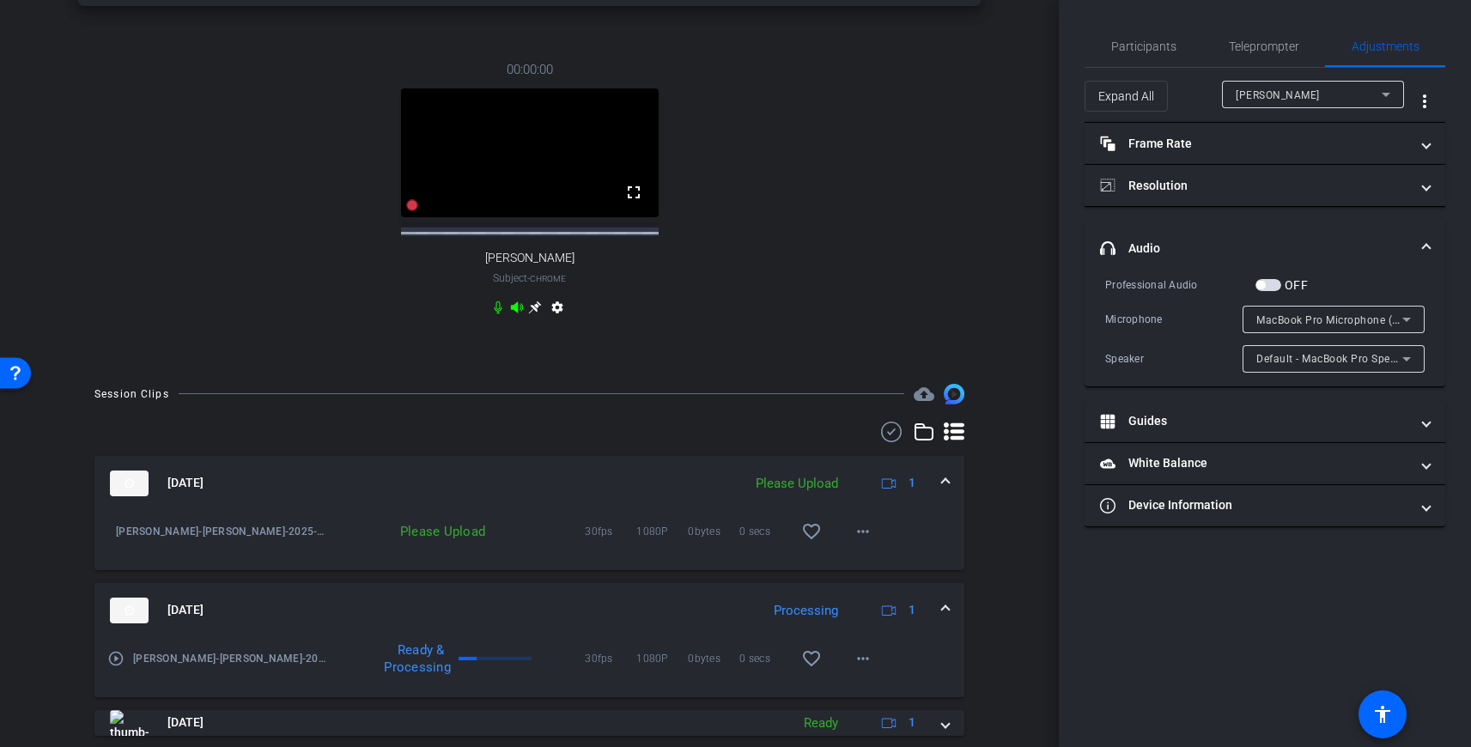
scroll to position [676, 0]
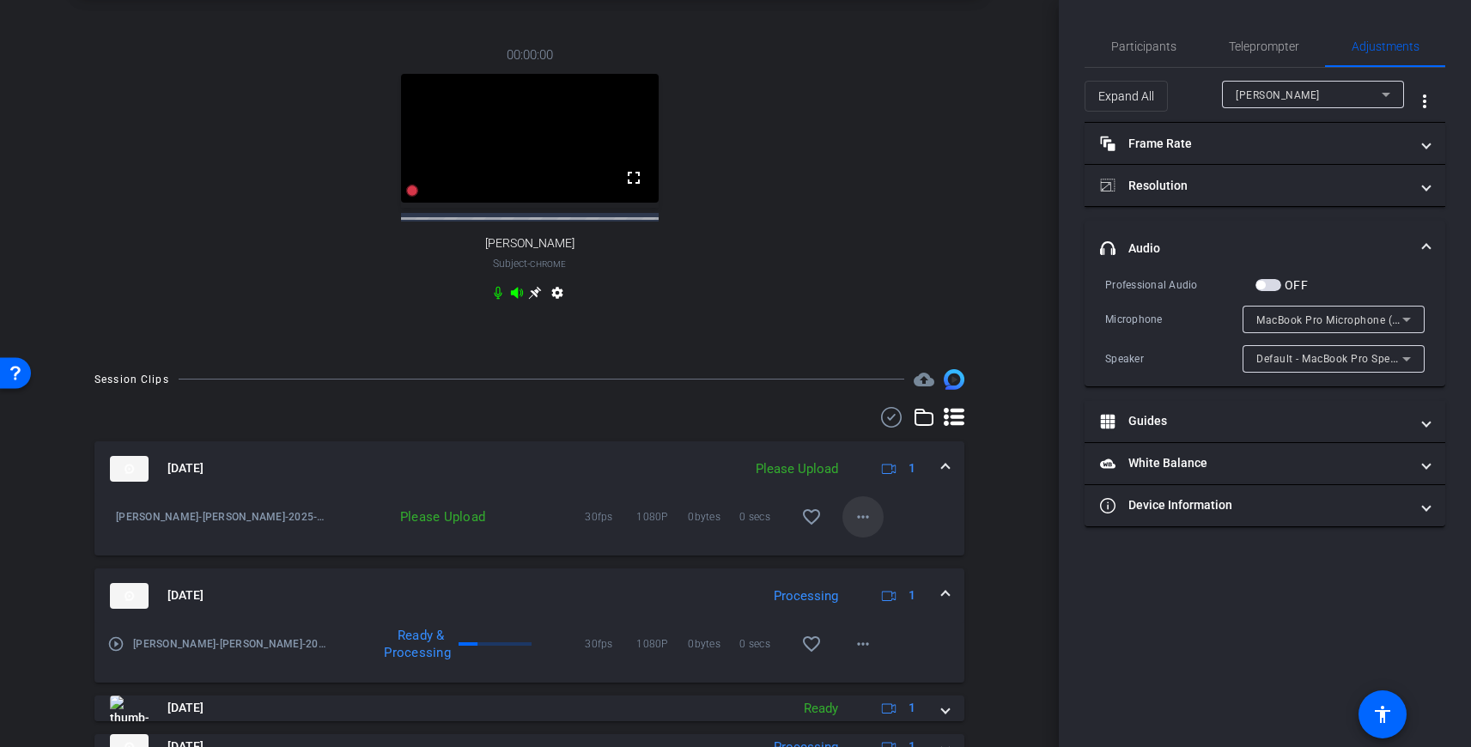
click at [851, 524] on span at bounding box center [862, 516] width 41 height 41
click at [881, 554] on span "Upload" at bounding box center [890, 553] width 69 height 21
click at [704, 312] on div "00:00:00 fullscreen [PERSON_NAME] Subject - Chrome settings" at bounding box center [529, 176] width 904 height 318
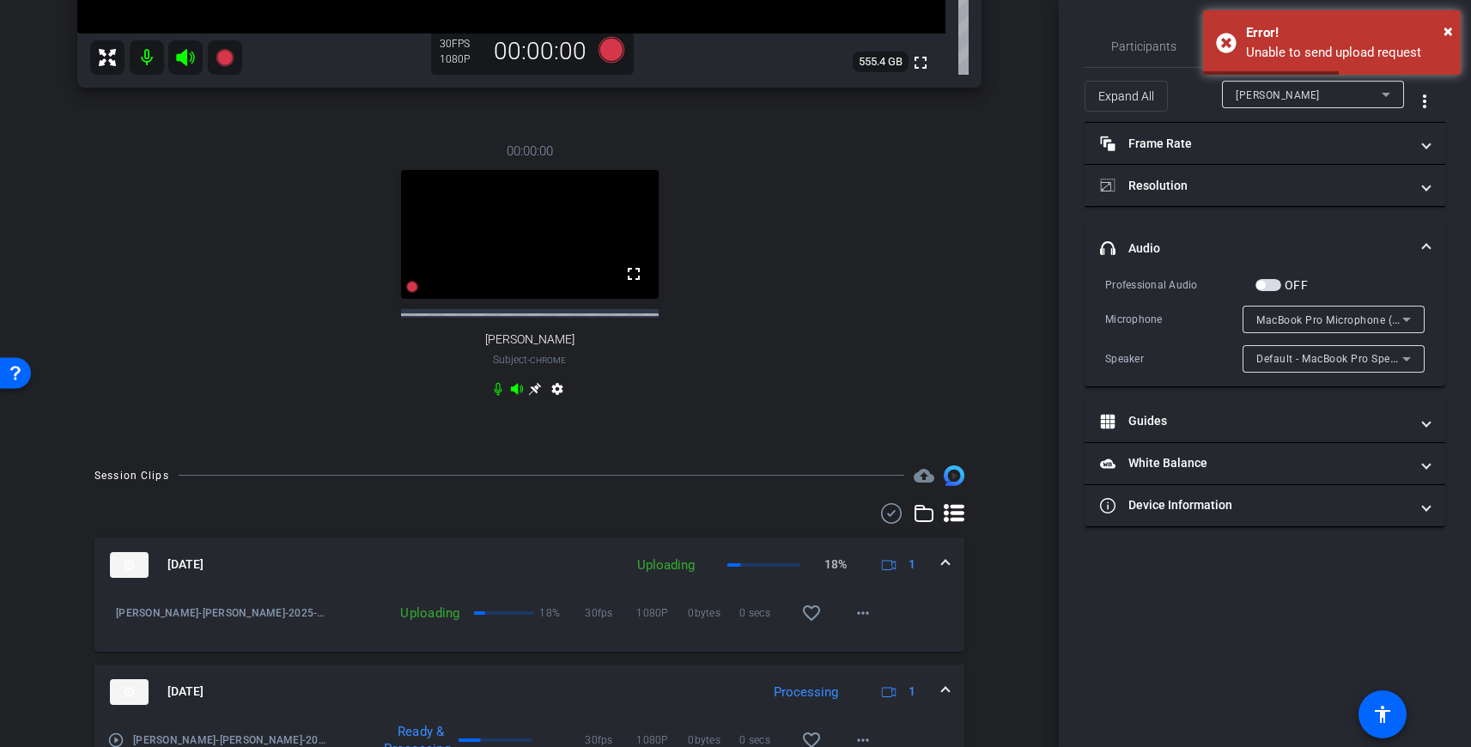
scroll to position [612, 0]
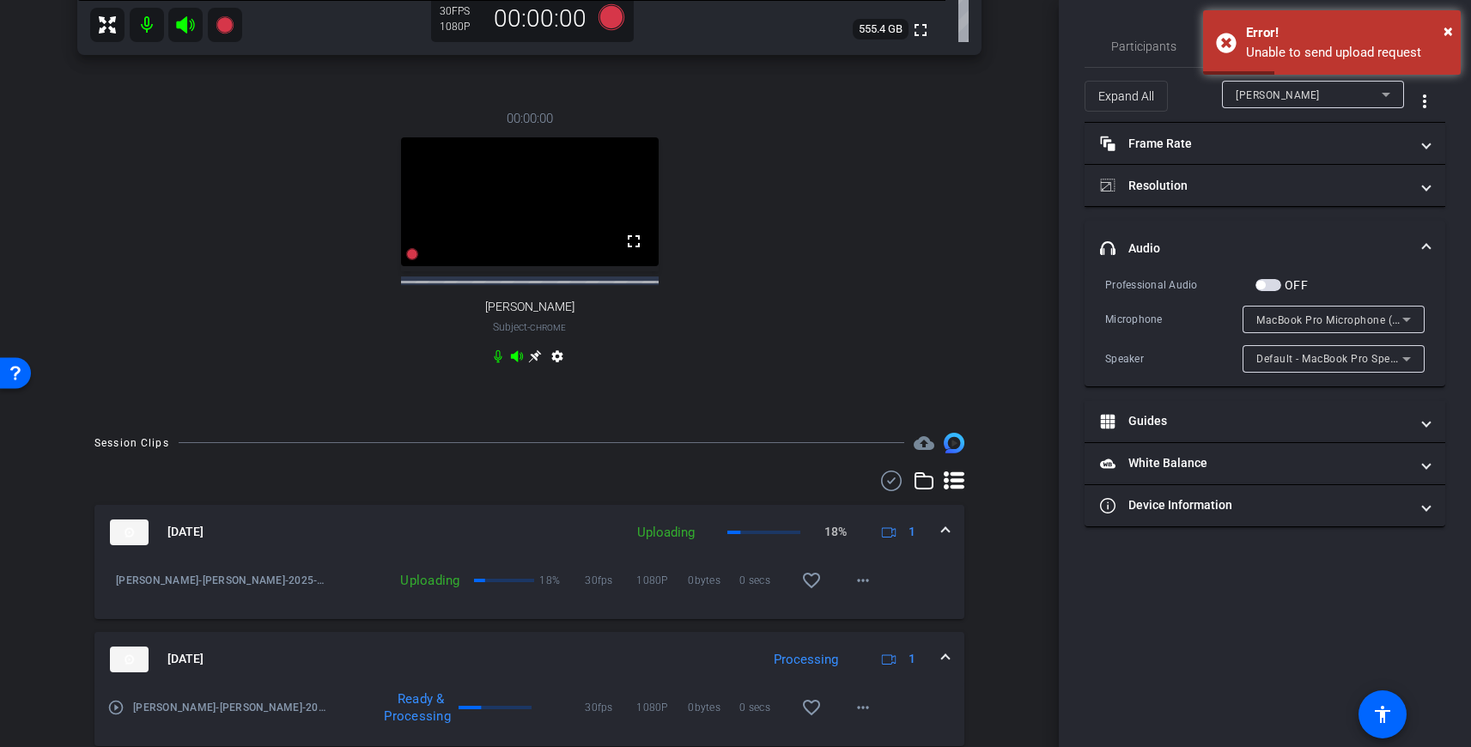
click at [809, 373] on div "00:00:00 fullscreen [PERSON_NAME] Subject - Chrome settings" at bounding box center [529, 240] width 904 height 318
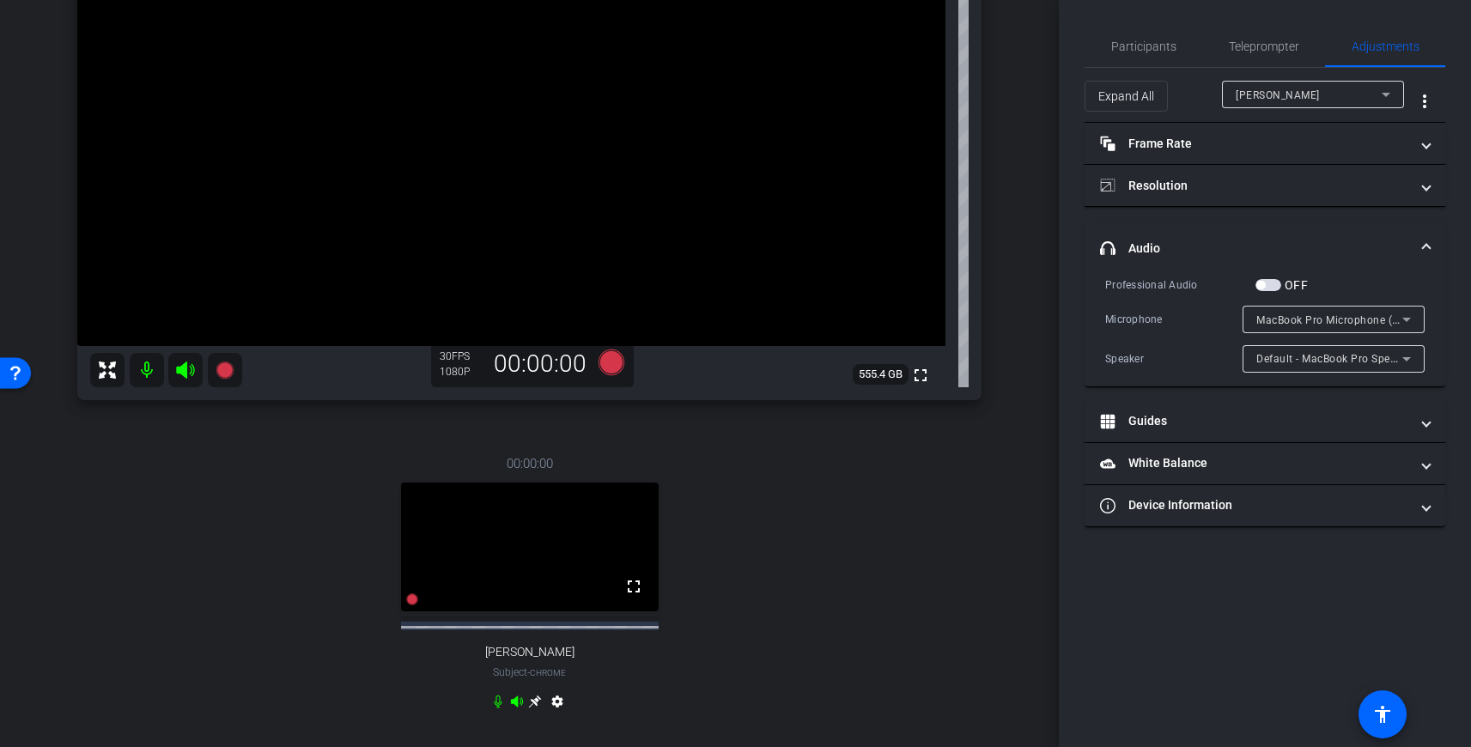
scroll to position [282, 0]
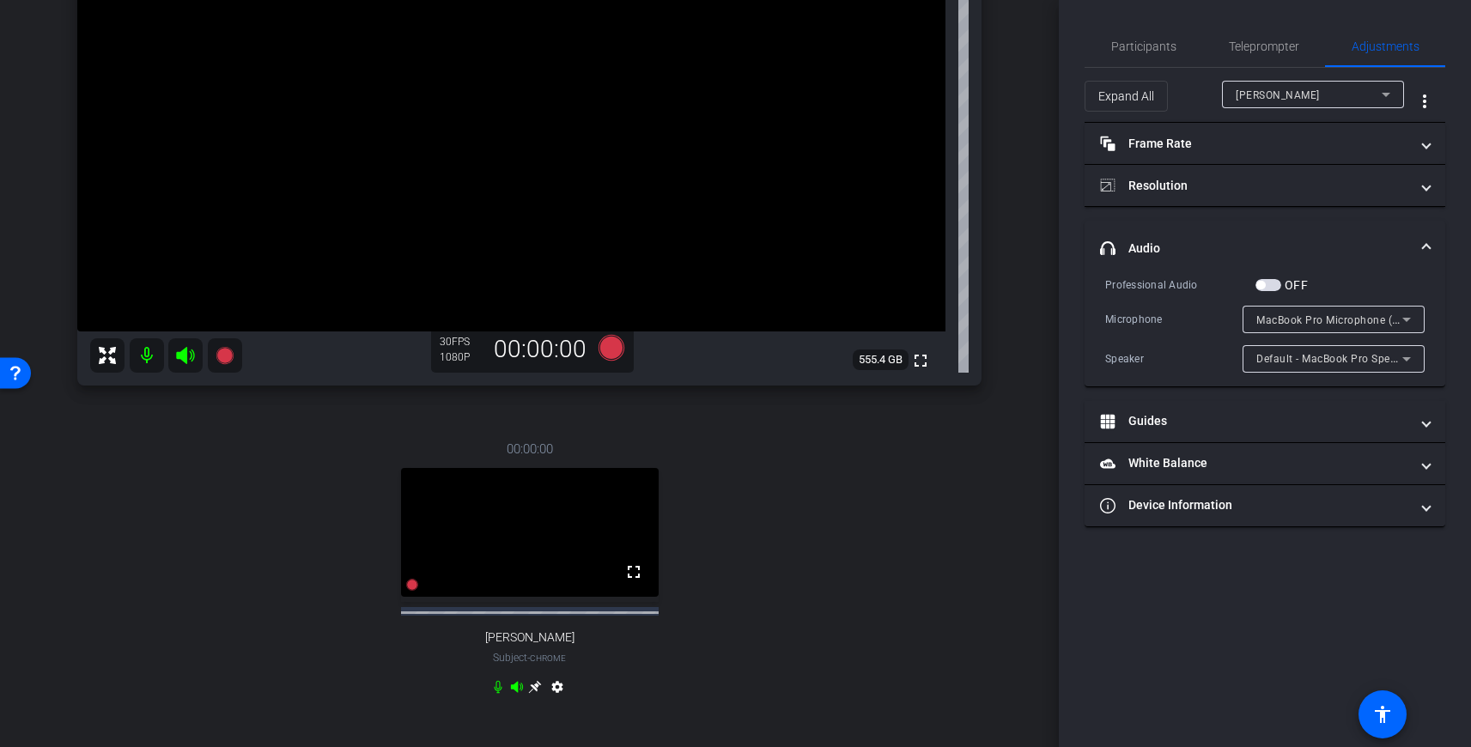
click at [854, 489] on div "00:00:00 fullscreen [PERSON_NAME] Subject - Chrome settings" at bounding box center [529, 570] width 904 height 318
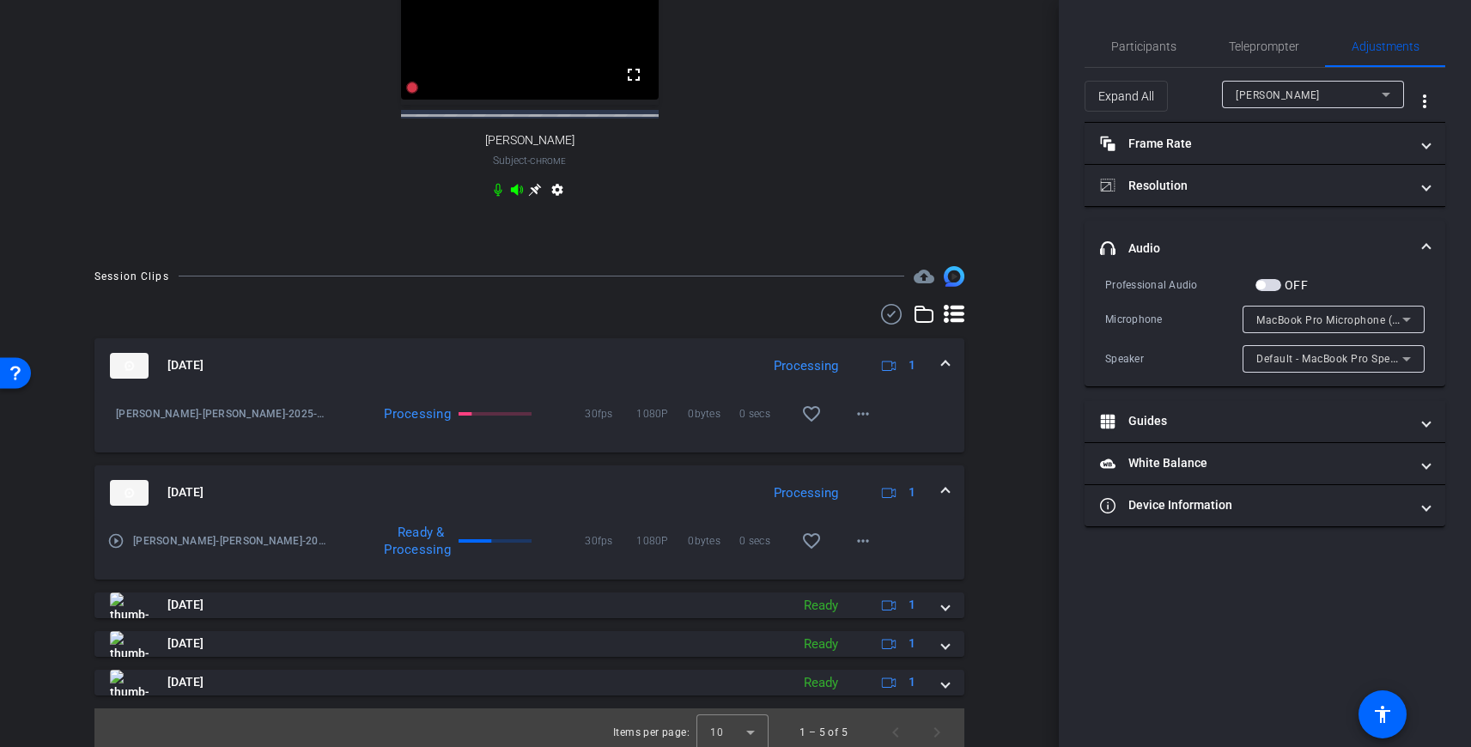
scroll to position [788, 0]
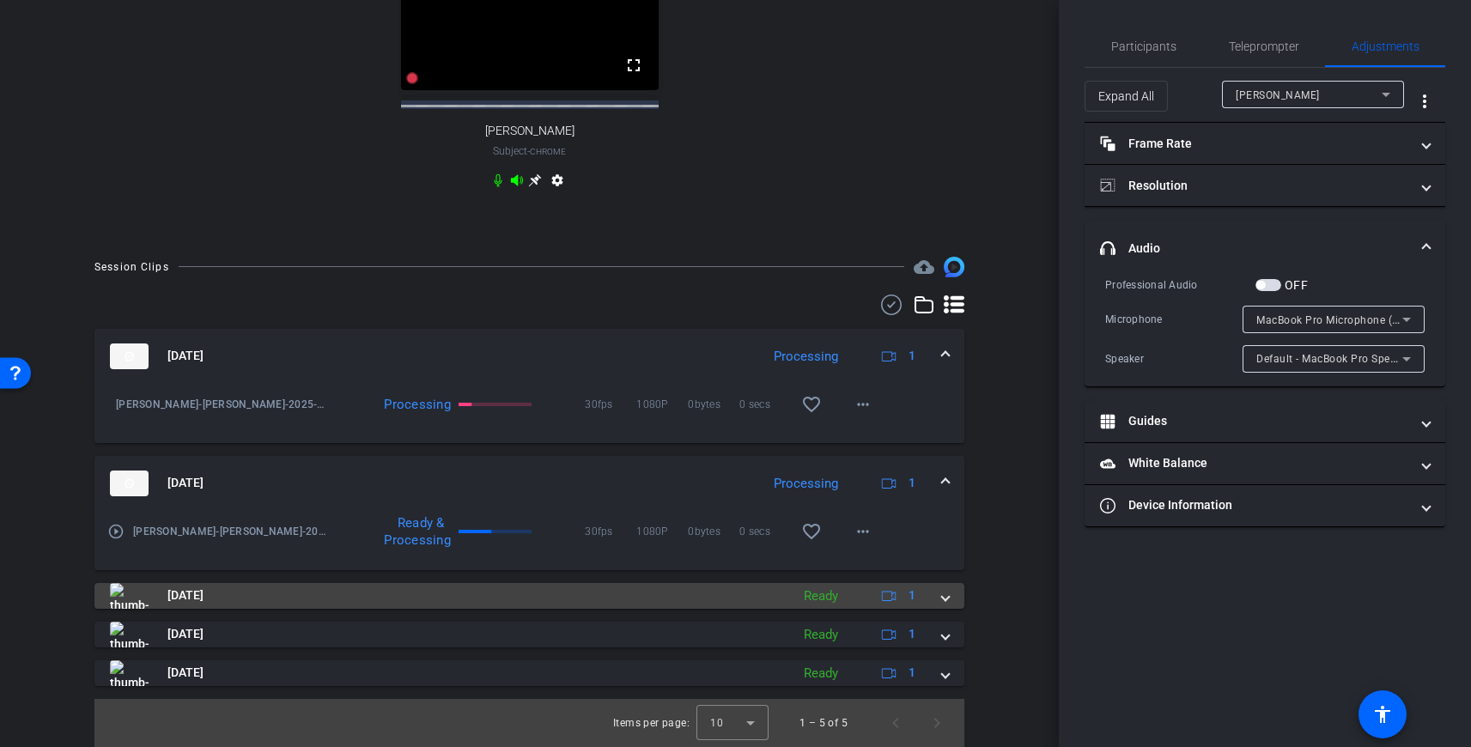
click at [948, 604] on span at bounding box center [945, 596] width 7 height 18
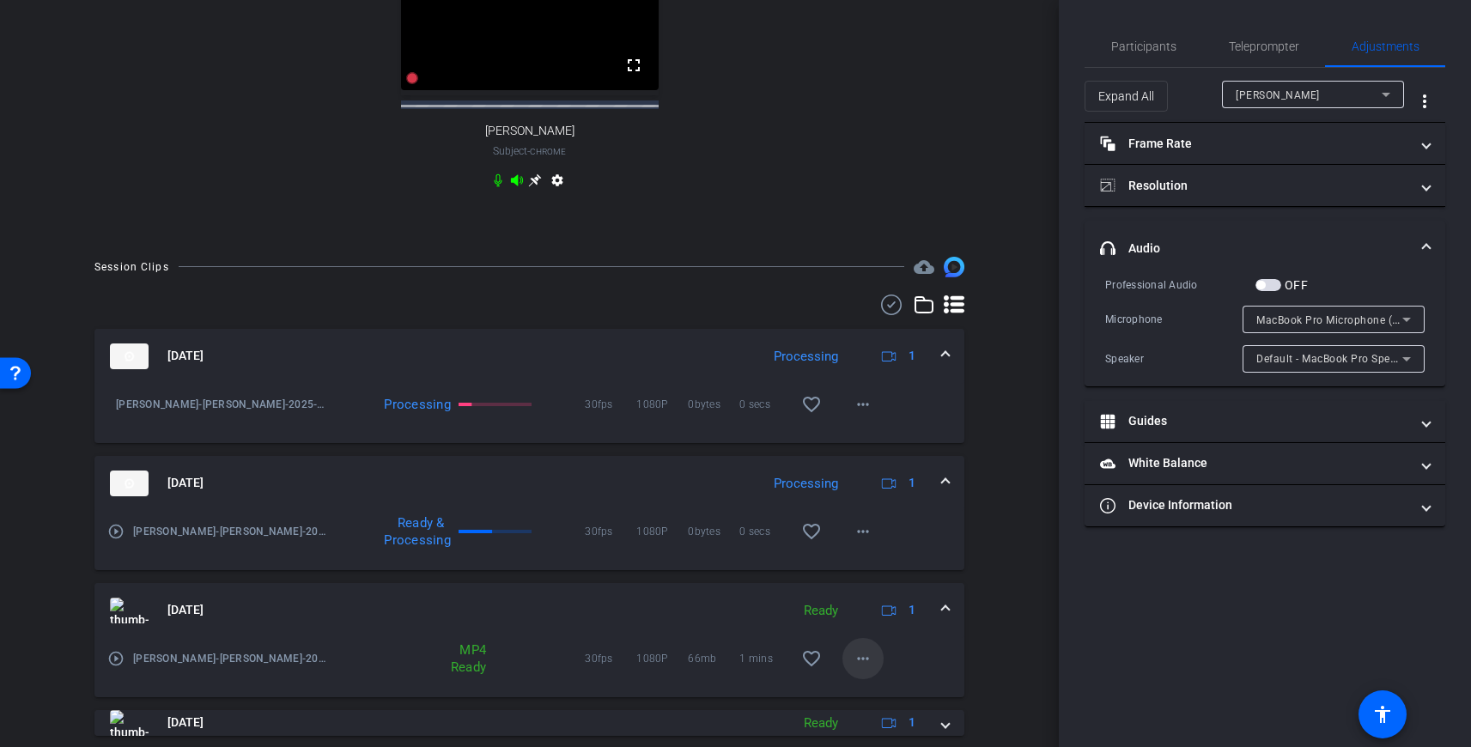
click at [855, 656] on mat-icon "more_horiz" at bounding box center [863, 658] width 21 height 21
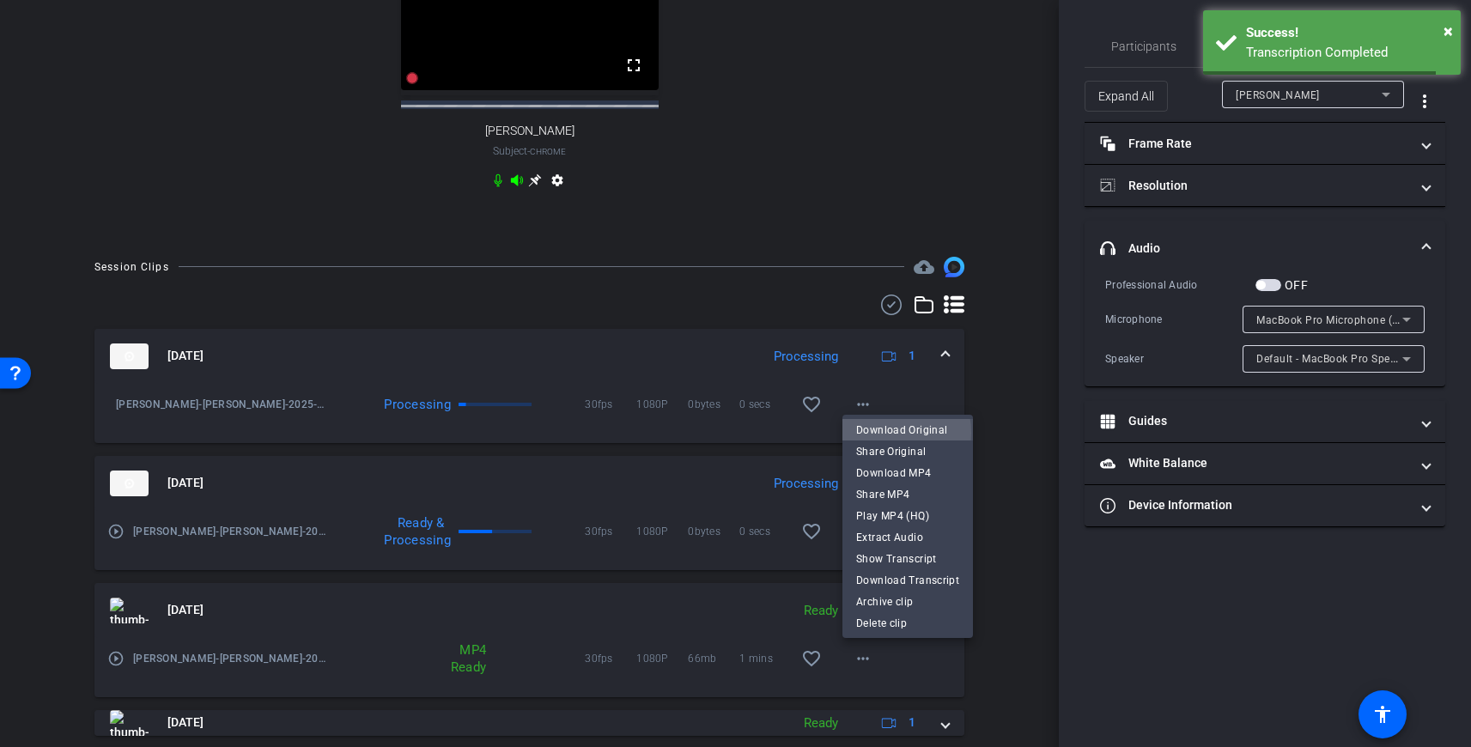
click at [885, 433] on span "Download Original" at bounding box center [907, 429] width 103 height 21
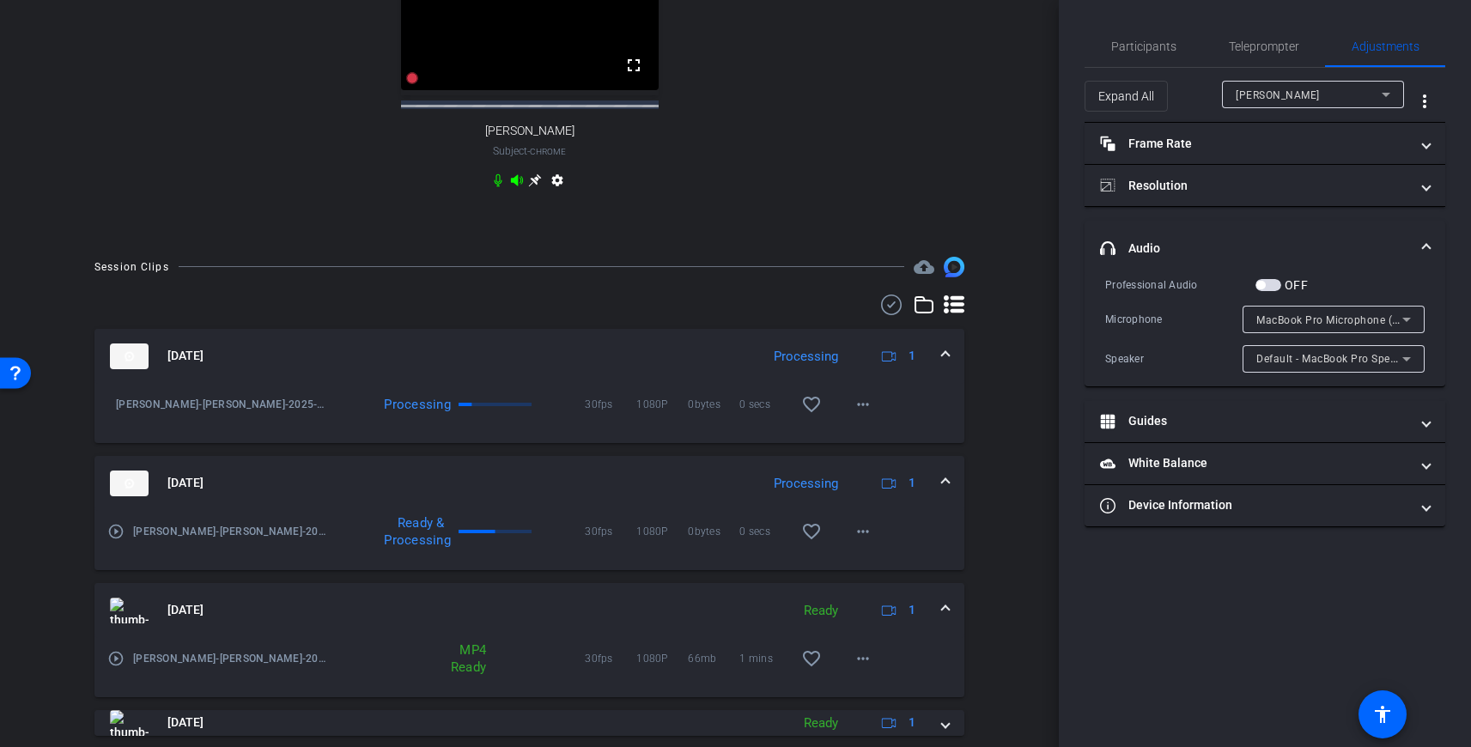
click at [876, 167] on div "00:00:00 fullscreen [PERSON_NAME] Subject - Chrome settings" at bounding box center [529, 64] width 904 height 318
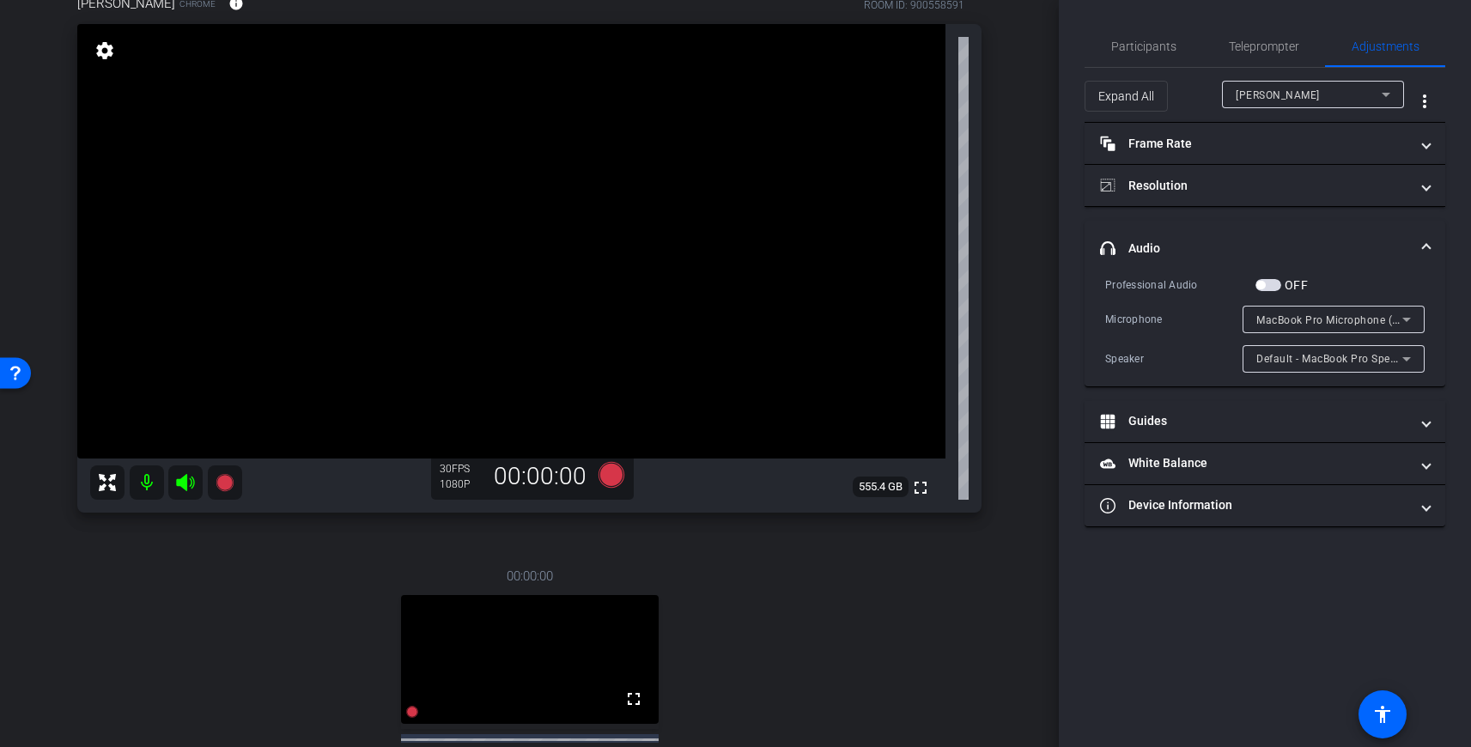
scroll to position [143, 0]
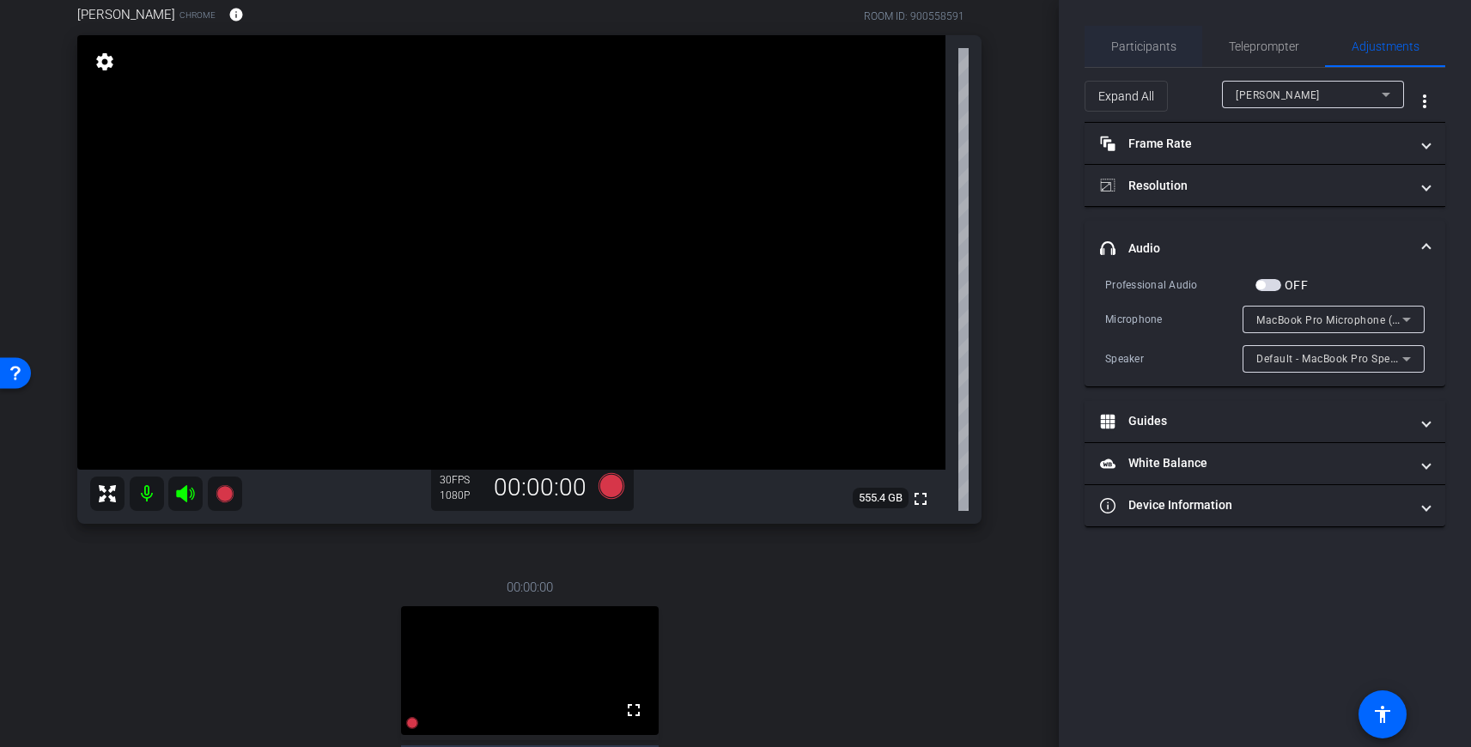
click at [1156, 46] on span "Participants" at bounding box center [1143, 46] width 65 height 12
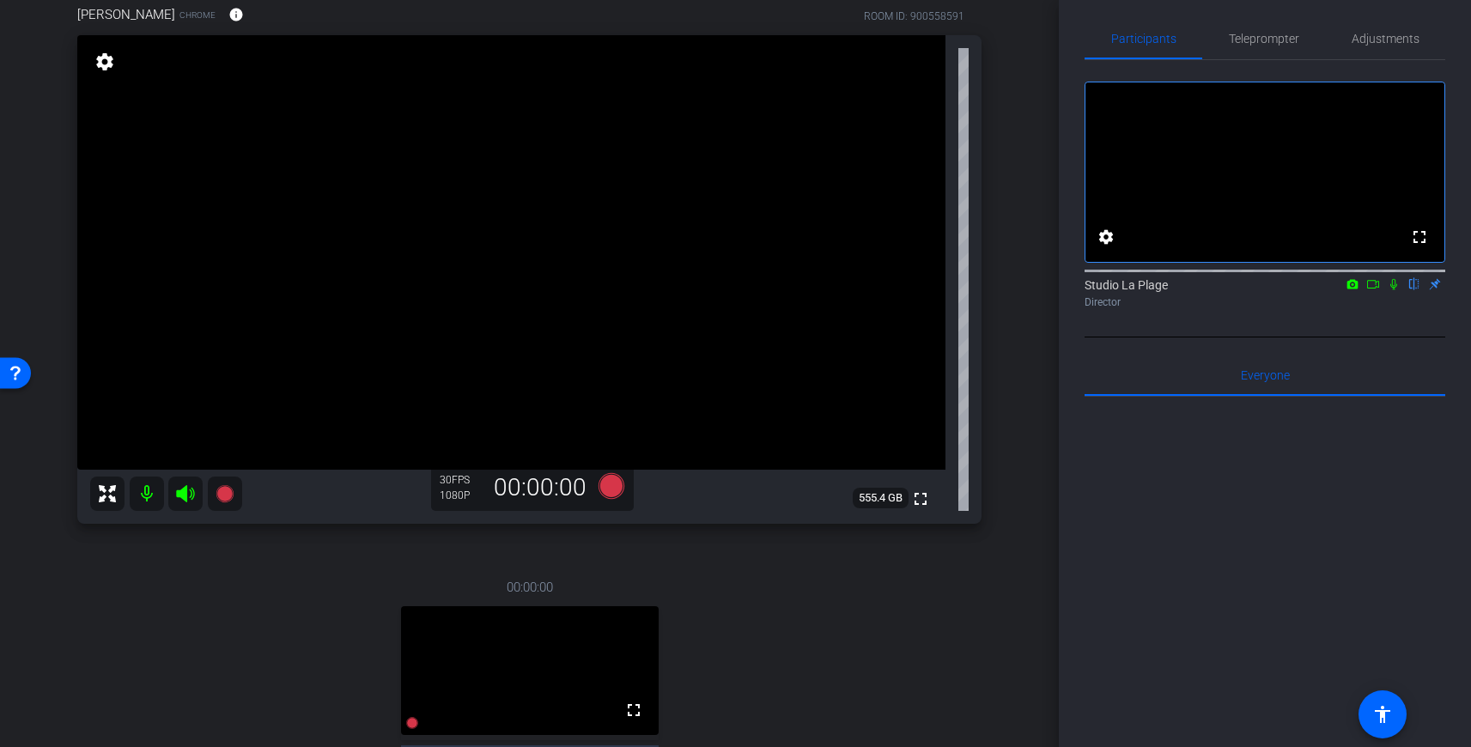
scroll to position [0, 0]
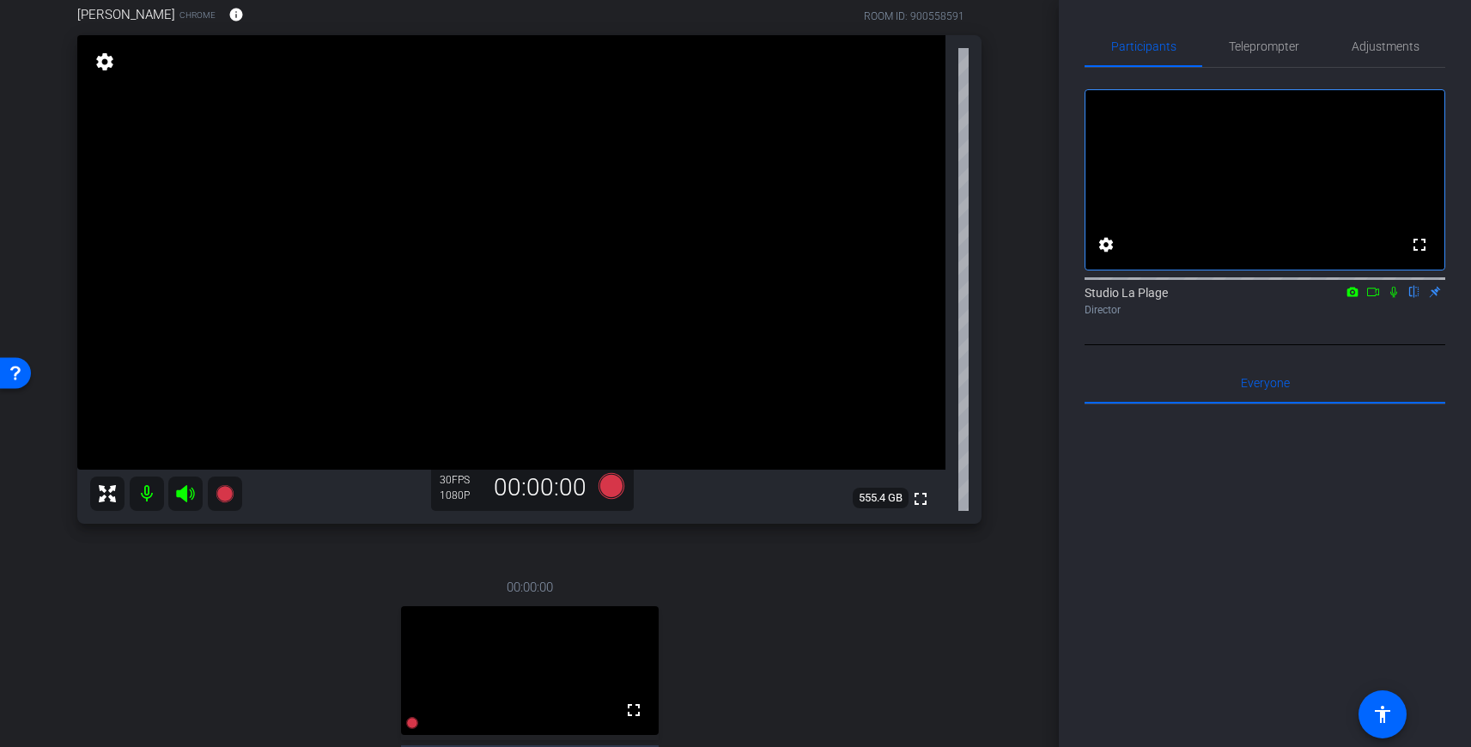
click at [1395, 298] on icon at bounding box center [1394, 292] width 14 height 12
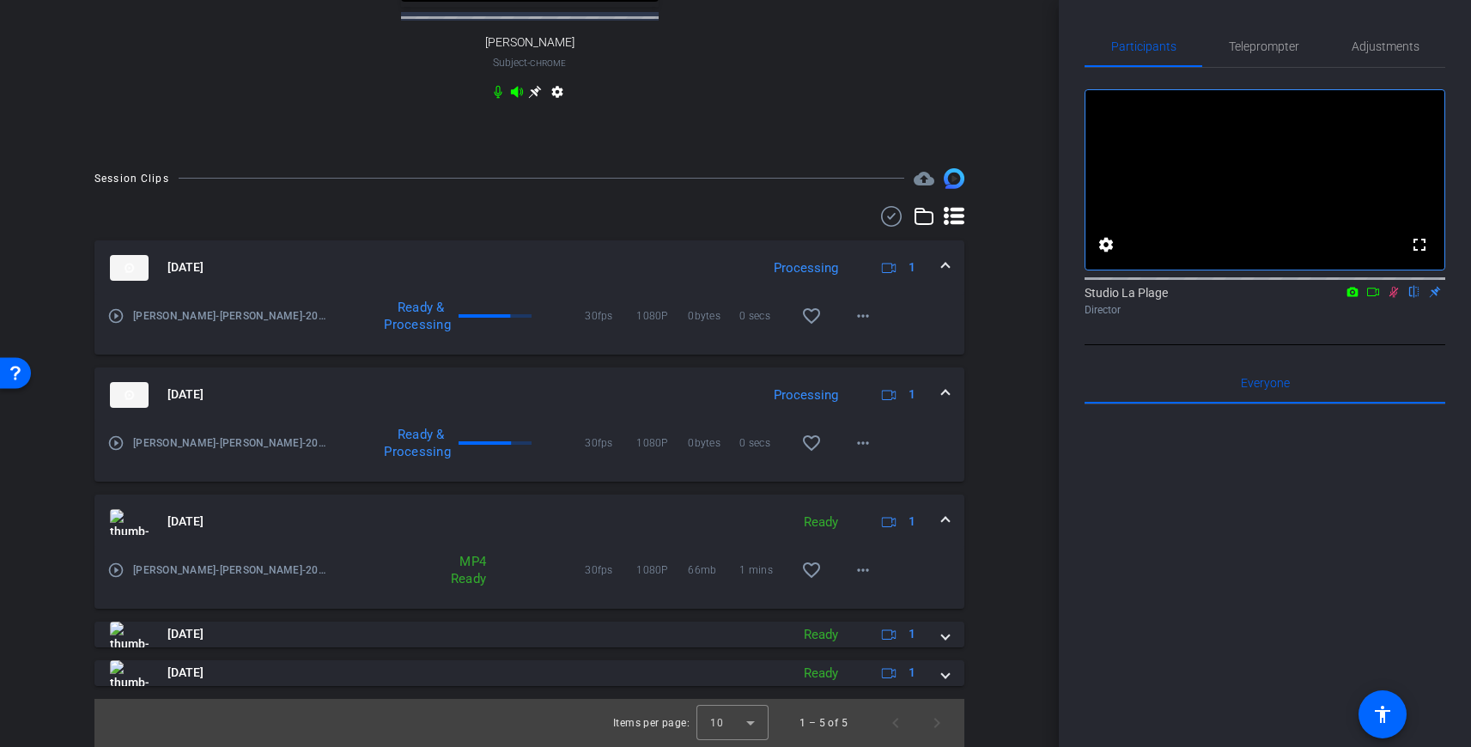
scroll to position [858, 0]
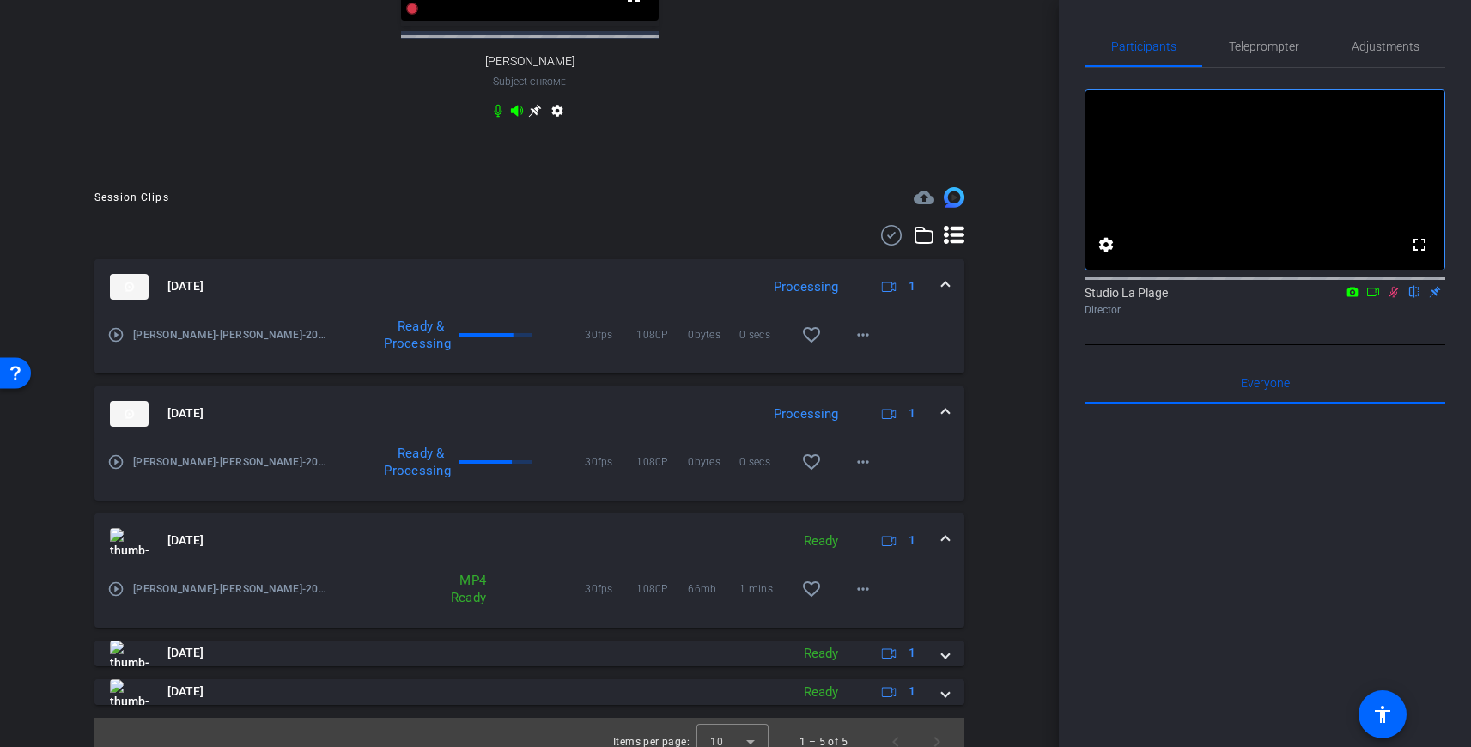
click at [945, 535] on span at bounding box center [945, 541] width 7 height 18
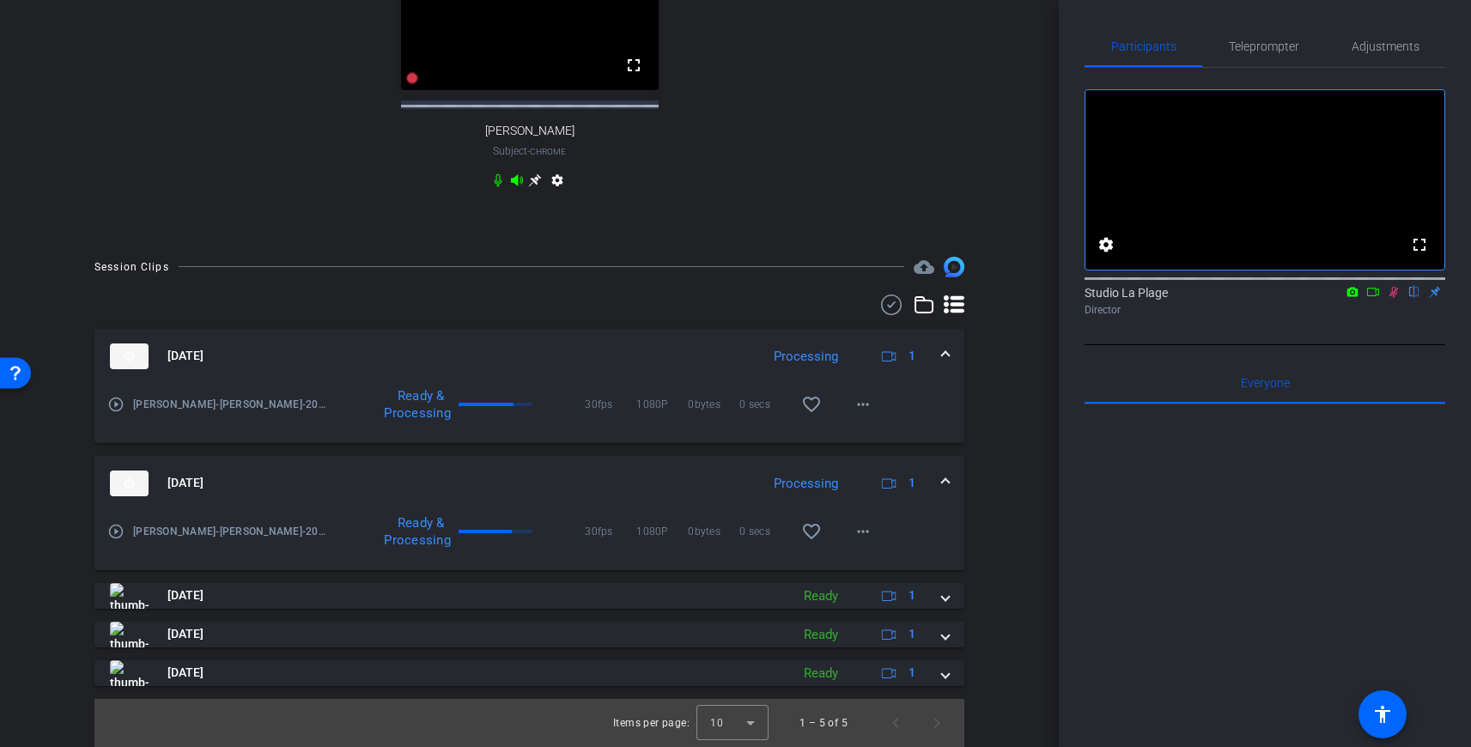
click at [947, 594] on span at bounding box center [945, 596] width 7 height 18
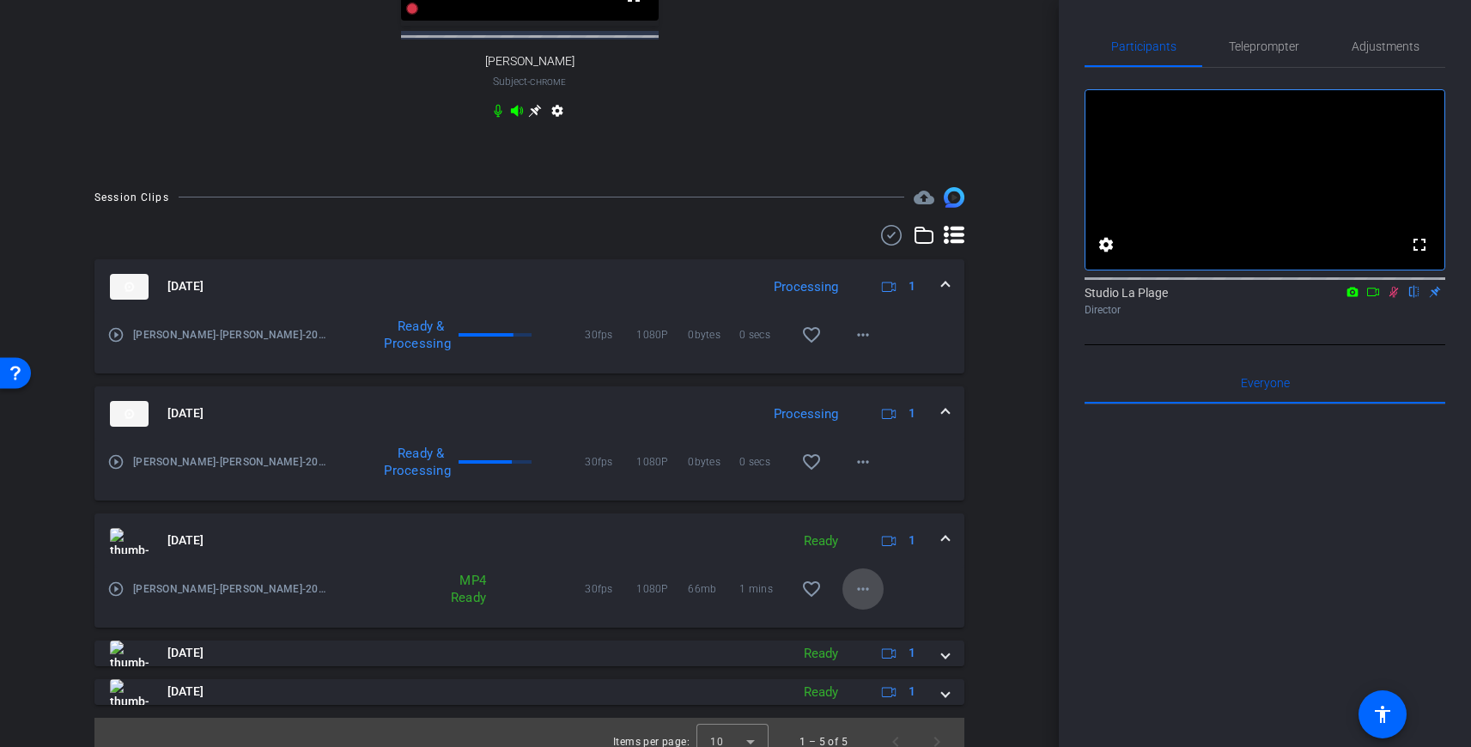
click at [865, 601] on span at bounding box center [862, 588] width 41 height 41
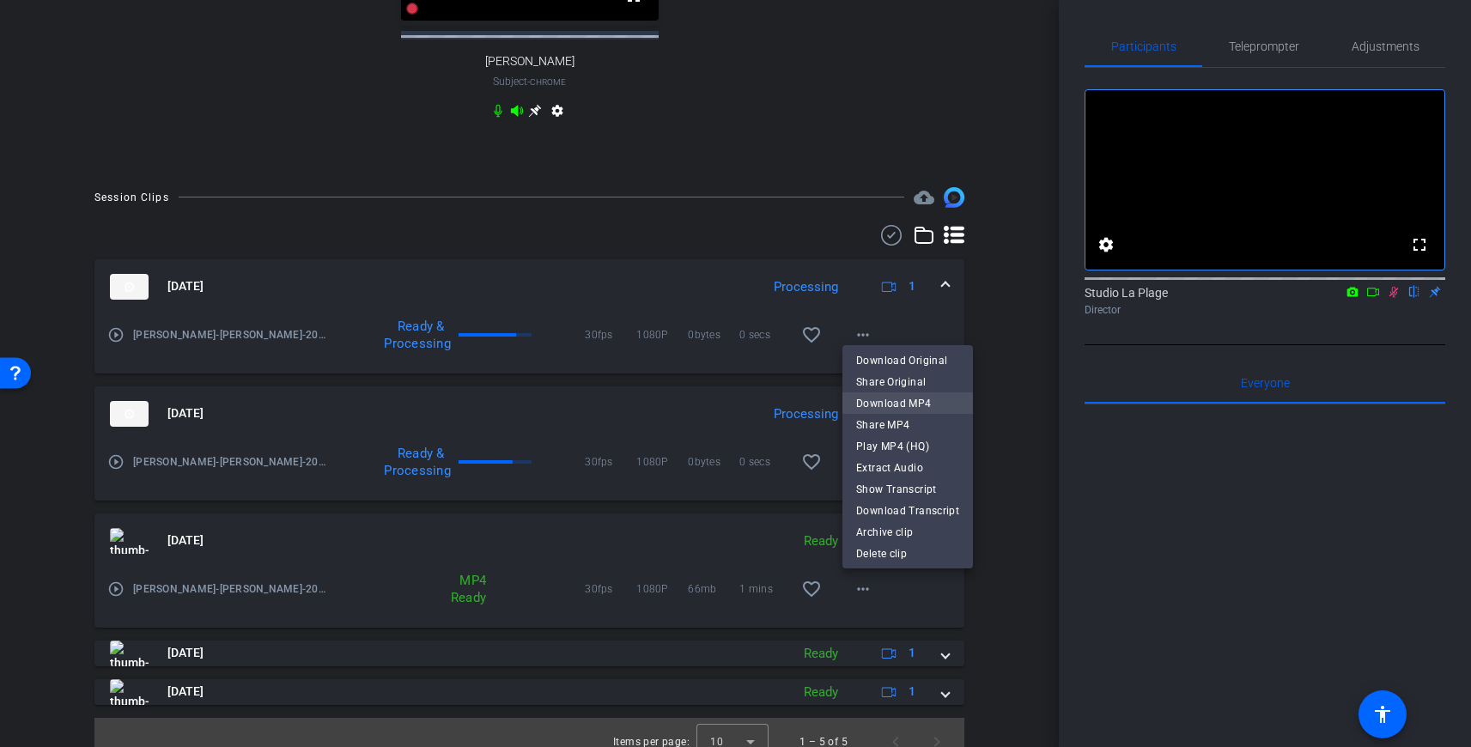
click at [896, 401] on span "Download MP4" at bounding box center [907, 402] width 103 height 21
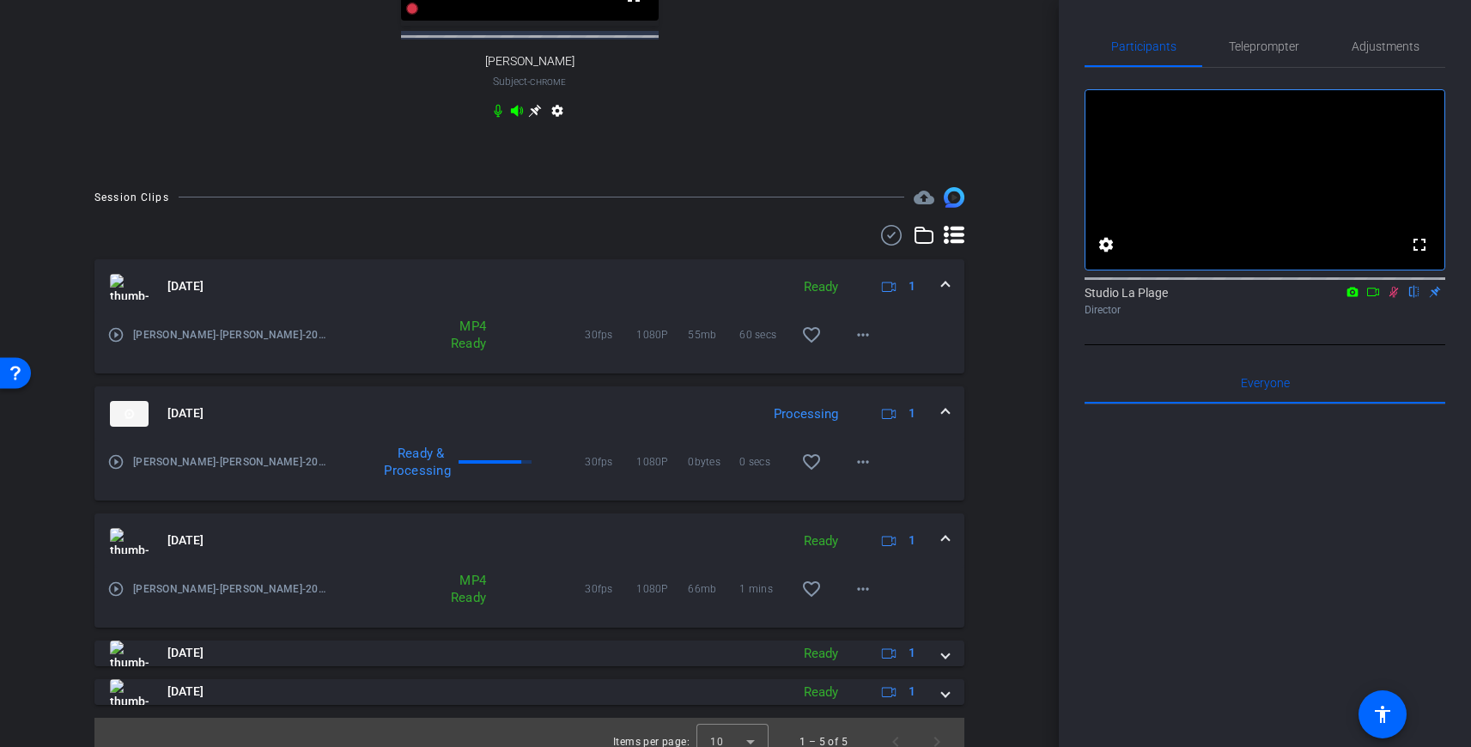
scroll to position [857, 0]
click at [869, 338] on mat-icon "more_horiz" at bounding box center [863, 335] width 21 height 21
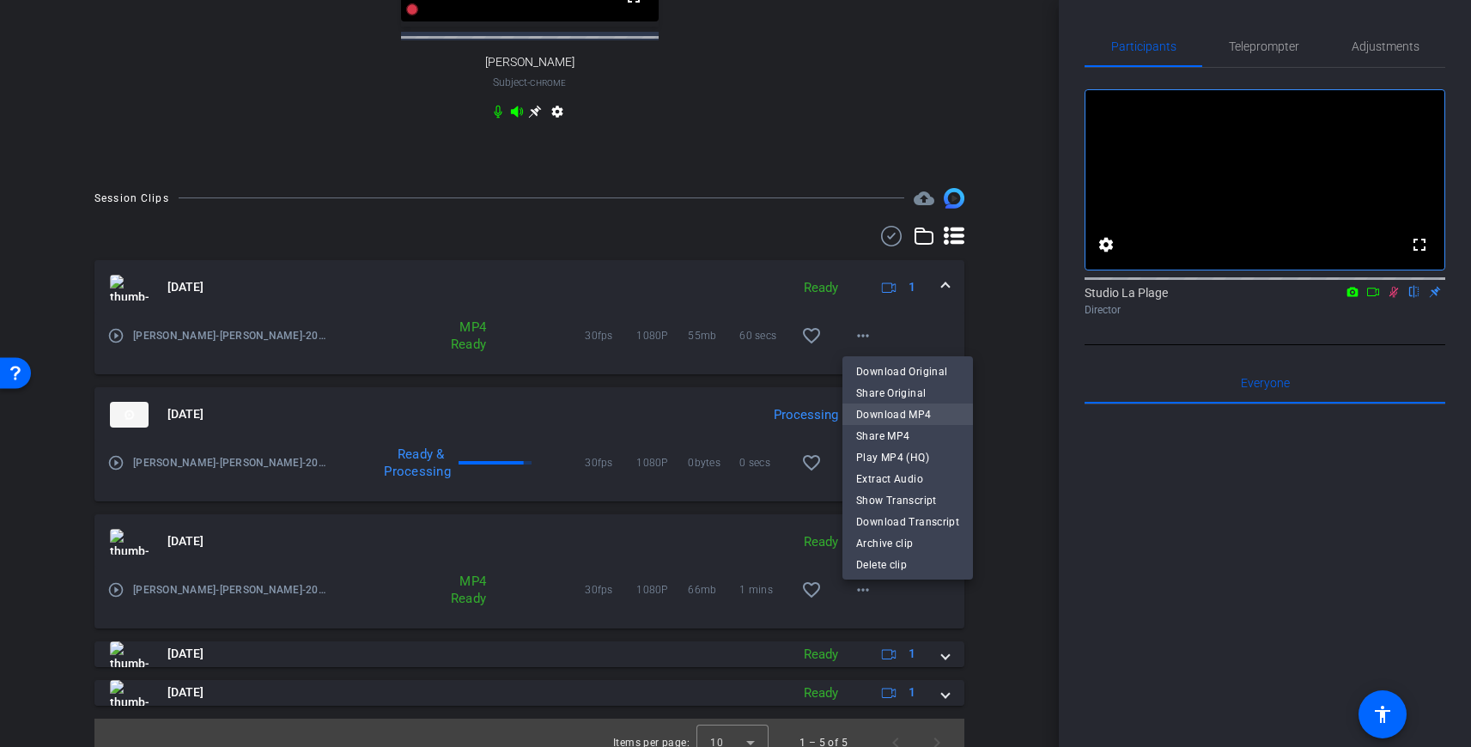
click at [886, 414] on span "Download MP4" at bounding box center [907, 414] width 103 height 21
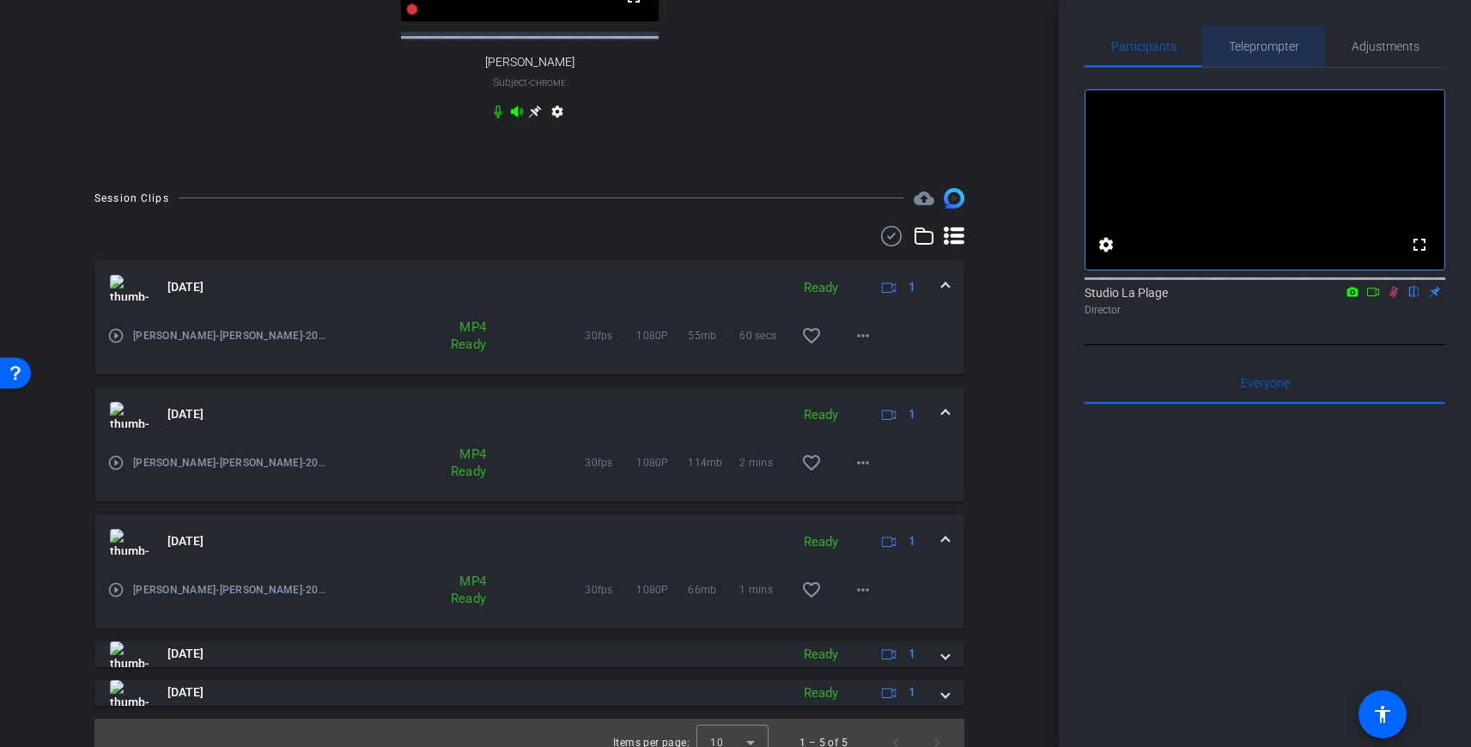
click at [1270, 47] on span "Teleprompter" at bounding box center [1264, 46] width 70 height 12
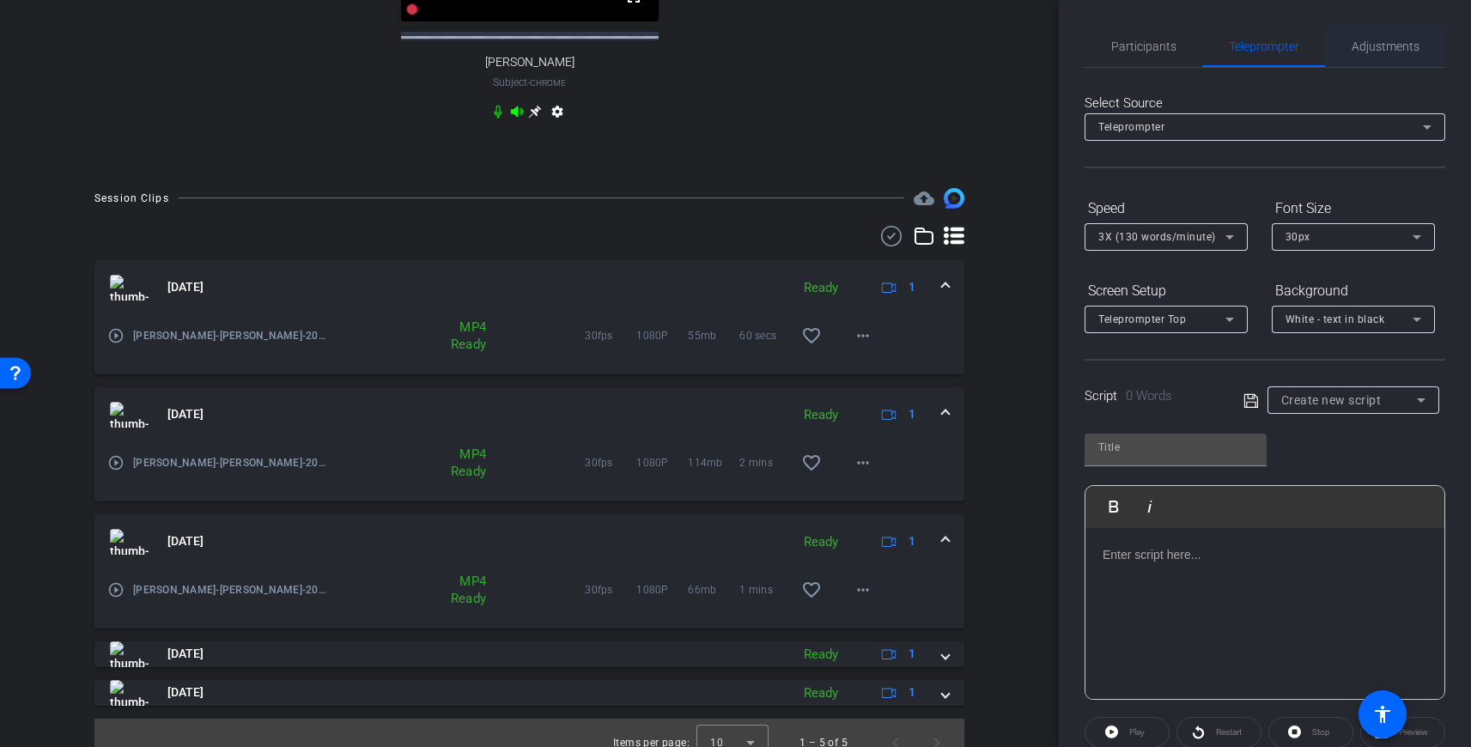
click at [1365, 42] on span "Adjustments" at bounding box center [1386, 46] width 68 height 12
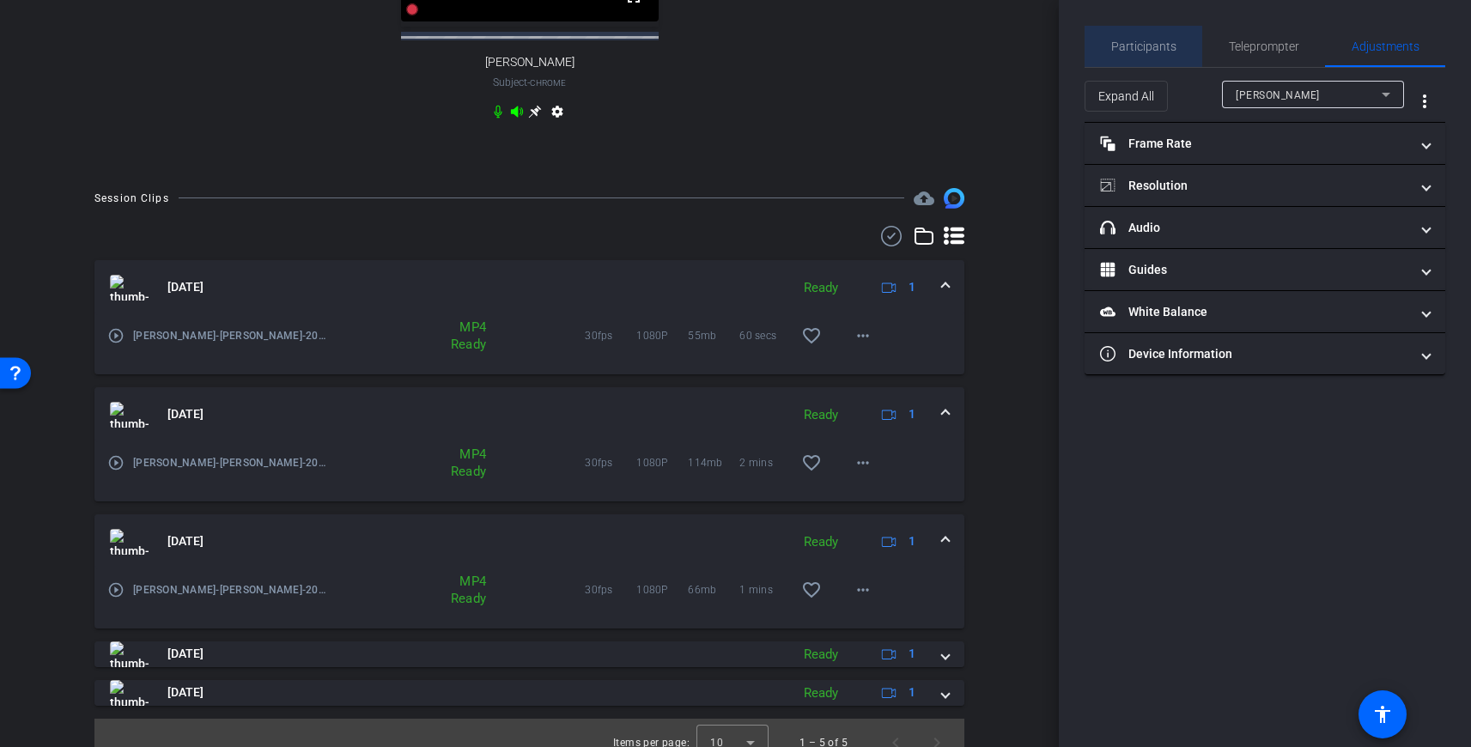
click at [1176, 47] on div "Participants" at bounding box center [1144, 46] width 118 height 41
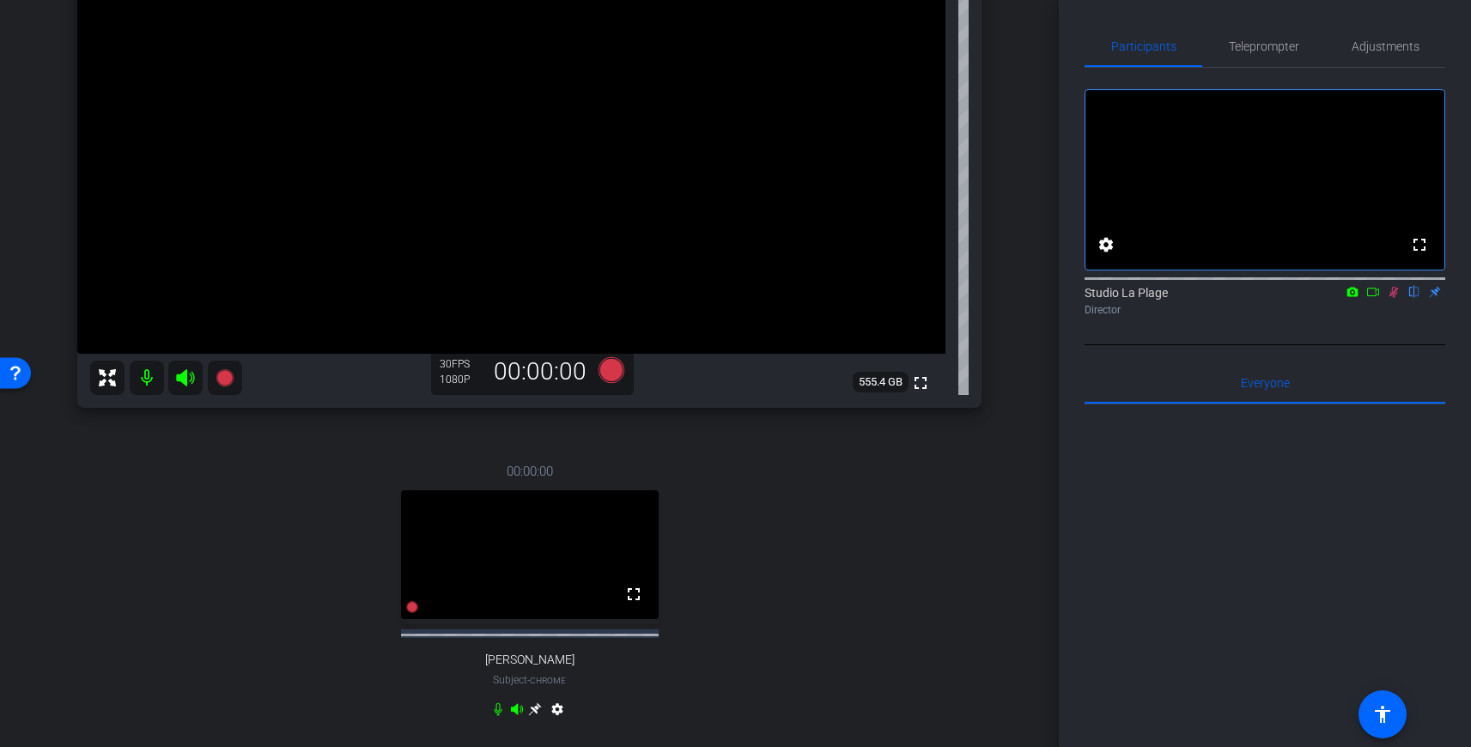
scroll to position [293, 0]
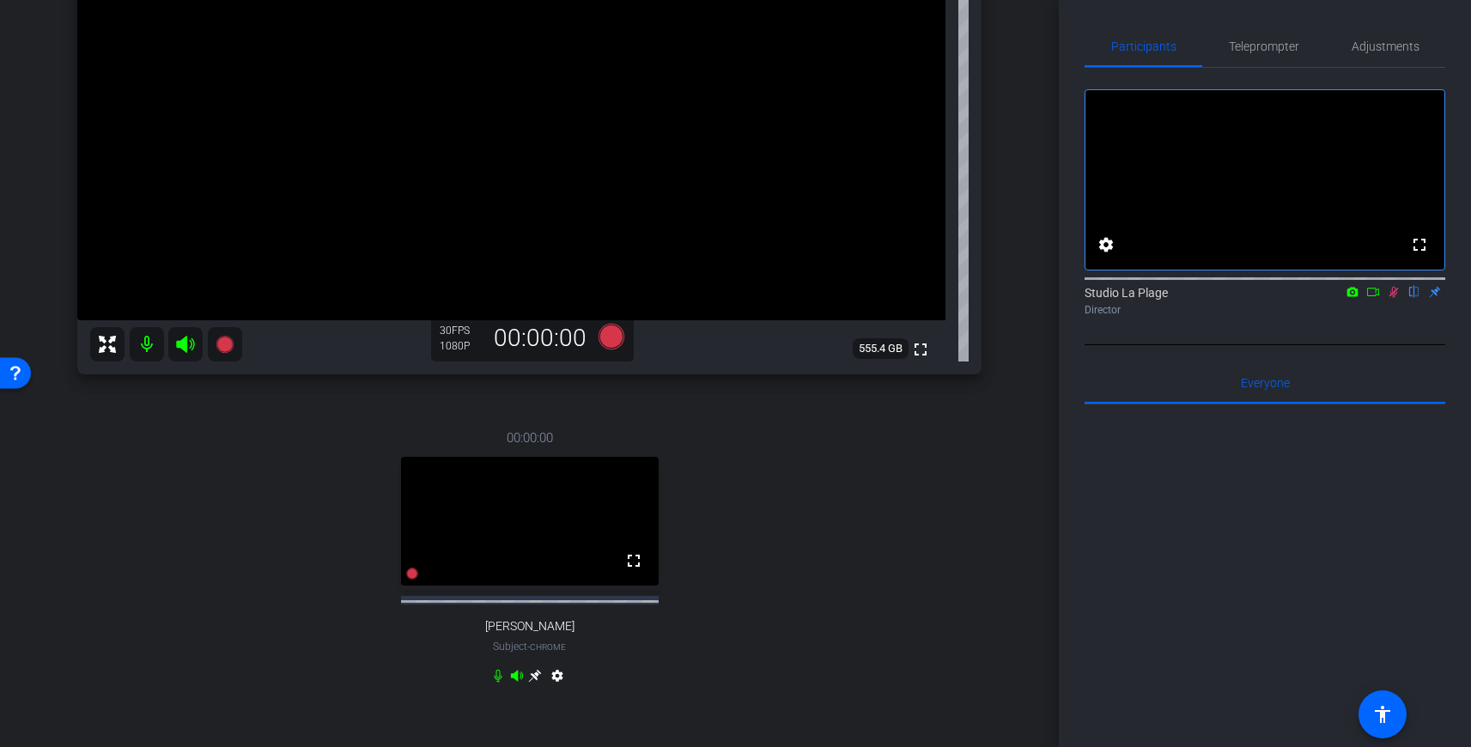
click at [1389, 300] on mat-icon at bounding box center [1393, 291] width 21 height 15
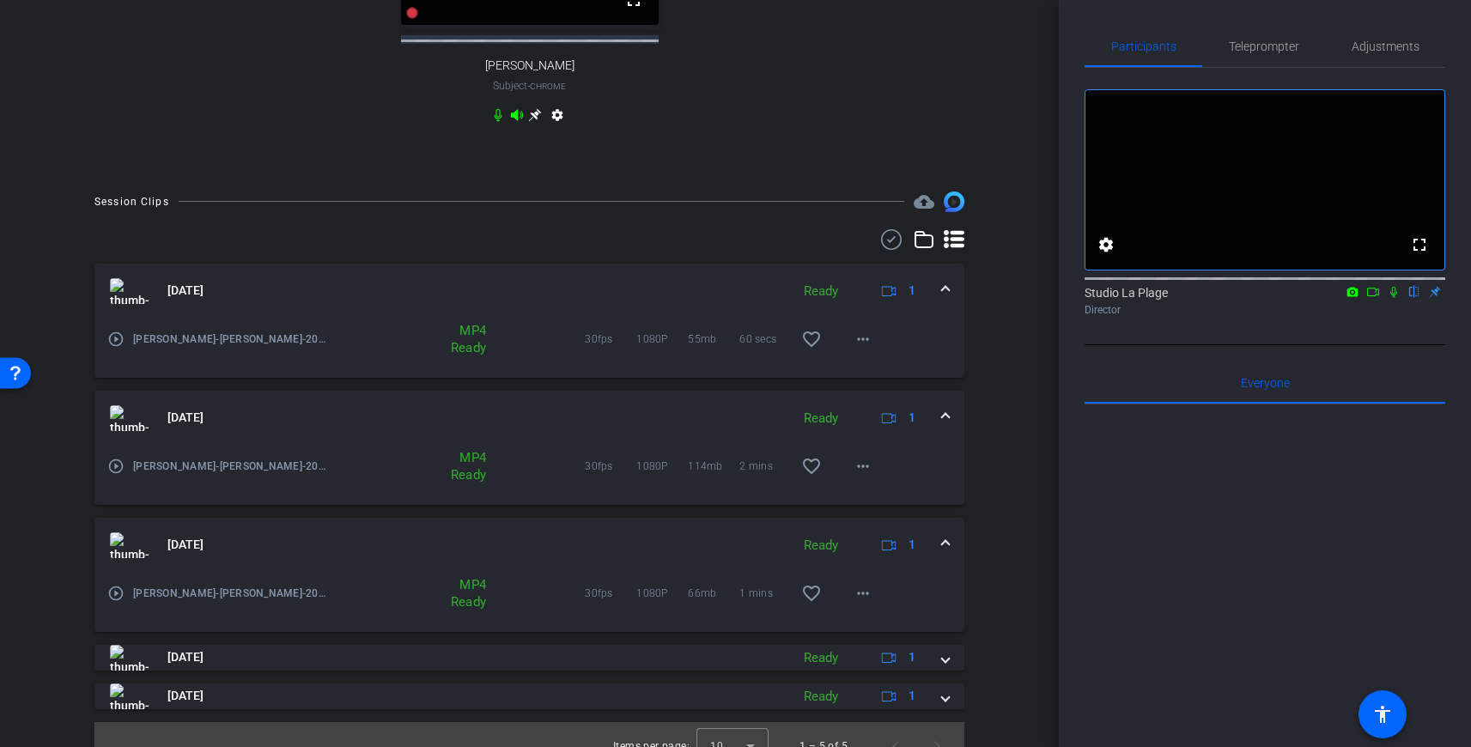
scroll to position [877, 0]
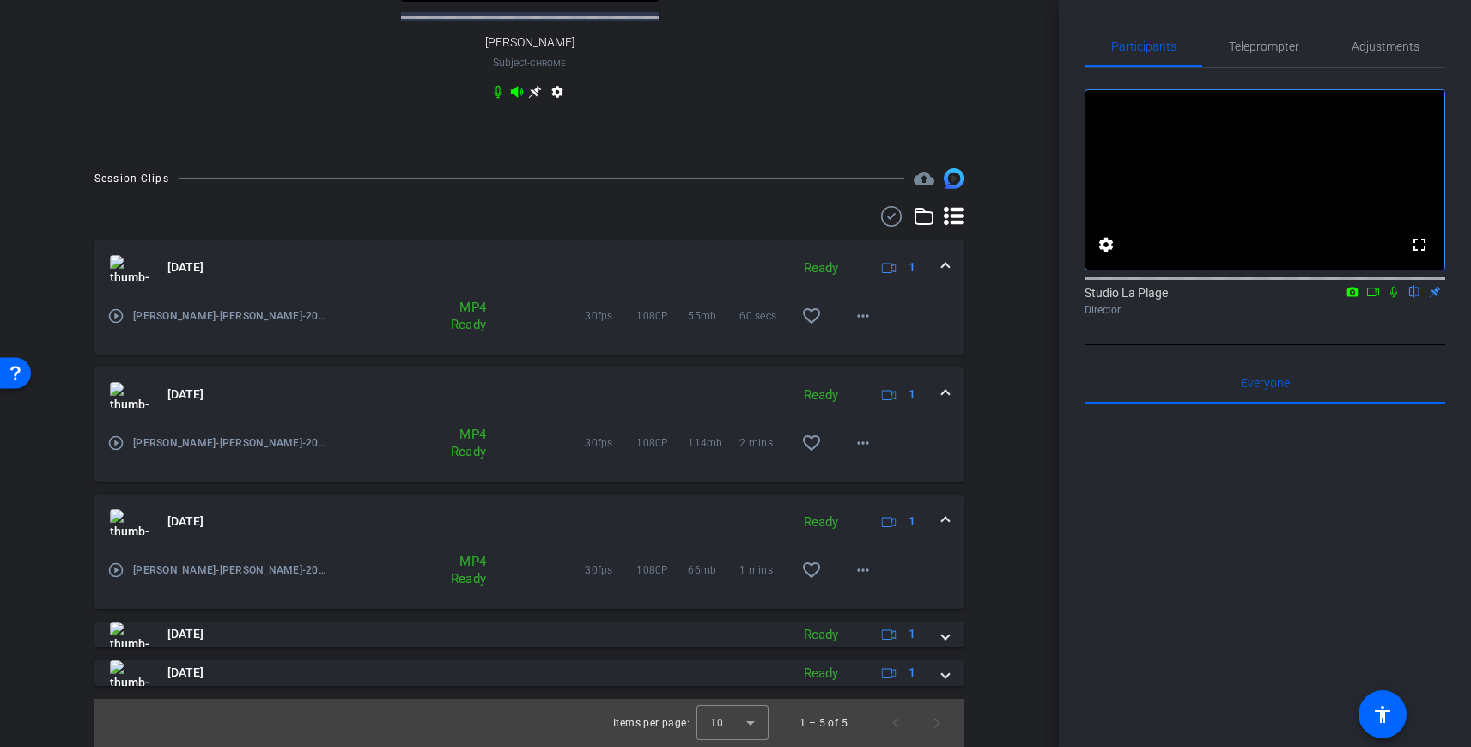
click at [942, 269] on span at bounding box center [945, 267] width 7 height 18
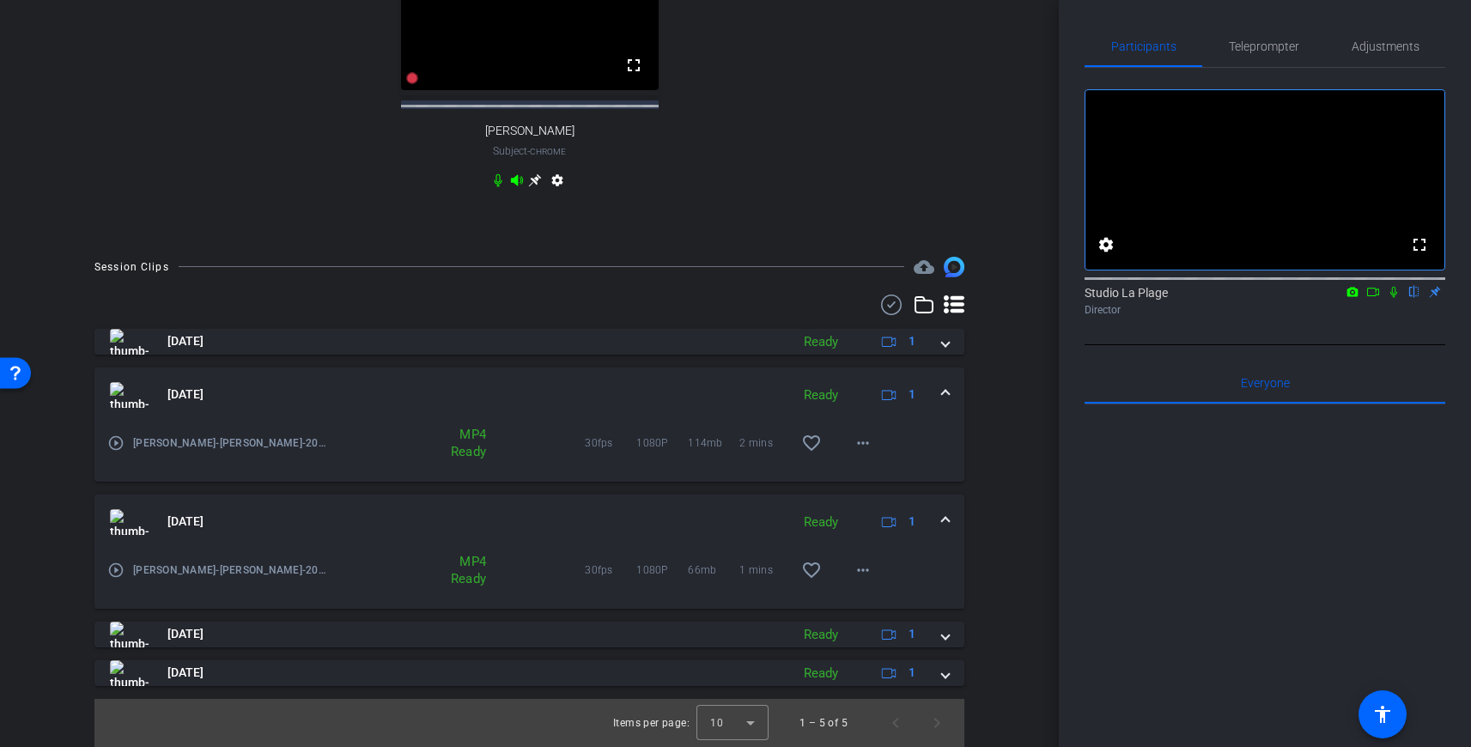
click at [945, 397] on span at bounding box center [945, 395] width 7 height 18
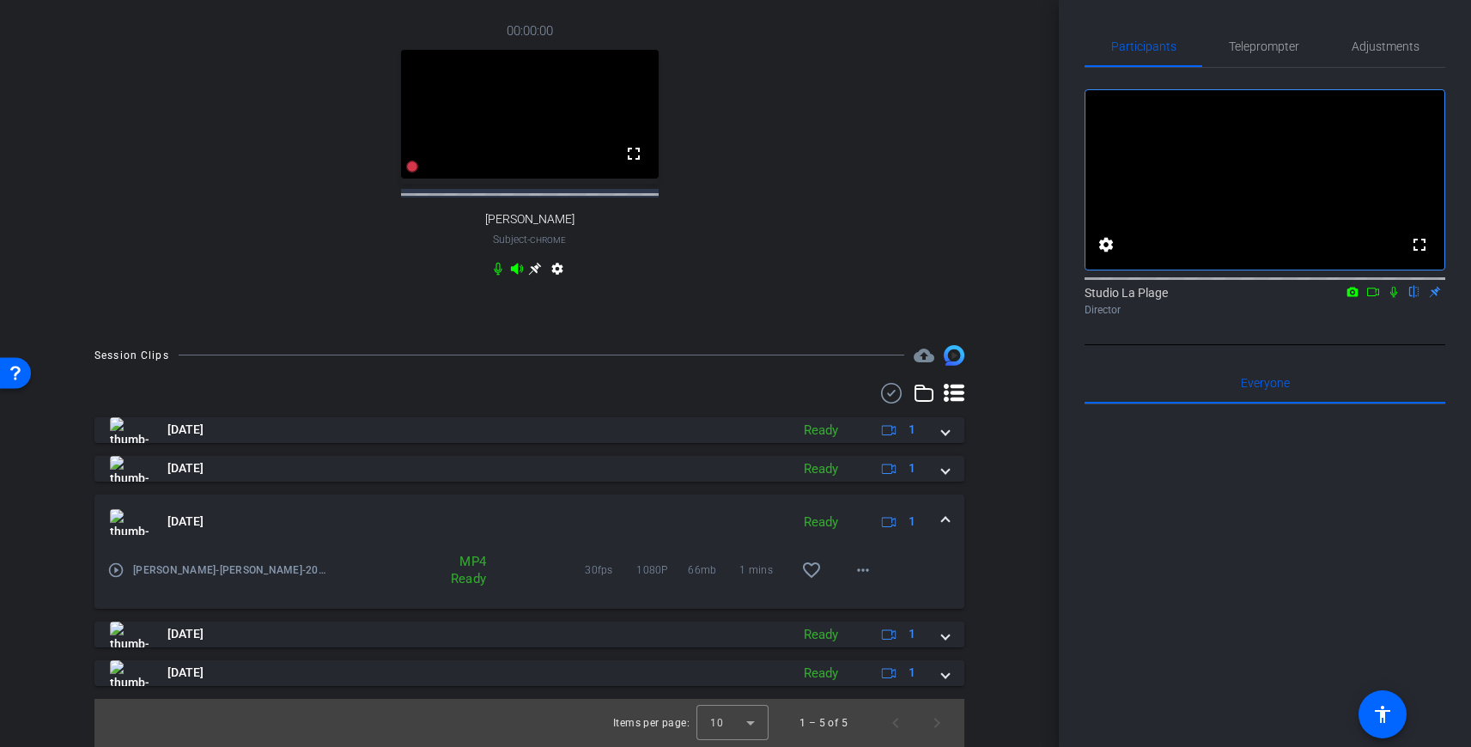
drag, startPoint x: 948, startPoint y: 521, endPoint x: 963, endPoint y: 509, distance: 19.6
click at [948, 521] on span at bounding box center [945, 522] width 7 height 18
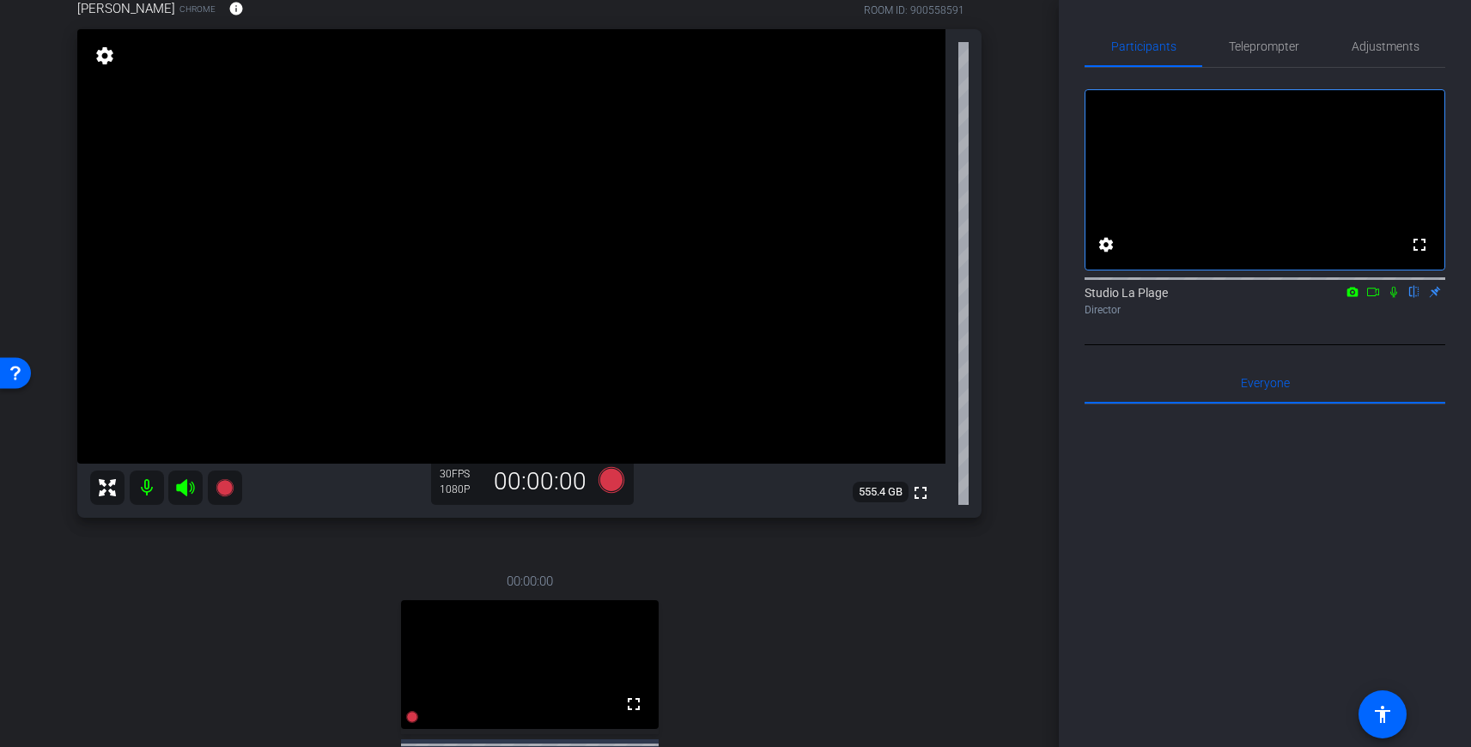
scroll to position [84, 0]
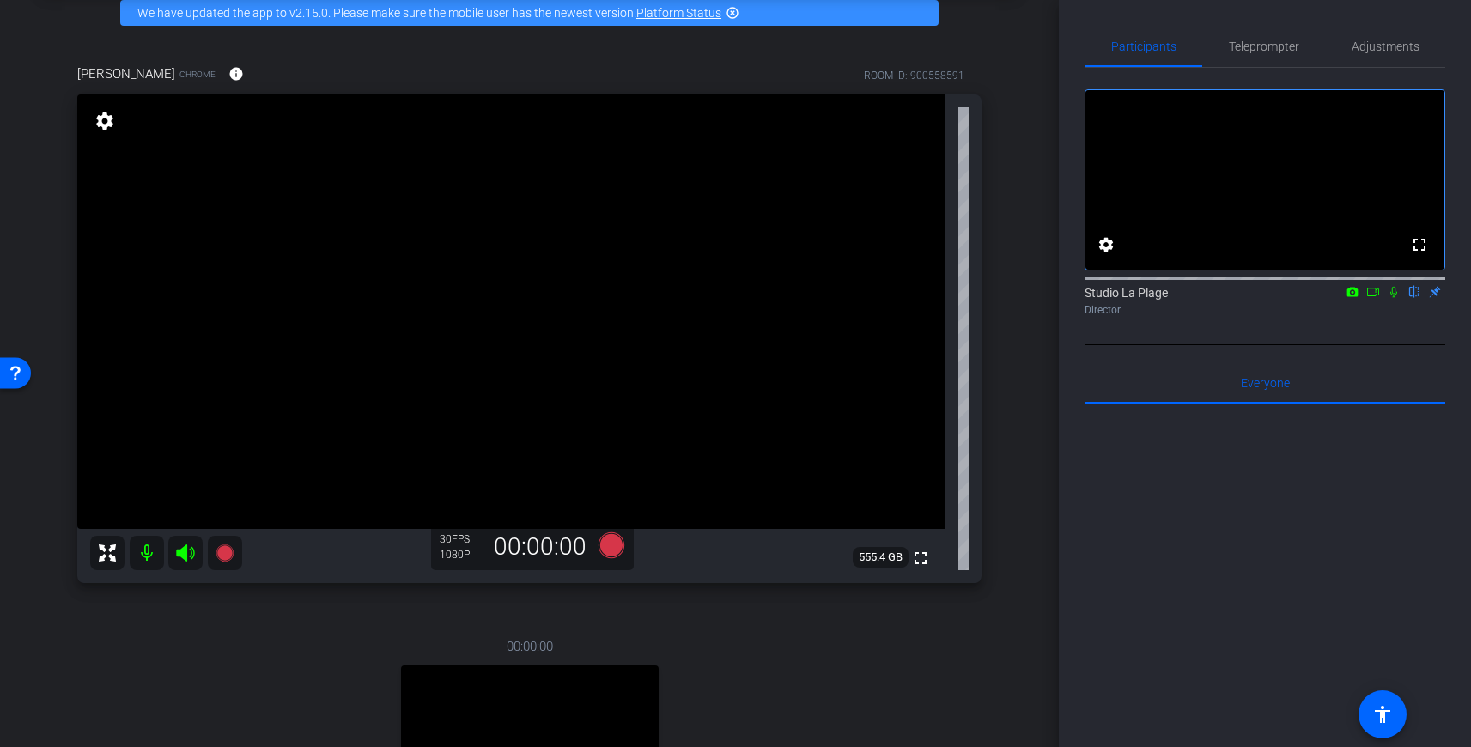
click at [1014, 228] on div "[PERSON_NAME] Chrome info ROOM ID: 900558591 fullscreen settings 555.4 GB 30 FP…" at bounding box center [529, 490] width 973 height 908
